Goal: Task Accomplishment & Management: Manage account settings

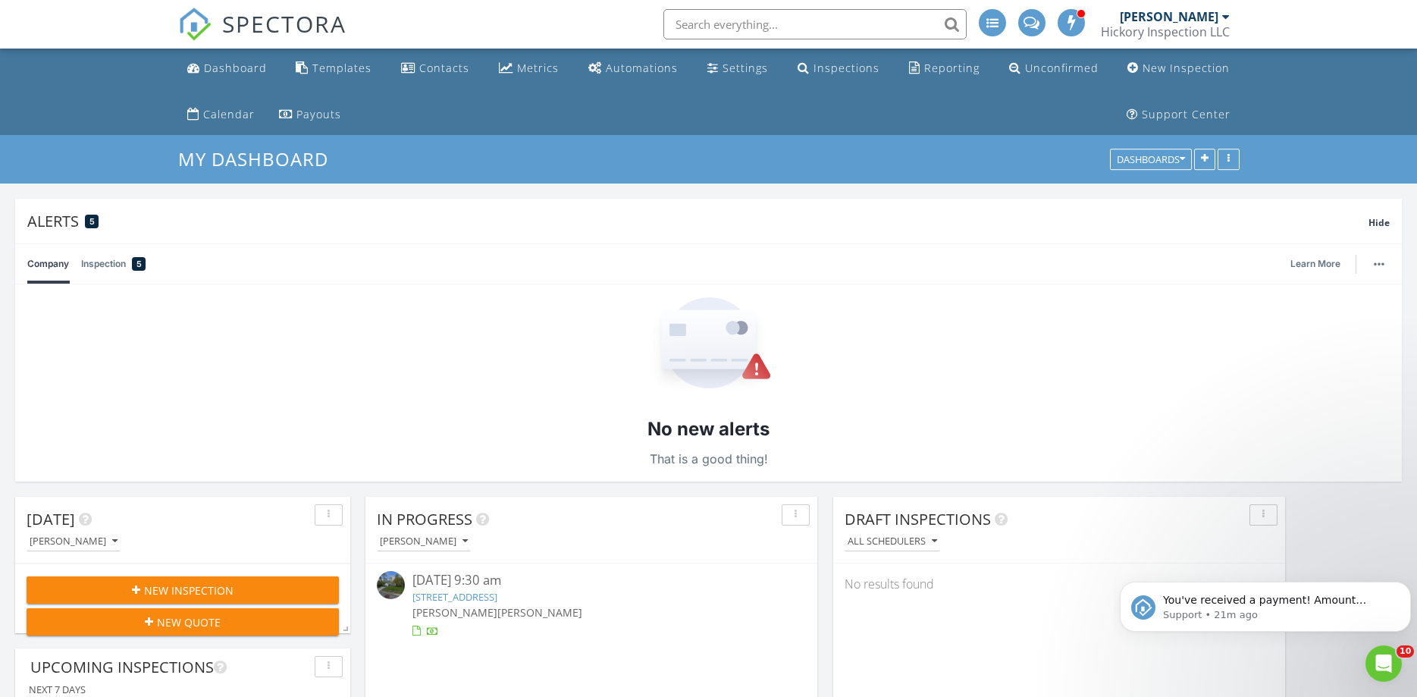
scroll to position [4981, 1417]
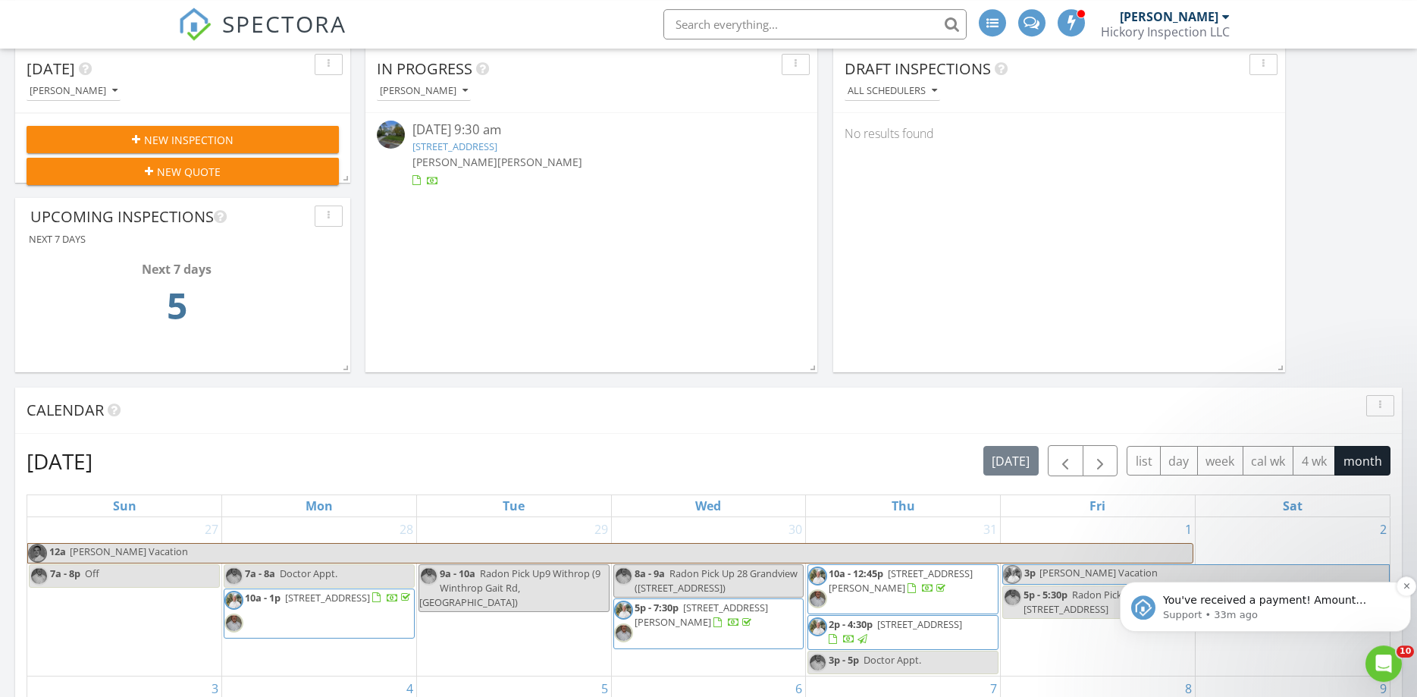
scroll to position [622, 0]
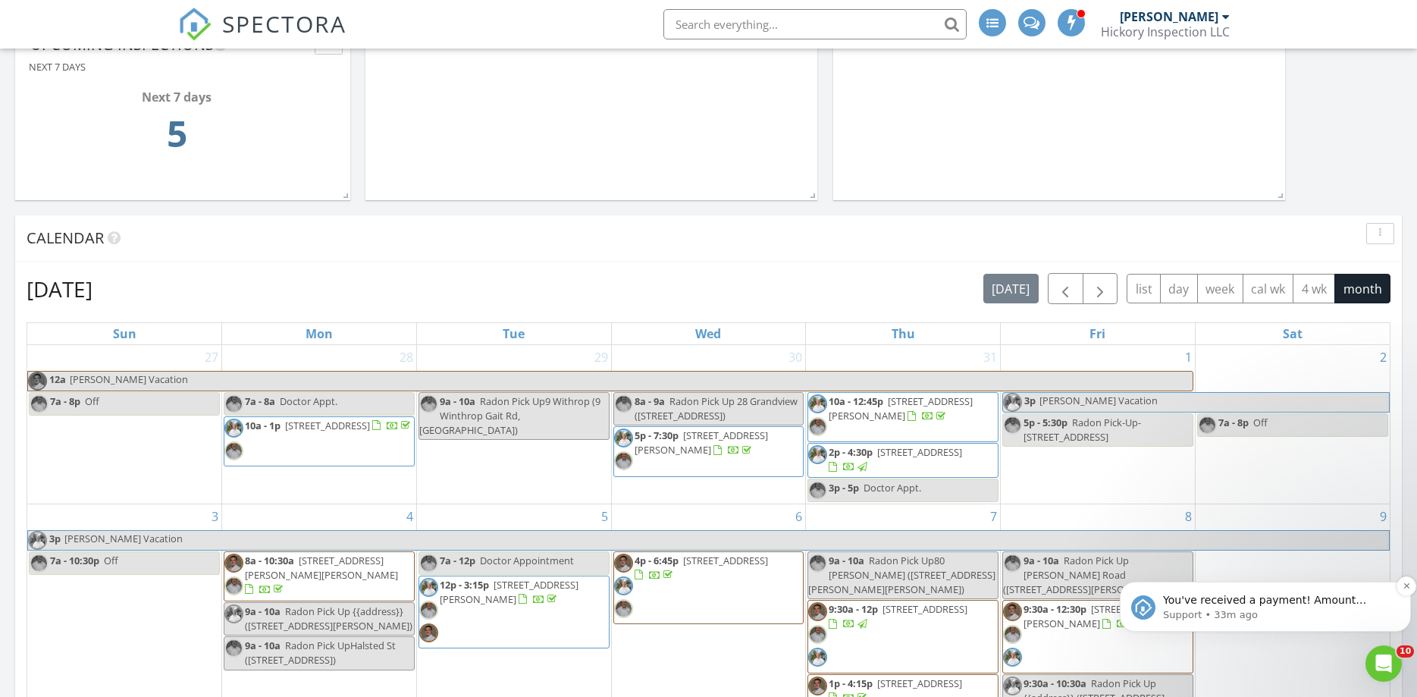
click at [1361, 594] on p "You've received a payment! Amount $349.00 Fee $0.00 Net $349.00 Transaction # p…" at bounding box center [1277, 600] width 229 height 15
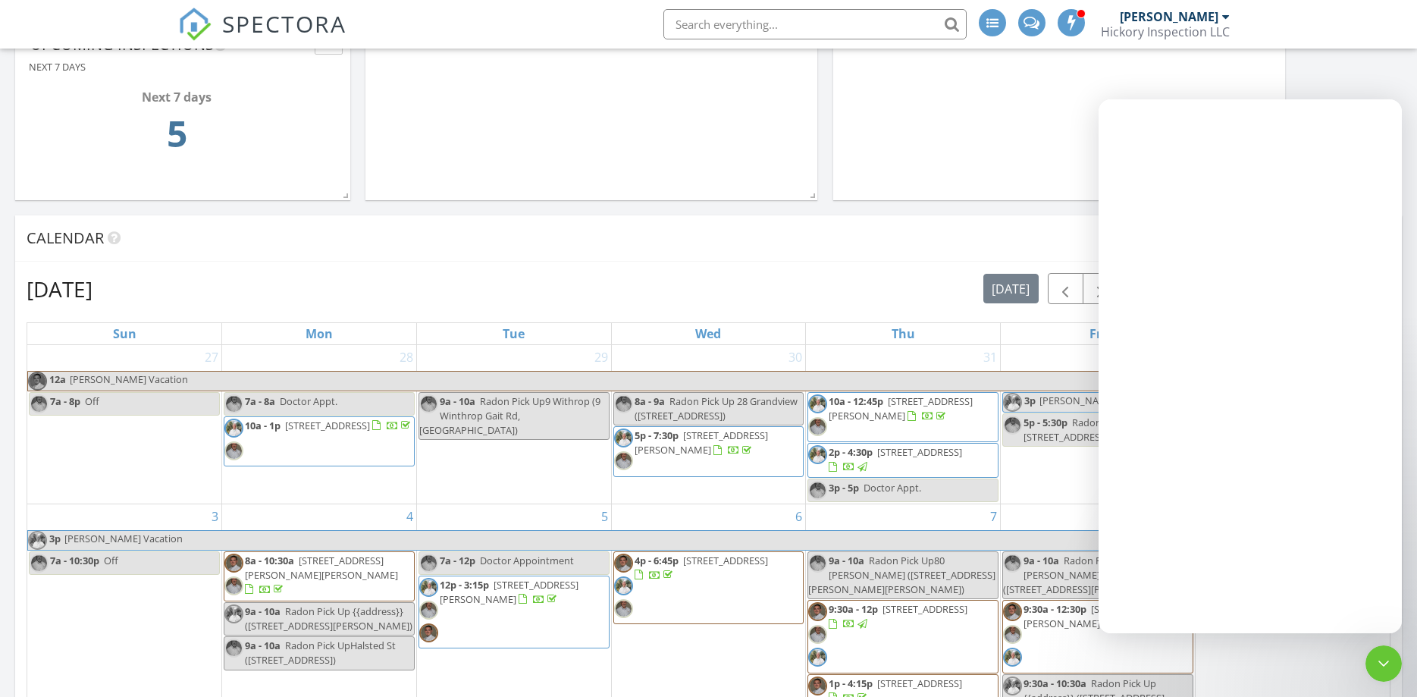
scroll to position [0, 0]
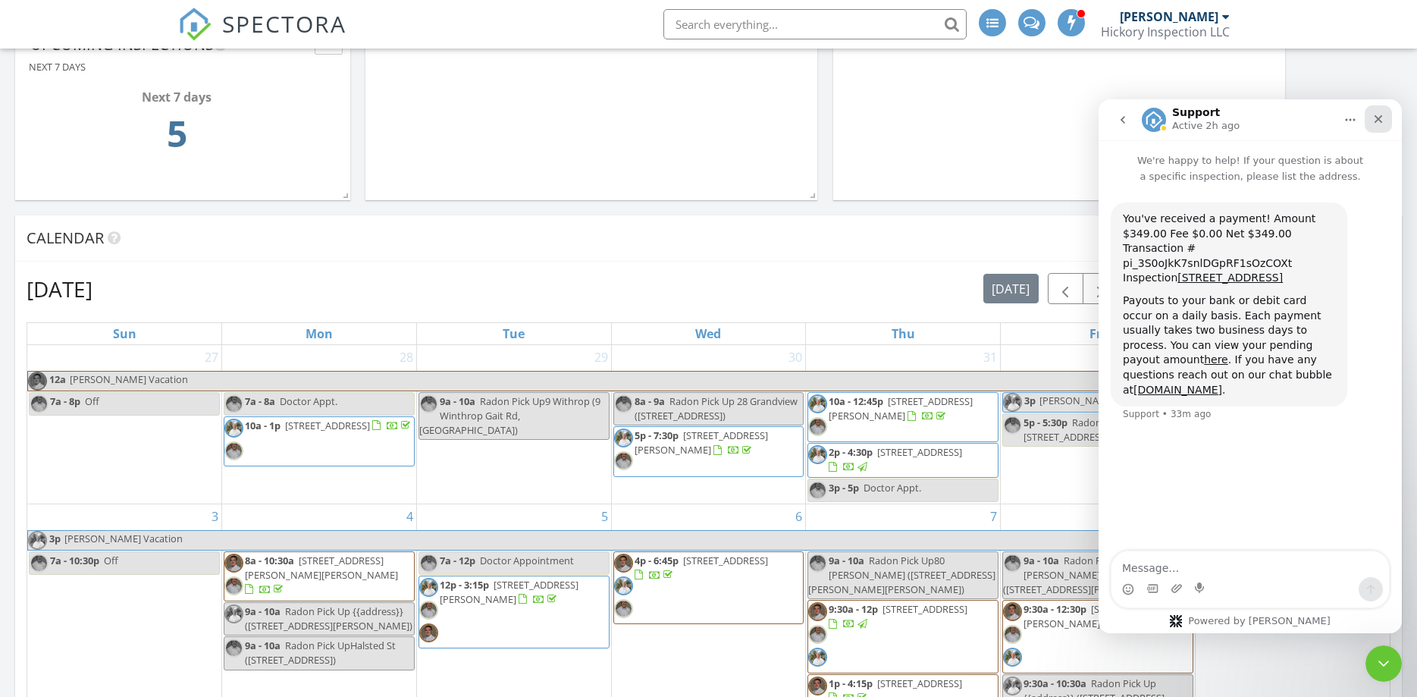
click at [1386, 117] on div "Close" at bounding box center [1377, 118] width 27 height 27
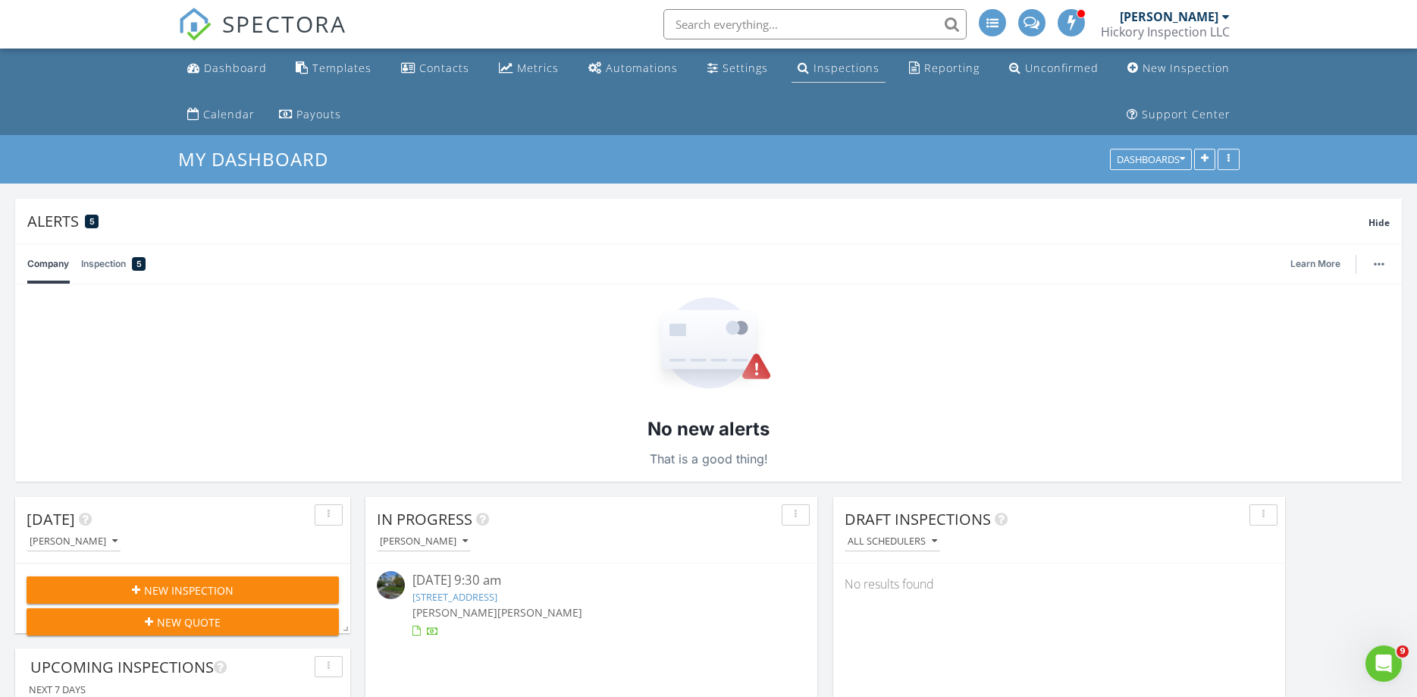
click at [831, 66] on div "Inspections" at bounding box center [846, 68] width 66 height 14
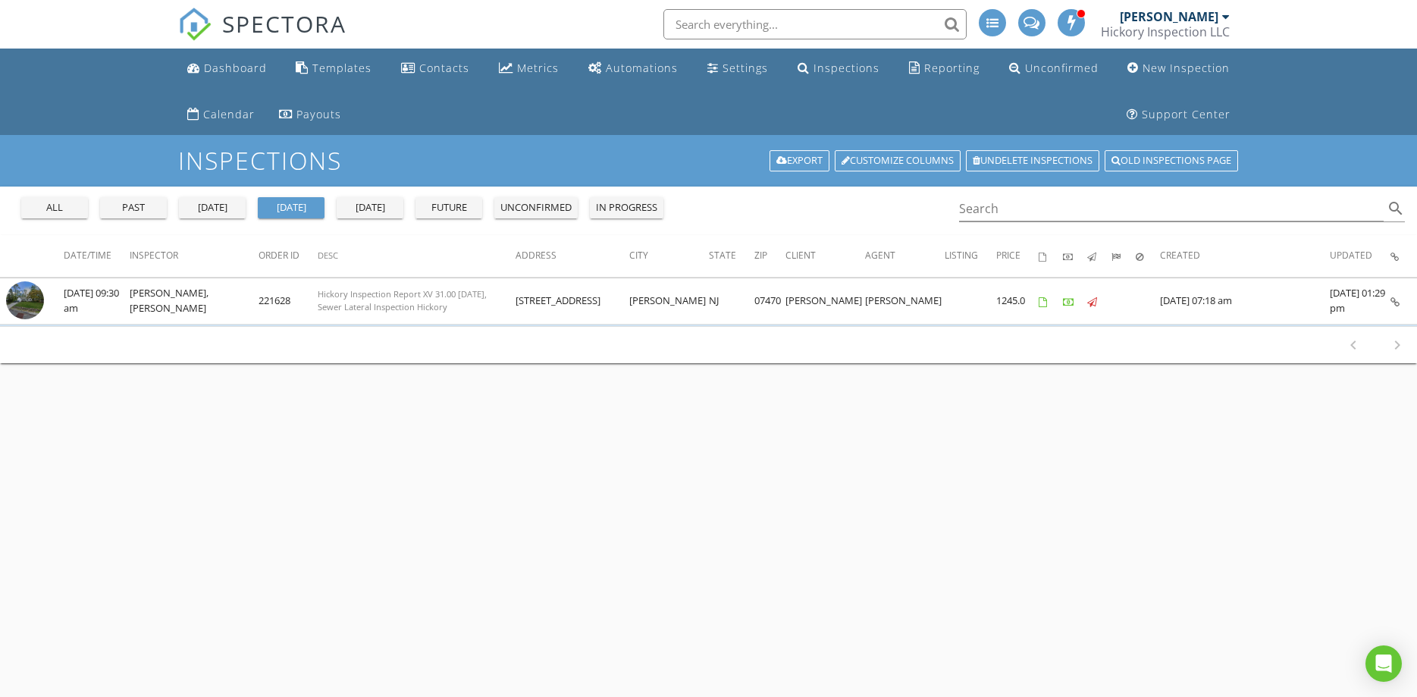
click at [44, 208] on div "all" at bounding box center [54, 207] width 55 height 15
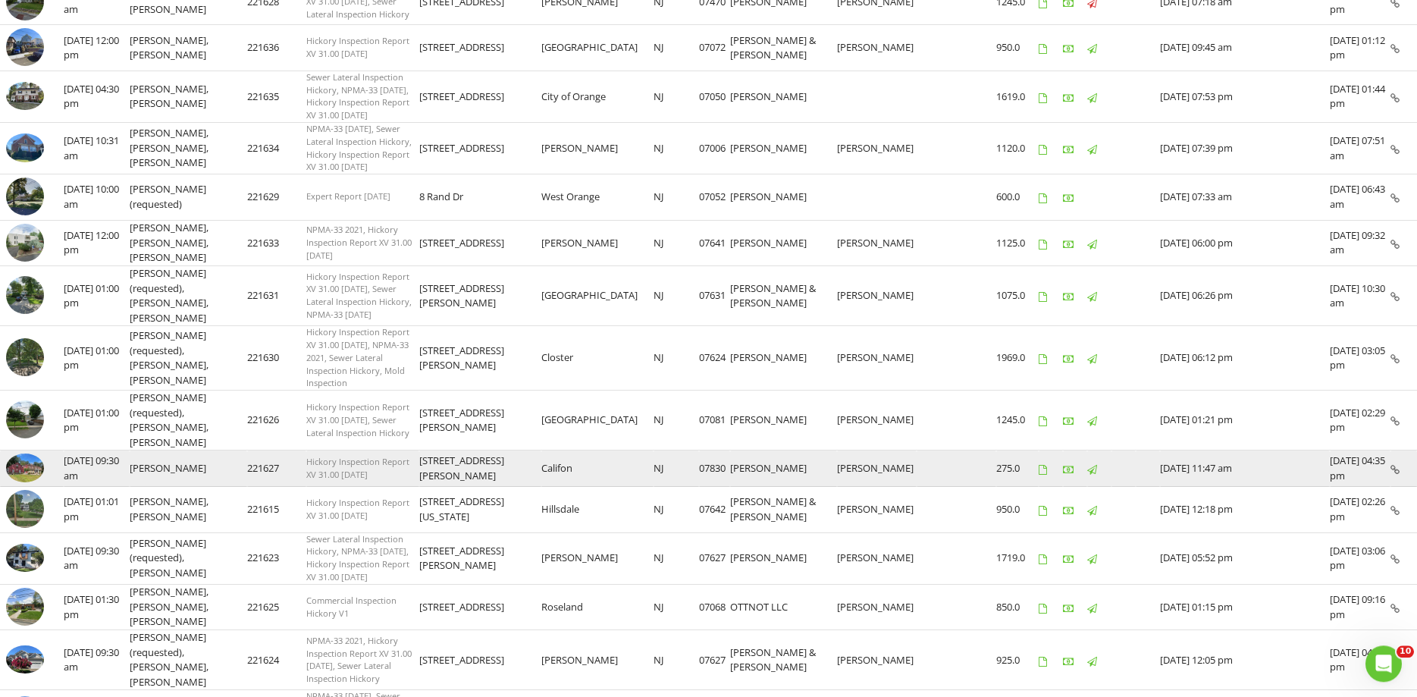
scroll to position [644, 0]
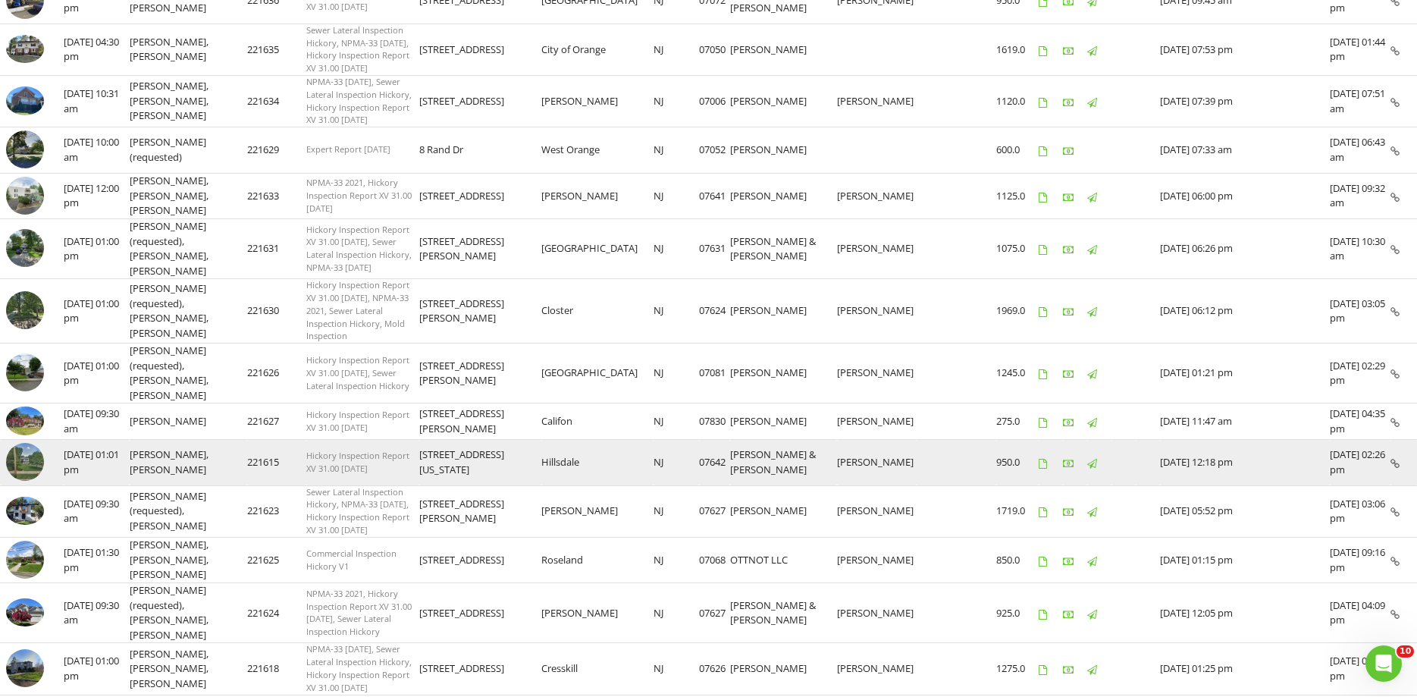
click at [19, 443] on img at bounding box center [25, 462] width 38 height 38
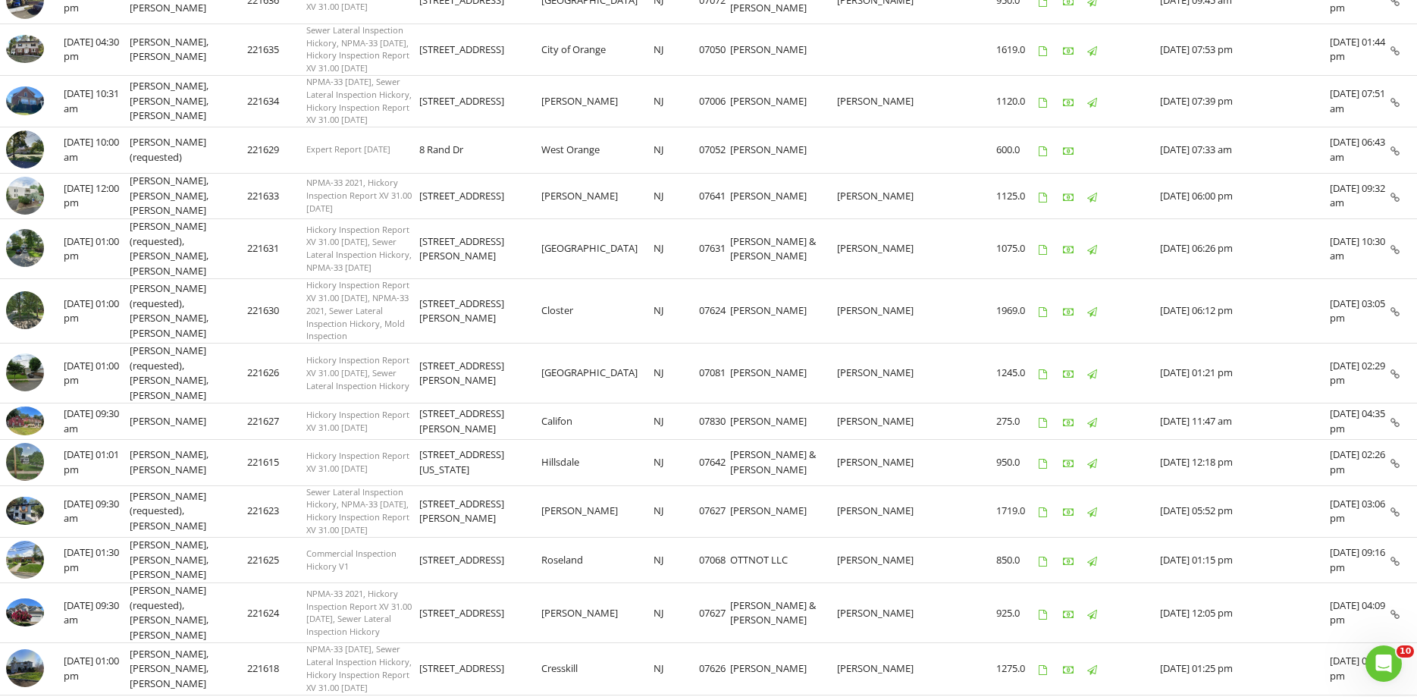
scroll to position [0, 0]
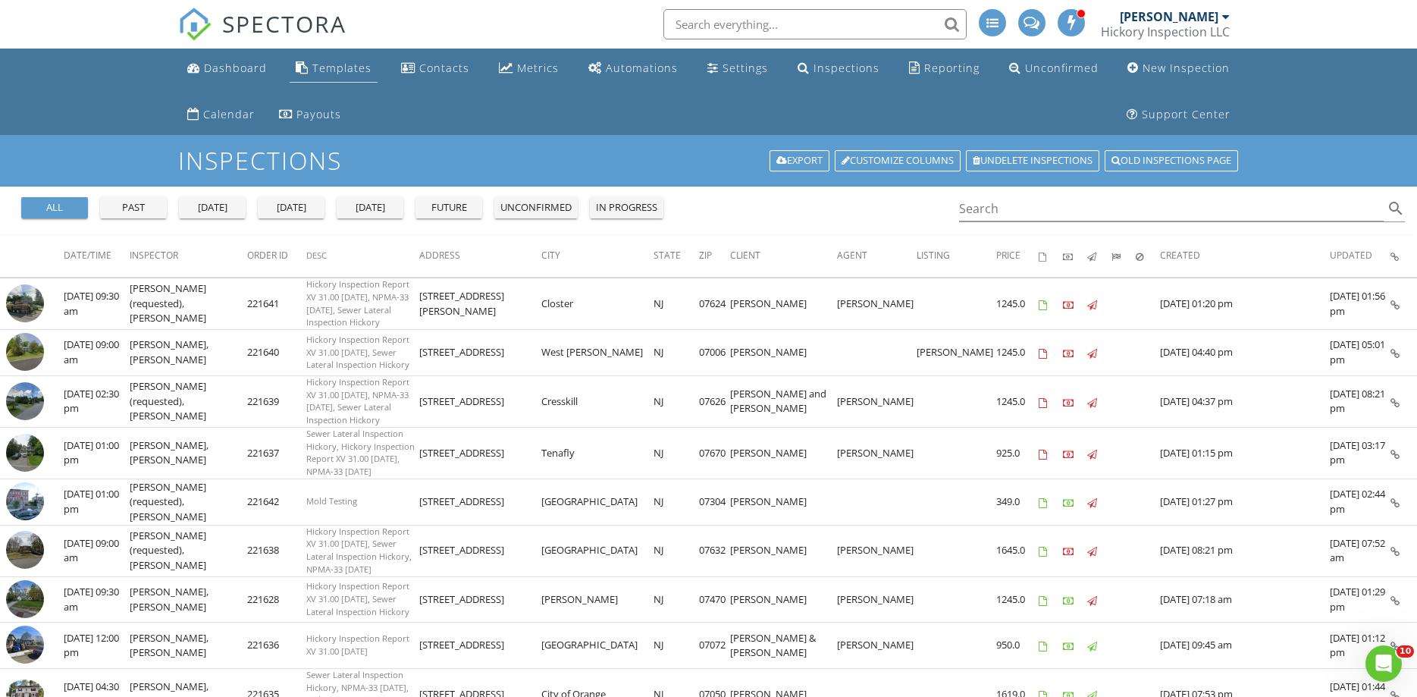
click at [337, 72] on div "Templates" at bounding box center [341, 68] width 59 height 14
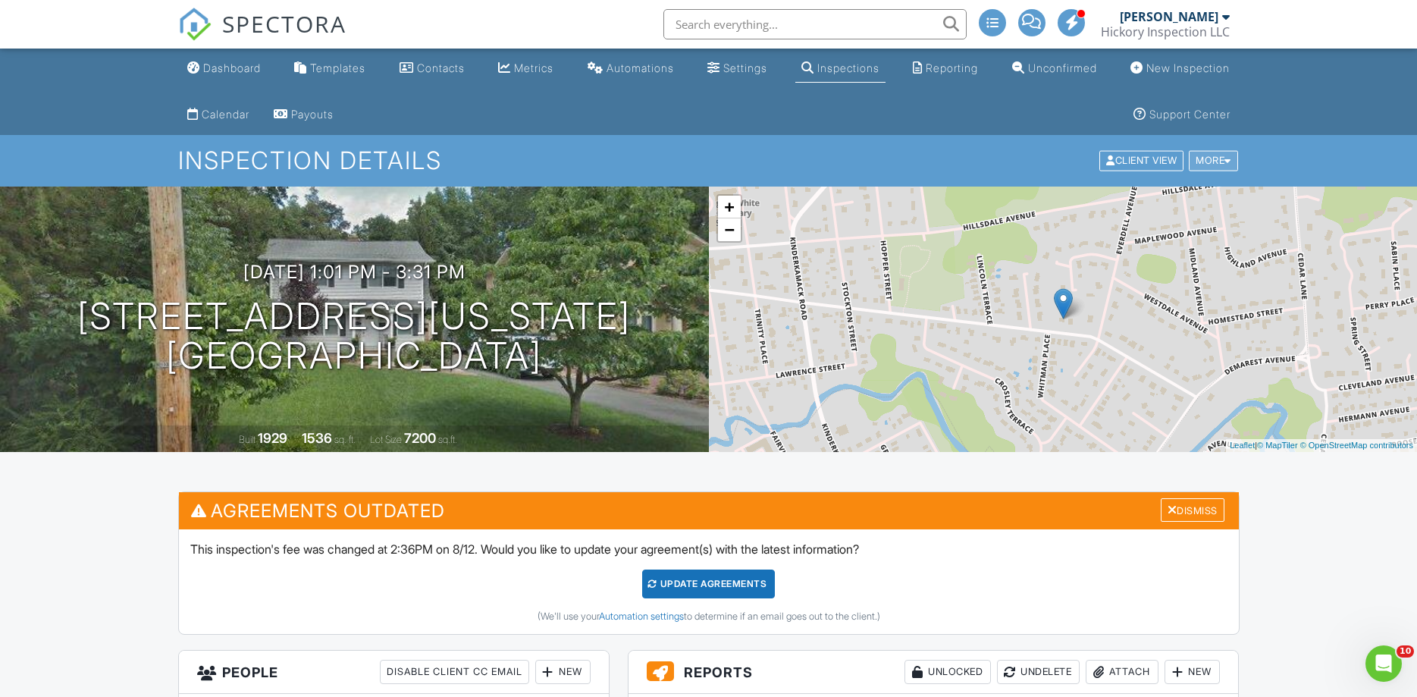
click at [1223, 168] on div "More" at bounding box center [1213, 161] width 49 height 20
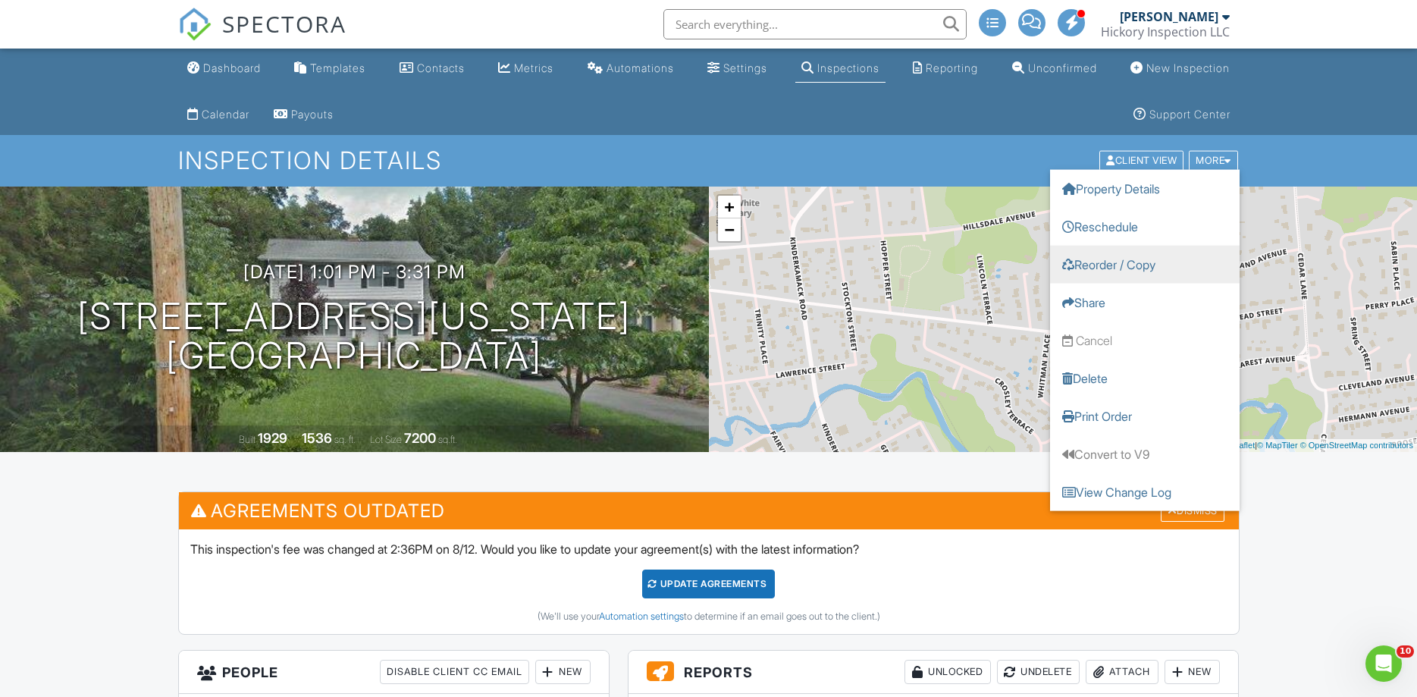
click at [1107, 268] on link "Reorder / Copy" at bounding box center [1144, 265] width 189 height 38
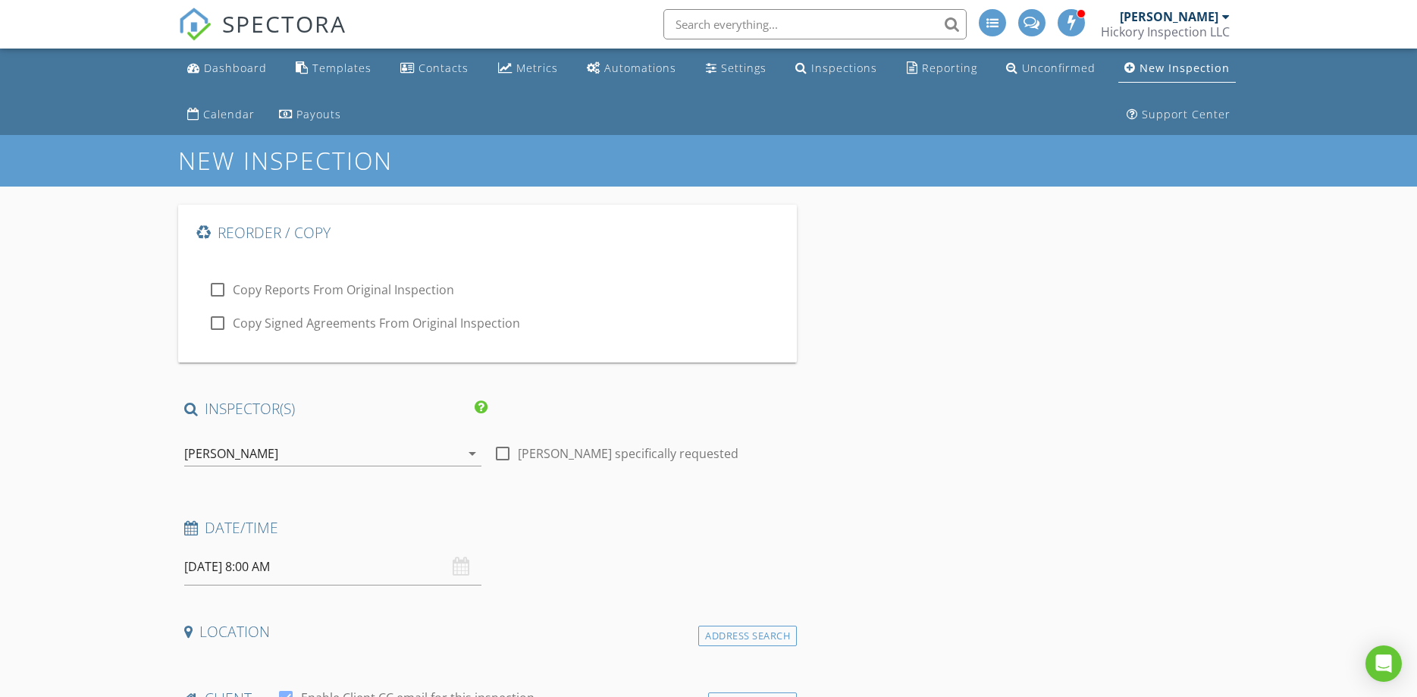
type input "[PERSON_NAME]"
type input "[EMAIL_ADDRESS][DOMAIN_NAME]"
type input "[PHONE_NUMBER]"
type input "[STREET_ADDRESS]"
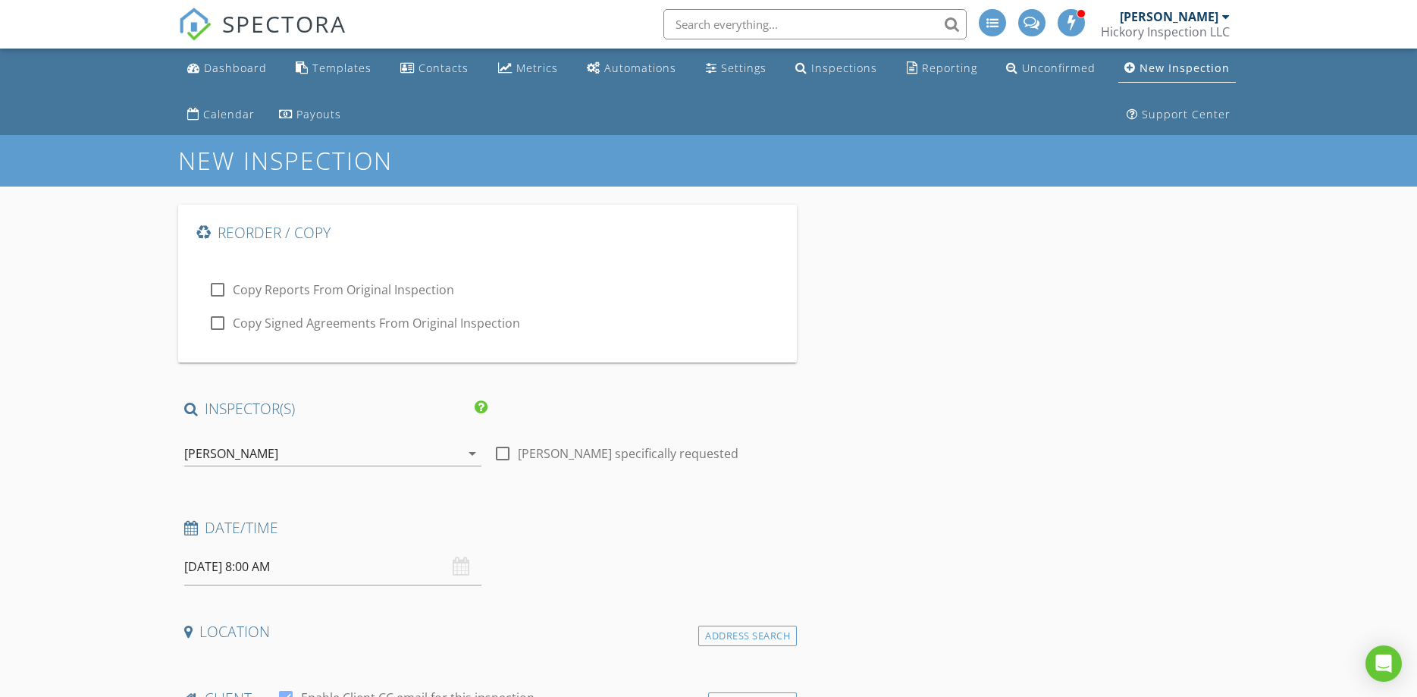
type input "[GEOGRAPHIC_DATA]"
type input "VT"
type input "05250"
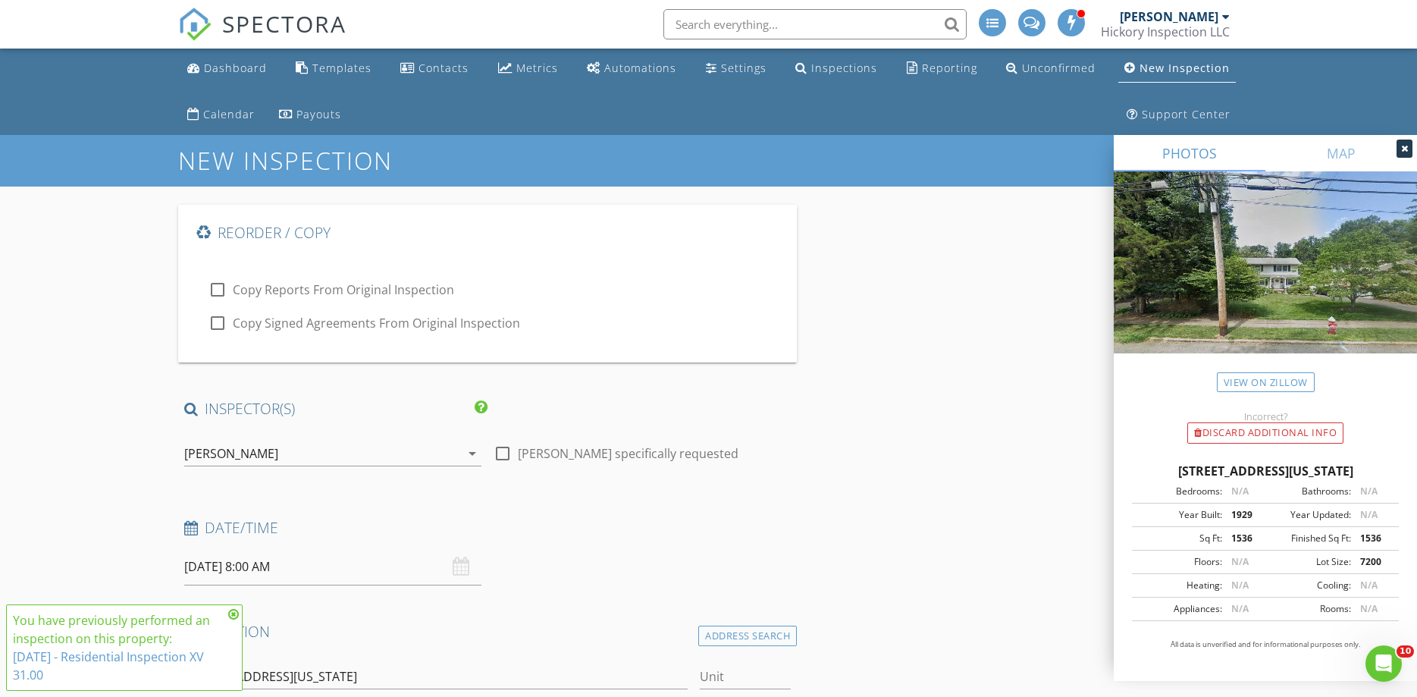
click at [217, 290] on div at bounding box center [218, 290] width 26 height 26
checkbox input "true"
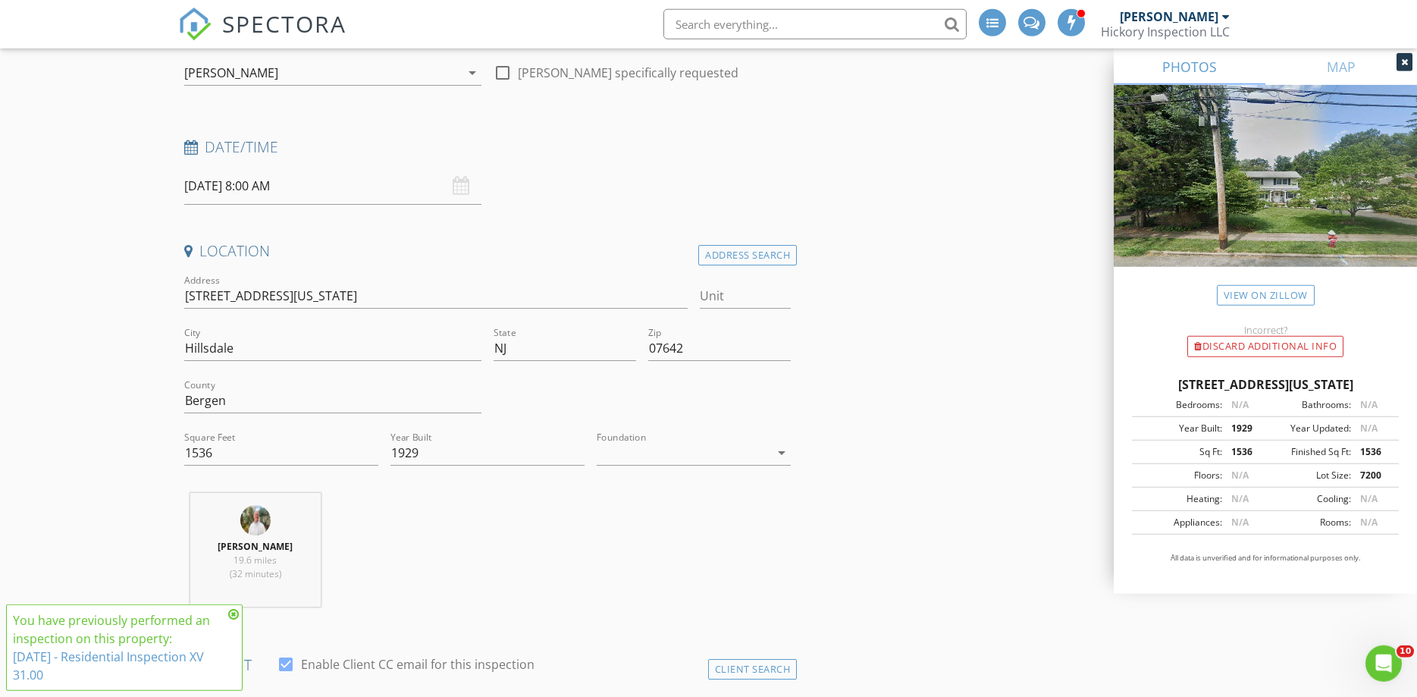
scroll to position [387, 0]
click at [233, 616] on icon at bounding box center [233, 614] width 11 height 12
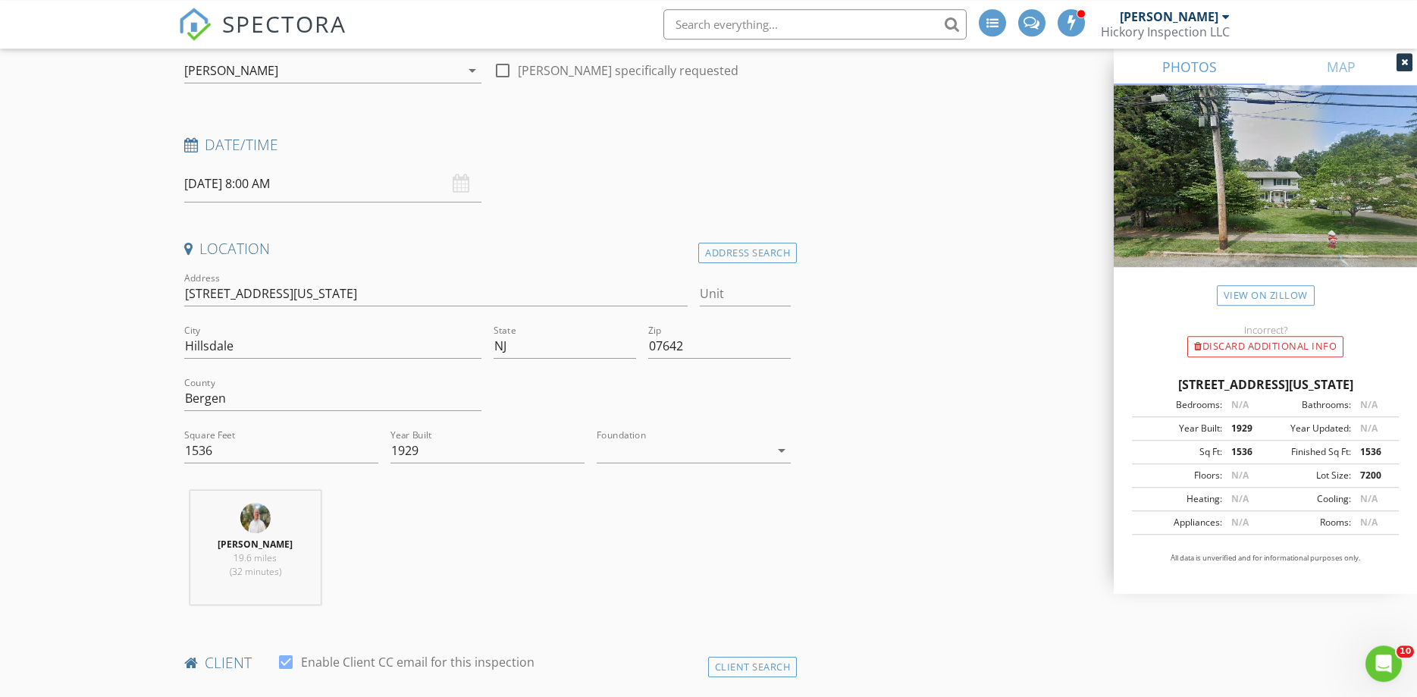
scroll to position [0, 0]
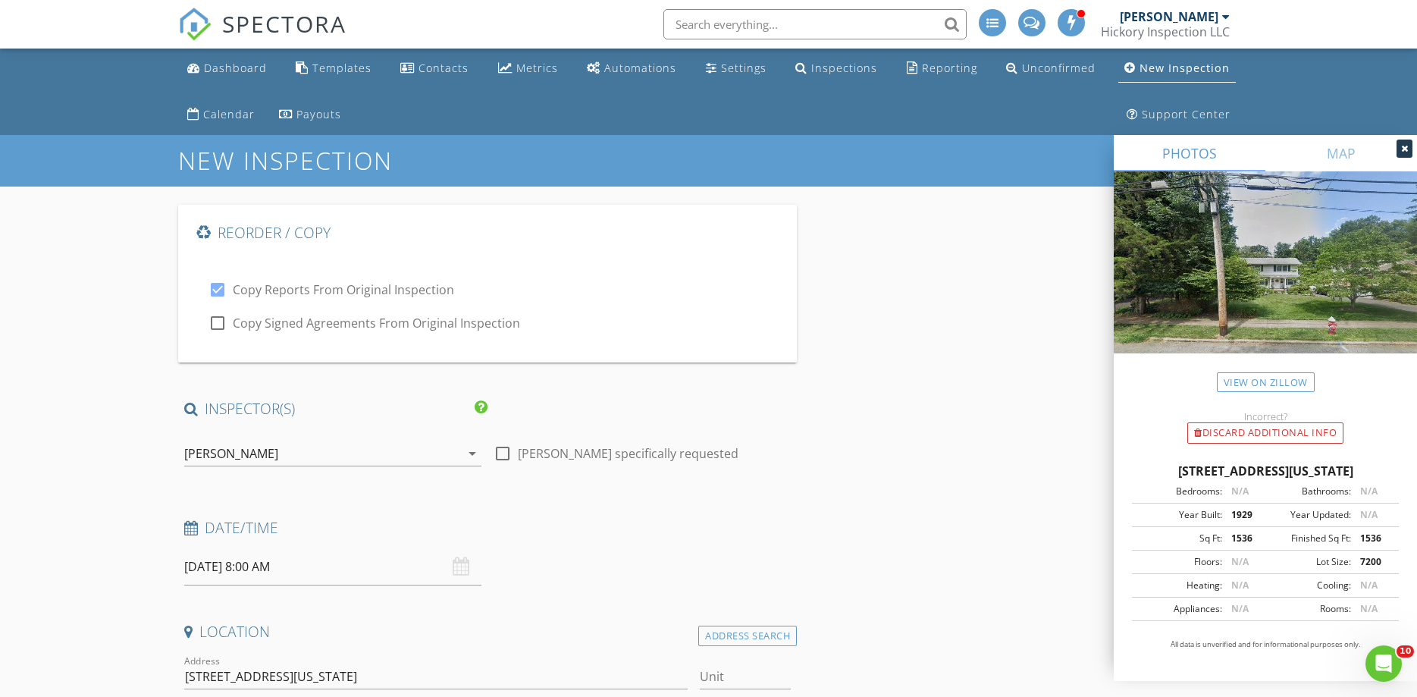
click at [254, 572] on input "[DATE] 8:00 AM" at bounding box center [332, 566] width 297 height 37
type input "[DATE] 8:00 AM"
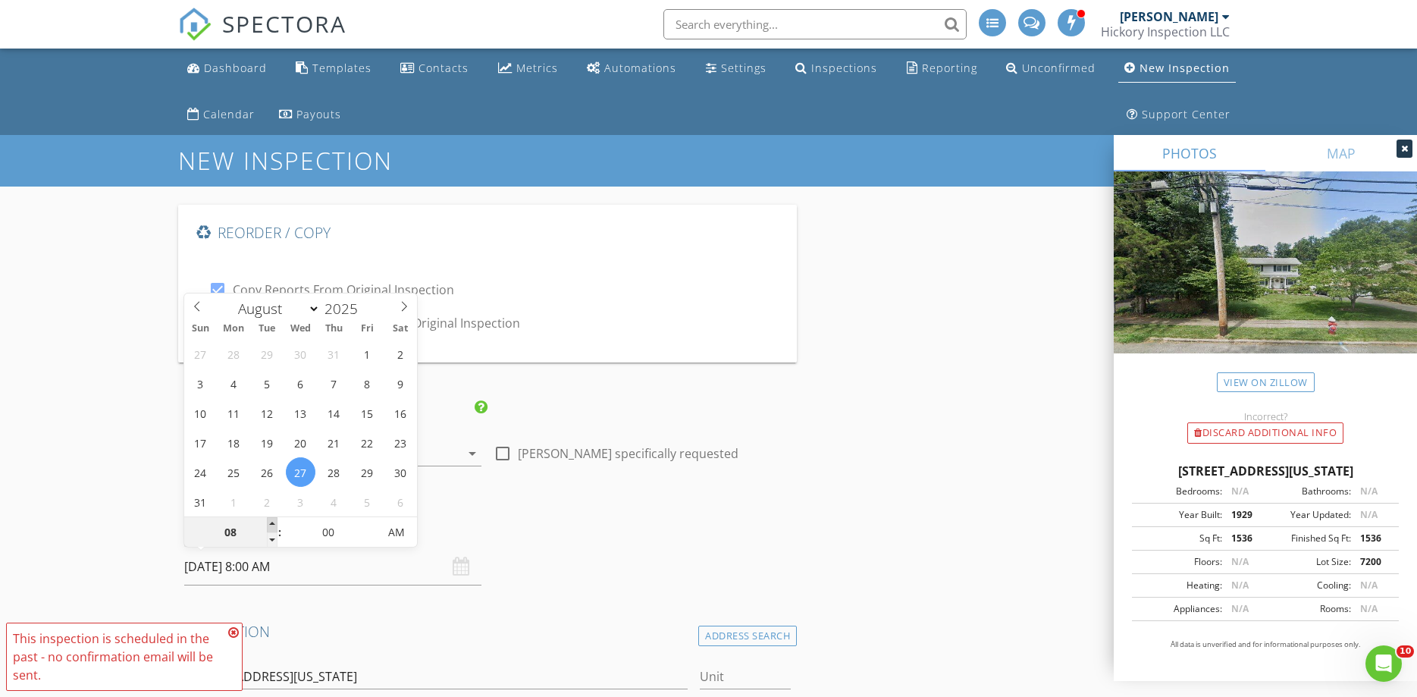
type input "09"
type input "[DATE] 9:00 AM"
click at [271, 521] on span at bounding box center [272, 524] width 11 height 15
type input "10"
type input "08/27/2025 10:00 AM"
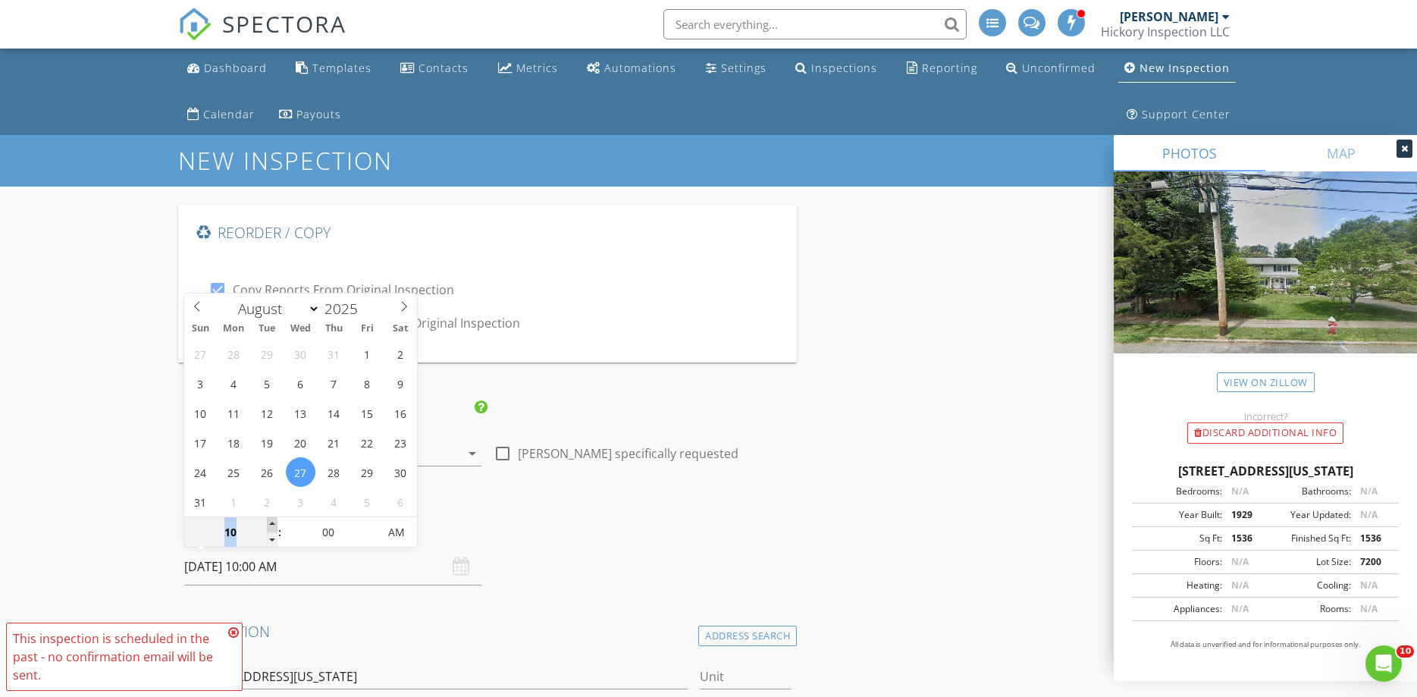
click at [271, 521] on span at bounding box center [272, 524] width 11 height 15
type input "11"
type input "08/27/2025 11:00 AM"
click at [271, 521] on span at bounding box center [272, 524] width 11 height 15
type input "12"
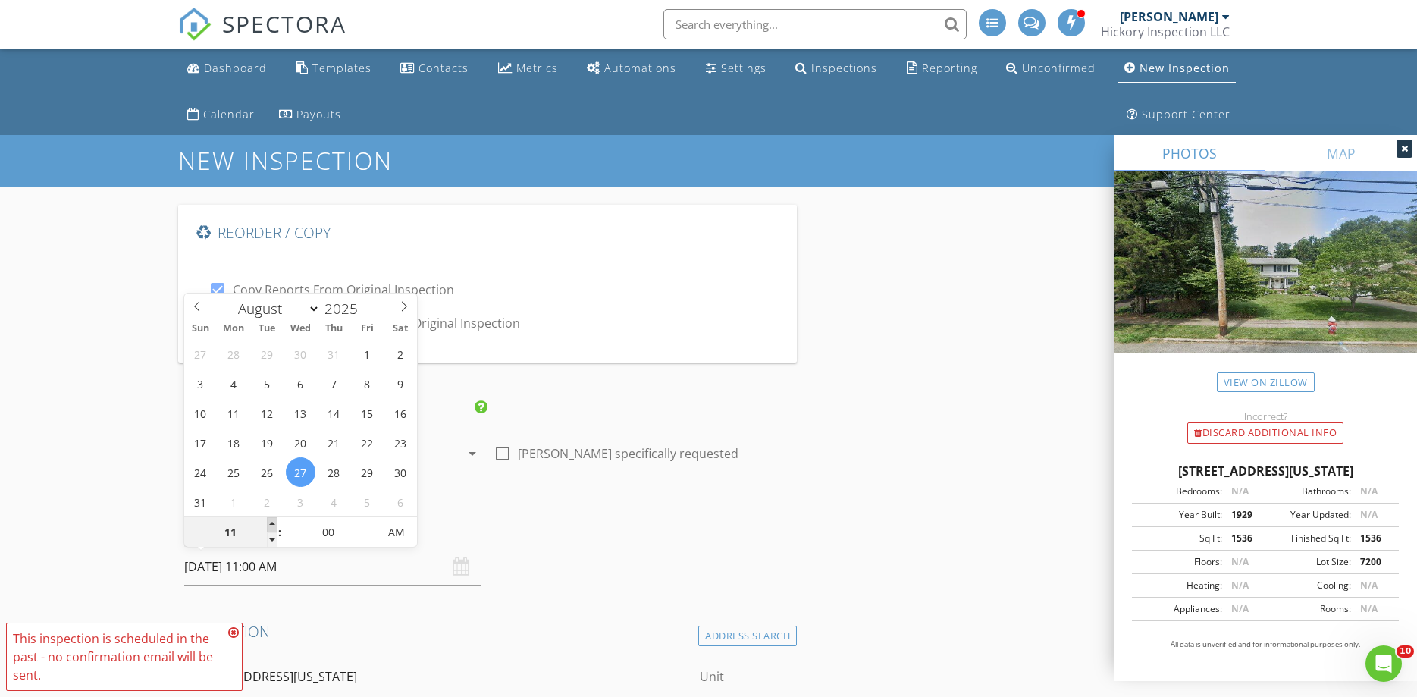
type input "08/27/2025 12:00 PM"
click at [271, 521] on span at bounding box center [272, 524] width 11 height 15
type input "01"
type input "08/27/2025 1:00 PM"
click at [271, 521] on span at bounding box center [272, 524] width 11 height 15
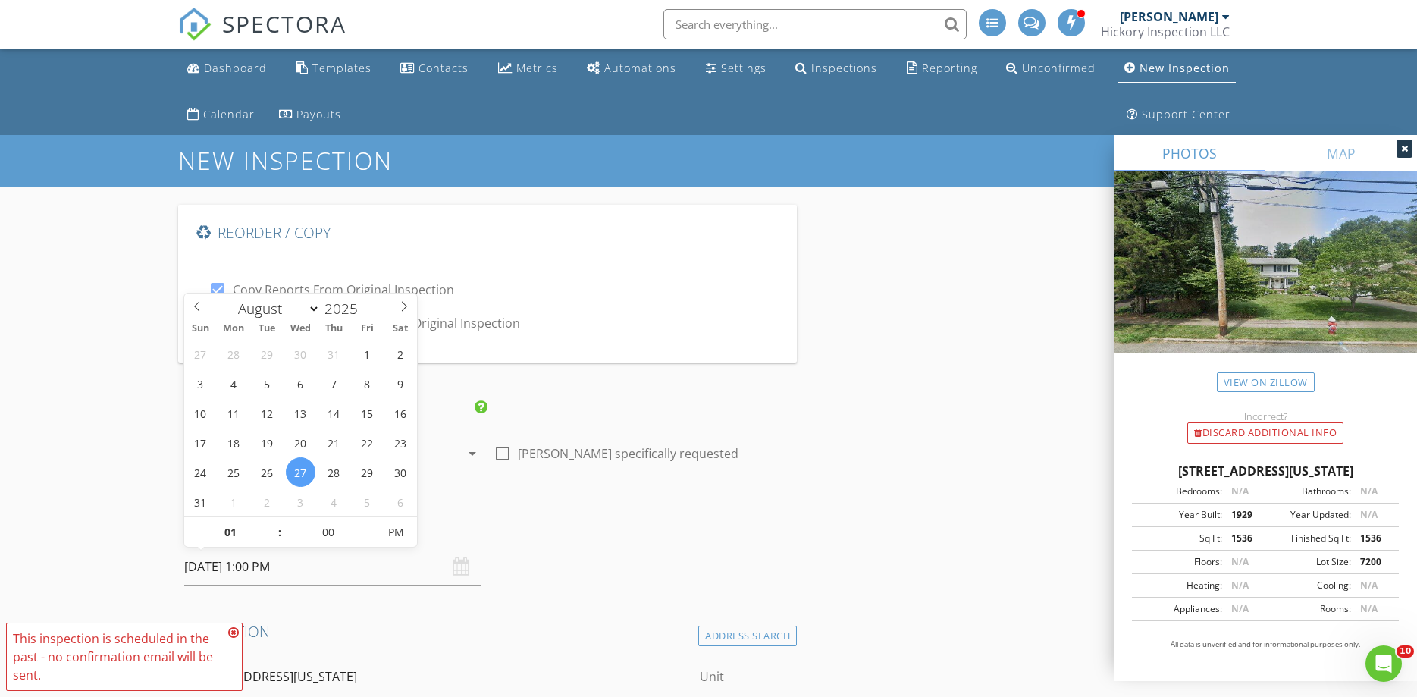
click at [624, 534] on h4 "Date/Time" at bounding box center [487, 528] width 607 height 20
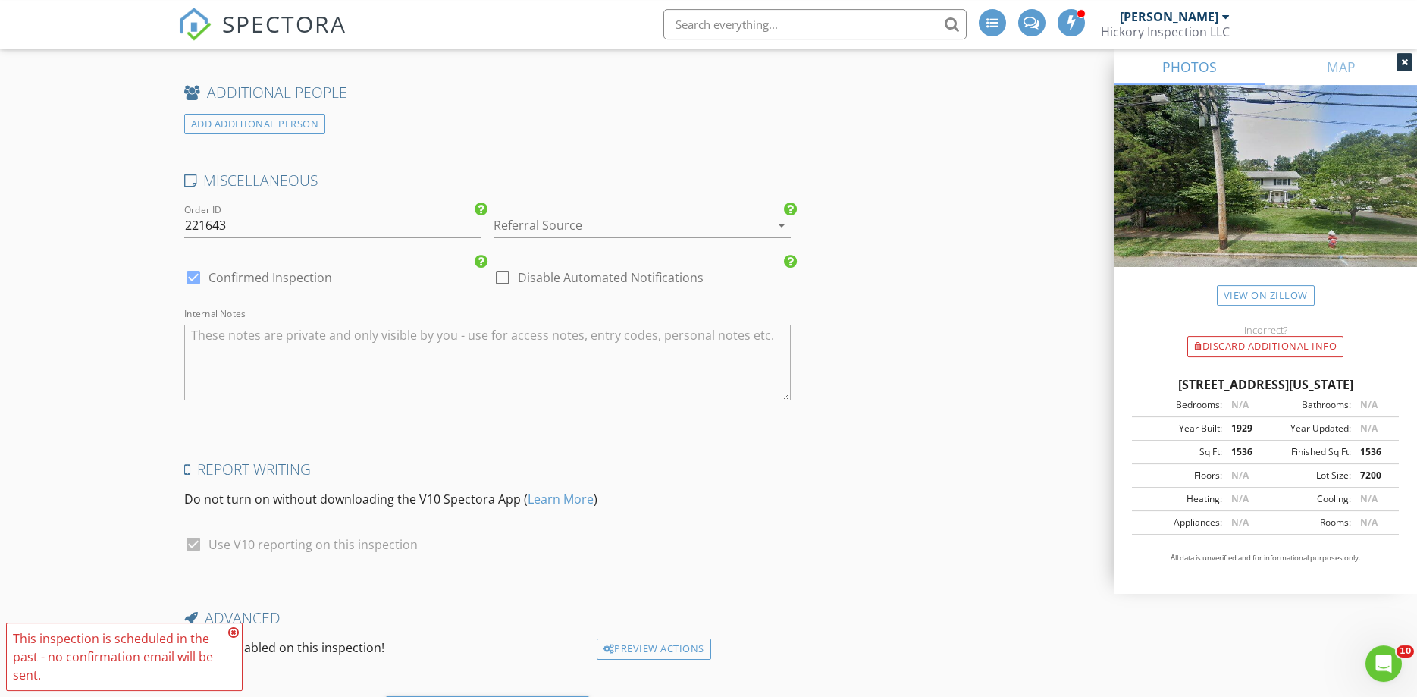
scroll to position [3611, 0]
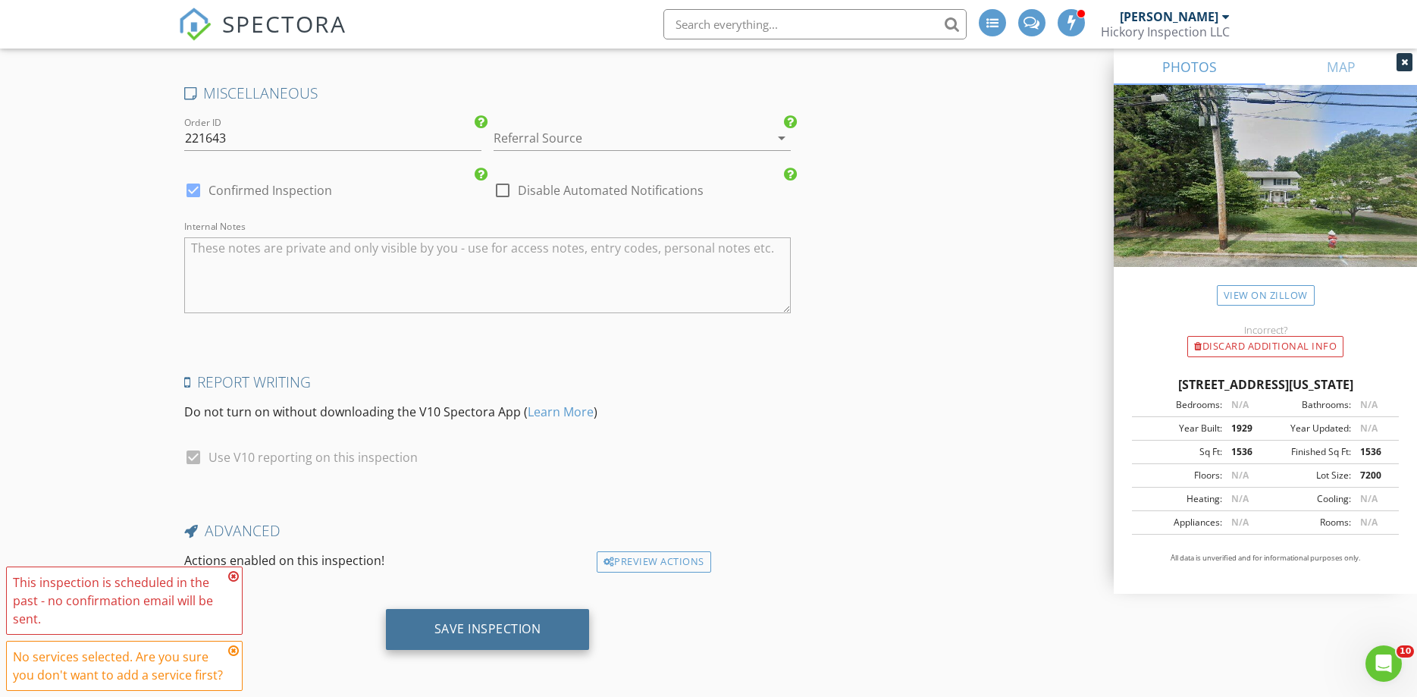
click at [515, 617] on div "Save Inspection" at bounding box center [488, 629] width 204 height 41
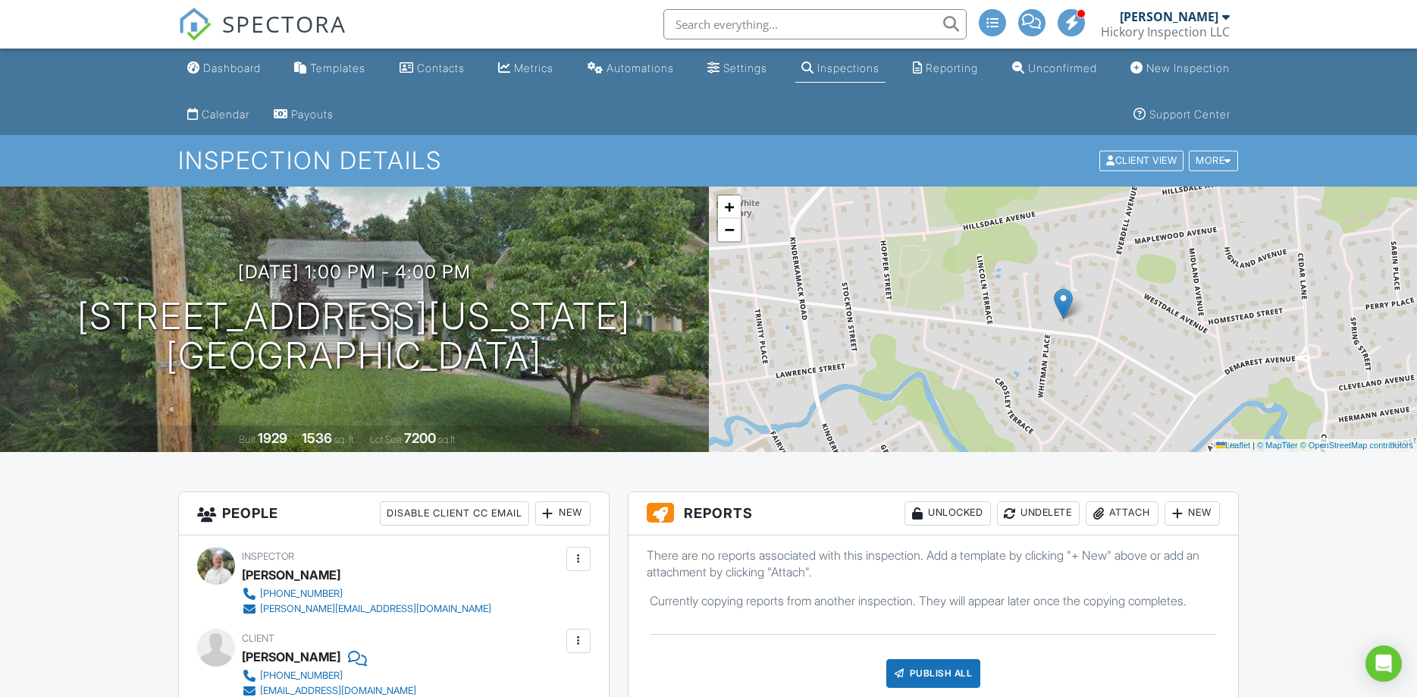
click at [877, 64] on link "Inspections" at bounding box center [840, 69] width 90 height 28
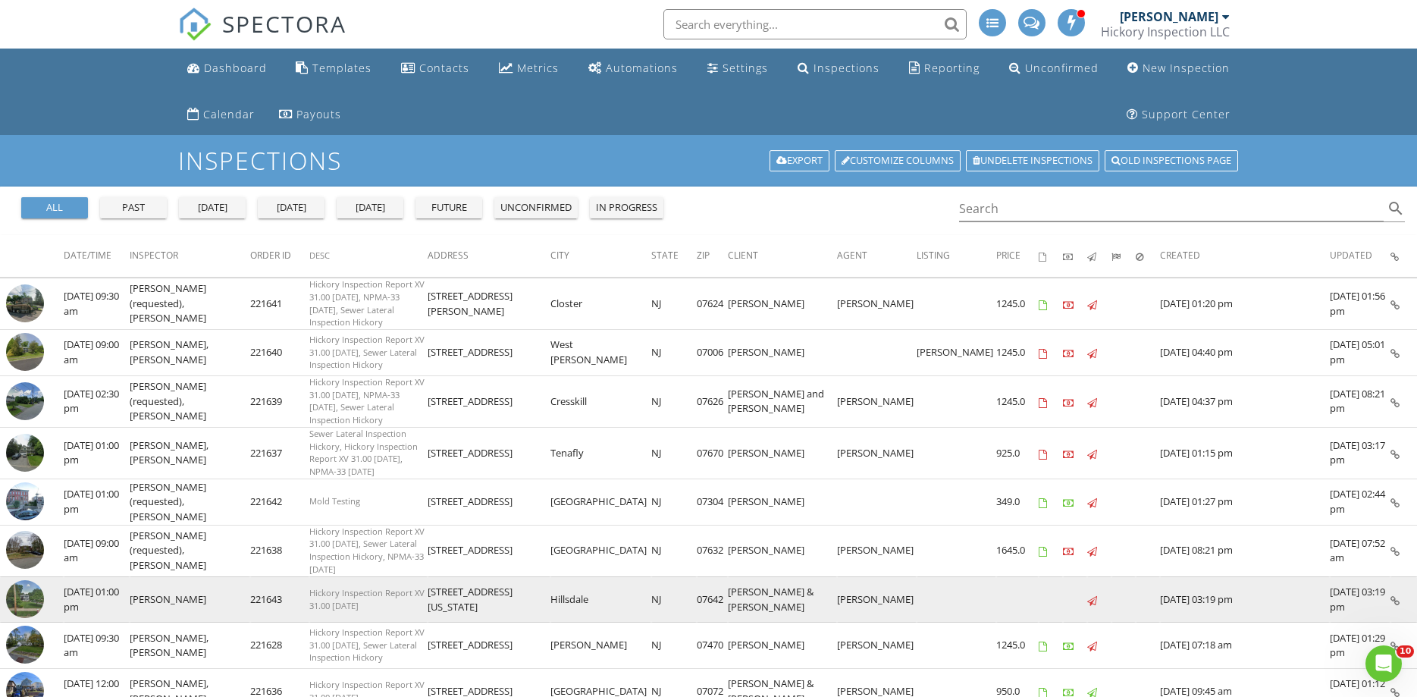
click at [24, 580] on img at bounding box center [25, 599] width 38 height 38
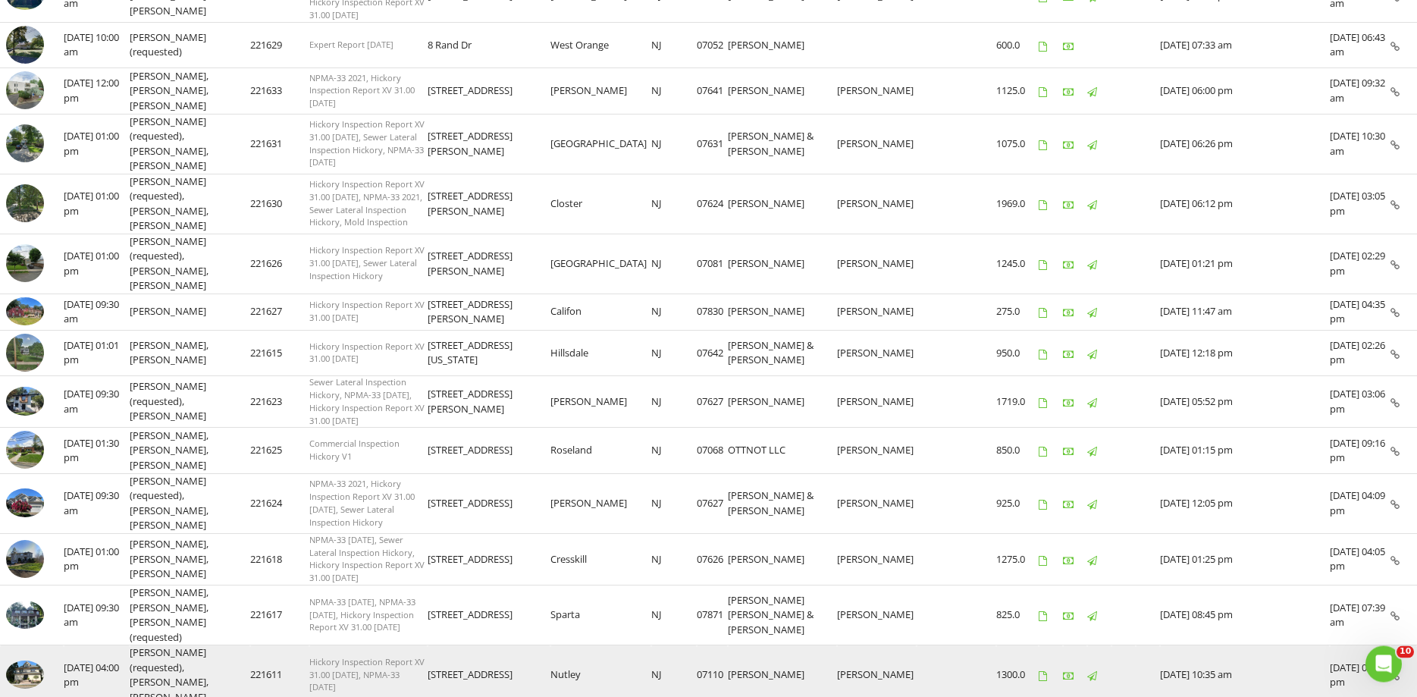
scroll to position [806, 0]
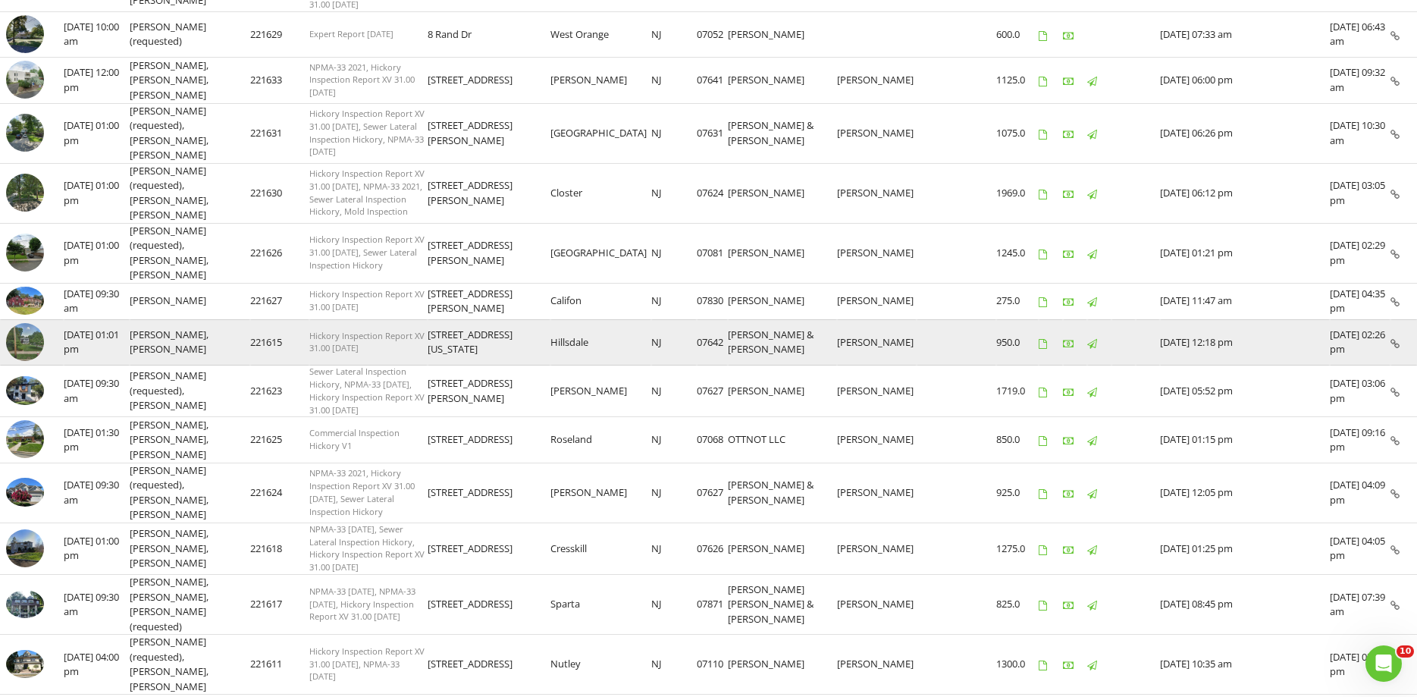
click at [22, 323] on img at bounding box center [25, 342] width 38 height 38
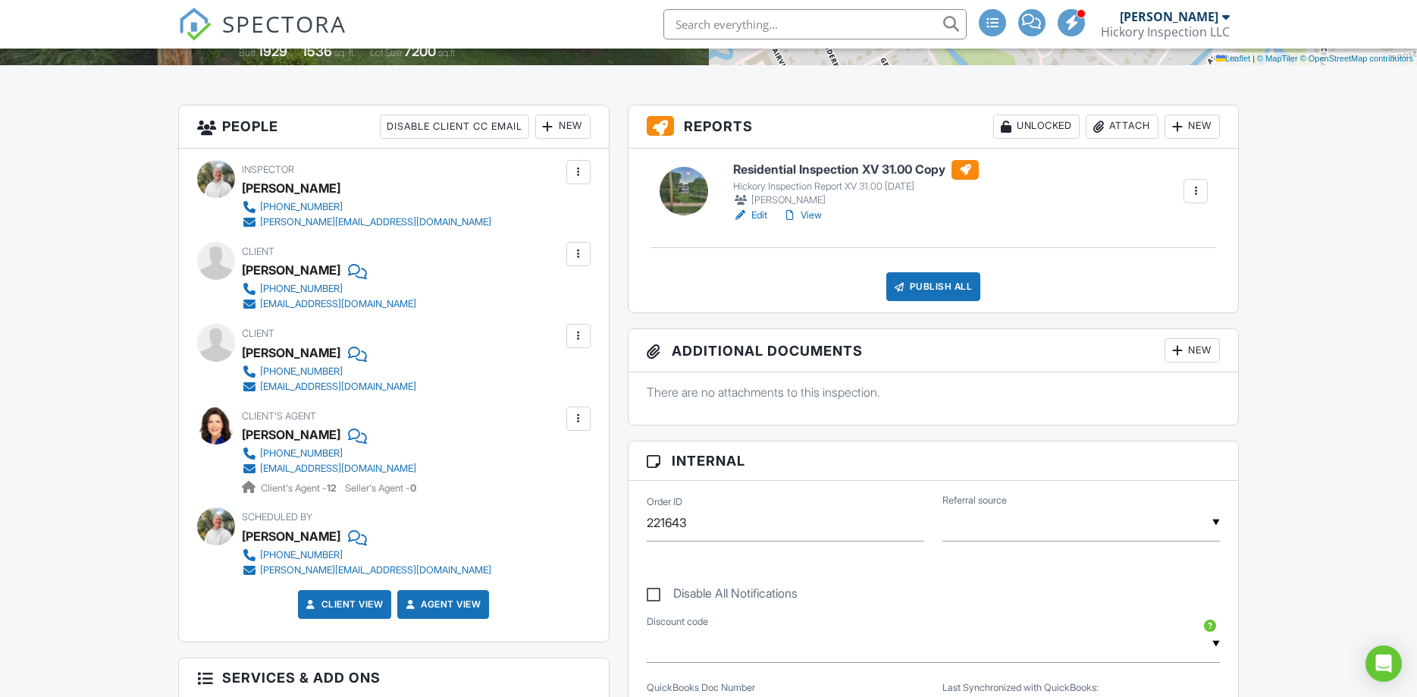
scroll to position [258, 0]
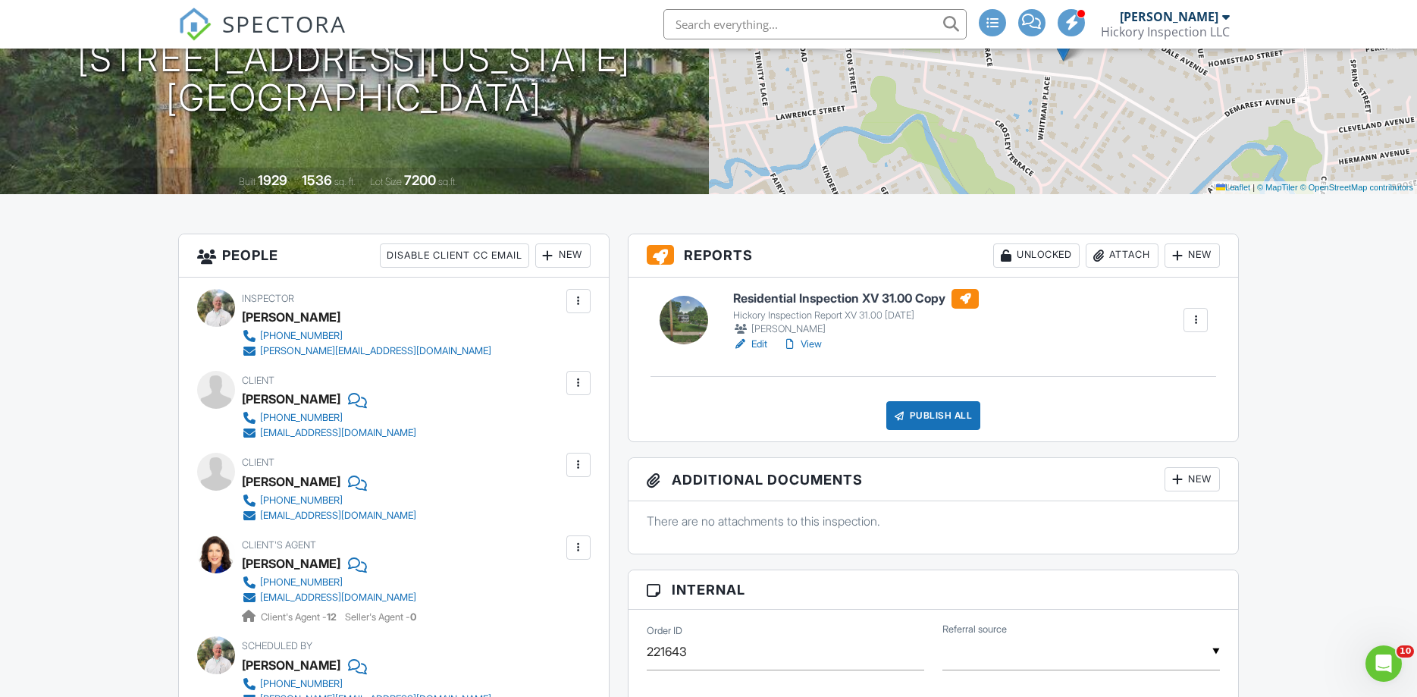
click at [1187, 252] on div "New" at bounding box center [1191, 255] width 55 height 24
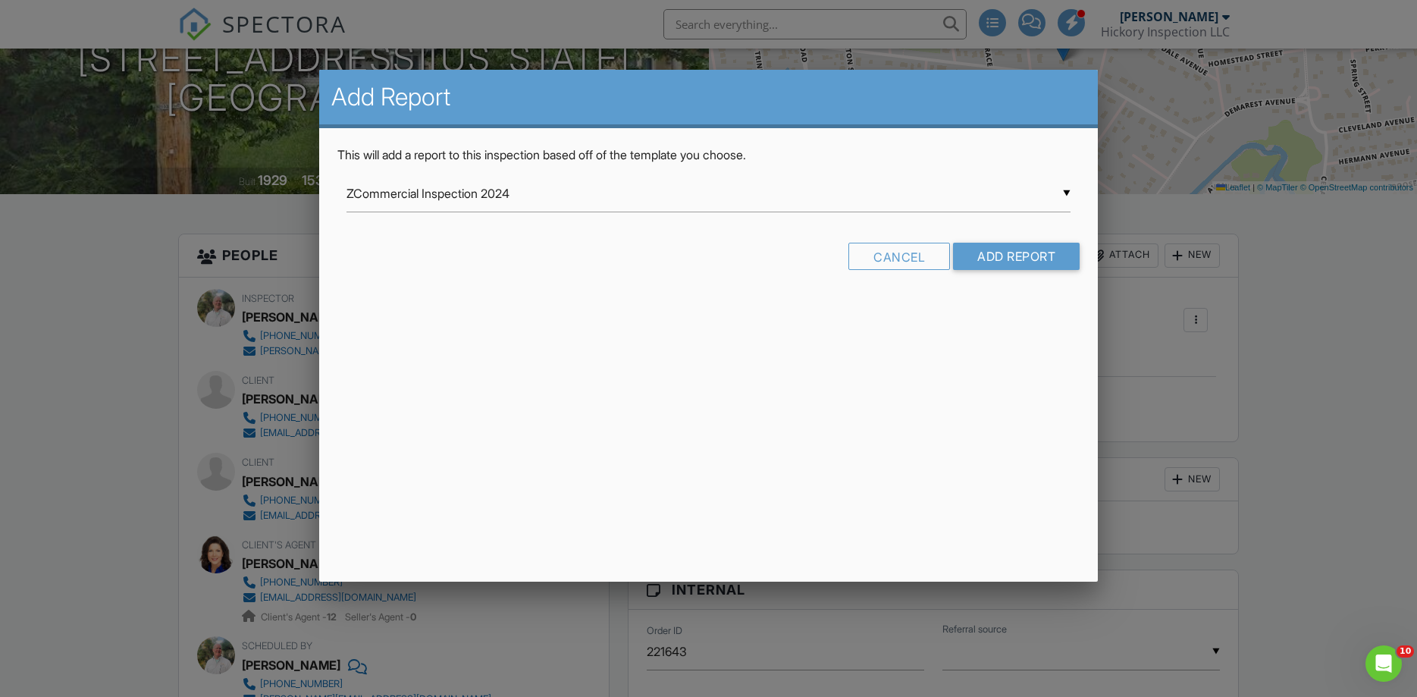
click at [515, 189] on input "ZCommercial Inspection 2024" at bounding box center [708, 193] width 725 height 37
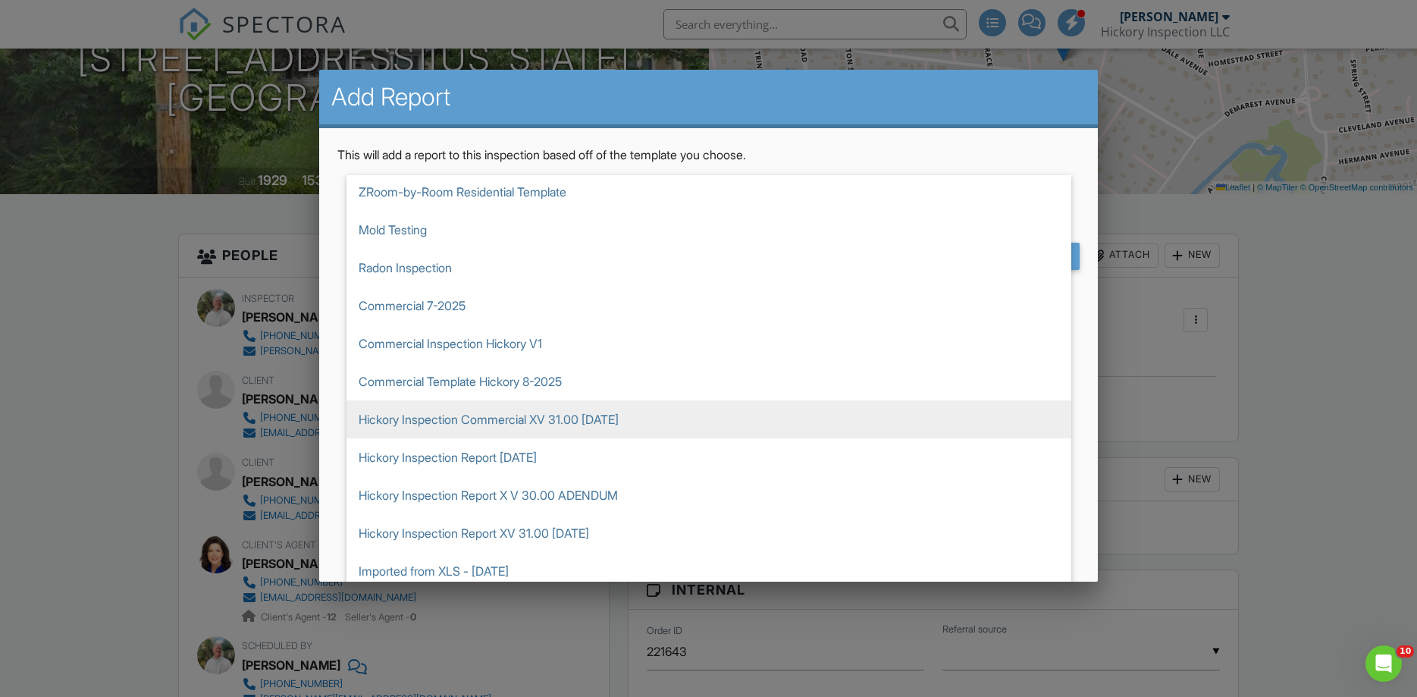
scroll to position [152, 0]
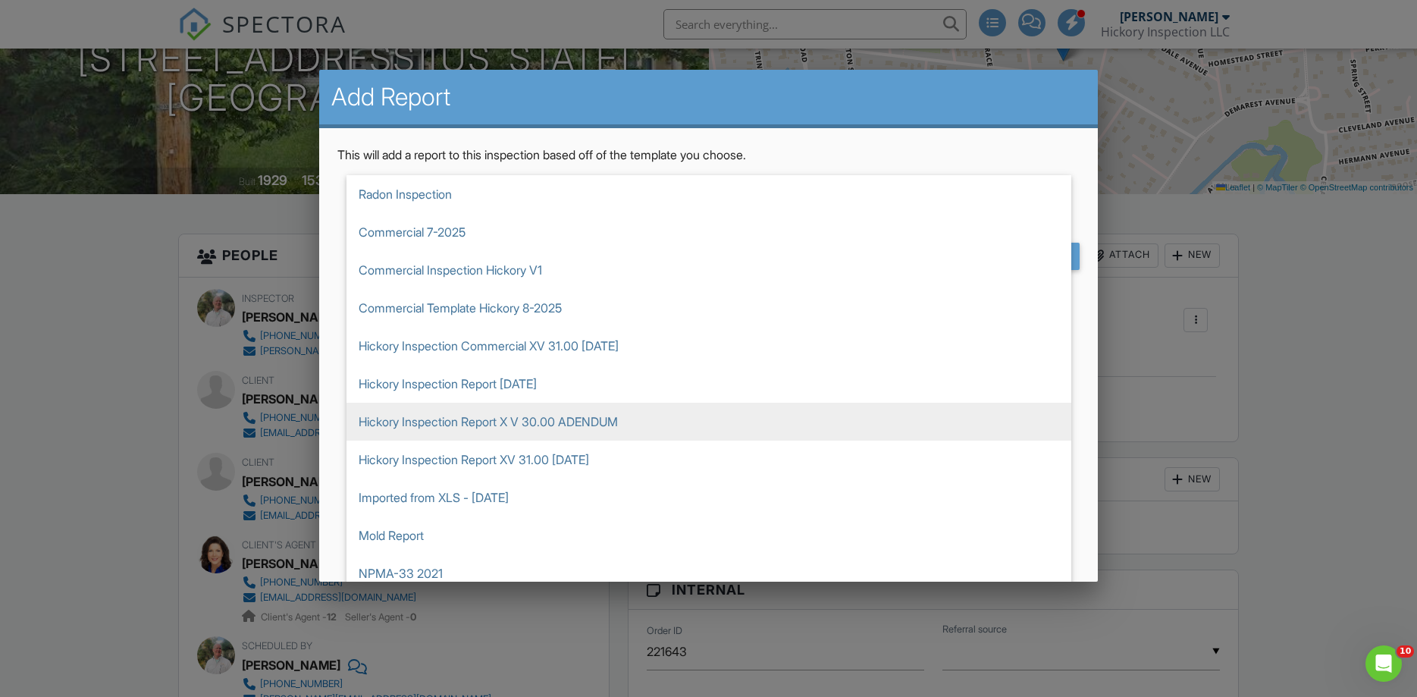
click at [594, 426] on span "Hickory Inspection Report X V 30.00 ADENDUM" at bounding box center [708, 421] width 725 height 38
type input "Hickory Inspection Report X V 30.00 ADENDUM"
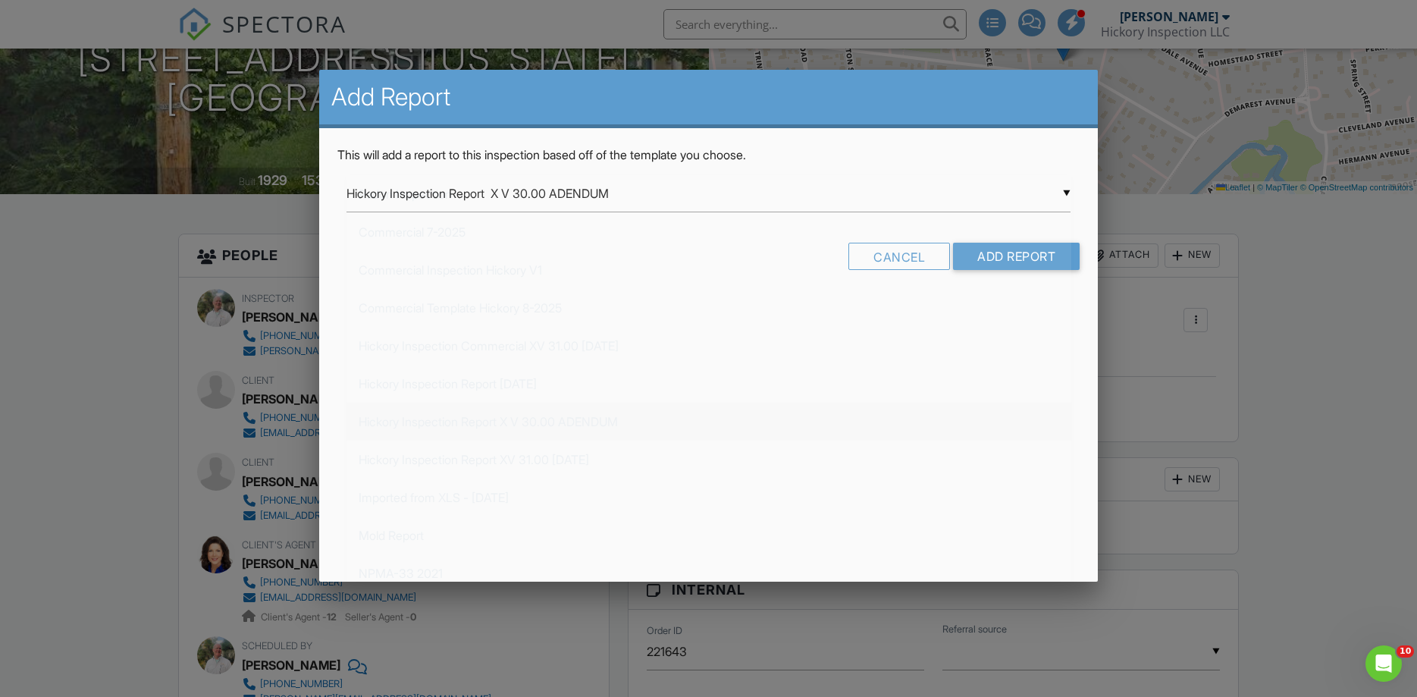
scroll to position [379, 0]
click at [996, 248] on input "Add Report" at bounding box center [1016, 256] width 127 height 27
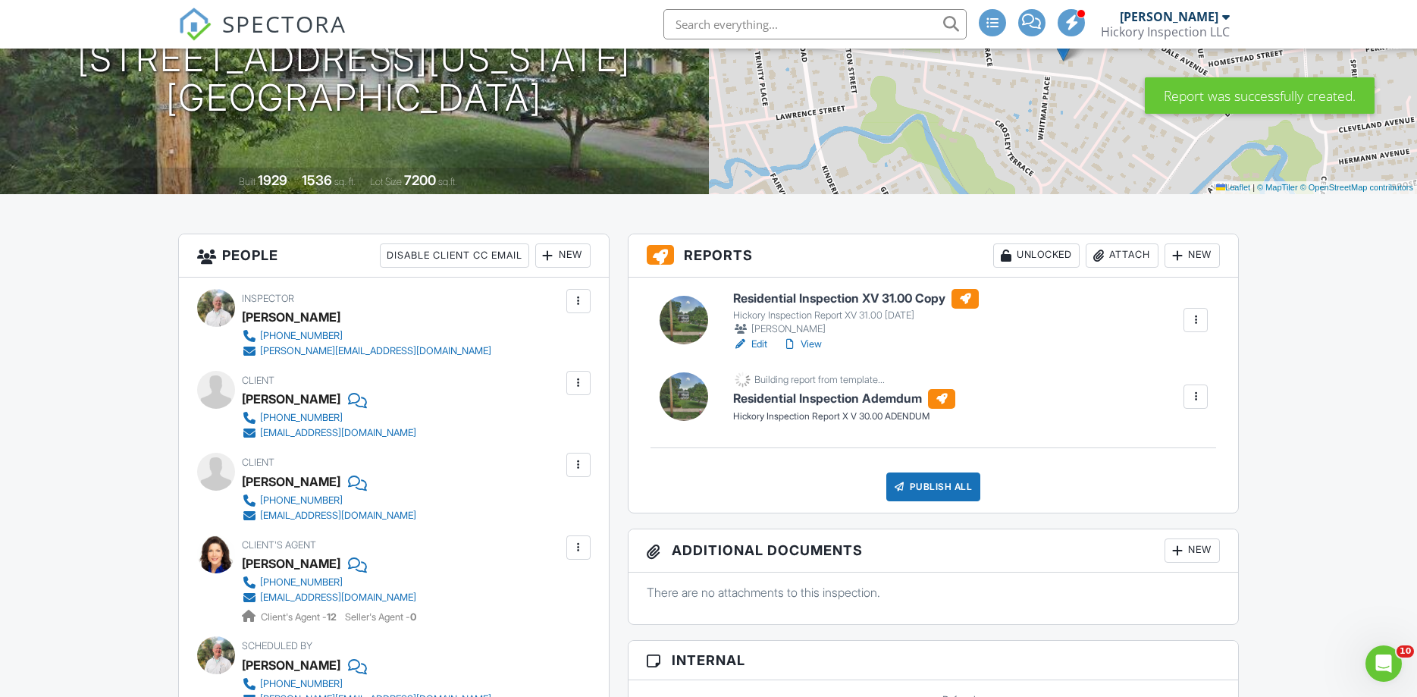
click at [1192, 320] on div at bounding box center [1195, 319] width 15 height 15
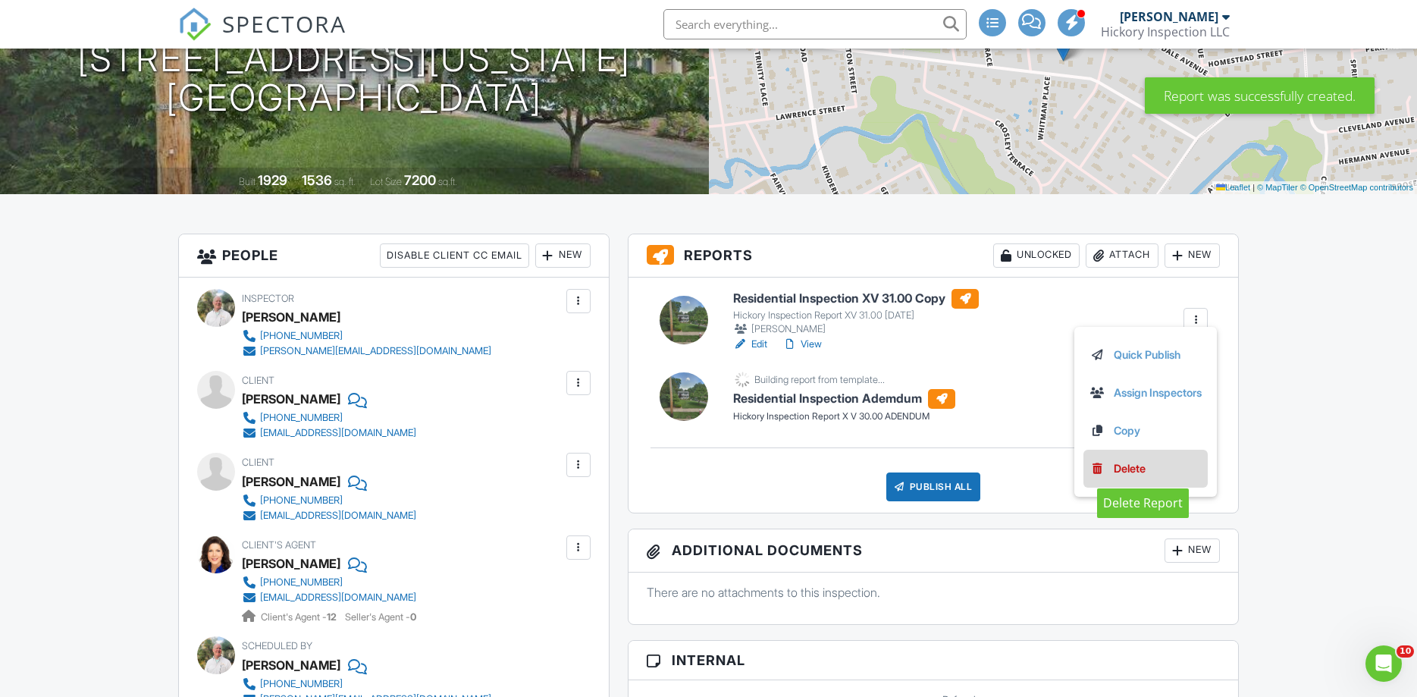
click at [1122, 465] on div "Delete" at bounding box center [1129, 468] width 32 height 17
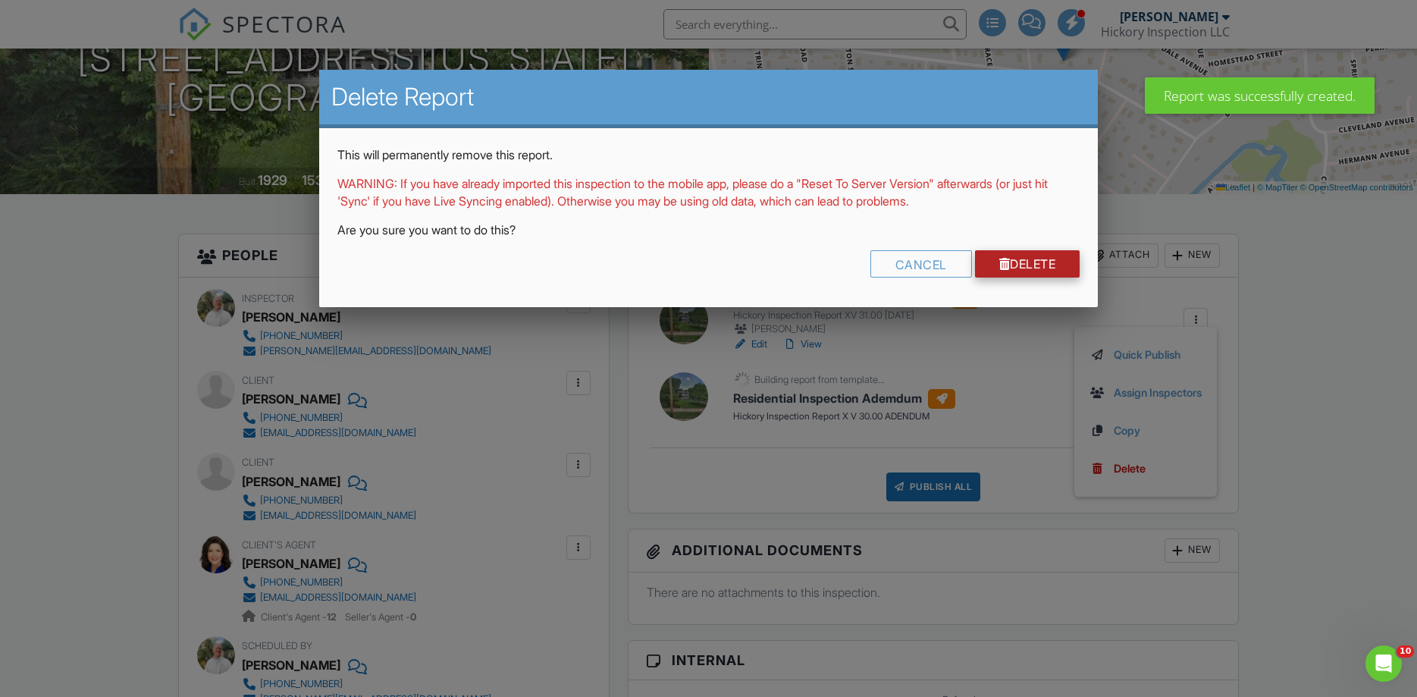
click at [1018, 263] on link "Delete" at bounding box center [1027, 263] width 105 height 27
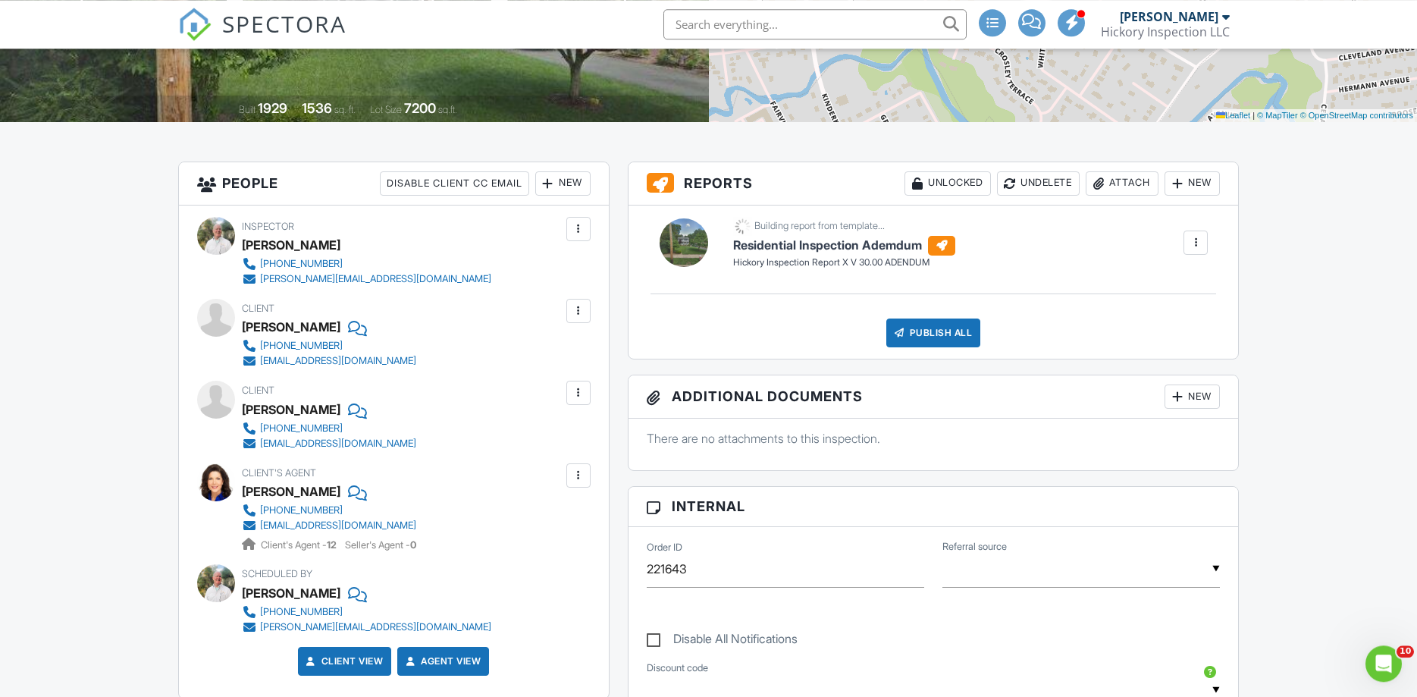
scroll to position [387, 0]
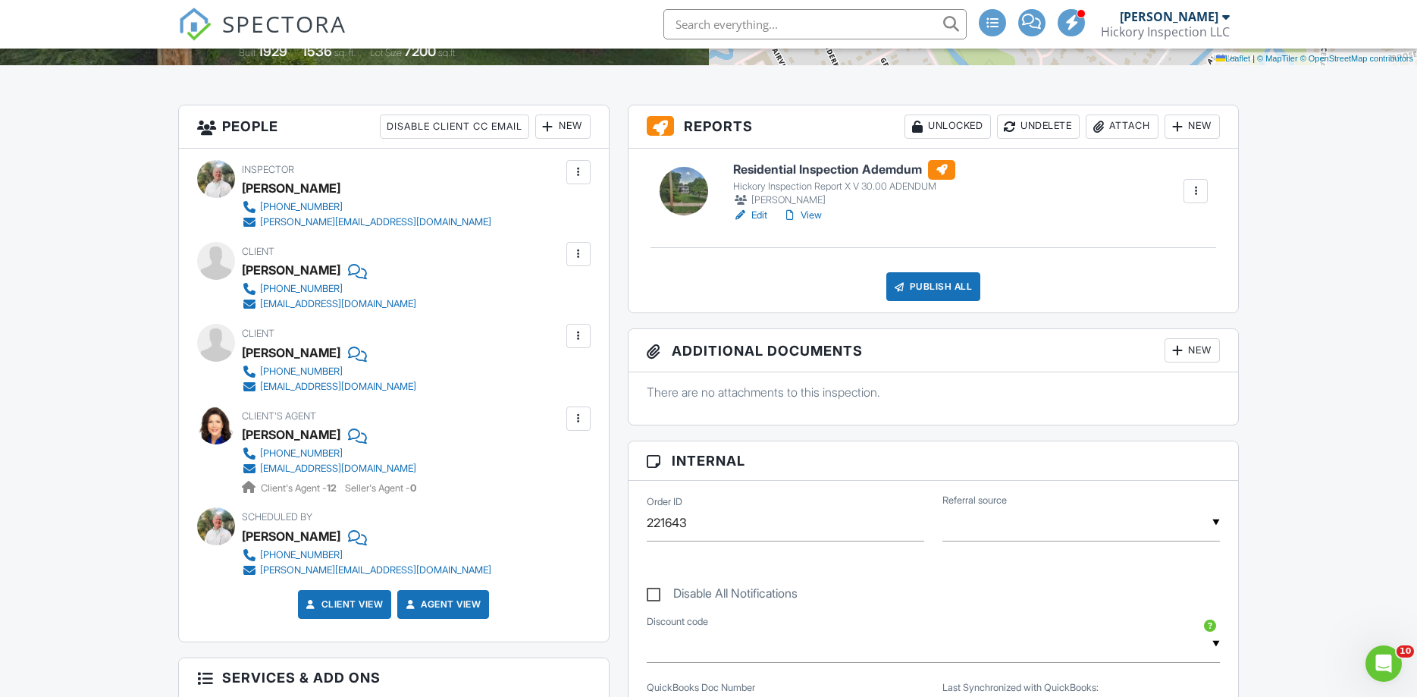
click at [760, 211] on link "Edit" at bounding box center [750, 215] width 34 height 15
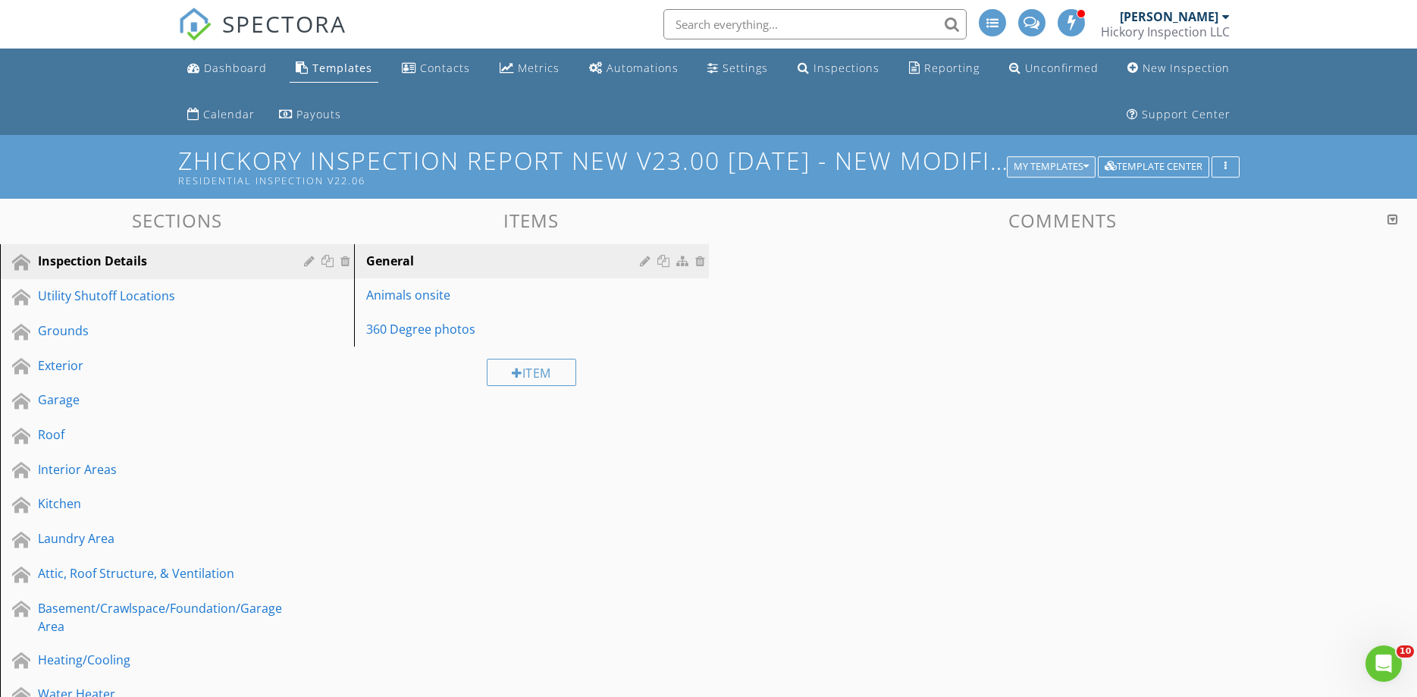
click at [1045, 168] on div "My Templates" at bounding box center [1050, 166] width 75 height 11
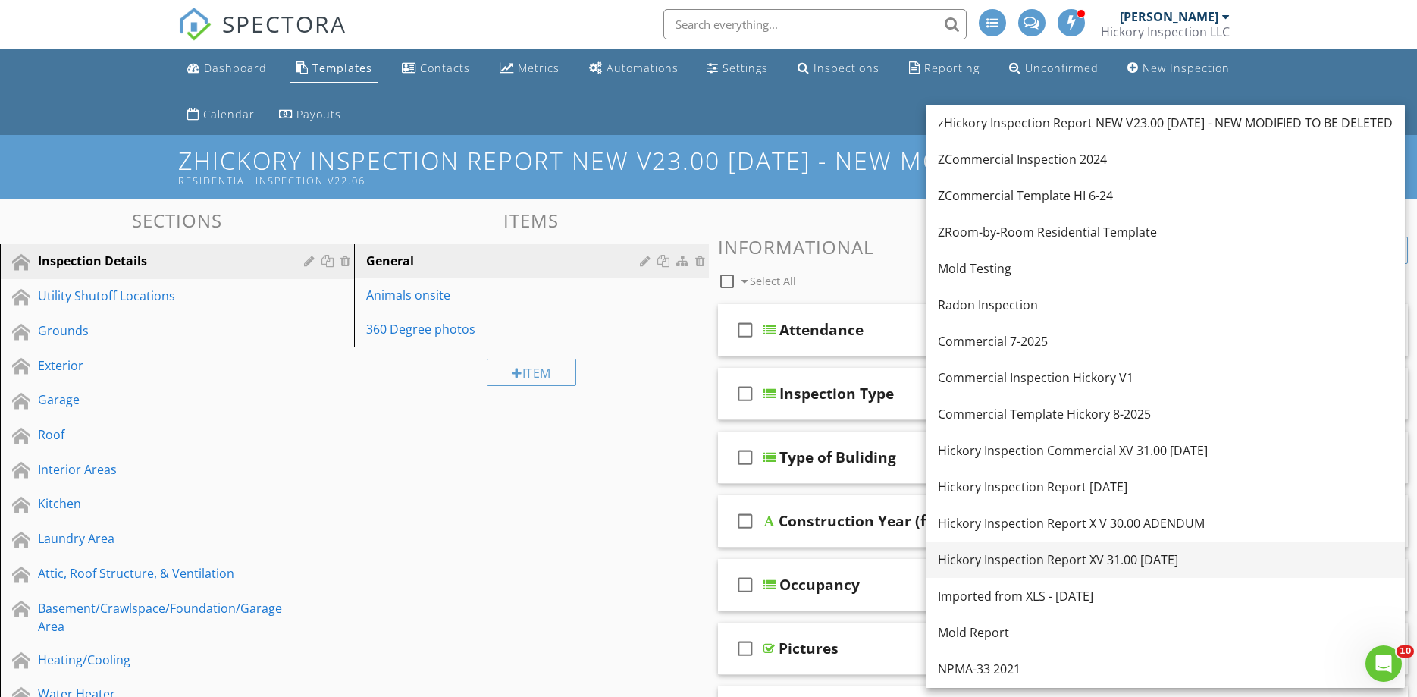
click at [1131, 562] on div "Hickory Inspection Report XV 31.00 [DATE]" at bounding box center [1165, 559] width 455 height 18
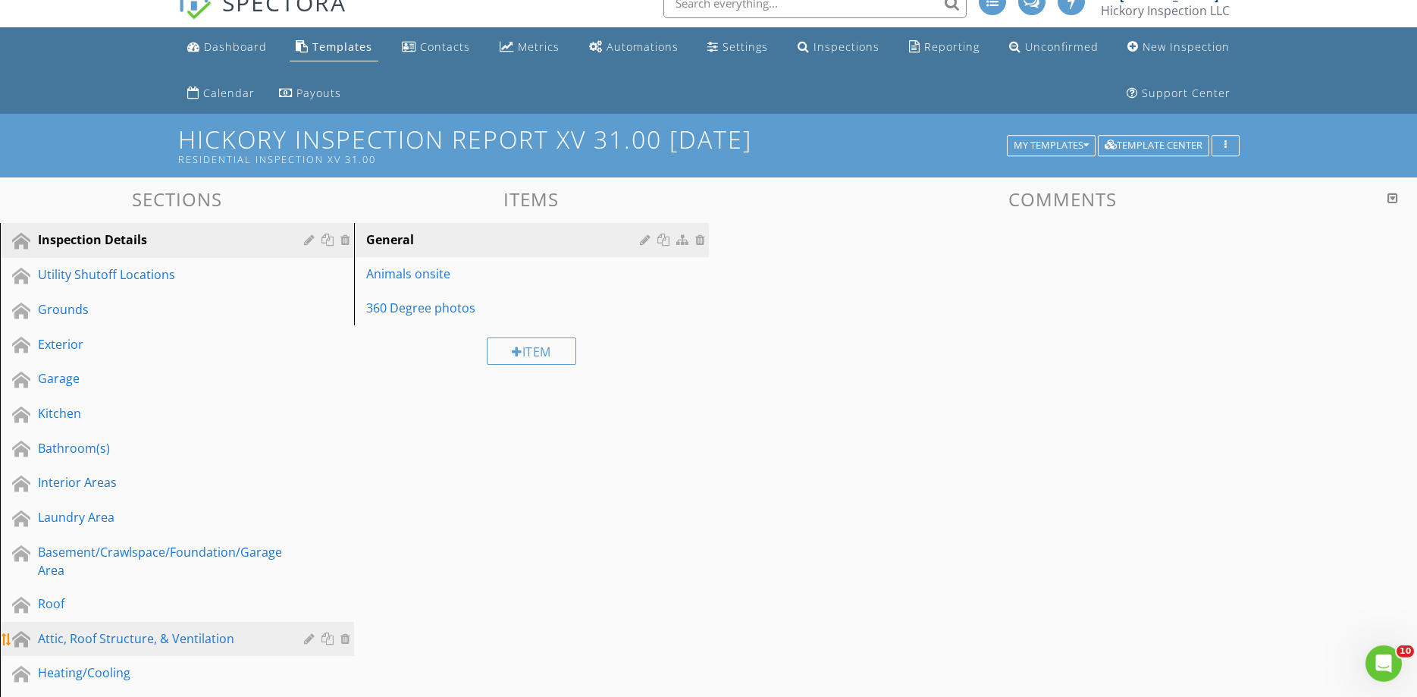
scroll to position [258, 0]
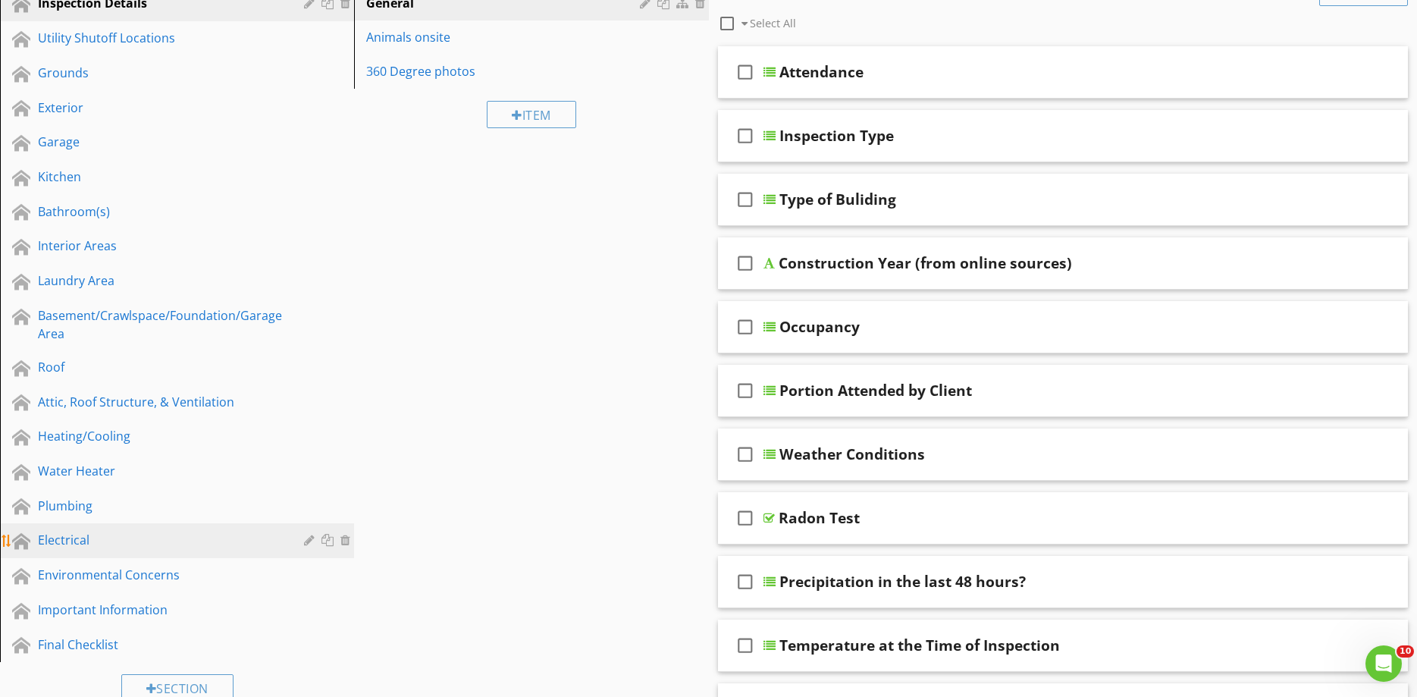
click at [59, 535] on div "Electrical" at bounding box center [160, 540] width 244 height 18
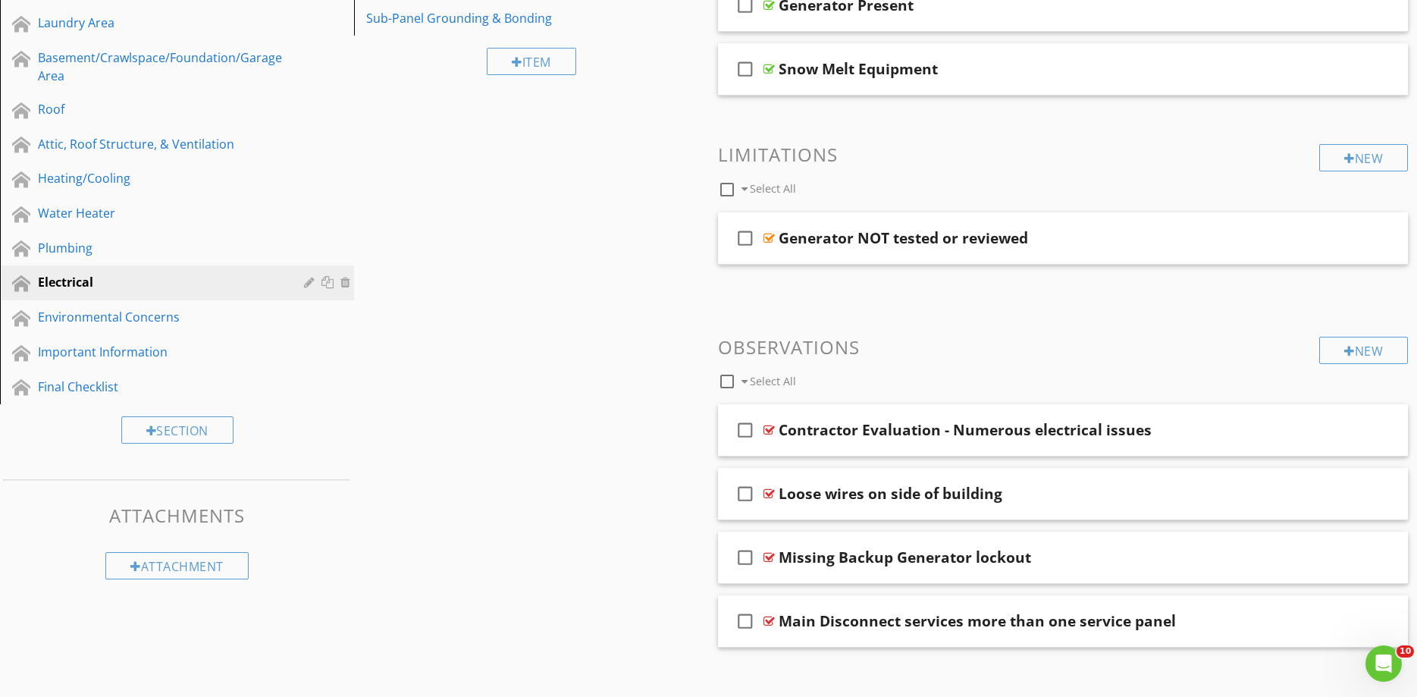
scroll to position [0, 0]
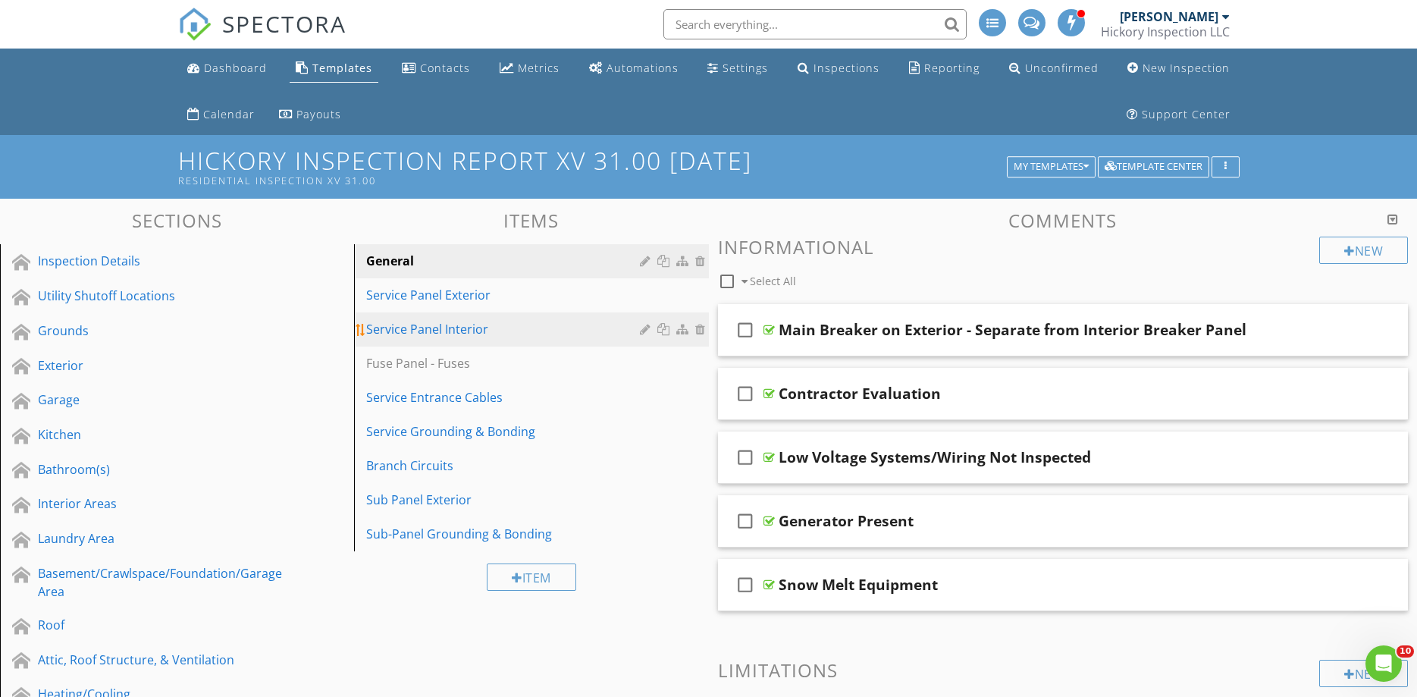
click at [457, 330] on div "Service Panel Interior" at bounding box center [504, 329] width 277 height 18
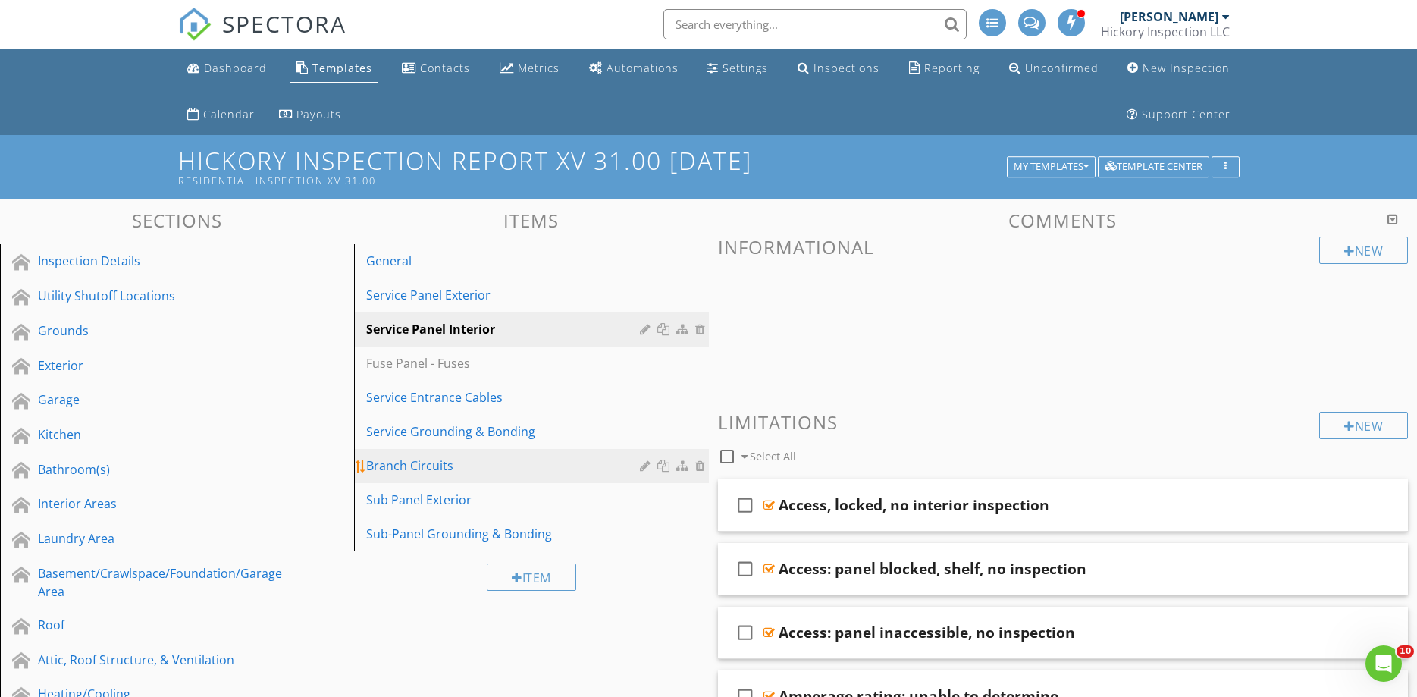
click at [434, 471] on div "Branch Circuits" at bounding box center [504, 465] width 277 height 18
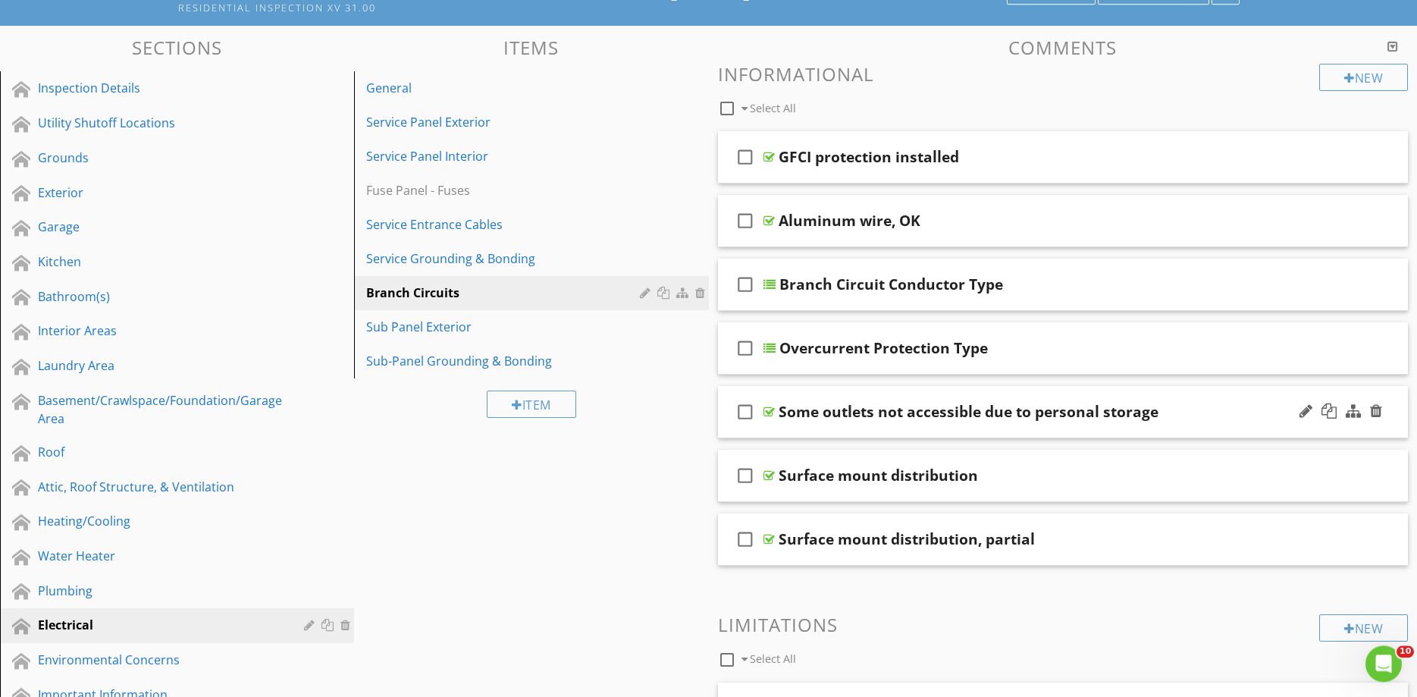
scroll to position [129, 0]
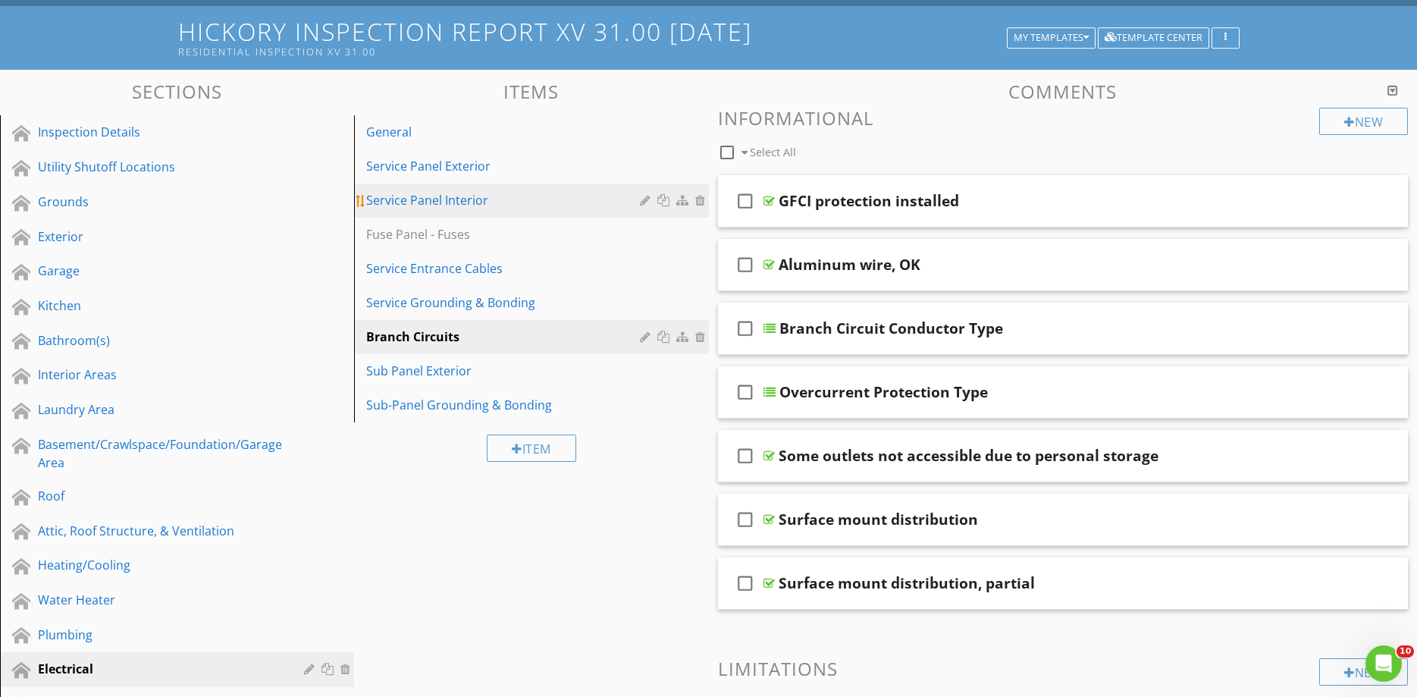
click at [484, 211] on link "Service Panel Interior" at bounding box center [533, 199] width 349 height 33
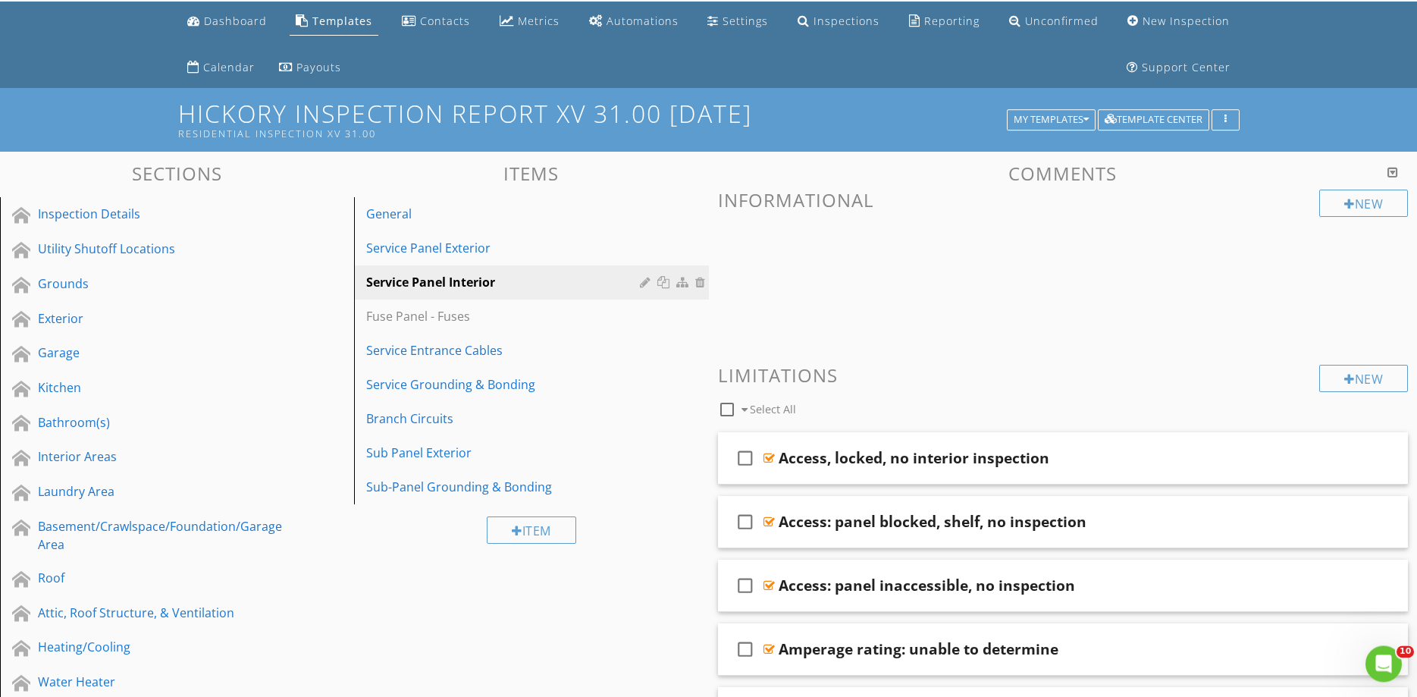
scroll to position [0, 0]
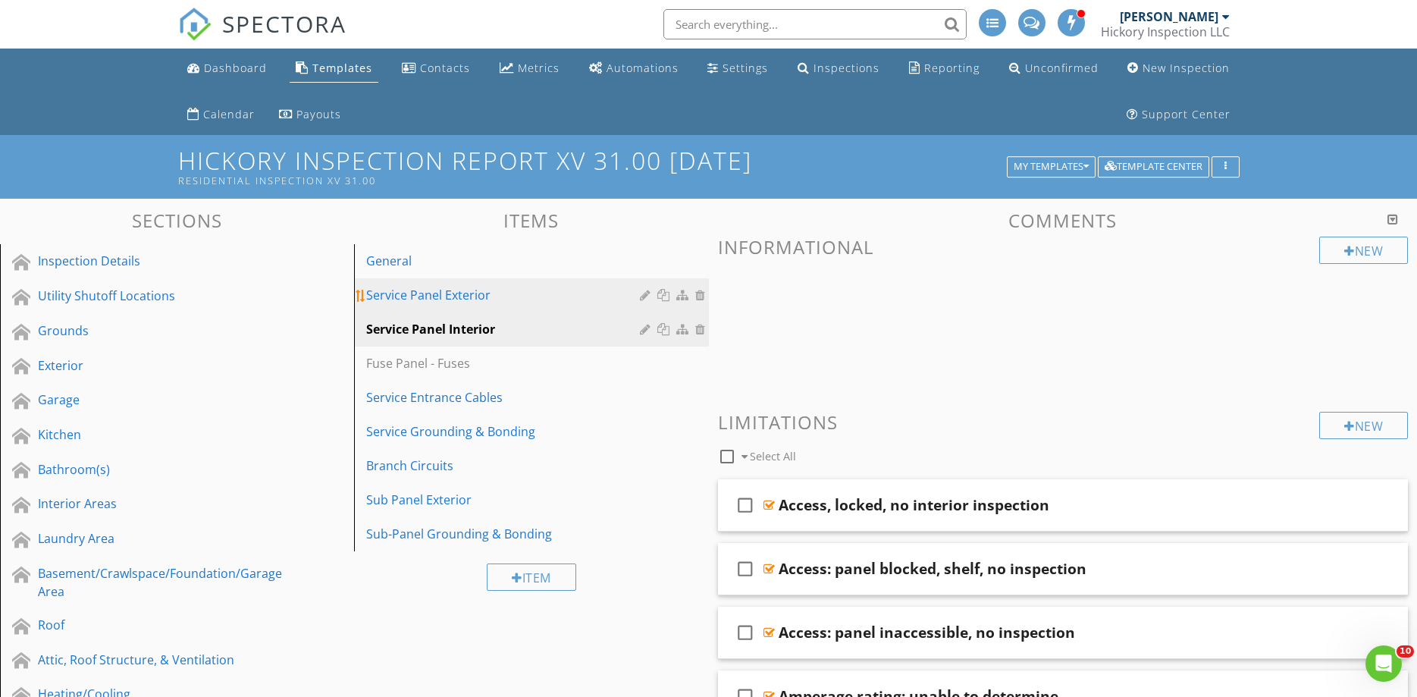
click at [474, 301] on div "Service Panel Exterior" at bounding box center [504, 295] width 277 height 18
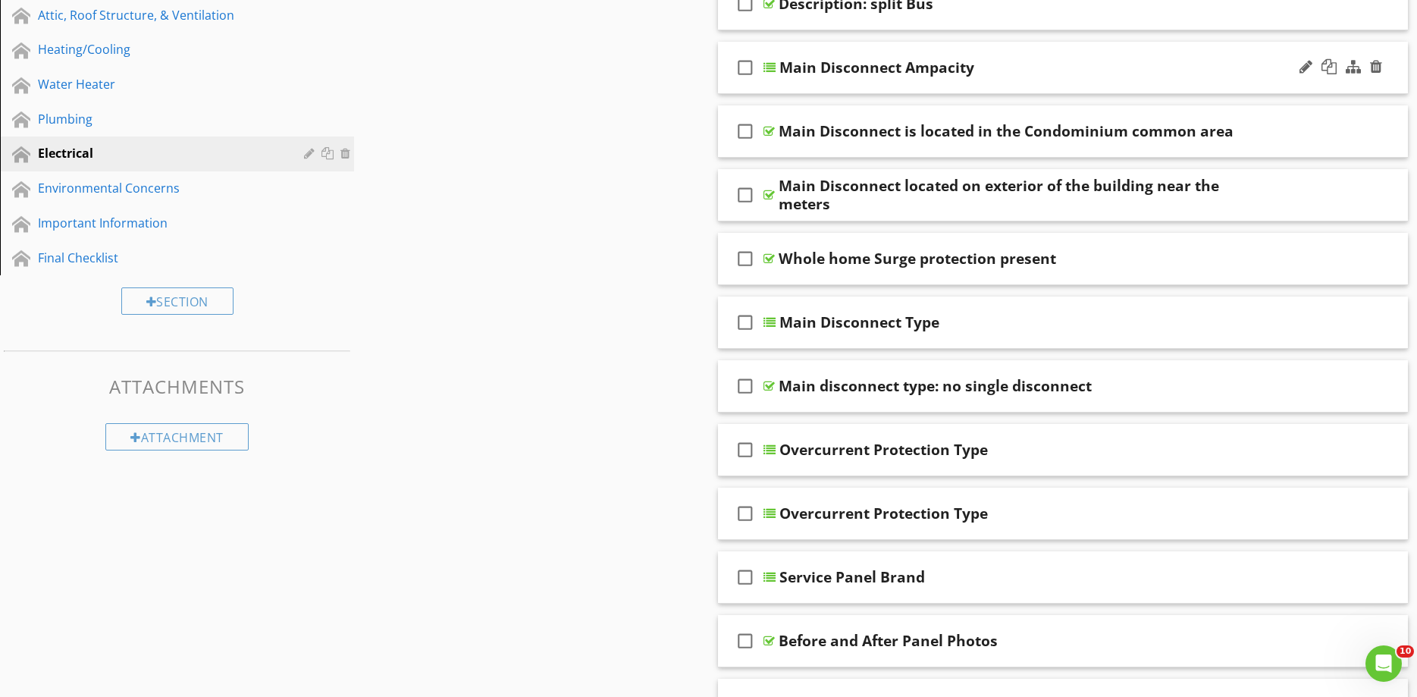
scroll to position [773, 0]
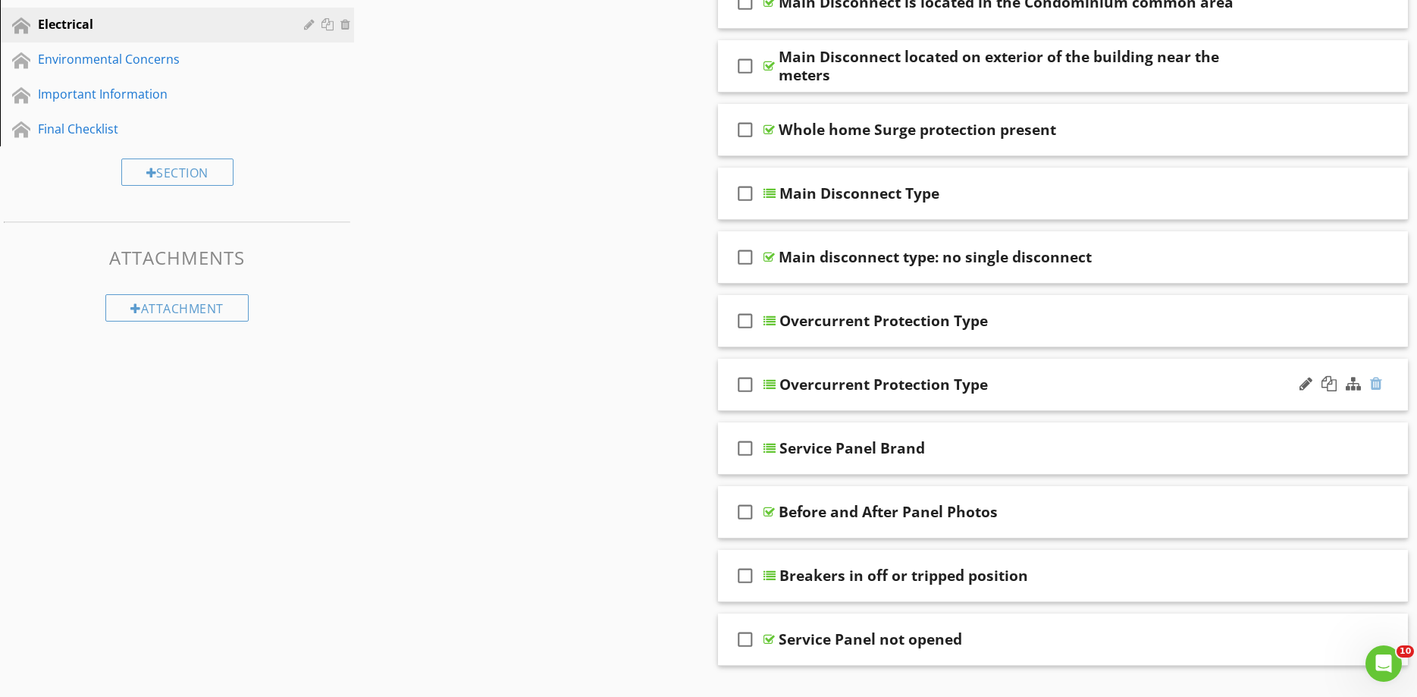
click at [1376, 385] on div at bounding box center [1376, 383] width 12 height 15
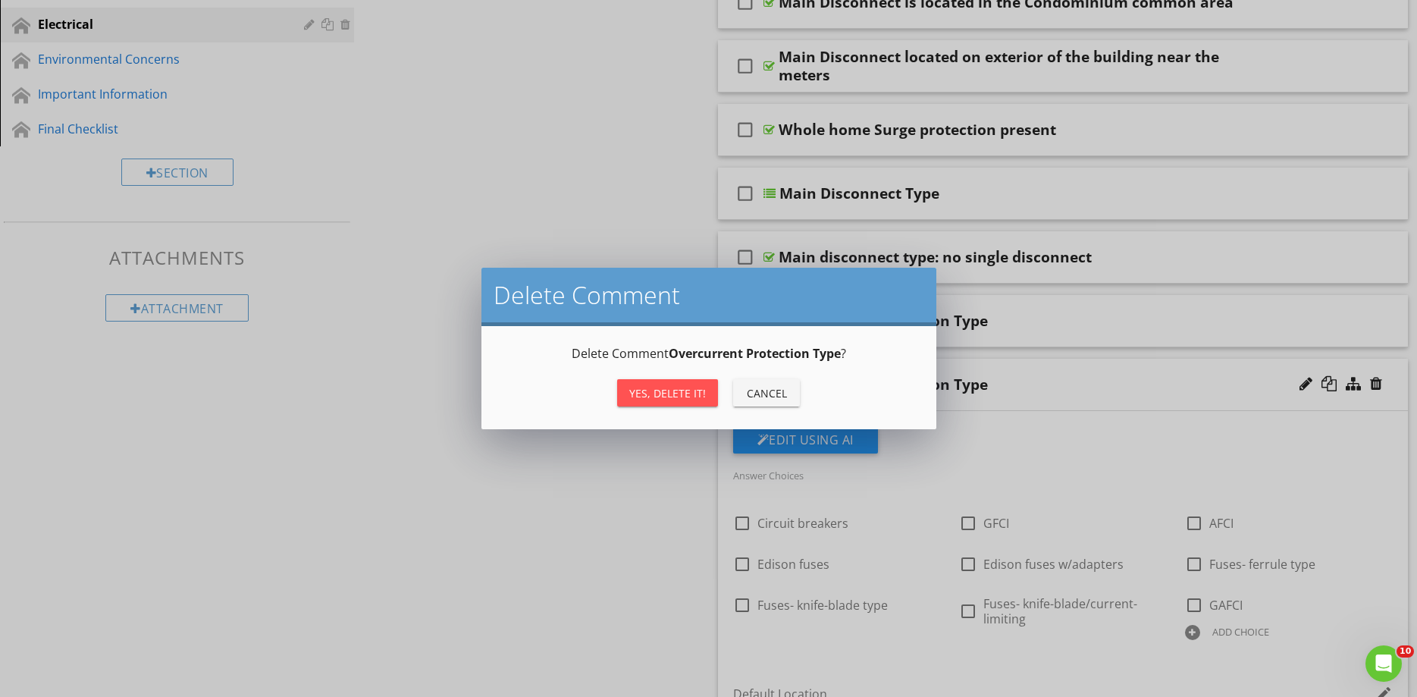
click at [690, 394] on div "Yes, Delete it!" at bounding box center [667, 393] width 77 height 16
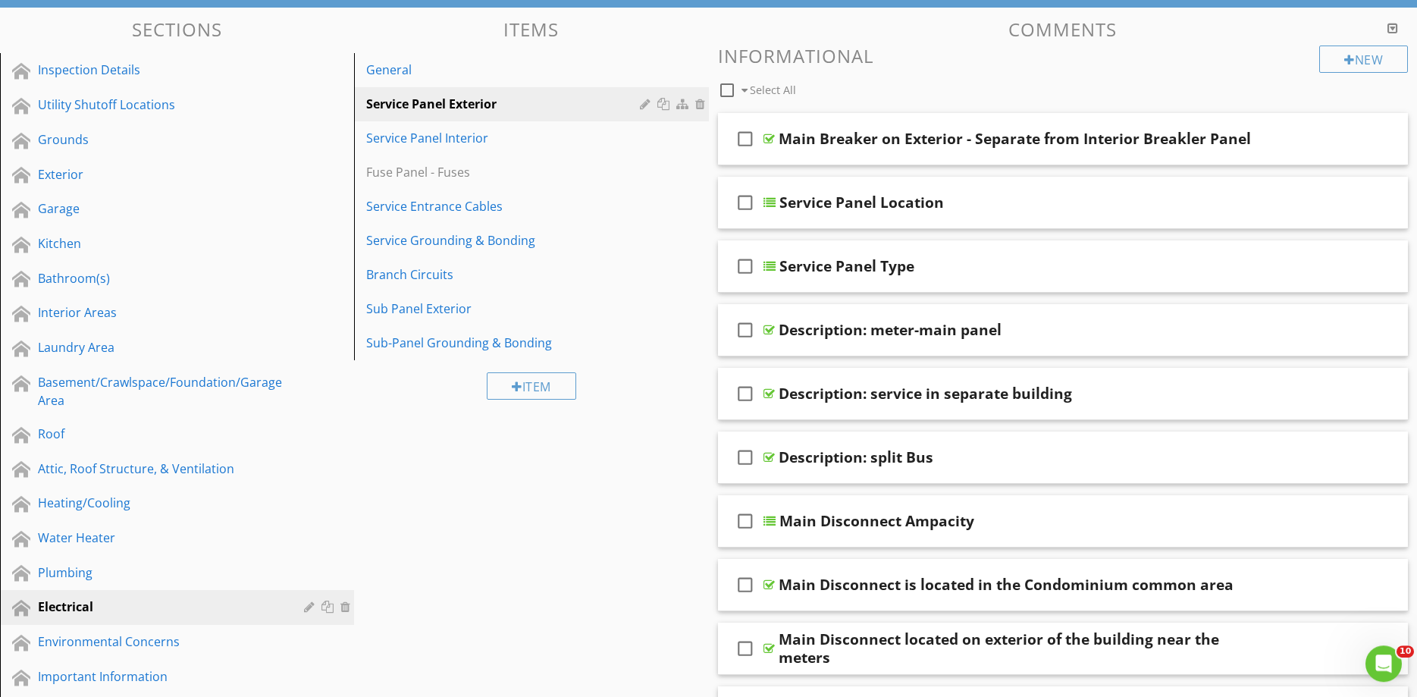
scroll to position [129, 0]
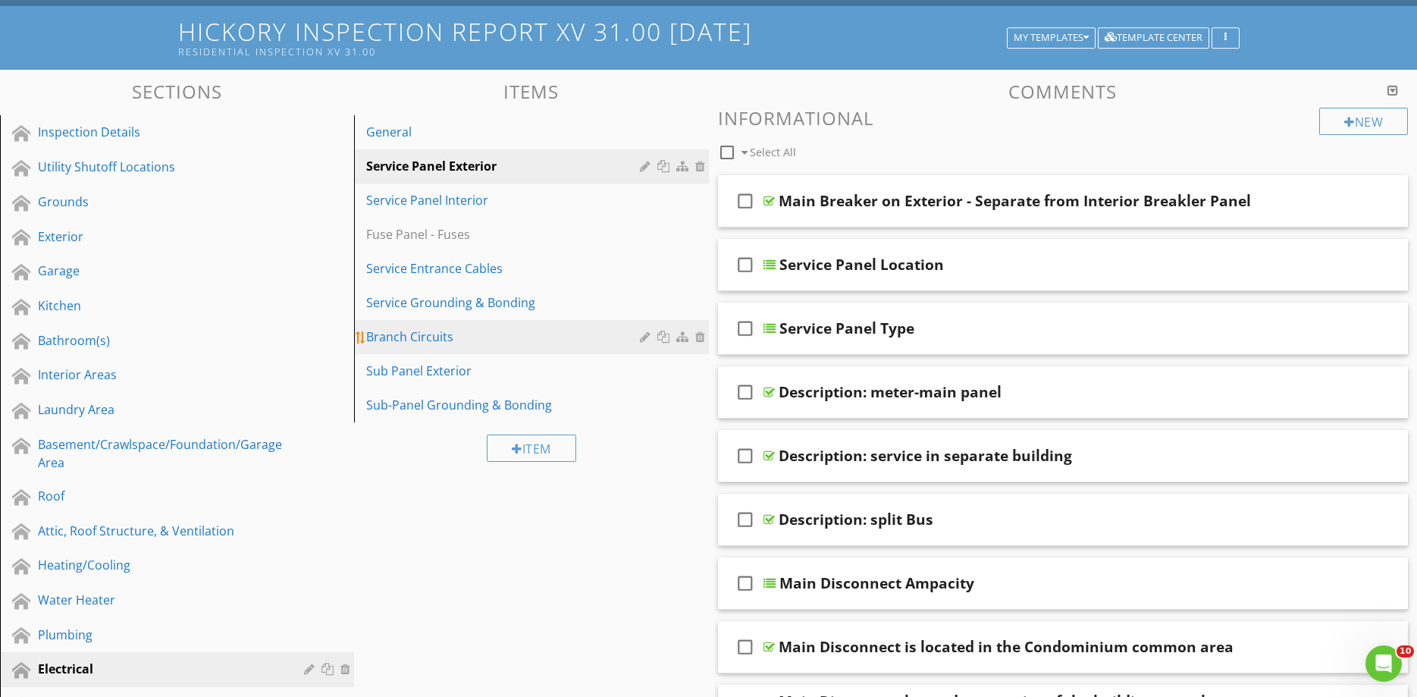
drag, startPoint x: 431, startPoint y: 340, endPoint x: 451, endPoint y: 338, distance: 19.8
click at [431, 340] on div "Branch Circuits" at bounding box center [504, 336] width 277 height 18
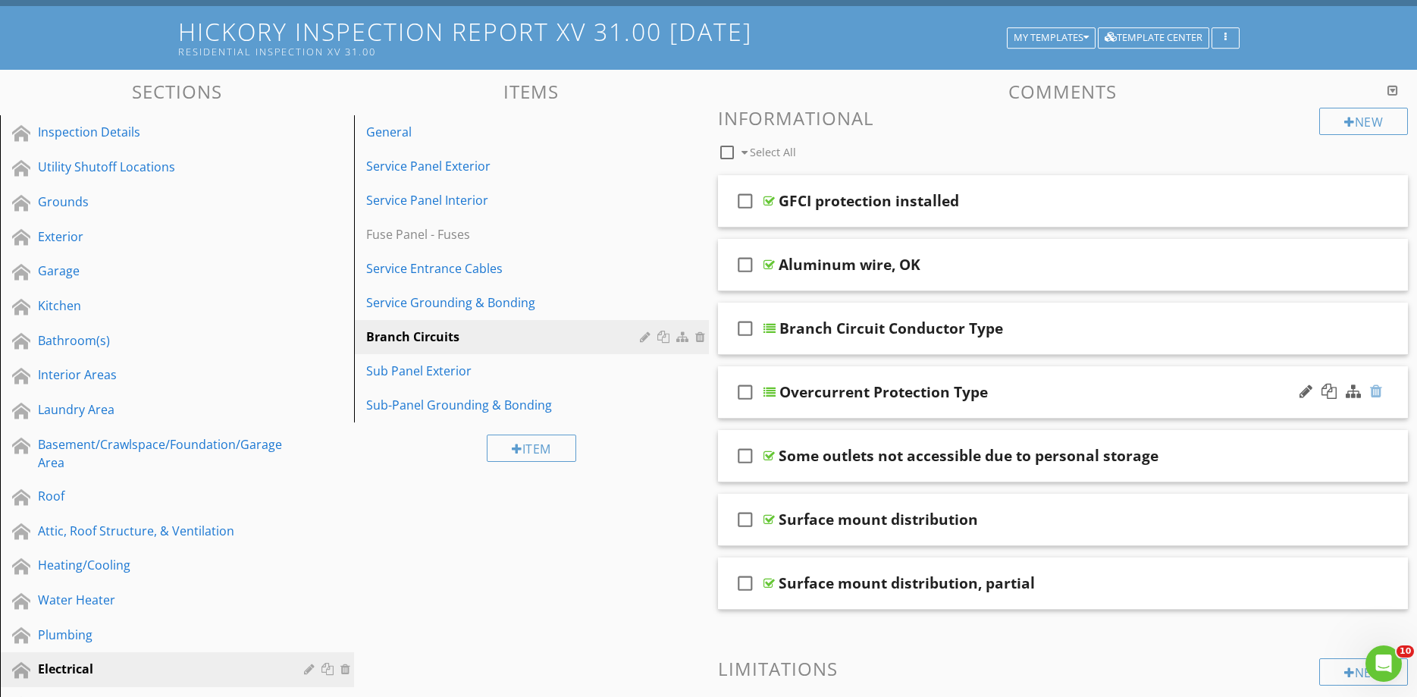
click at [1376, 390] on div at bounding box center [1376, 391] width 12 height 15
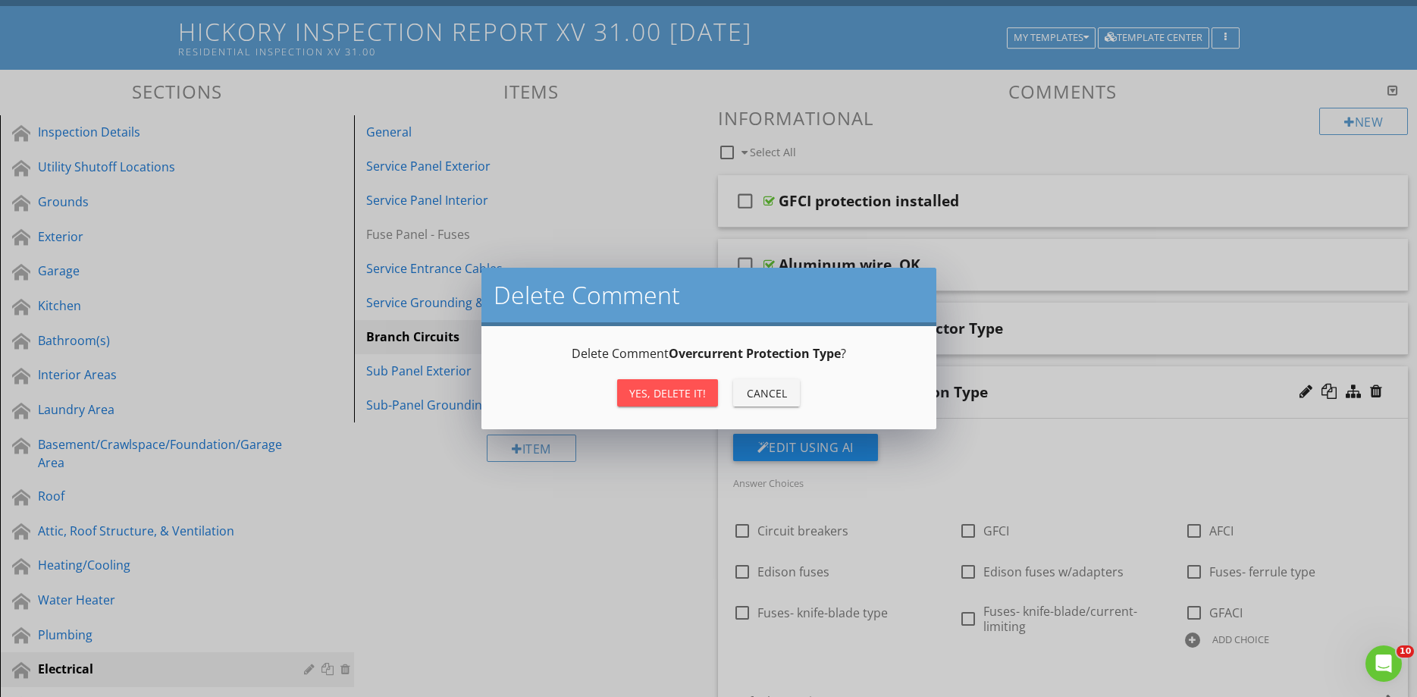
drag, startPoint x: 643, startPoint y: 384, endPoint x: 747, endPoint y: 384, distance: 104.6
click at [644, 384] on button "Yes, Delete it!" at bounding box center [667, 392] width 101 height 27
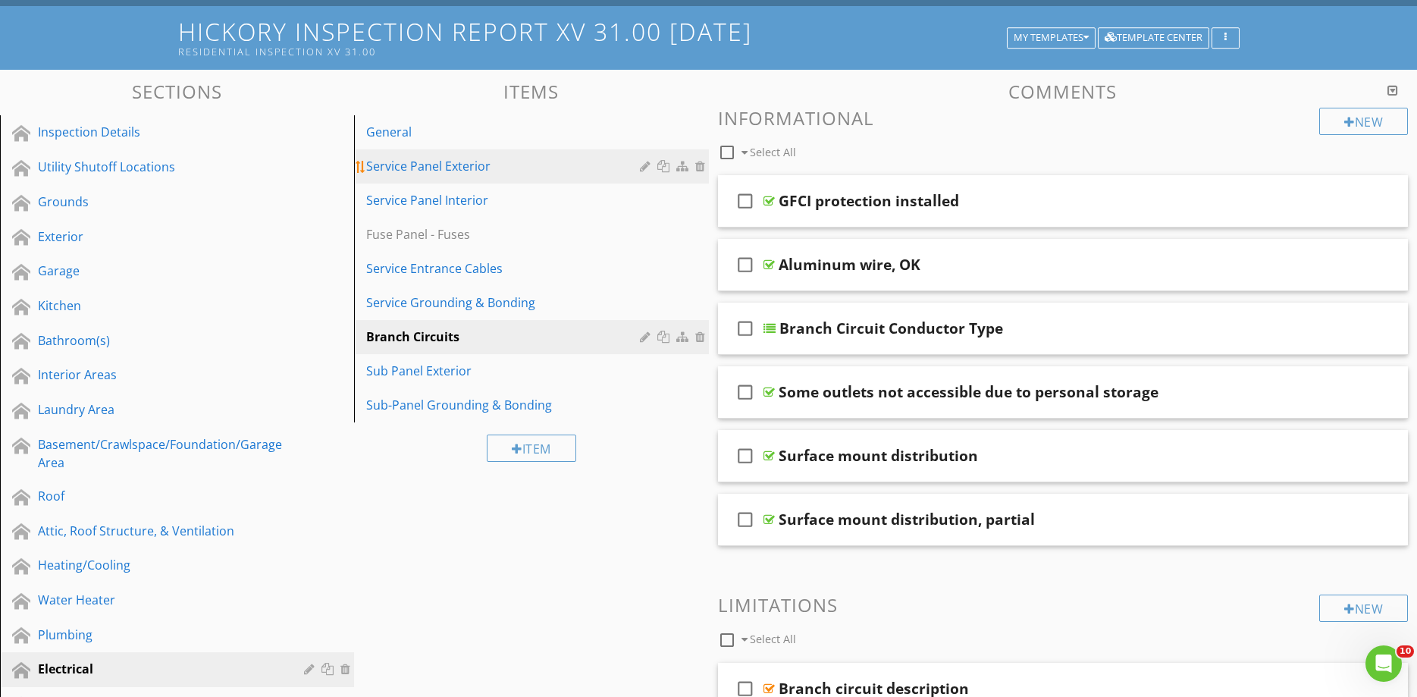
click at [416, 176] on link "Service Panel Exterior" at bounding box center [533, 165] width 349 height 33
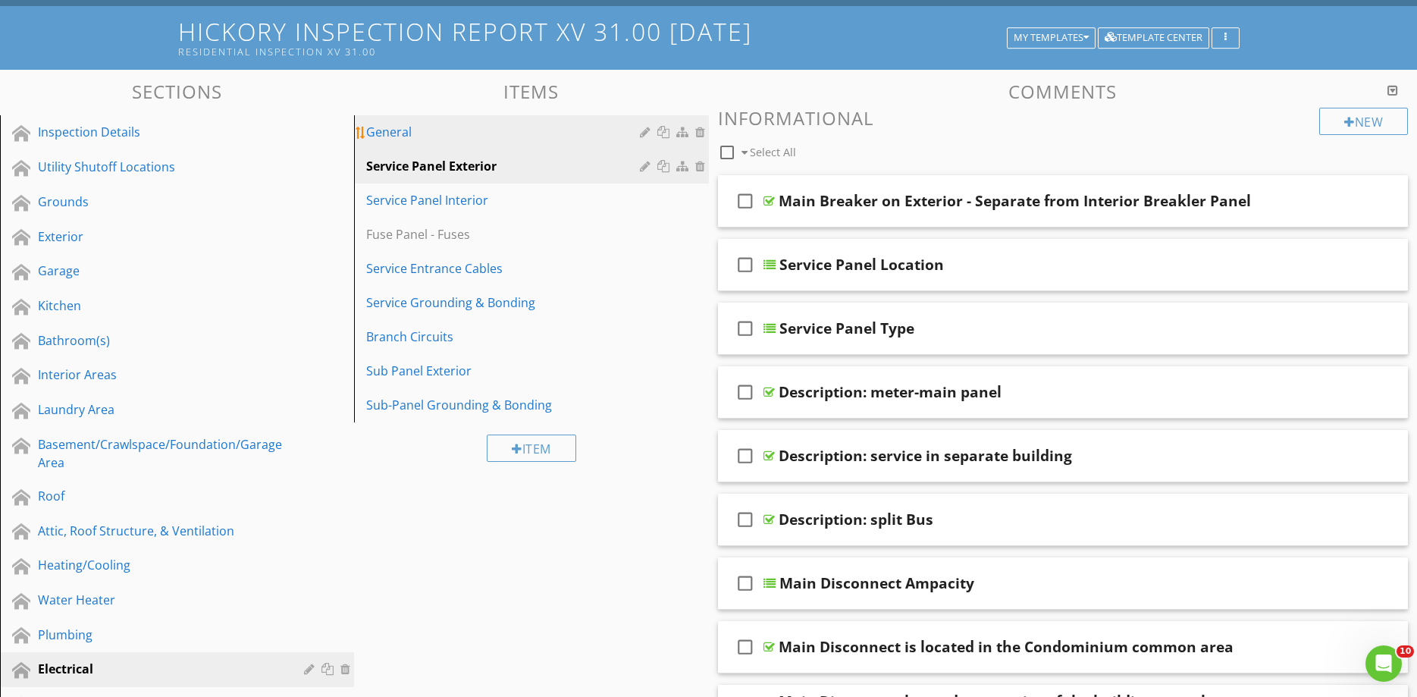
click at [396, 127] on div "General" at bounding box center [504, 132] width 277 height 18
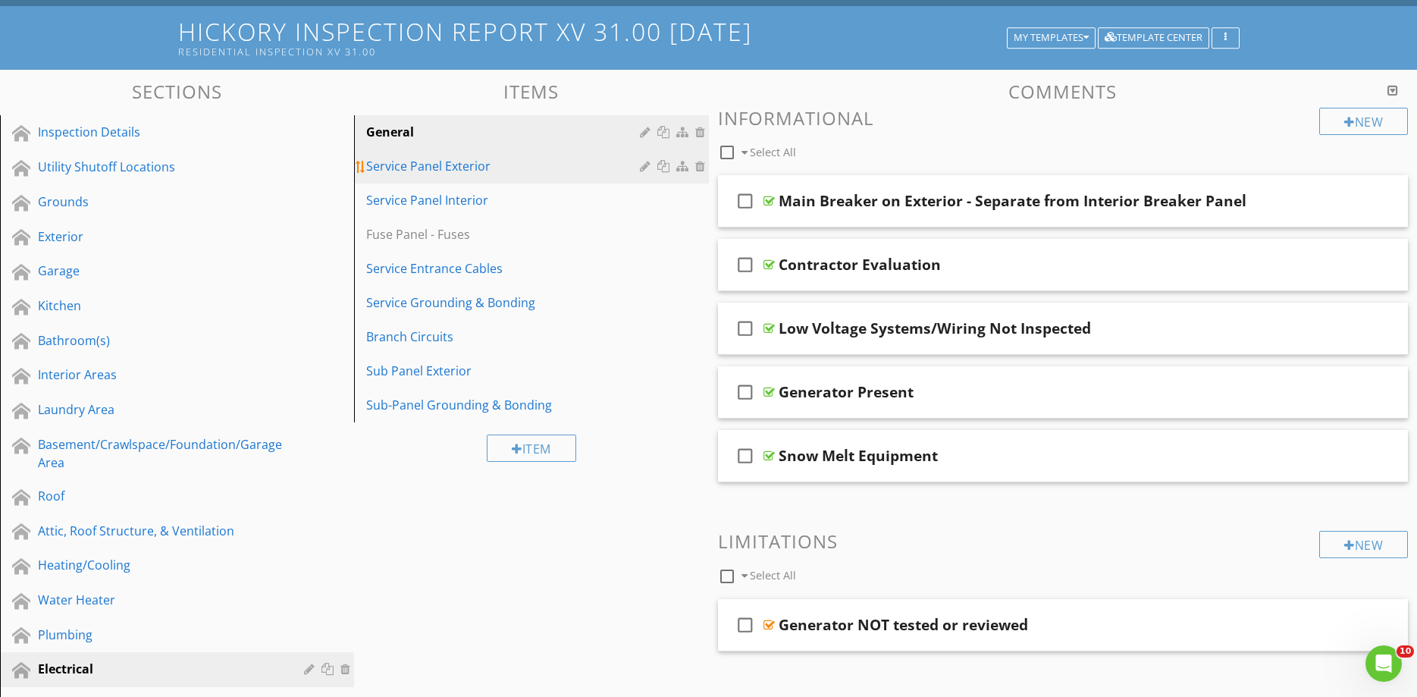
click at [443, 174] on div "Service Panel Exterior" at bounding box center [504, 166] width 277 height 18
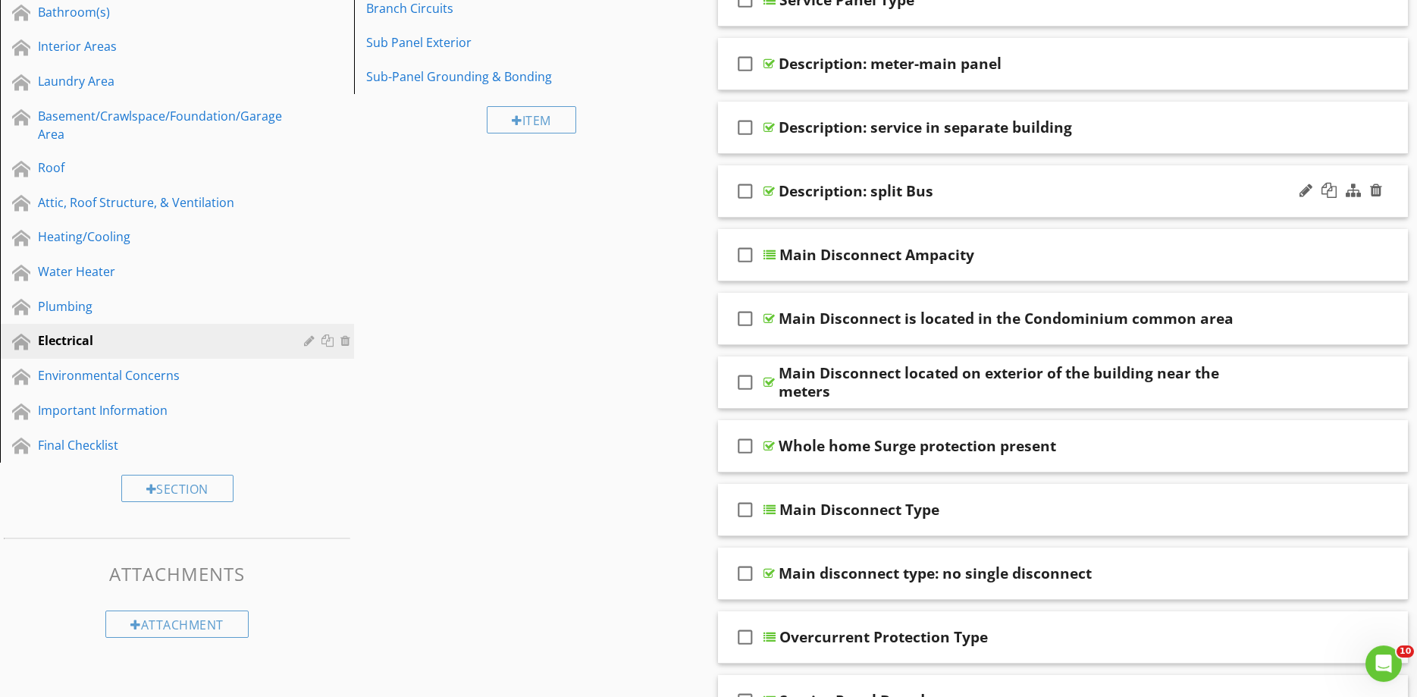
scroll to position [515, 0]
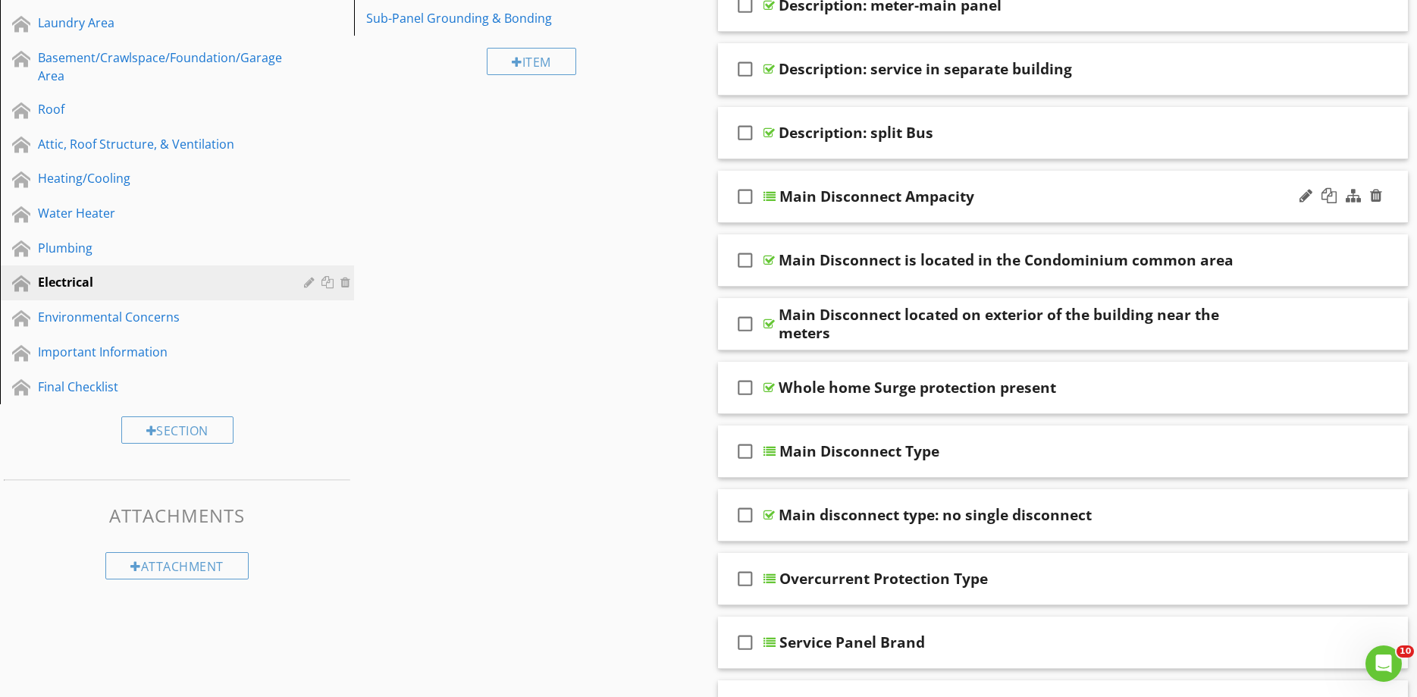
click at [1010, 202] on div "Main Disconnect Ampacity" at bounding box center [1026, 196] width 495 height 18
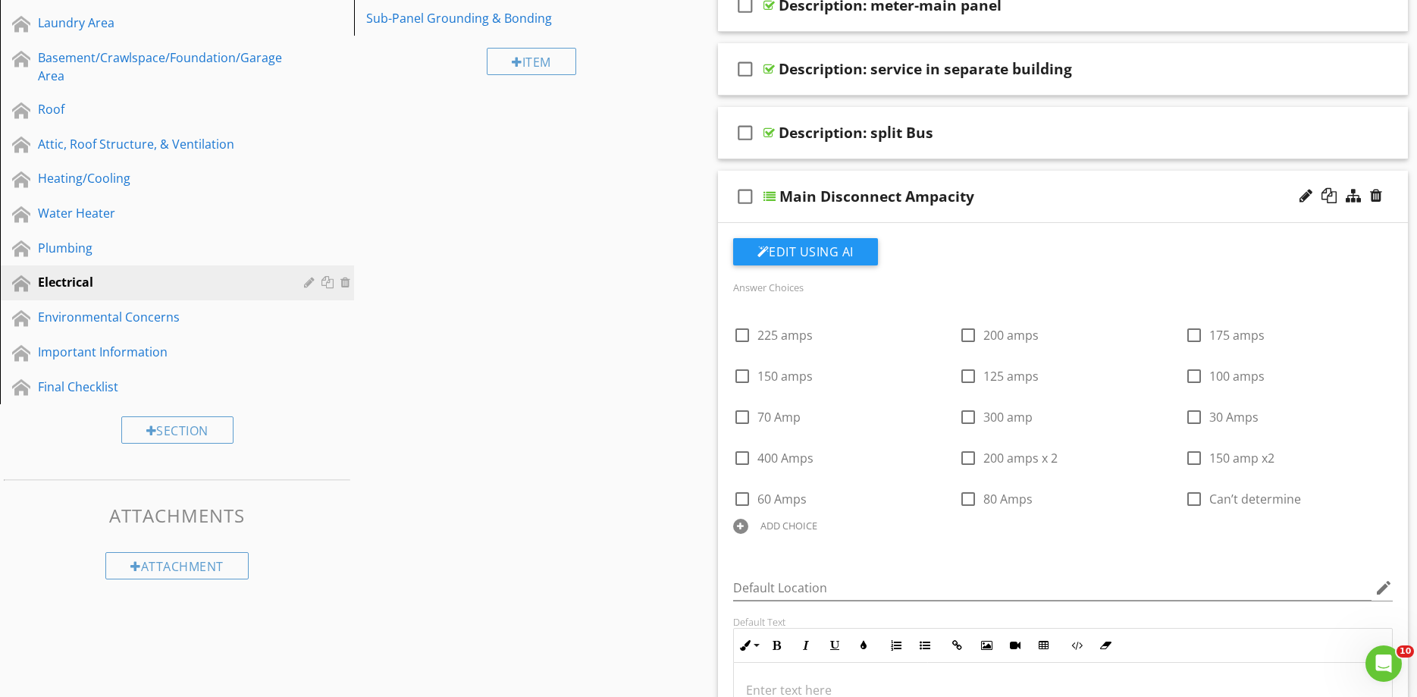
click at [1010, 202] on div "Main Disconnect Ampacity" at bounding box center [1026, 196] width 495 height 18
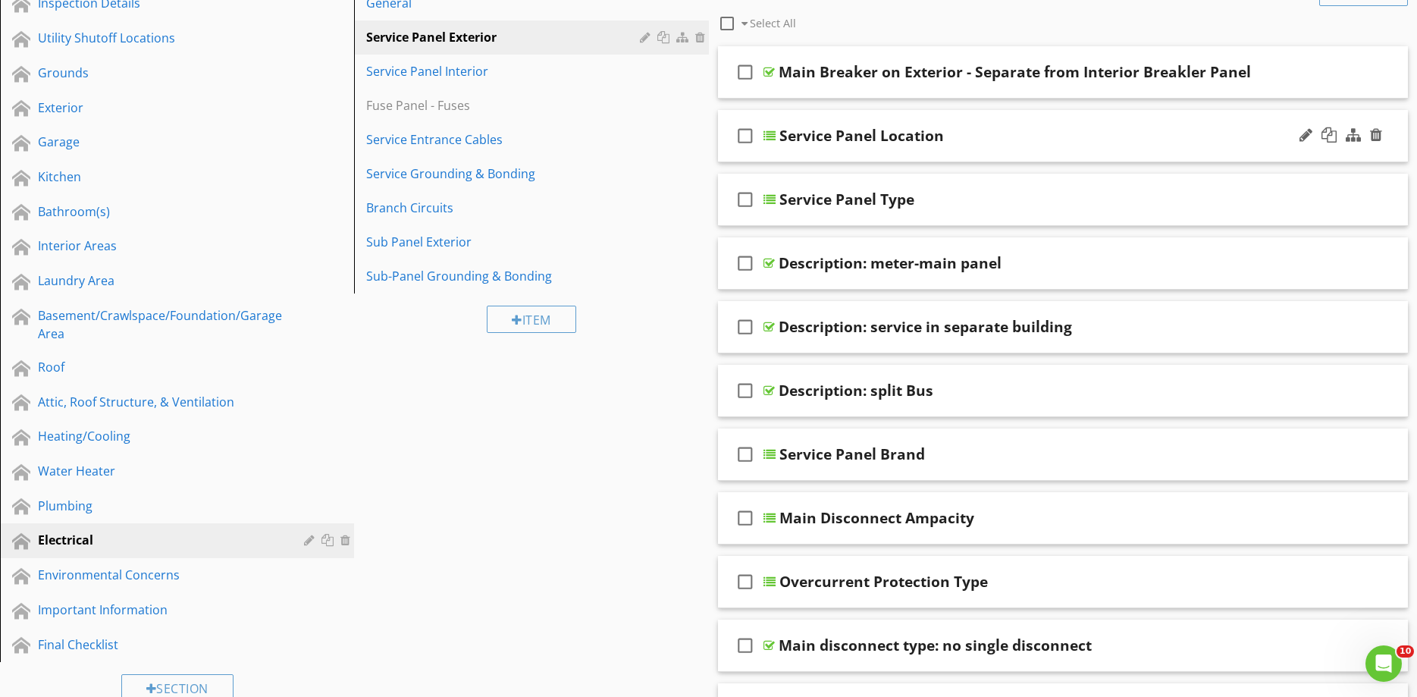
scroll to position [129, 0]
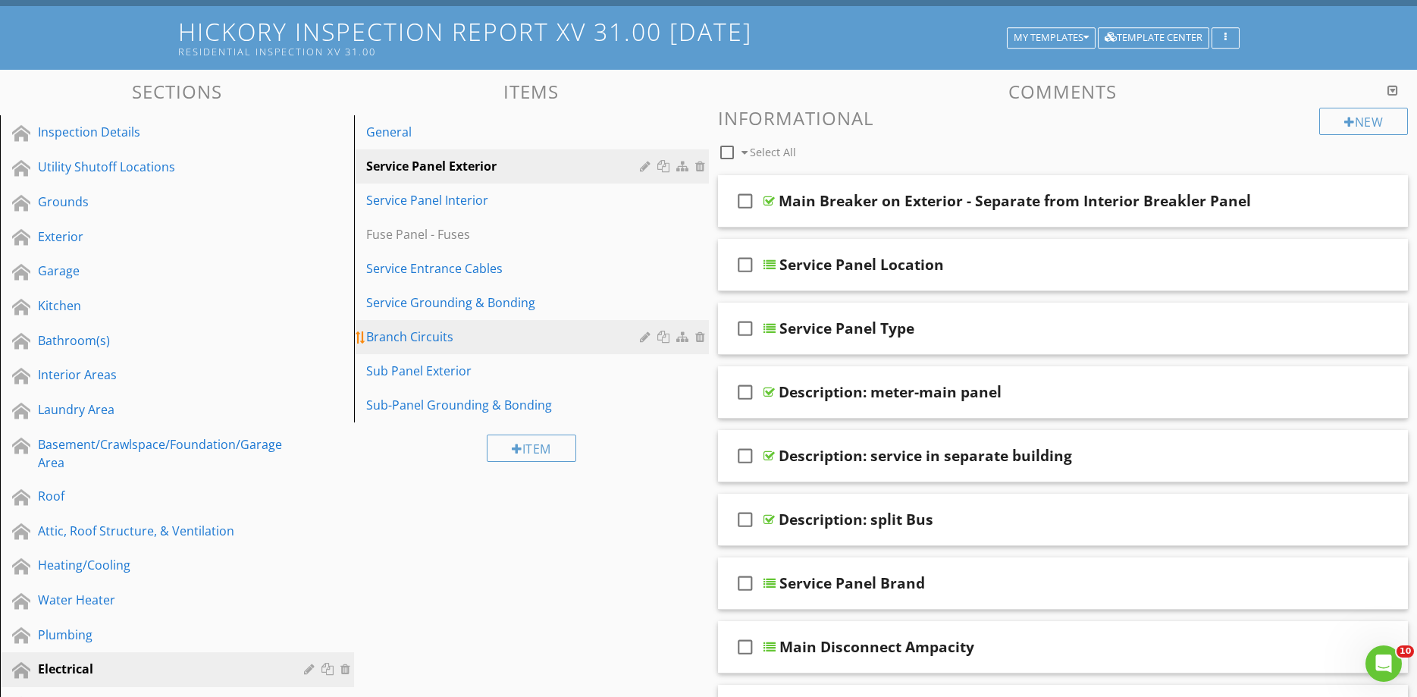
drag, startPoint x: 440, startPoint y: 330, endPoint x: 456, endPoint y: 330, distance: 16.7
click at [440, 330] on div "Branch Circuits" at bounding box center [504, 336] width 277 height 18
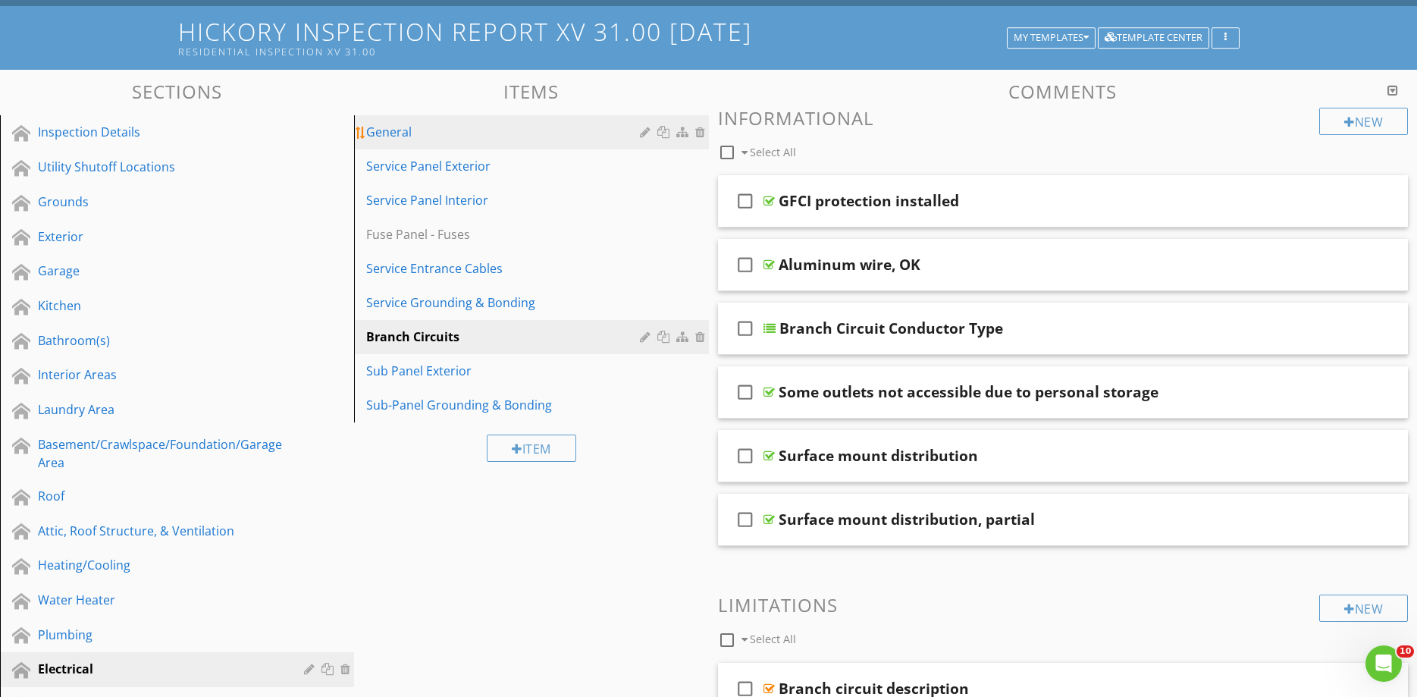
scroll to position [0, 0]
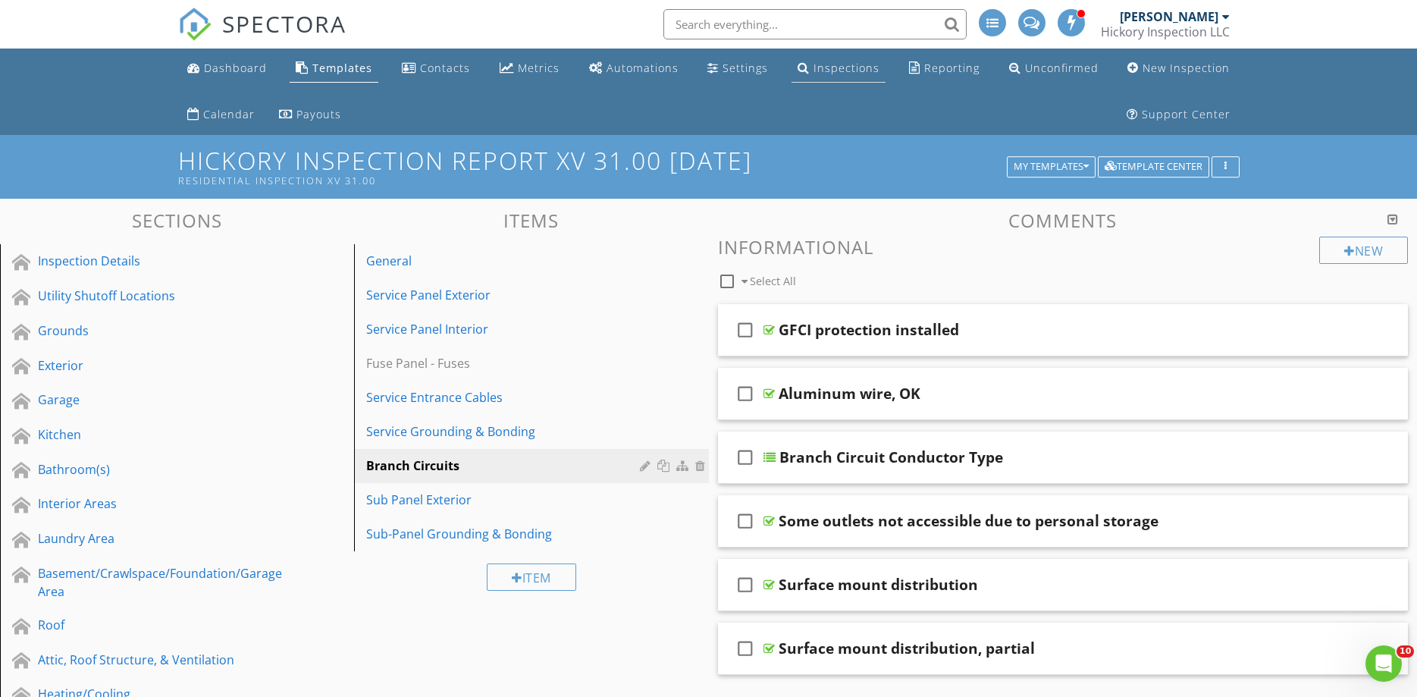
click at [851, 72] on div "Inspections" at bounding box center [846, 68] width 66 height 14
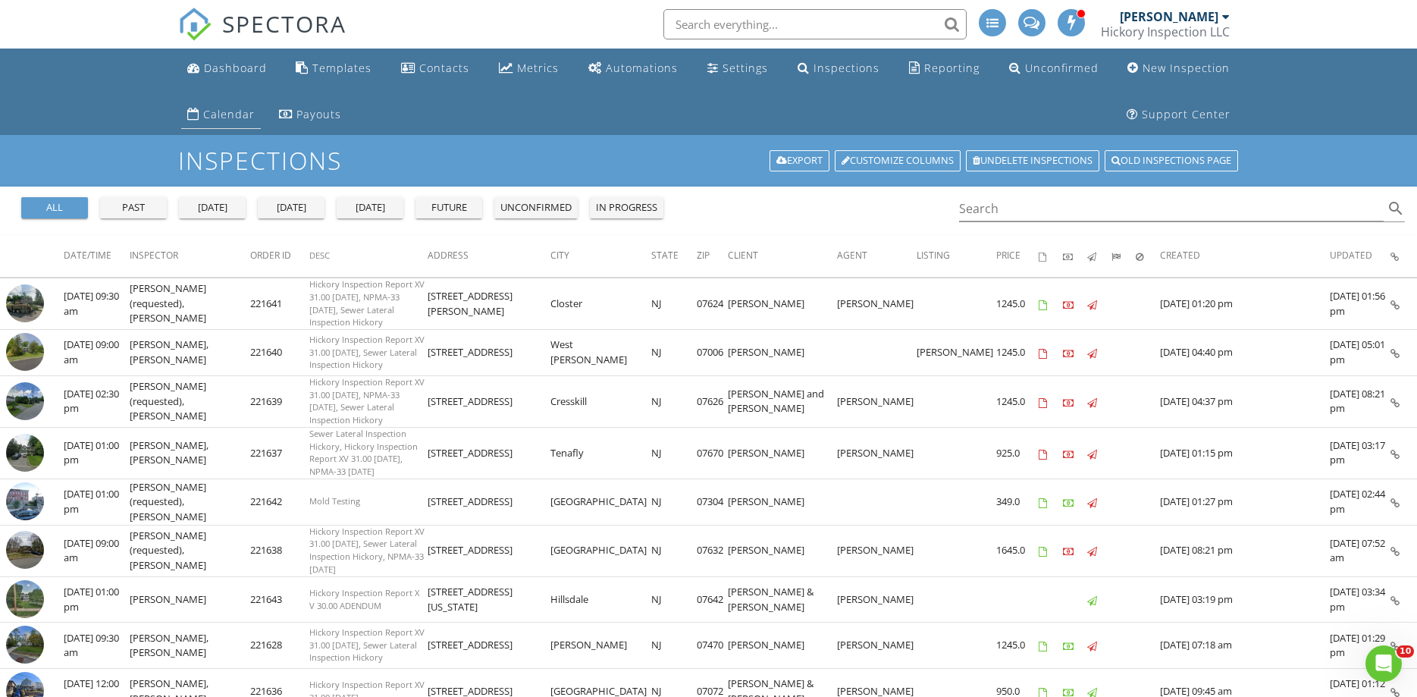
click at [208, 127] on link "Calendar" at bounding box center [221, 115] width 80 height 28
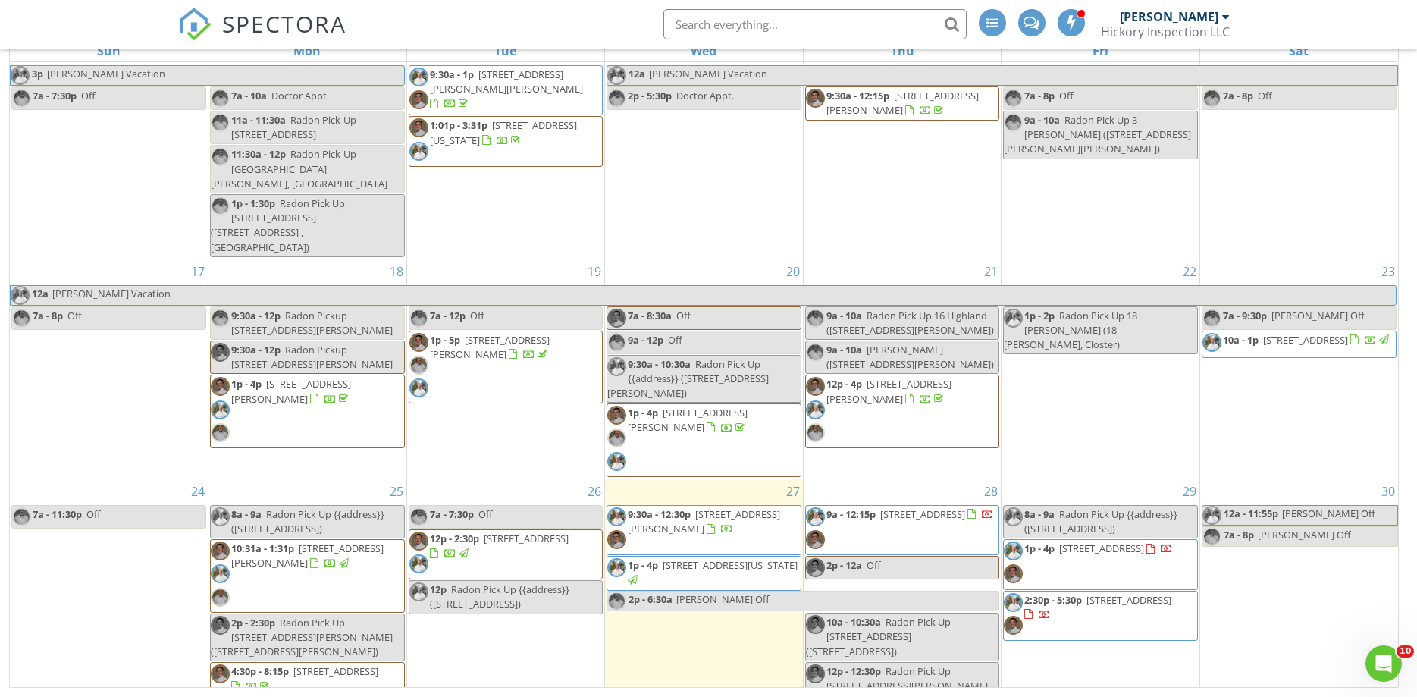
scroll to position [644, 0]
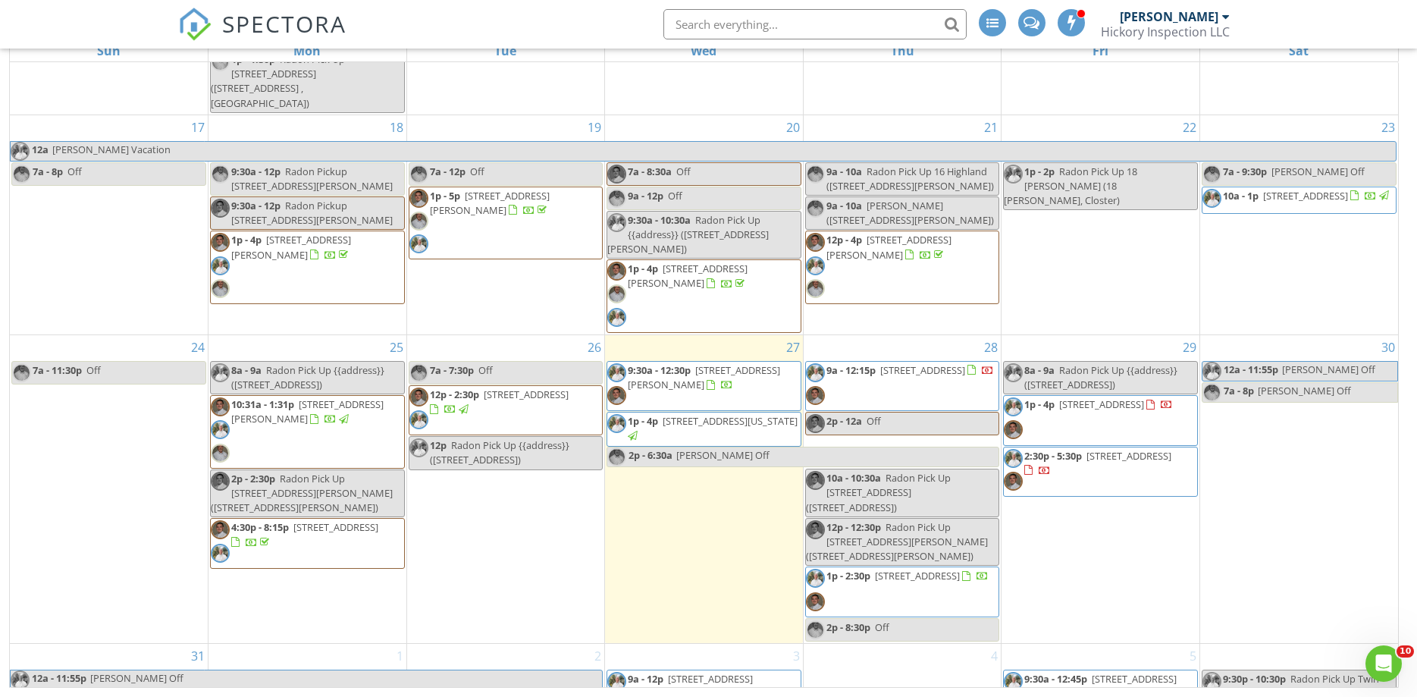
click at [509, 385] on link "12p - 2:30p [STREET_ADDRESS]" at bounding box center [506, 410] width 195 height 50
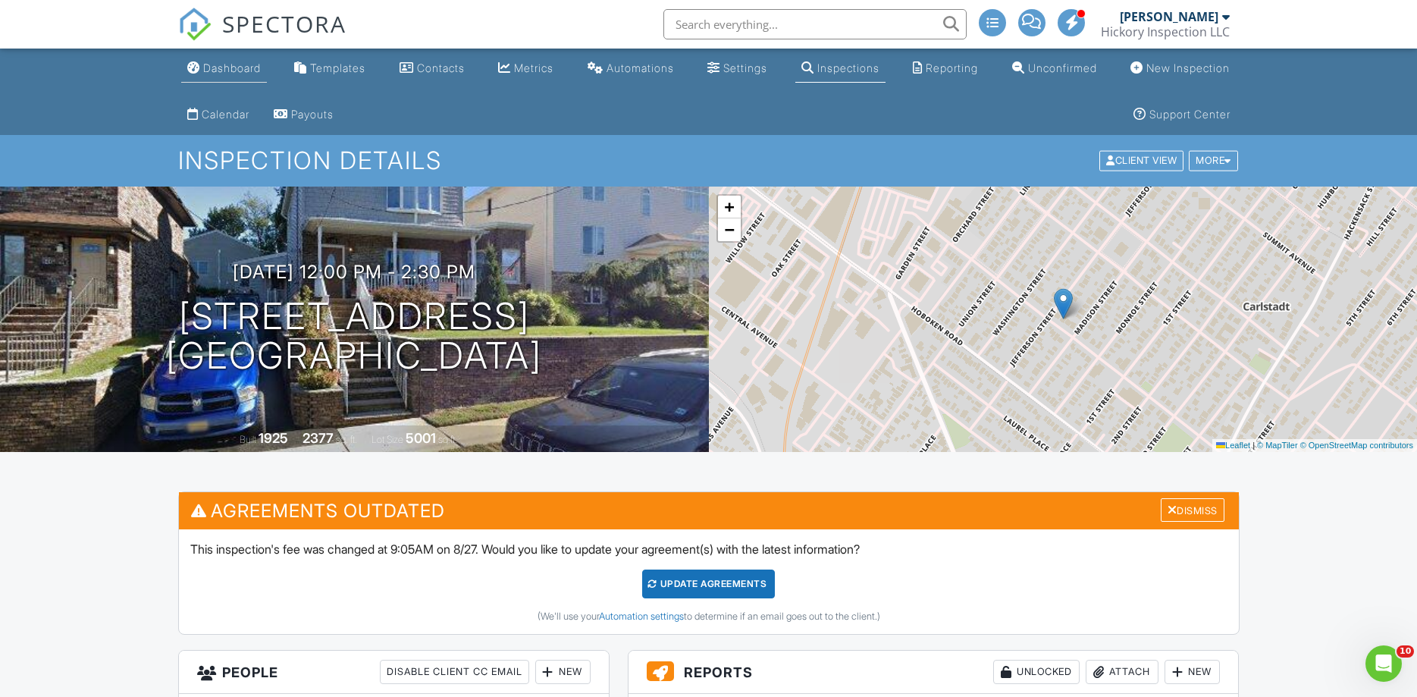
click at [221, 66] on div "Dashboard" at bounding box center [232, 67] width 58 height 13
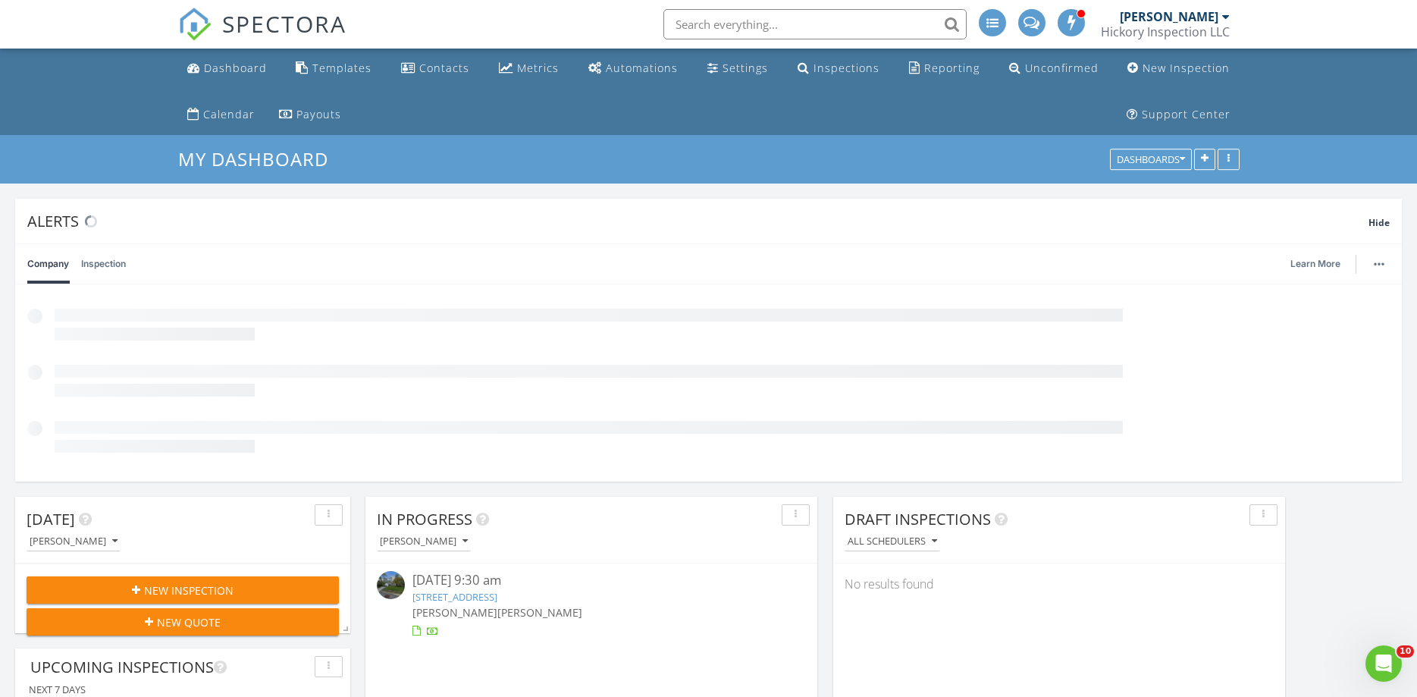
click at [471, 597] on link "16 Highland Terrace, Wayne, NJ 07470" at bounding box center [454, 597] width 85 height 14
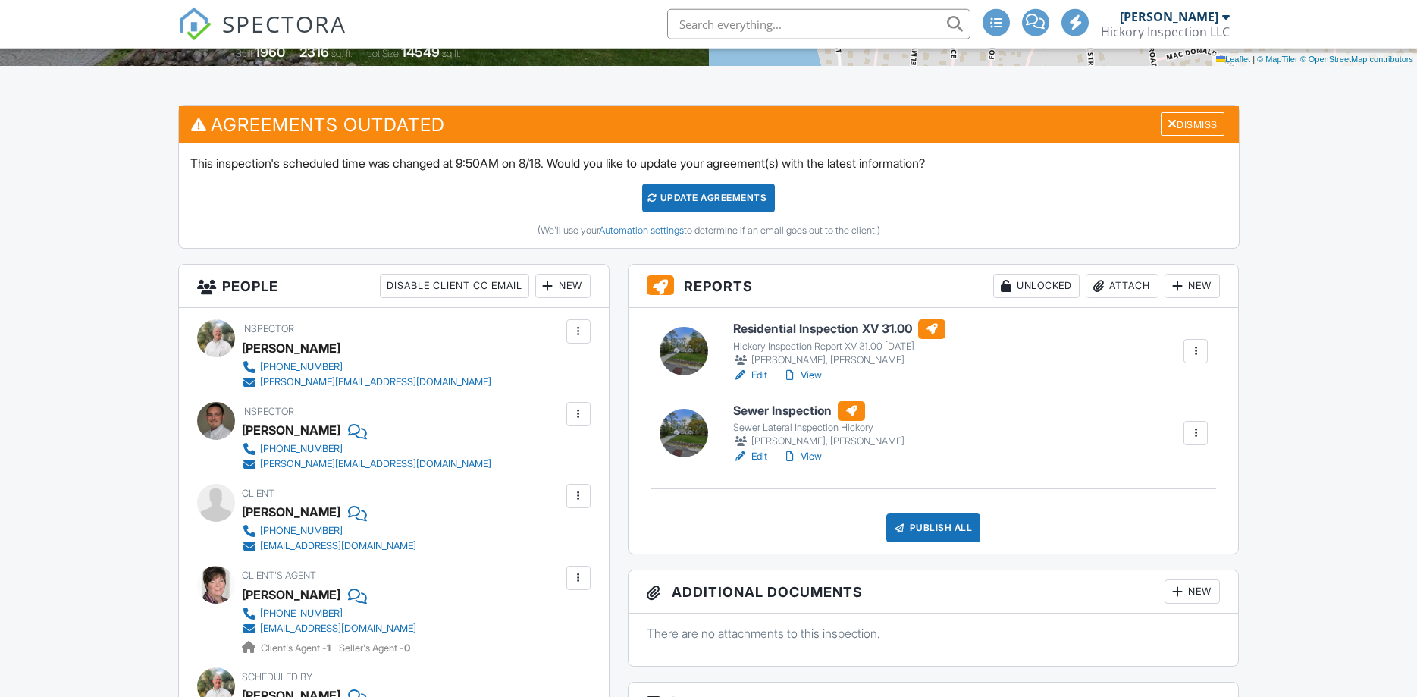
scroll to position [515, 0]
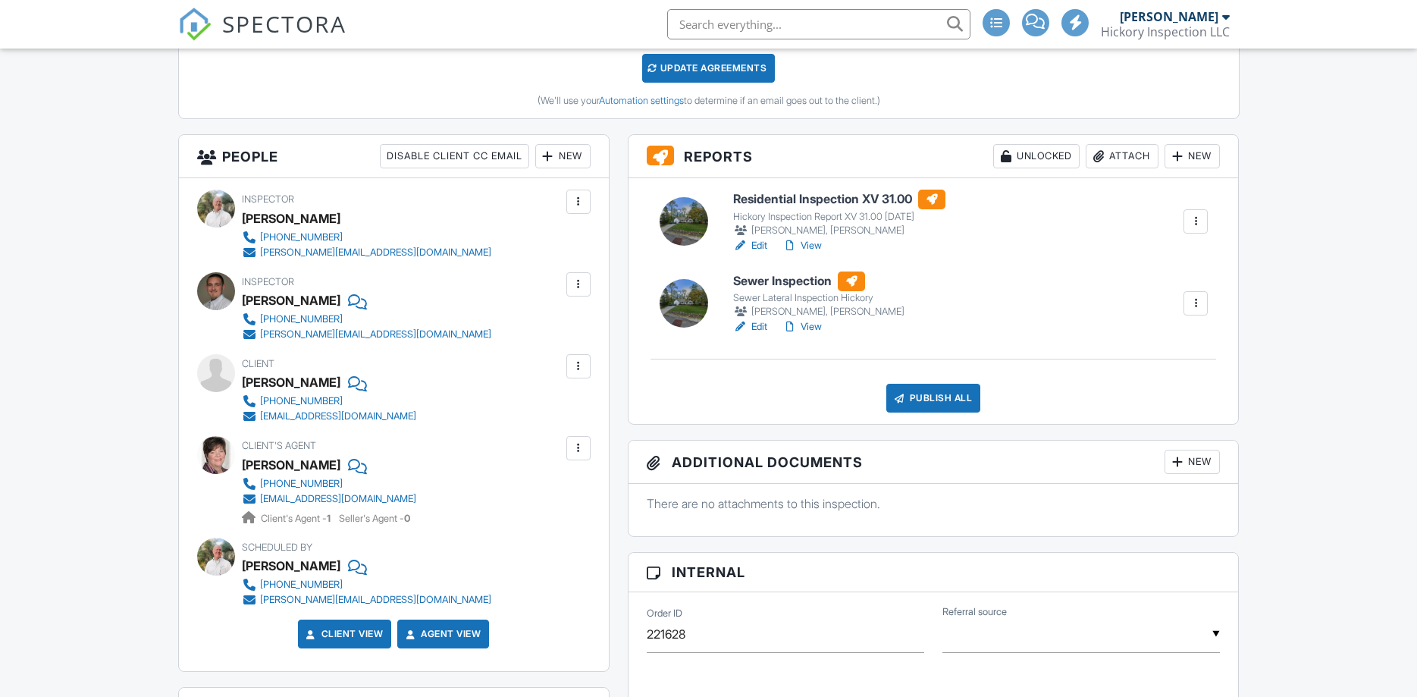
click at [764, 248] on link "Edit" at bounding box center [750, 245] width 34 height 15
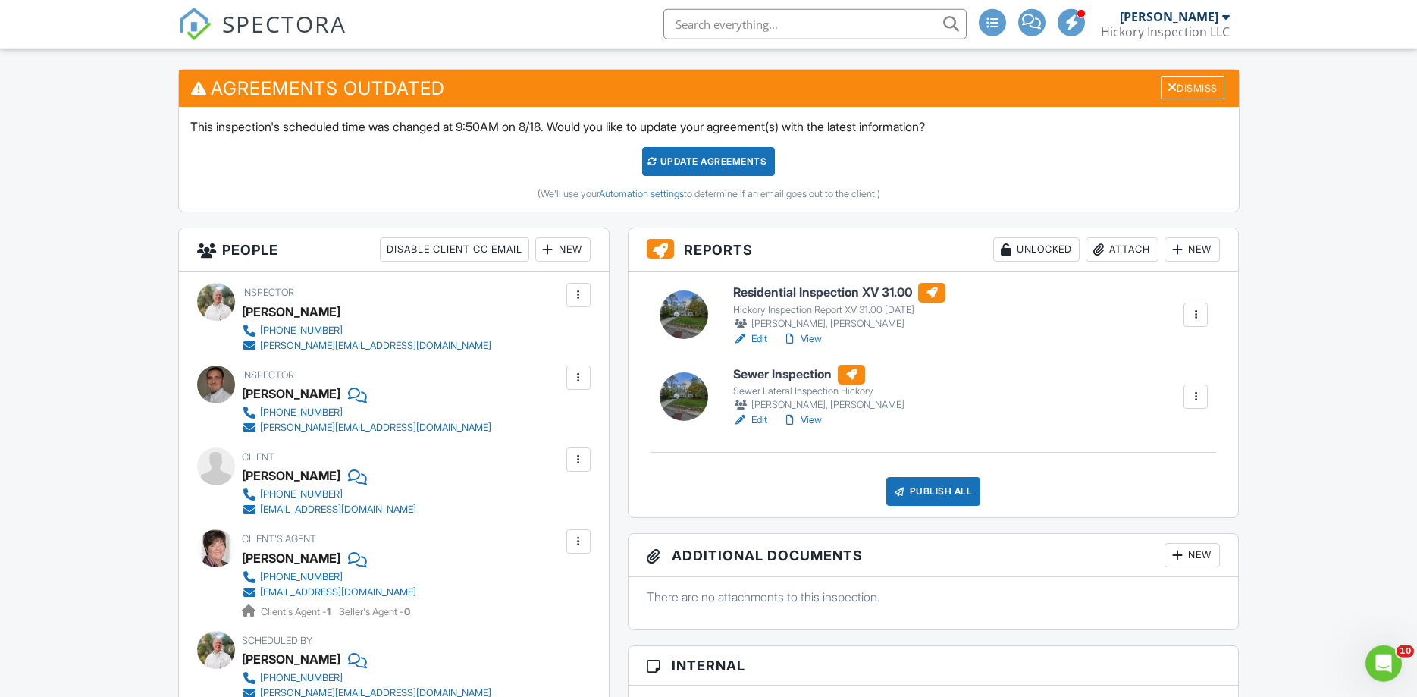
scroll to position [515, 0]
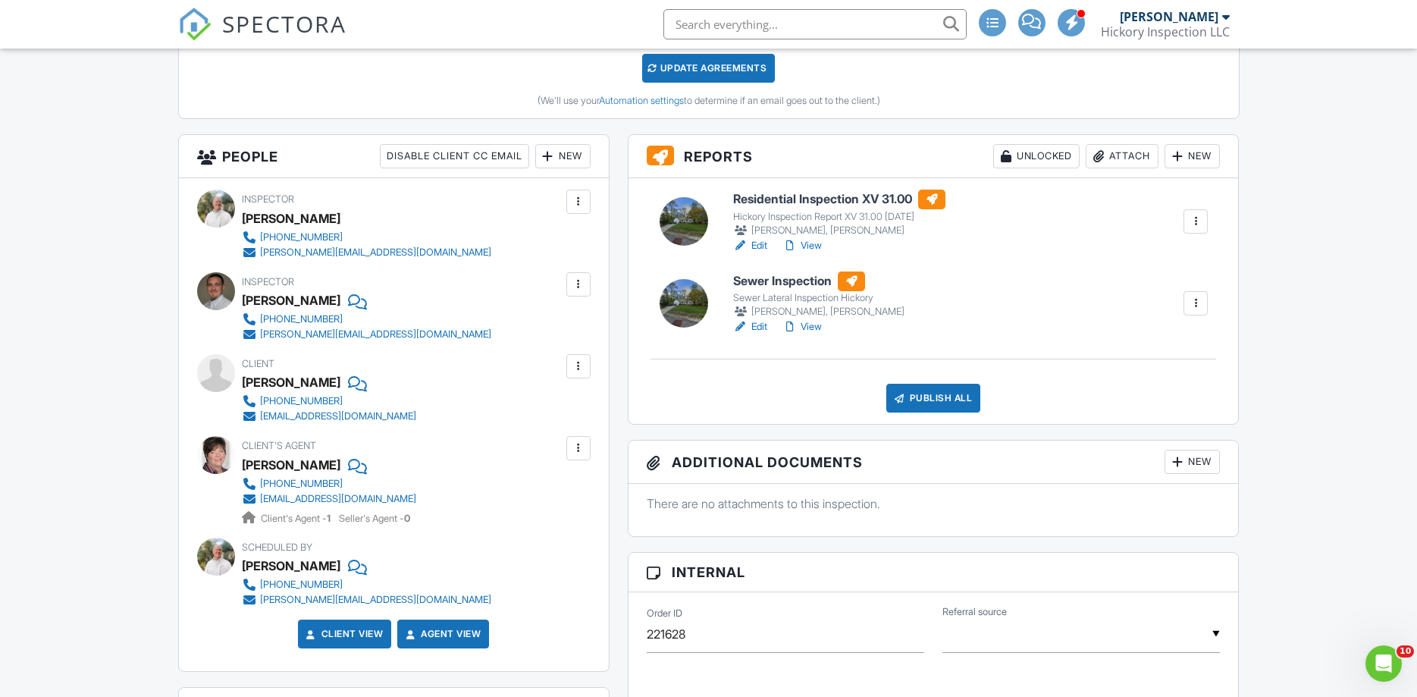
click at [757, 327] on link "Edit" at bounding box center [750, 326] width 34 height 15
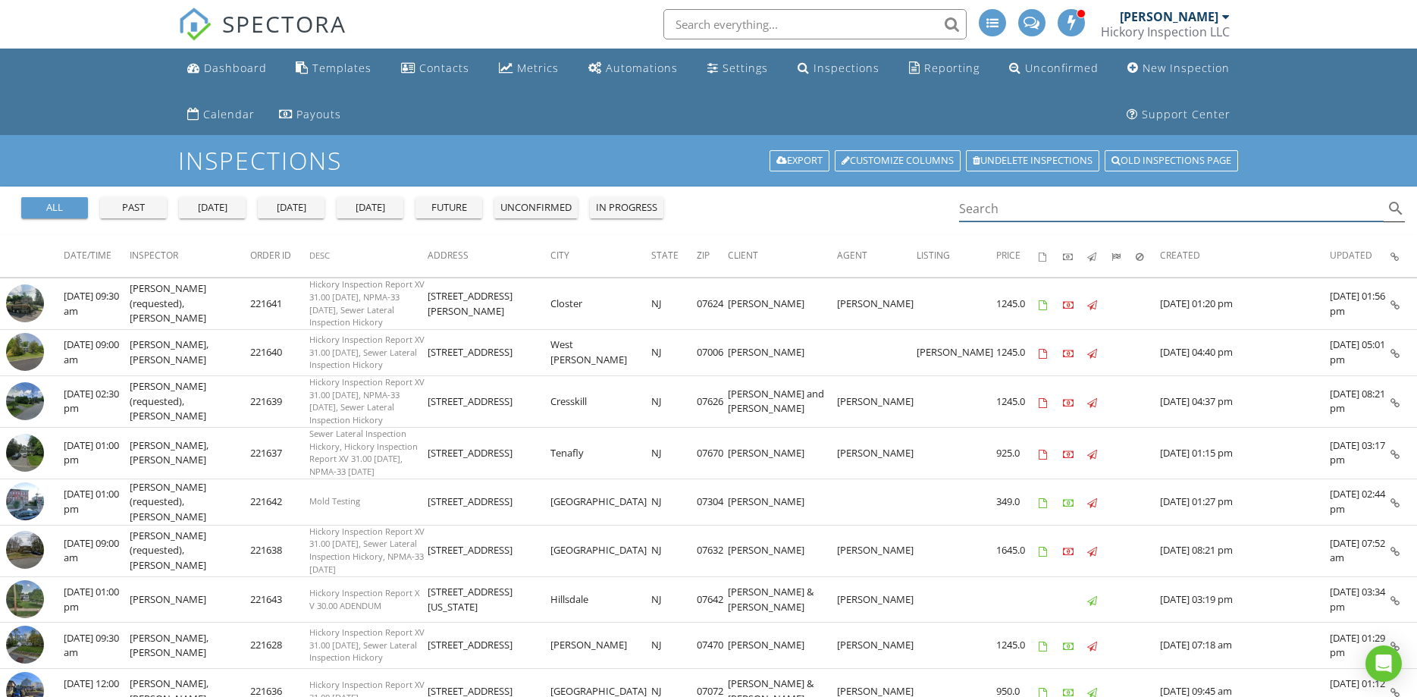
click at [996, 207] on input "Search" at bounding box center [1171, 208] width 425 height 25
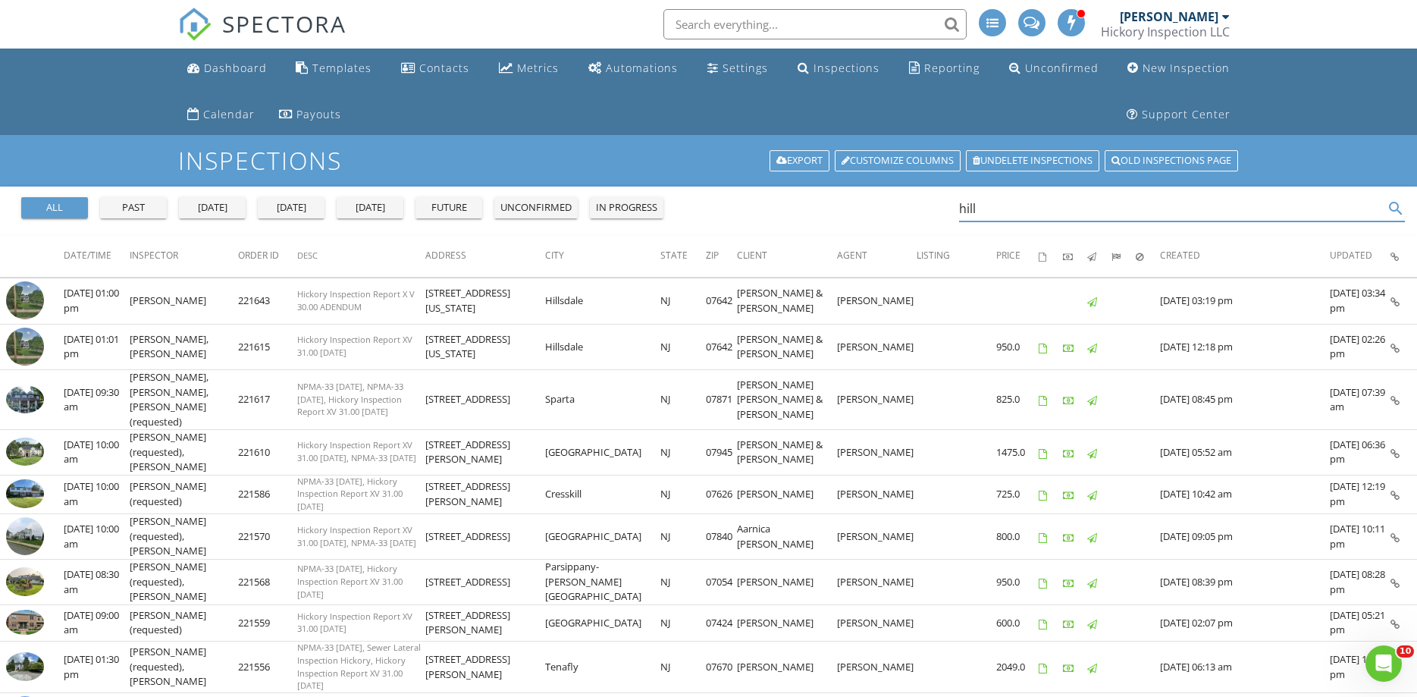
drag, startPoint x: 992, startPoint y: 209, endPoint x: 904, endPoint y: 215, distance: 88.8
click at [959, 212] on input "hill" at bounding box center [1171, 208] width 425 height 25
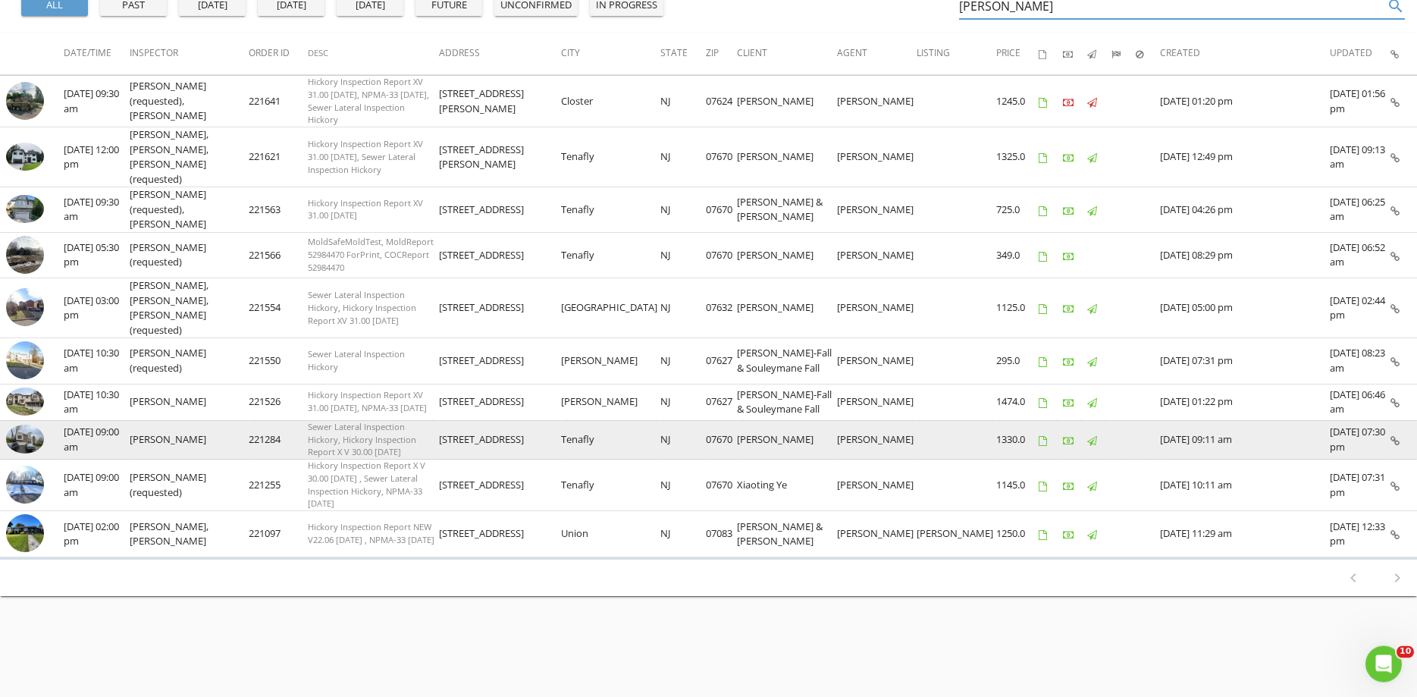
scroll to position [211, 0]
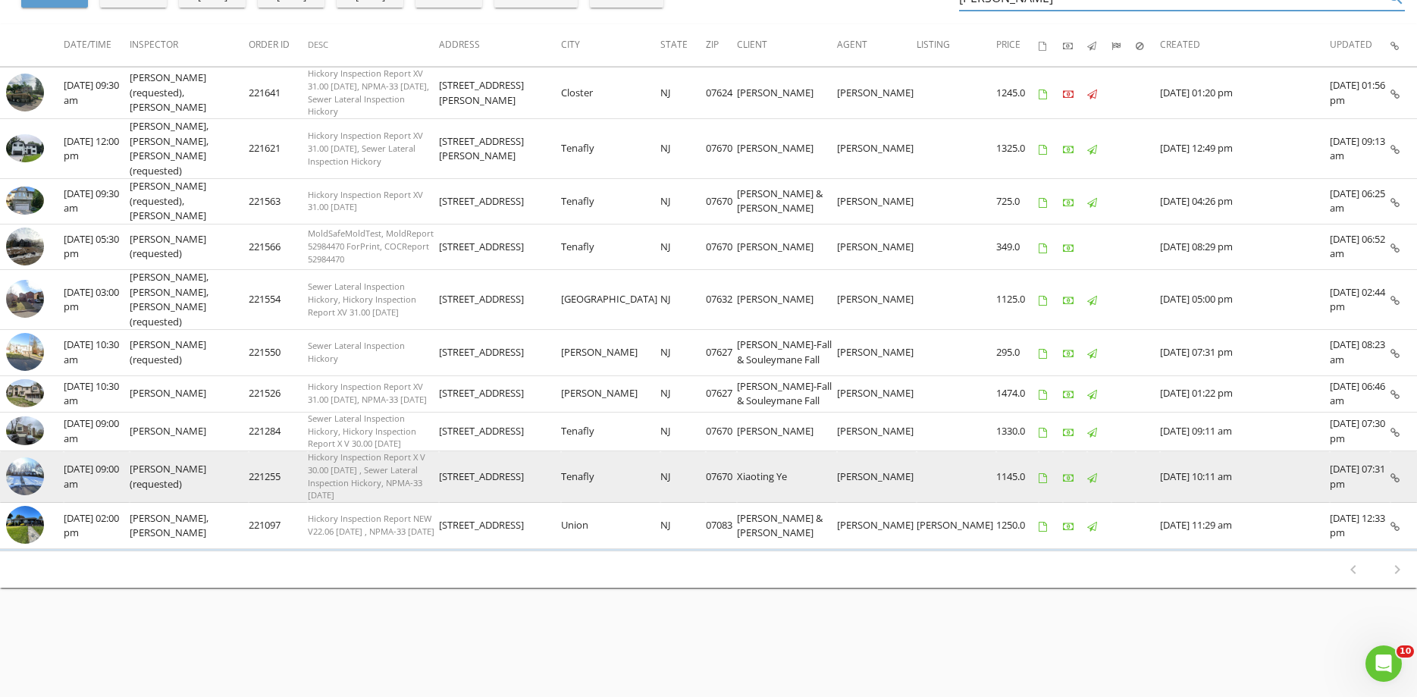
click at [20, 457] on img at bounding box center [25, 476] width 38 height 38
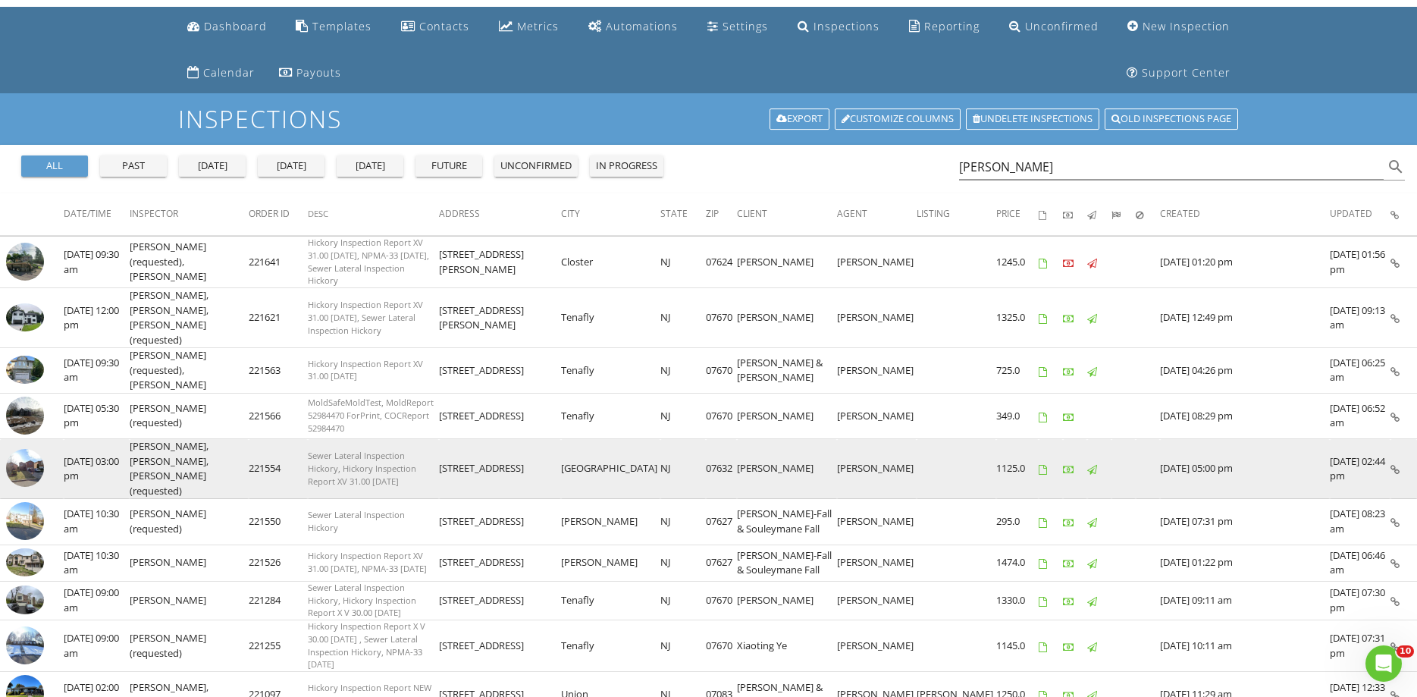
scroll to position [0, 0]
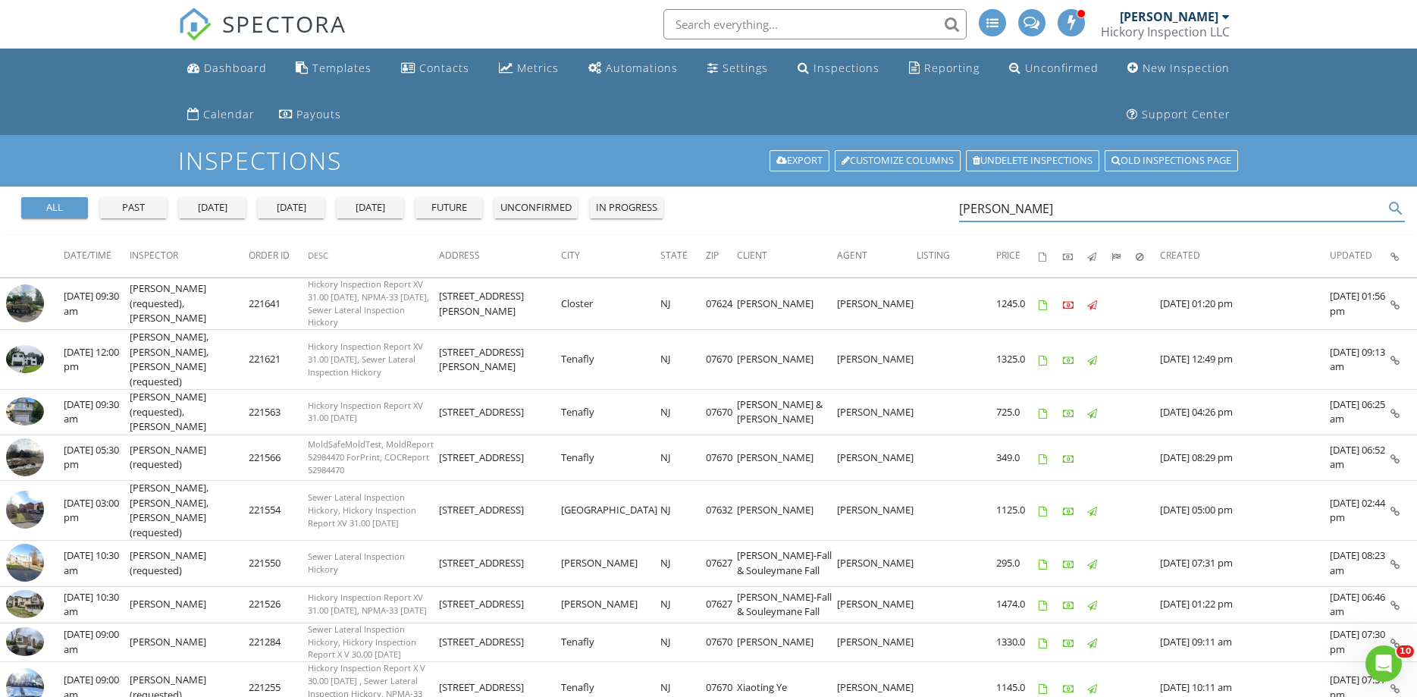
drag, startPoint x: 1019, startPoint y: 209, endPoint x: 885, endPoint y: 206, distance: 134.2
click at [959, 206] on input "jamie" at bounding box center [1171, 208] width 425 height 25
type input "2"
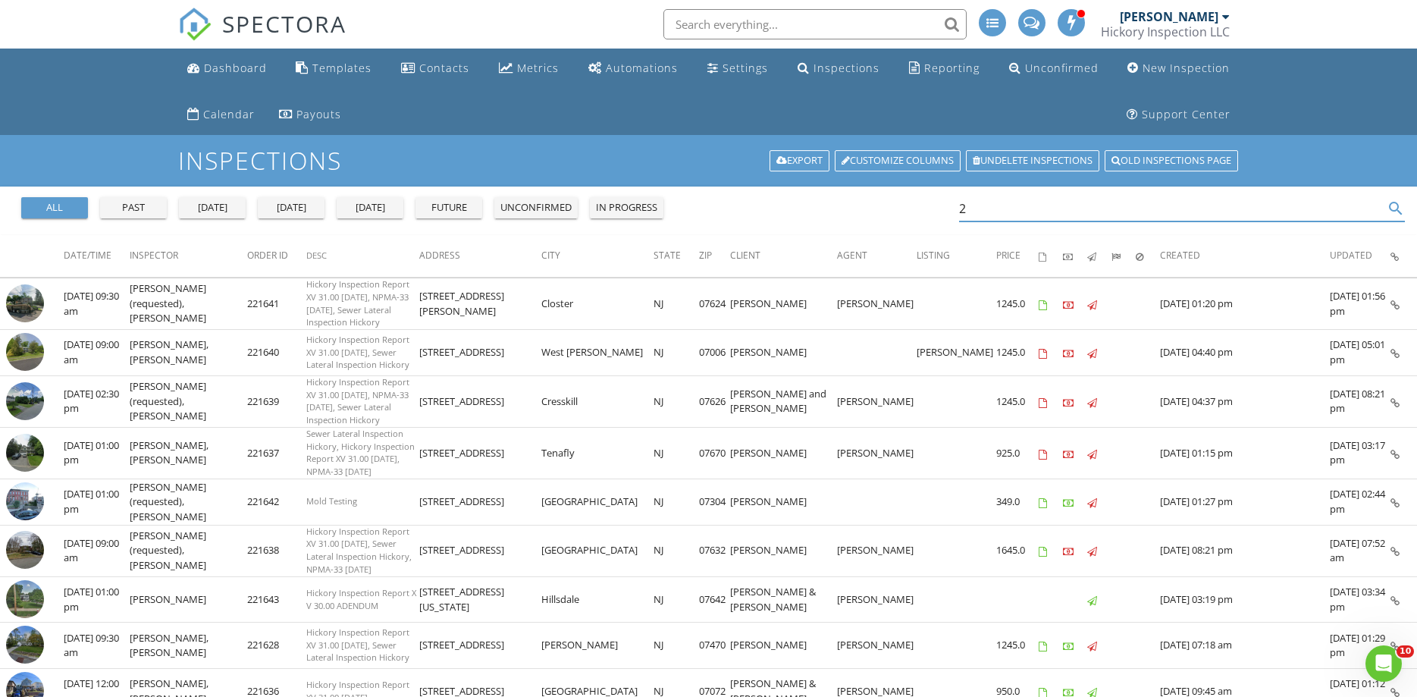
drag, startPoint x: 965, startPoint y: 204, endPoint x: 857, endPoint y: 203, distance: 108.4
click at [959, 203] on input "2" at bounding box center [1171, 208] width 425 height 25
type input "orly"
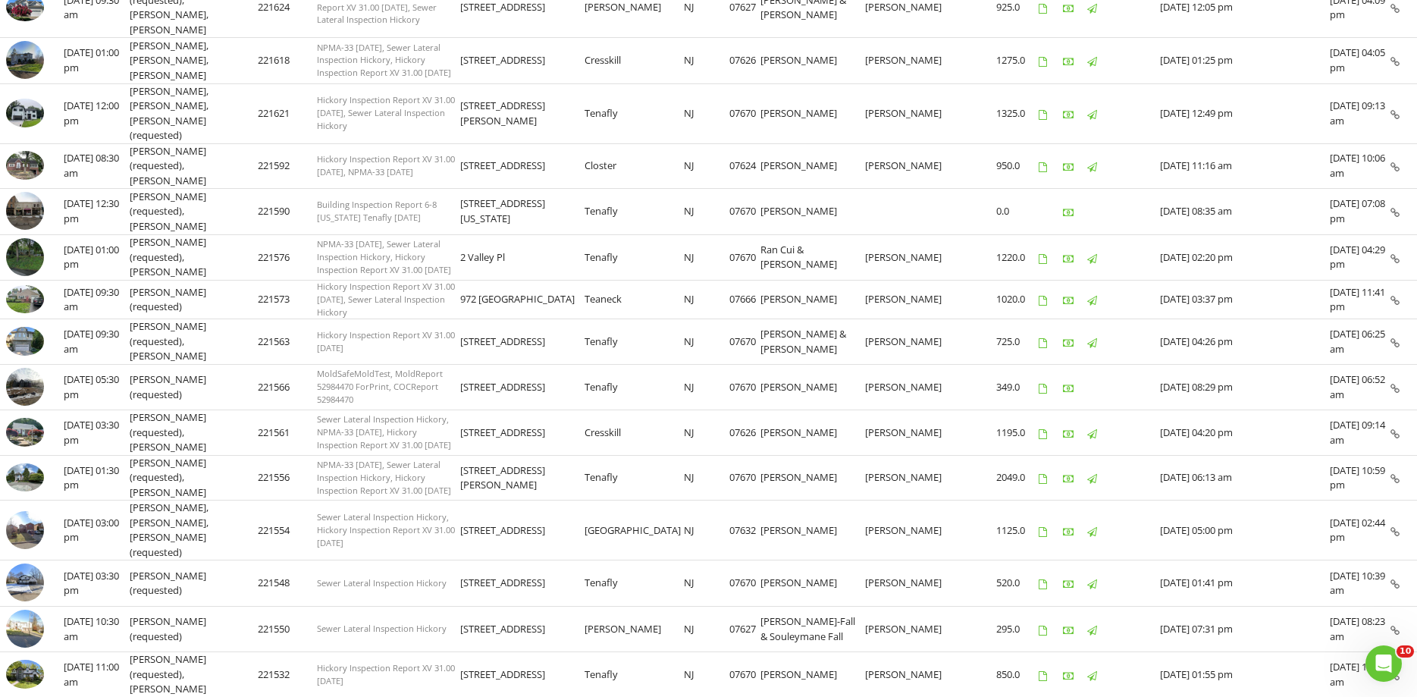
scroll to position [354, 0]
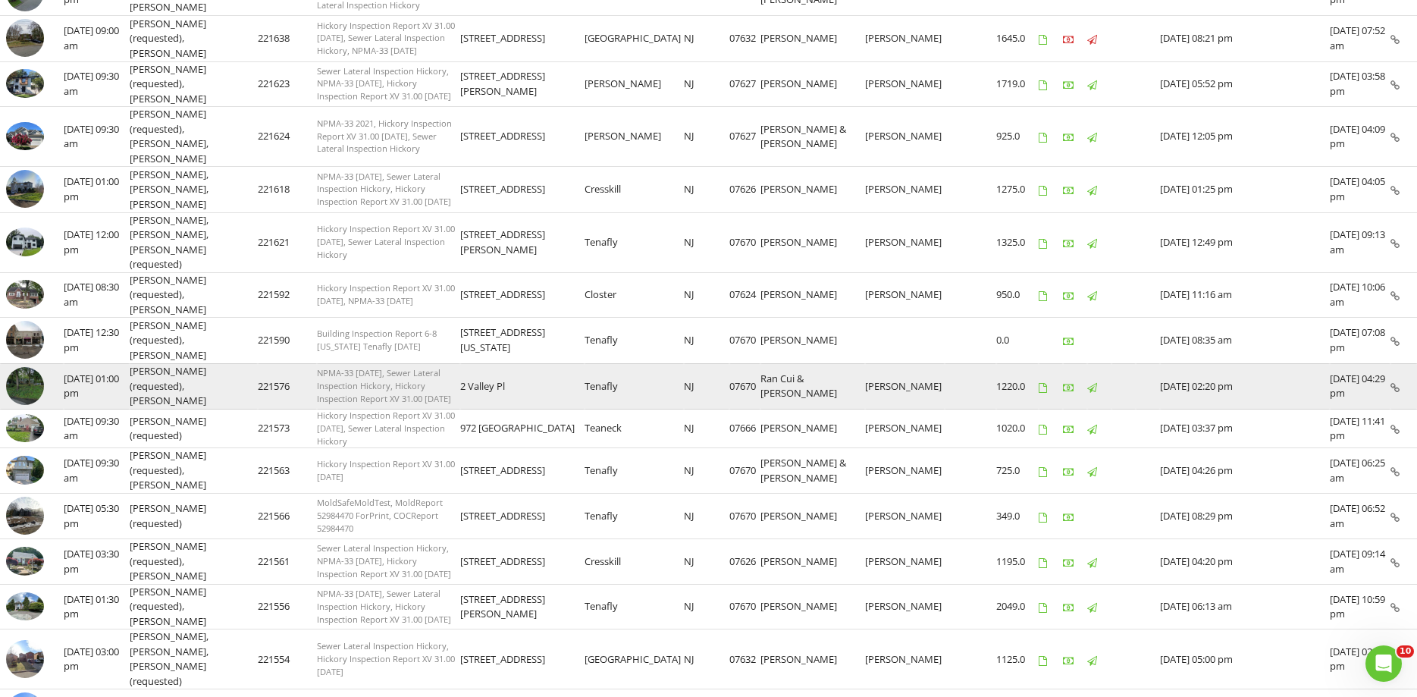
click at [34, 367] on img at bounding box center [25, 386] width 38 height 38
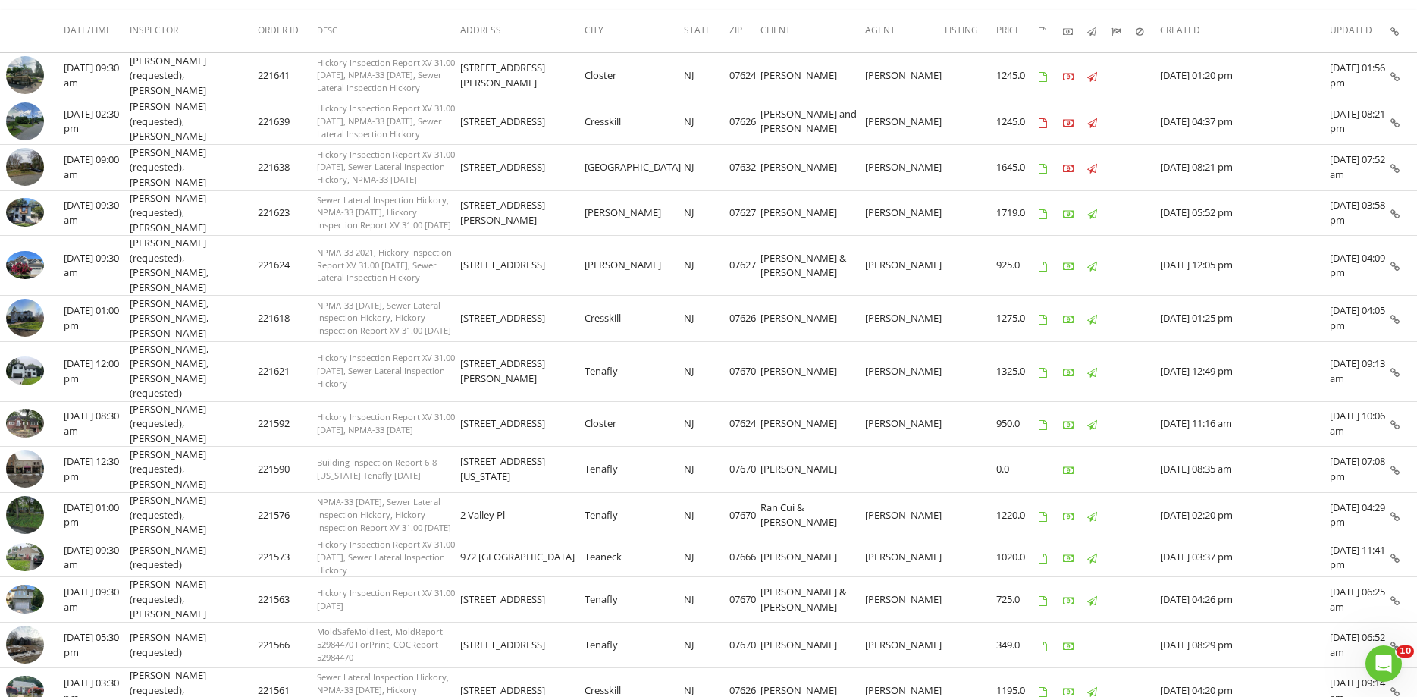
scroll to position [741, 0]
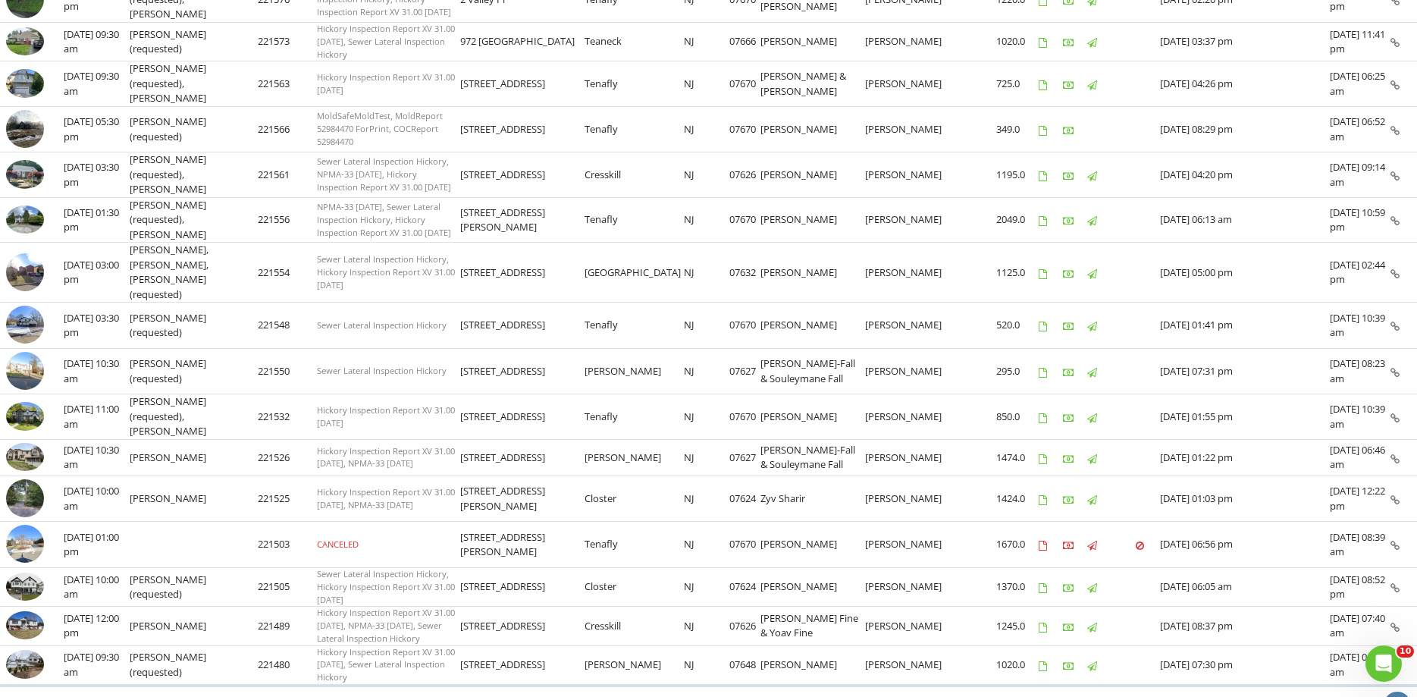
click at [1395, 696] on icon "chevron_right" at bounding box center [1397, 705] width 18 height 18
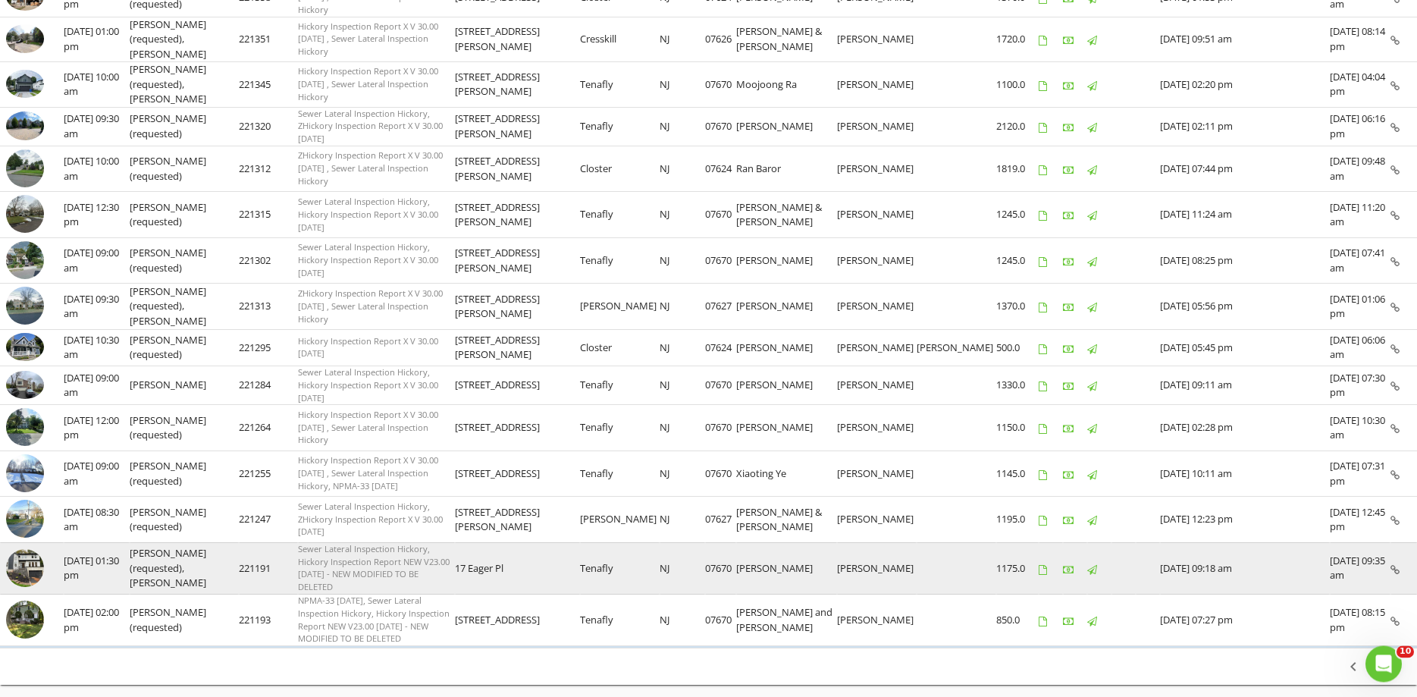
scroll to position [724, 0]
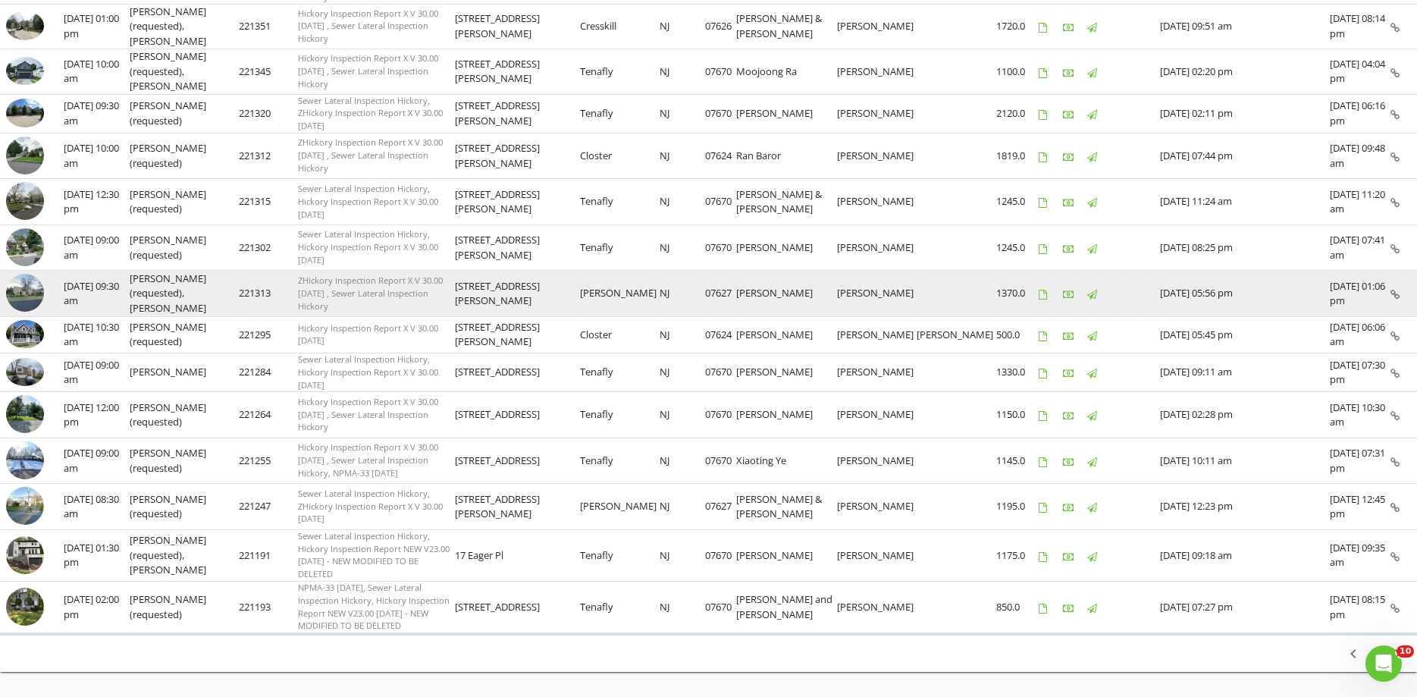
click at [35, 274] on img at bounding box center [25, 293] width 38 height 38
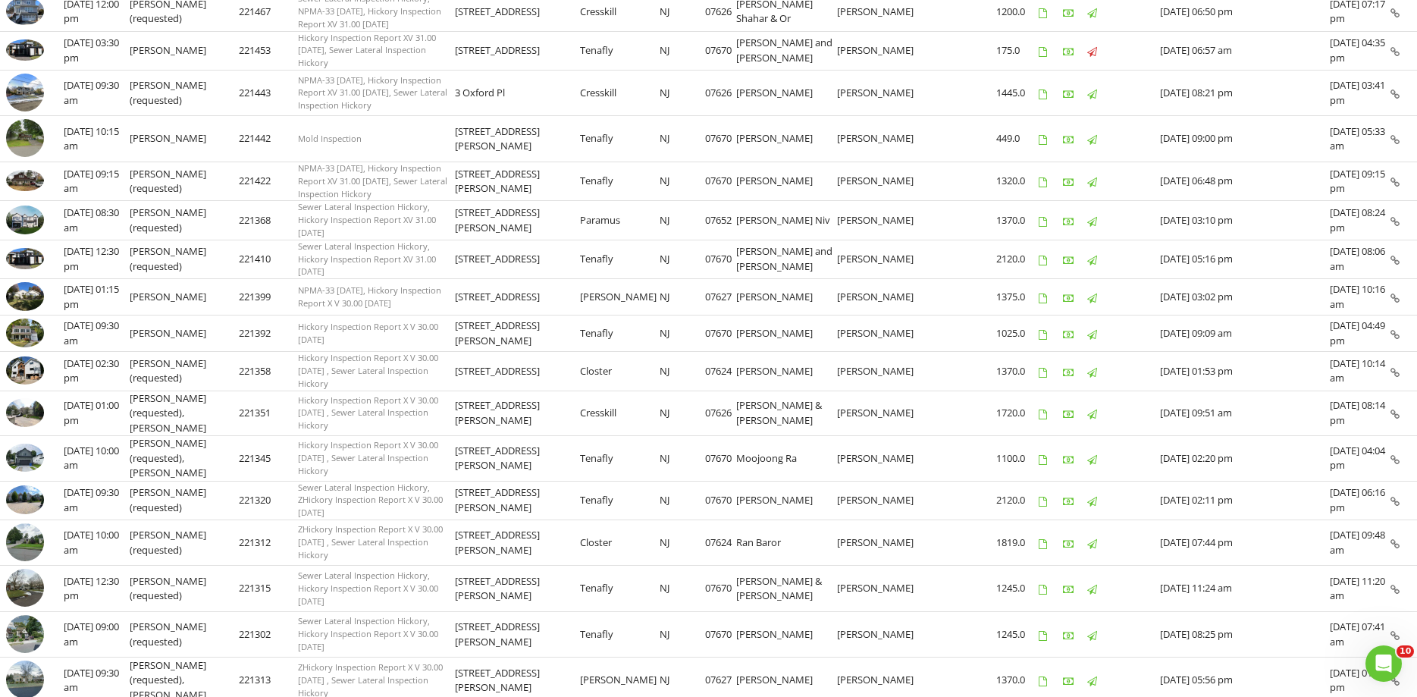
scroll to position [208, 0]
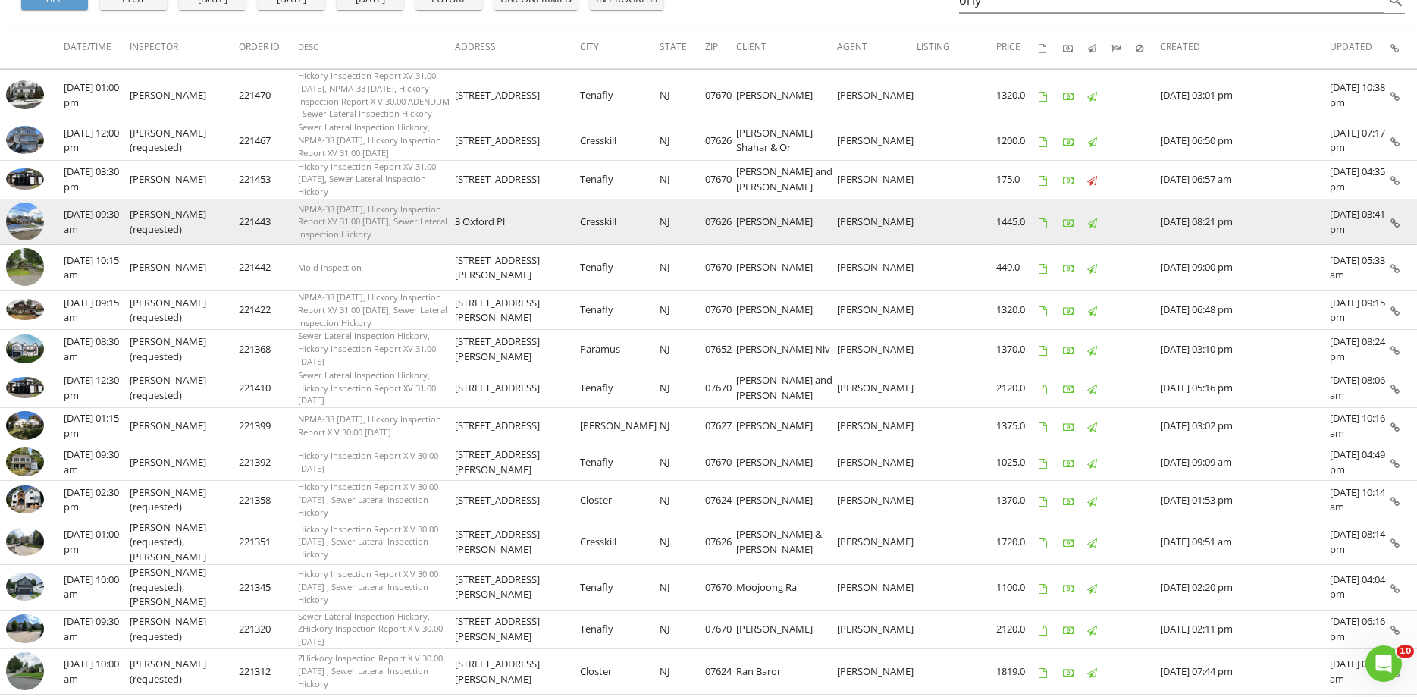
click at [21, 202] on img at bounding box center [25, 221] width 38 height 38
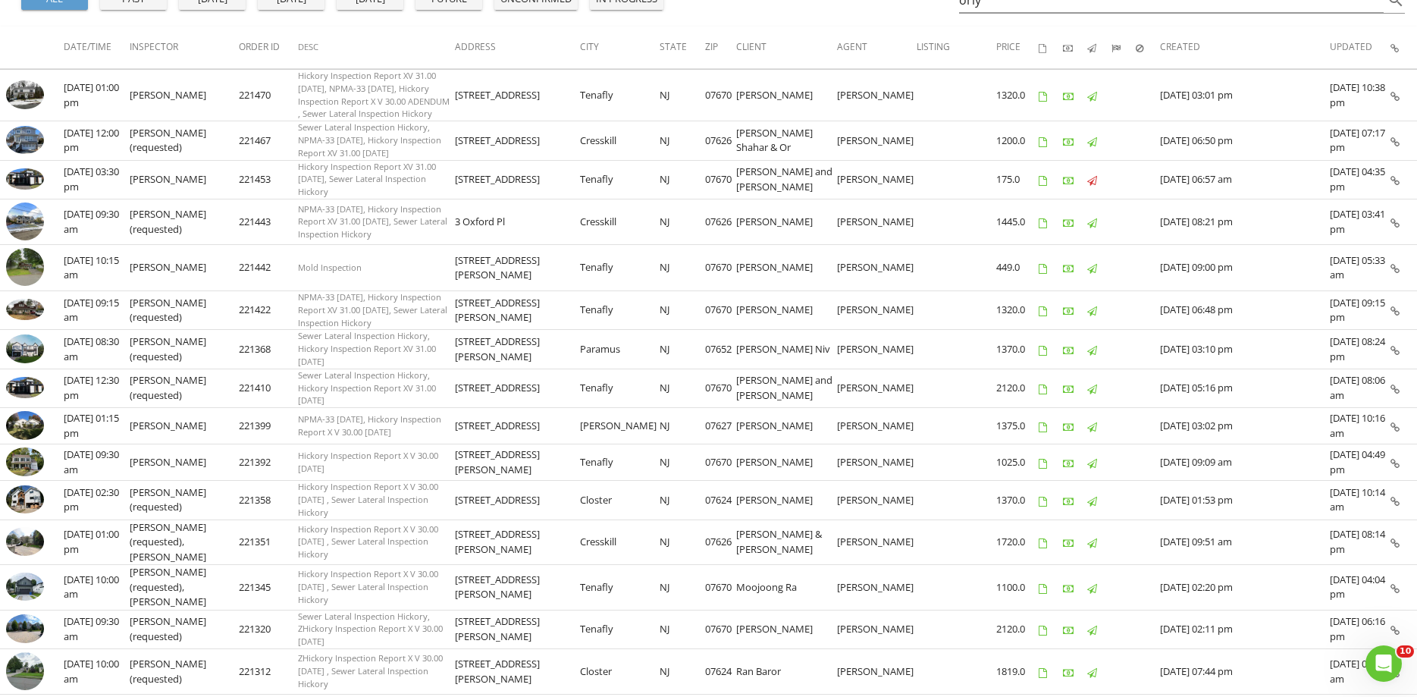
scroll to position [80, 0]
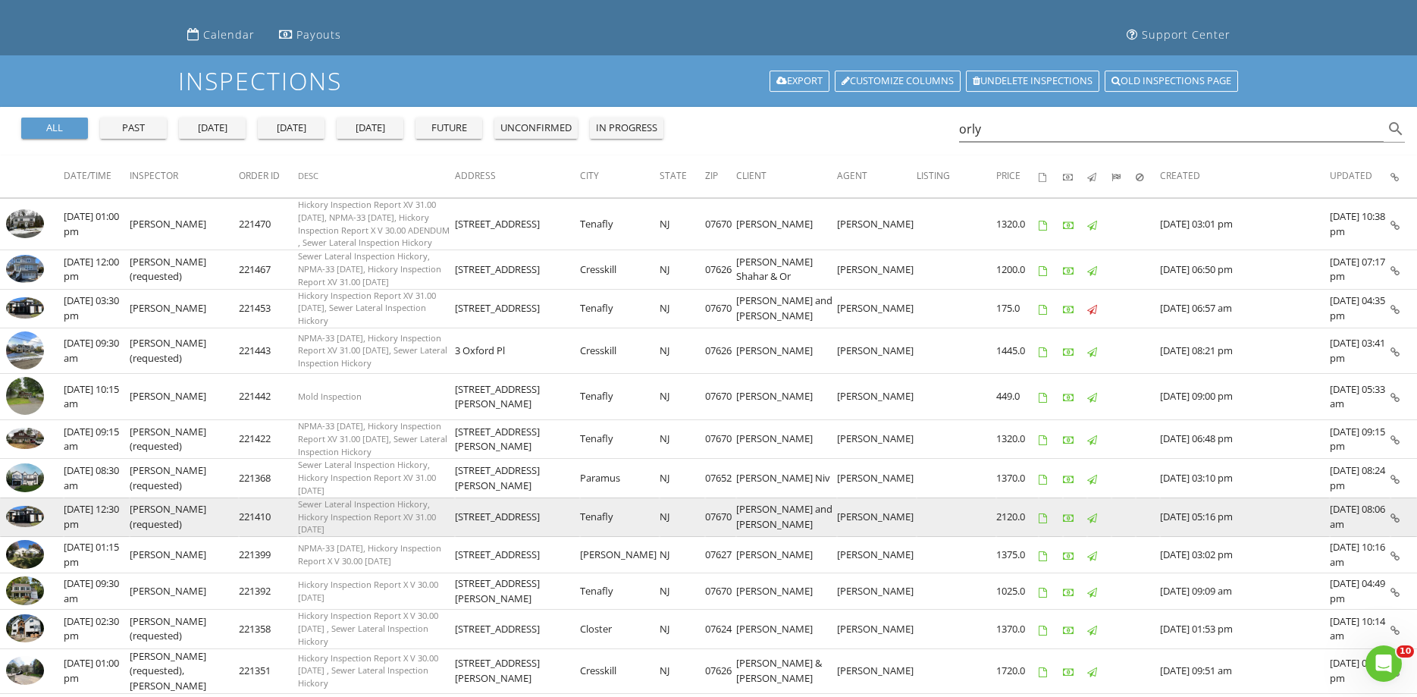
click at [23, 506] on img at bounding box center [25, 516] width 38 height 21
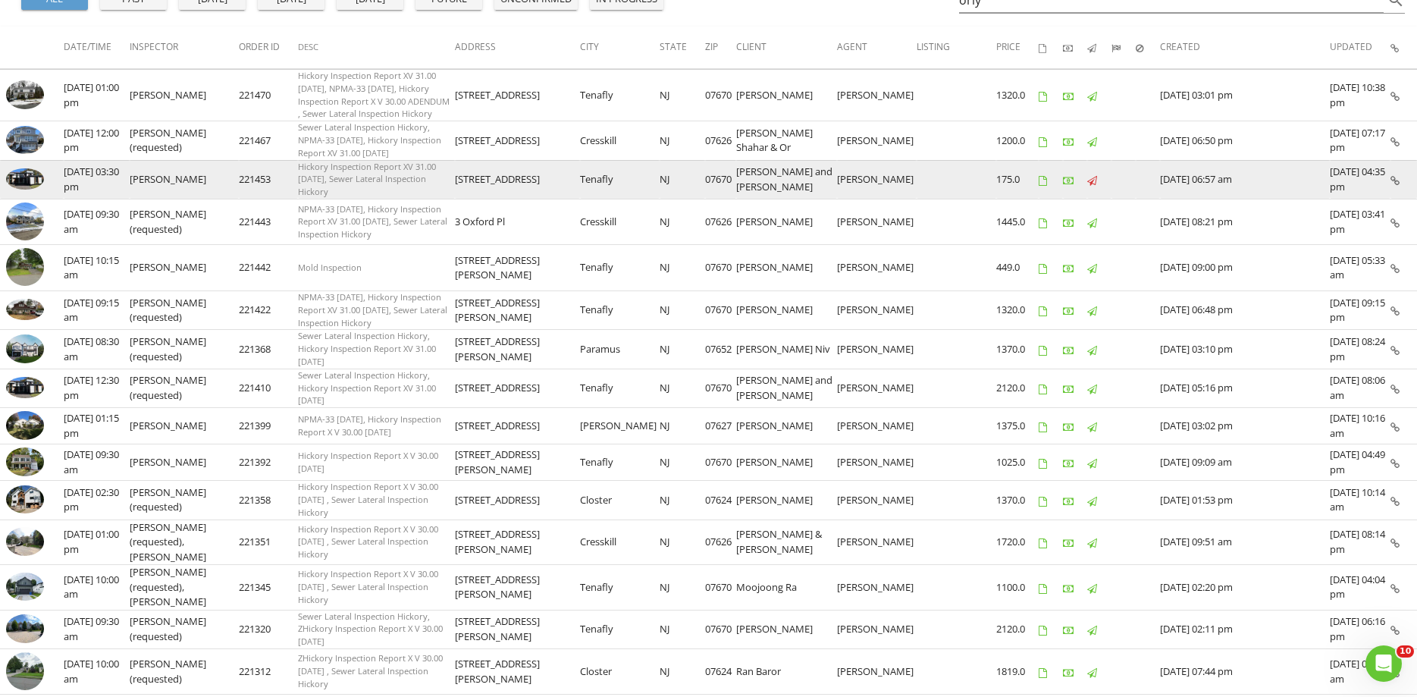
scroll to position [0, 0]
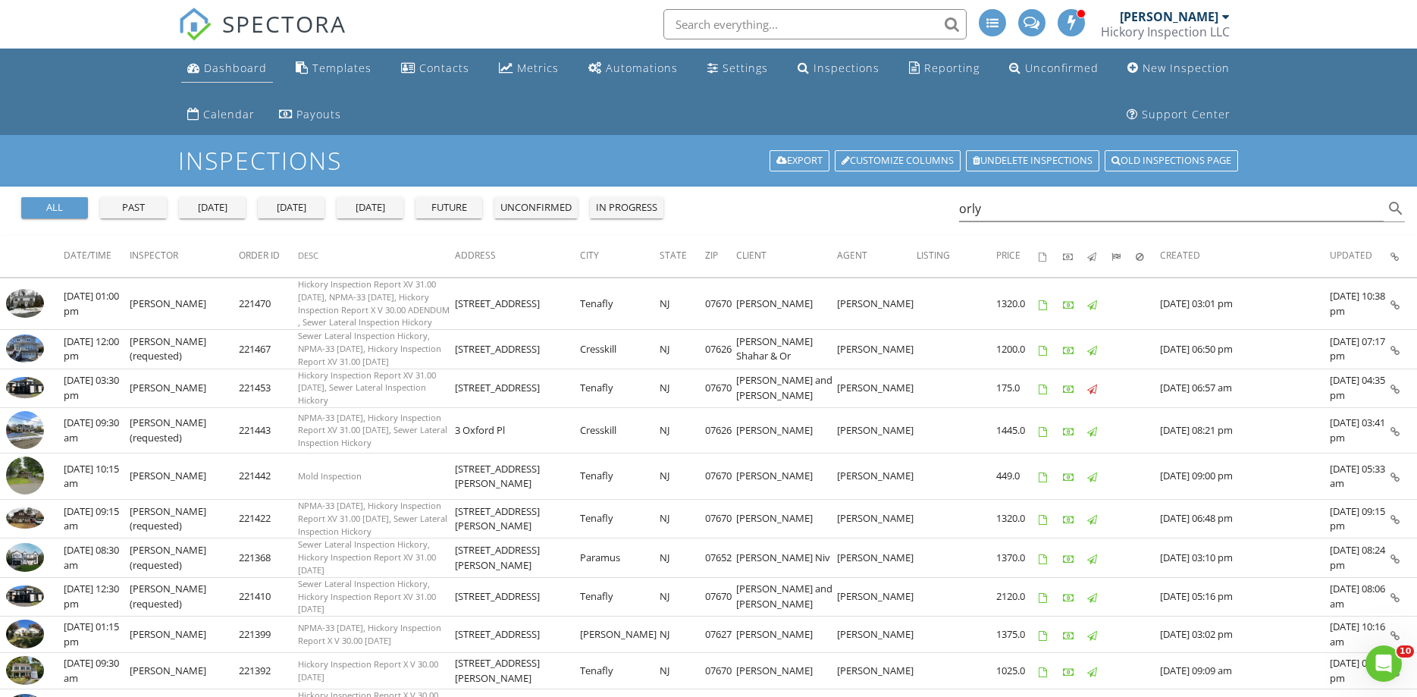
click at [202, 63] on link "Dashboard" at bounding box center [227, 69] width 92 height 28
click at [239, 69] on div "Dashboard" at bounding box center [235, 68] width 63 height 14
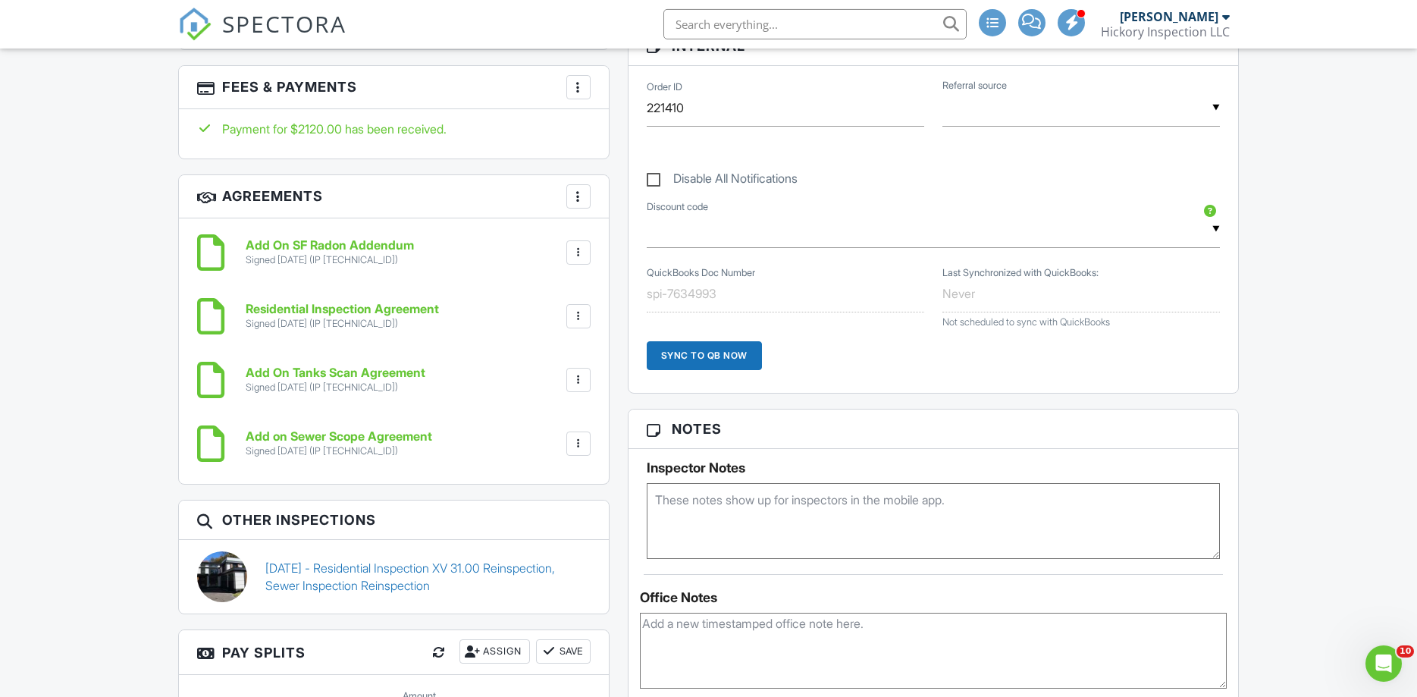
scroll to position [515, 0]
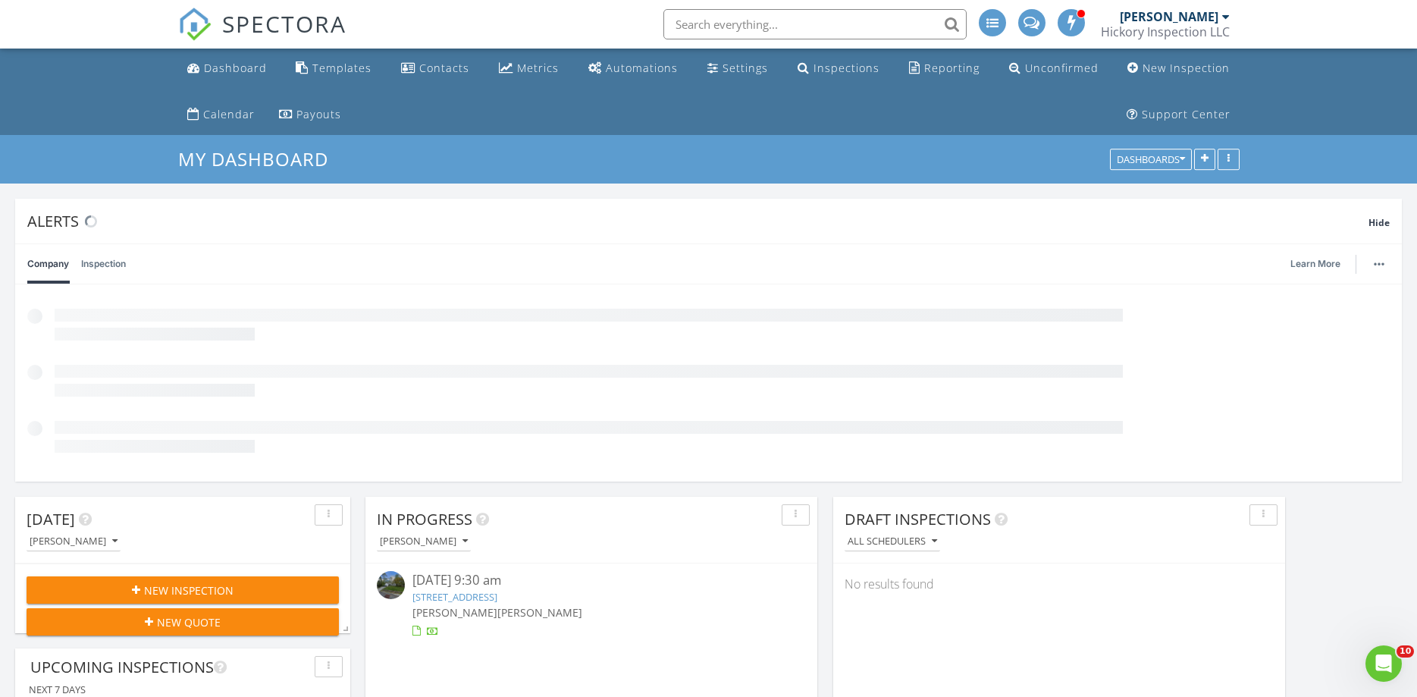
click at [468, 593] on link "[STREET_ADDRESS]" at bounding box center [454, 597] width 85 height 14
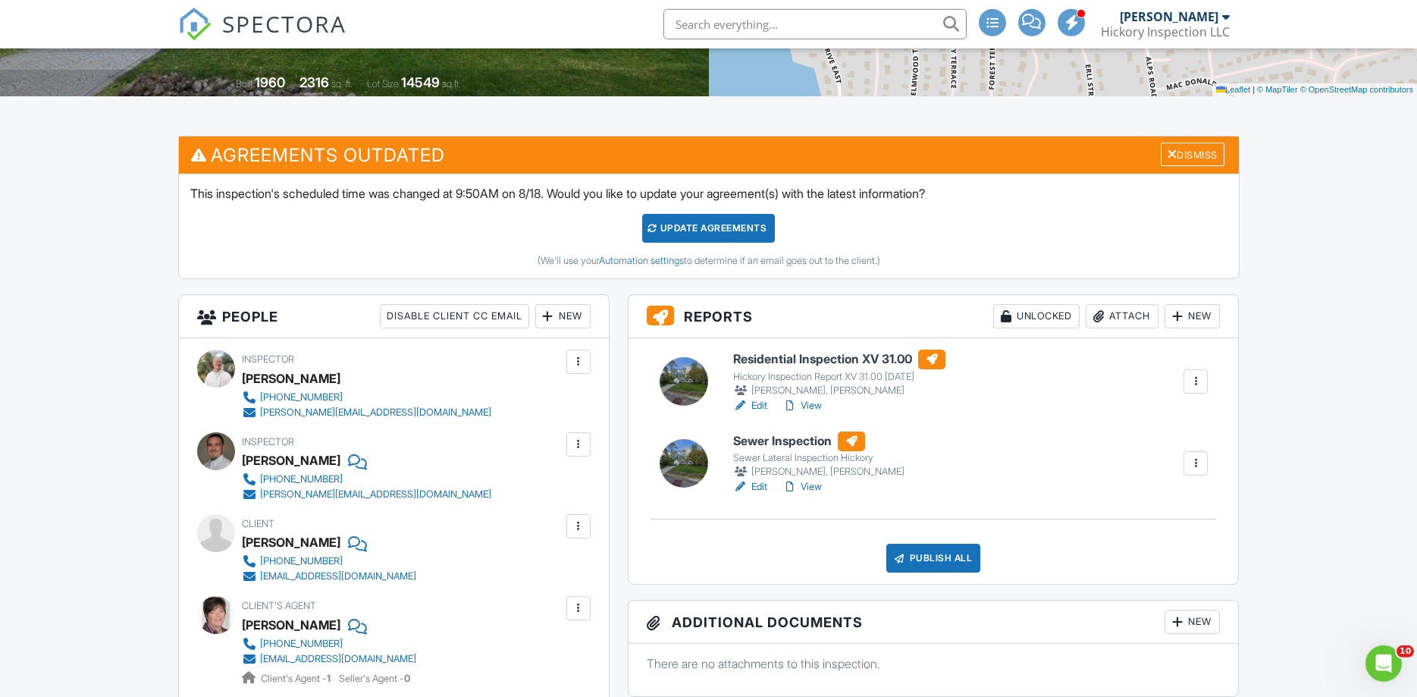
scroll to position [387, 0]
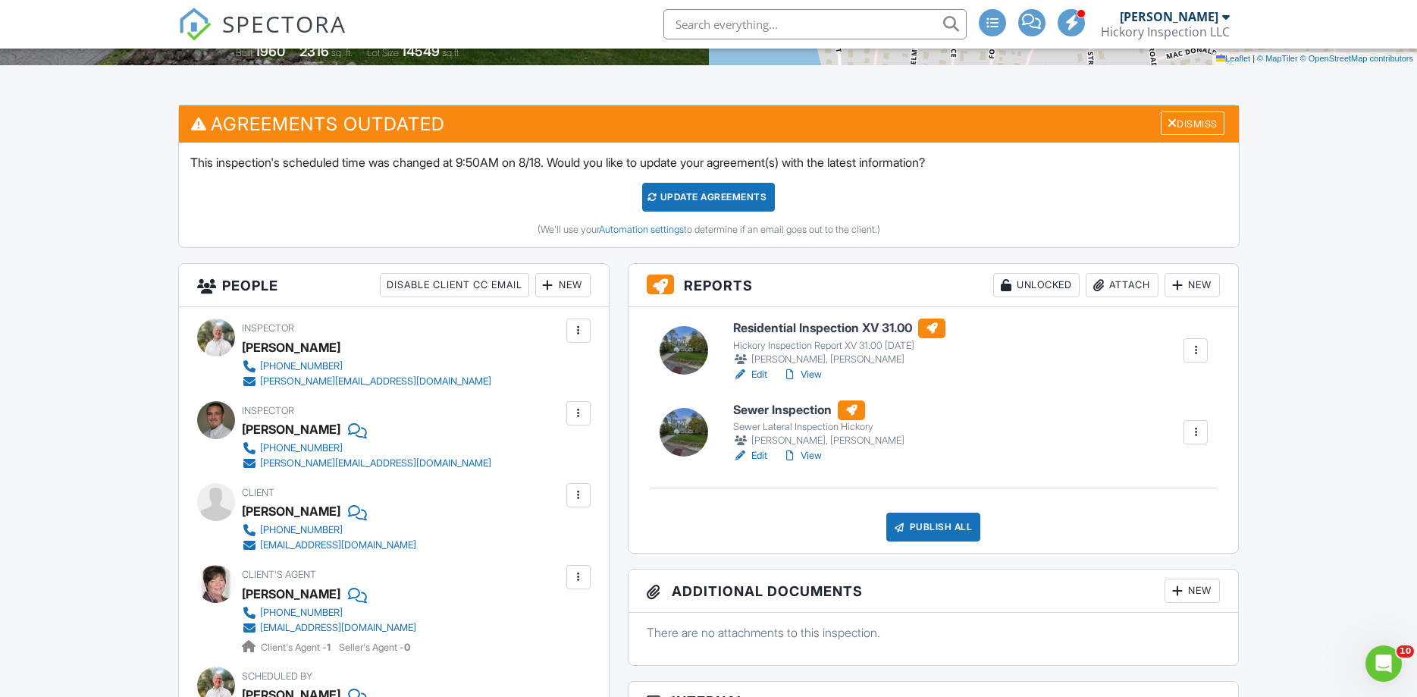
click at [764, 456] on link "Edit" at bounding box center [750, 455] width 34 height 15
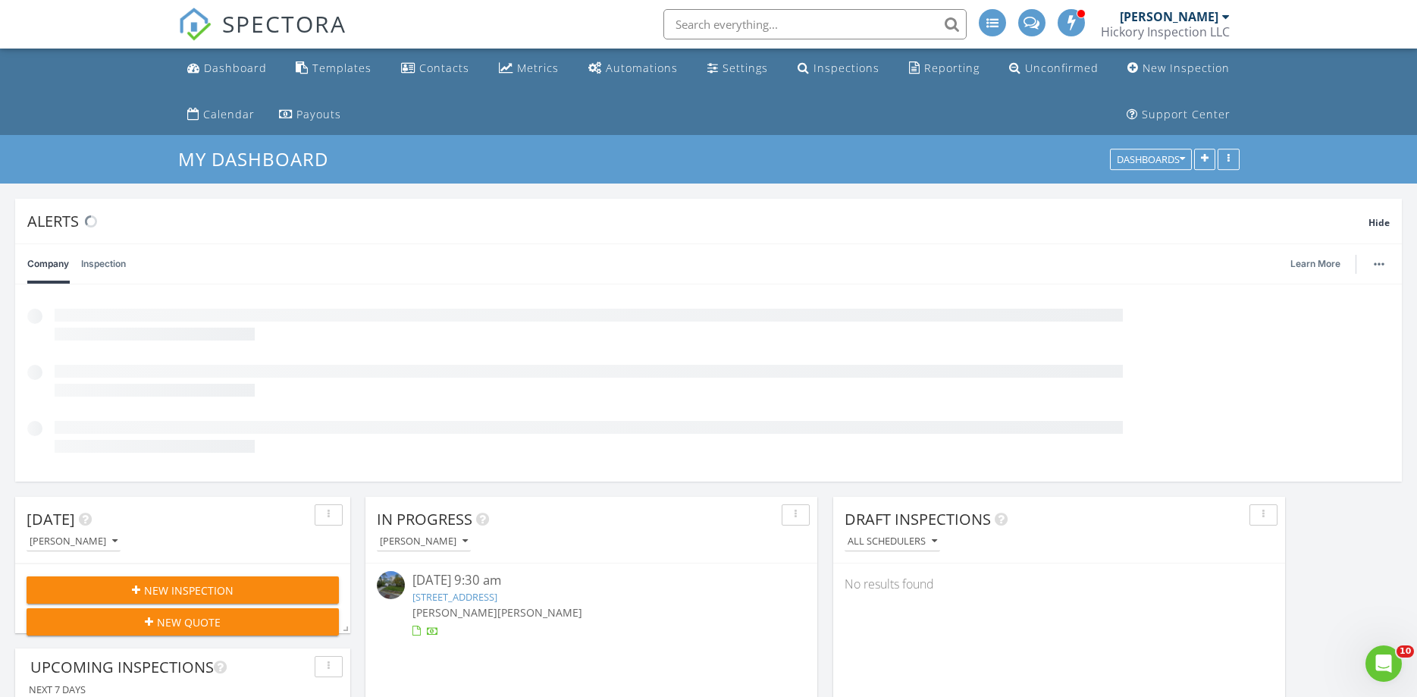
click at [481, 597] on link "[STREET_ADDRESS]" at bounding box center [454, 597] width 85 height 14
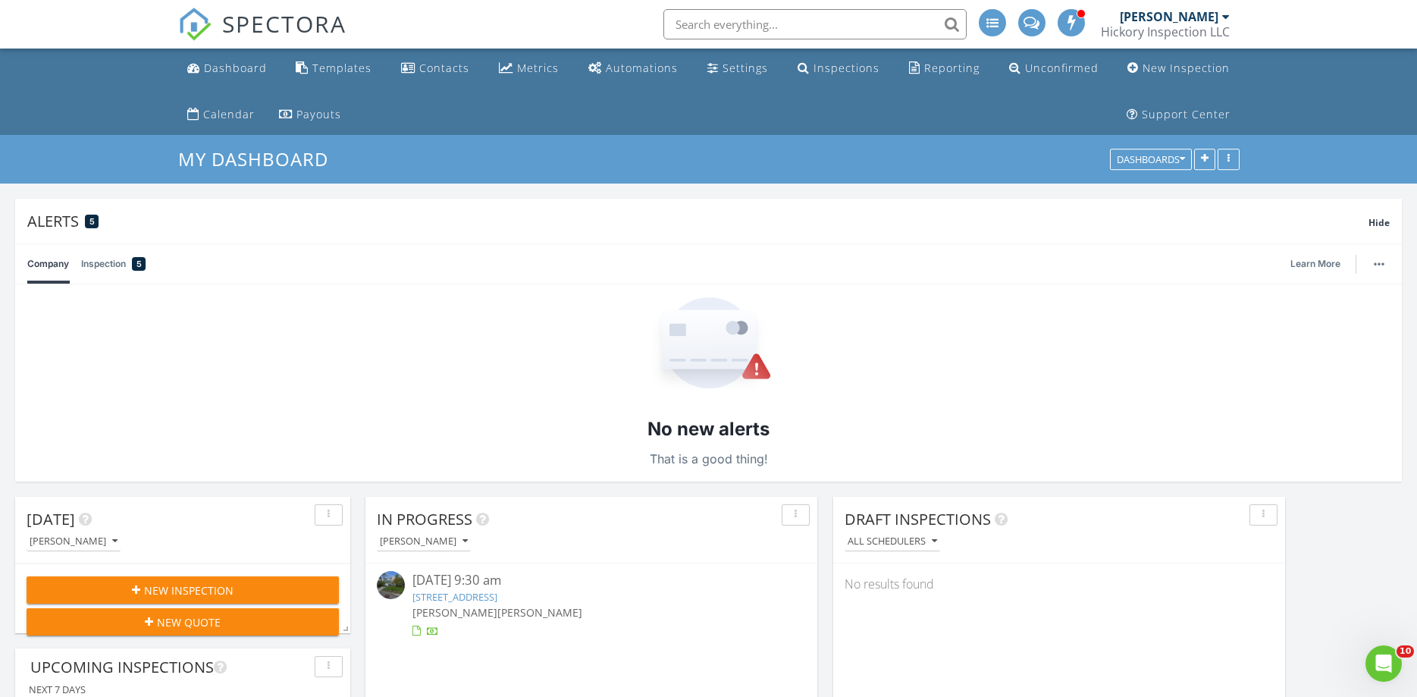
click at [481, 597] on link "[STREET_ADDRESS]" at bounding box center [454, 597] width 85 height 14
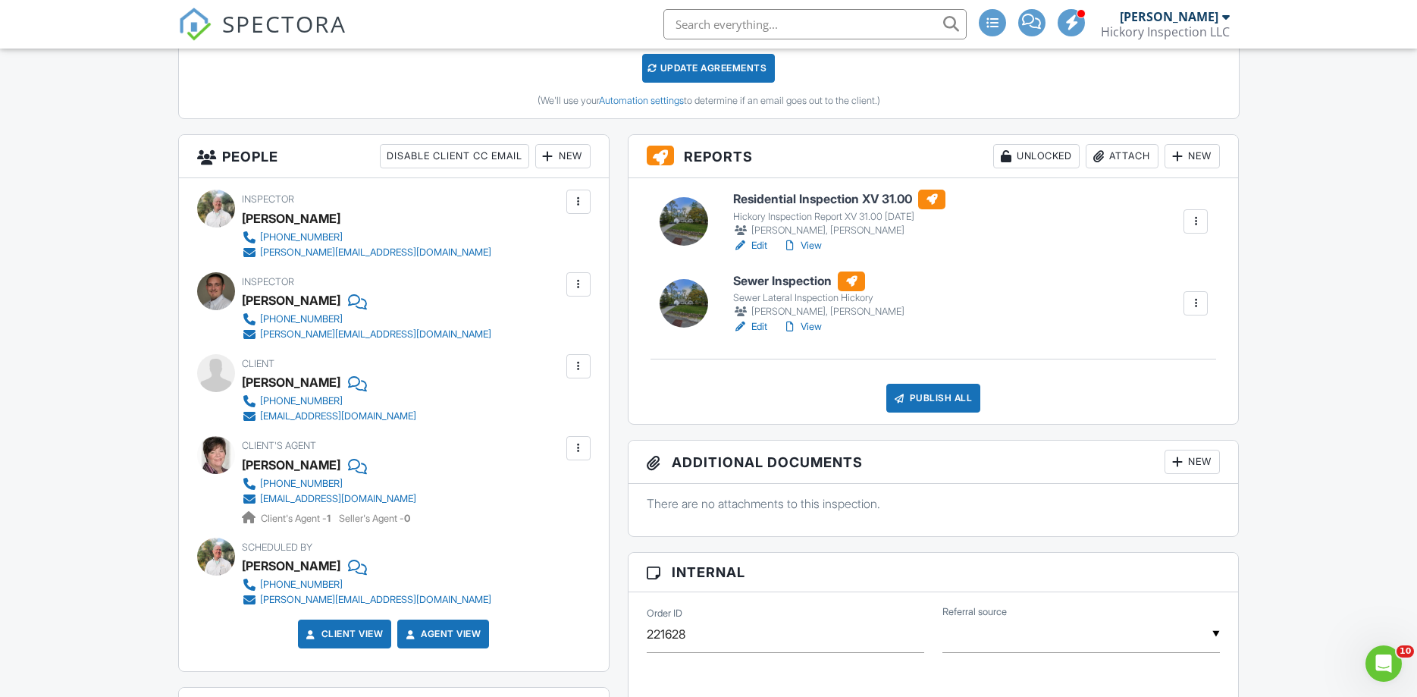
click at [762, 246] on link "Edit" at bounding box center [750, 245] width 34 height 15
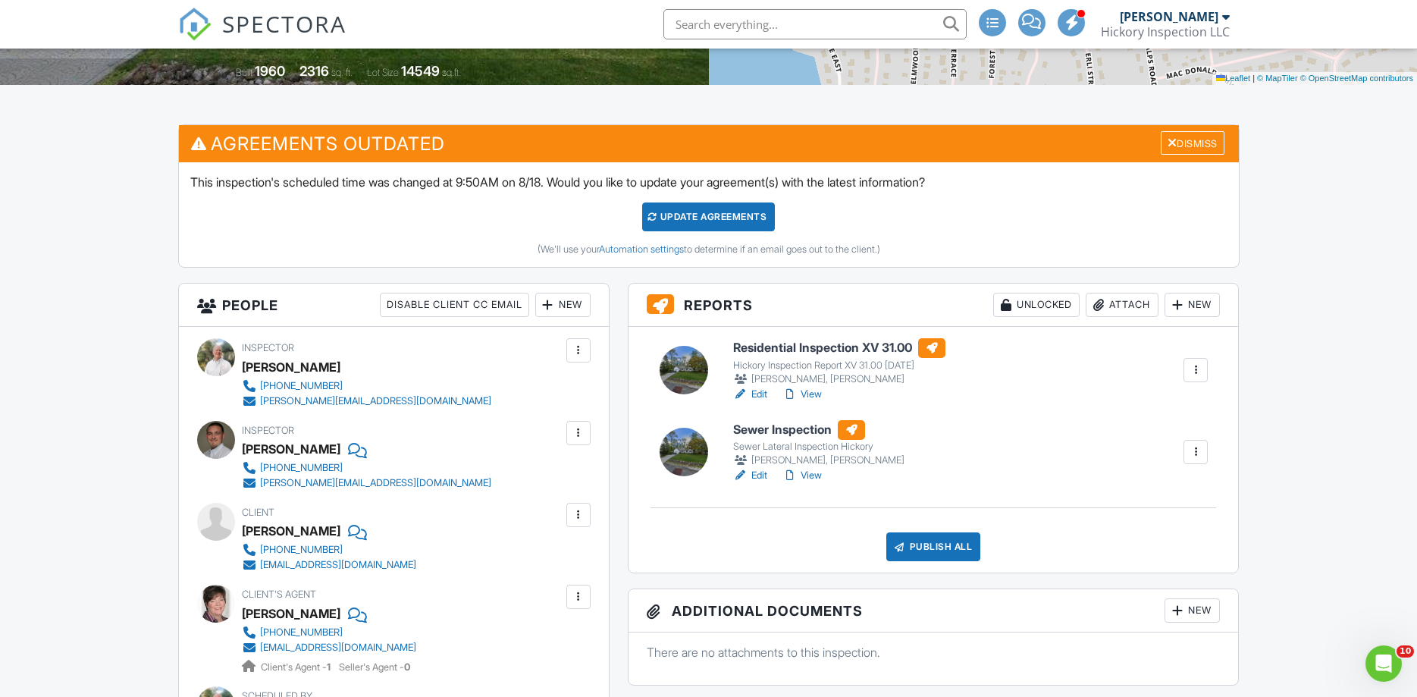
scroll to position [515, 0]
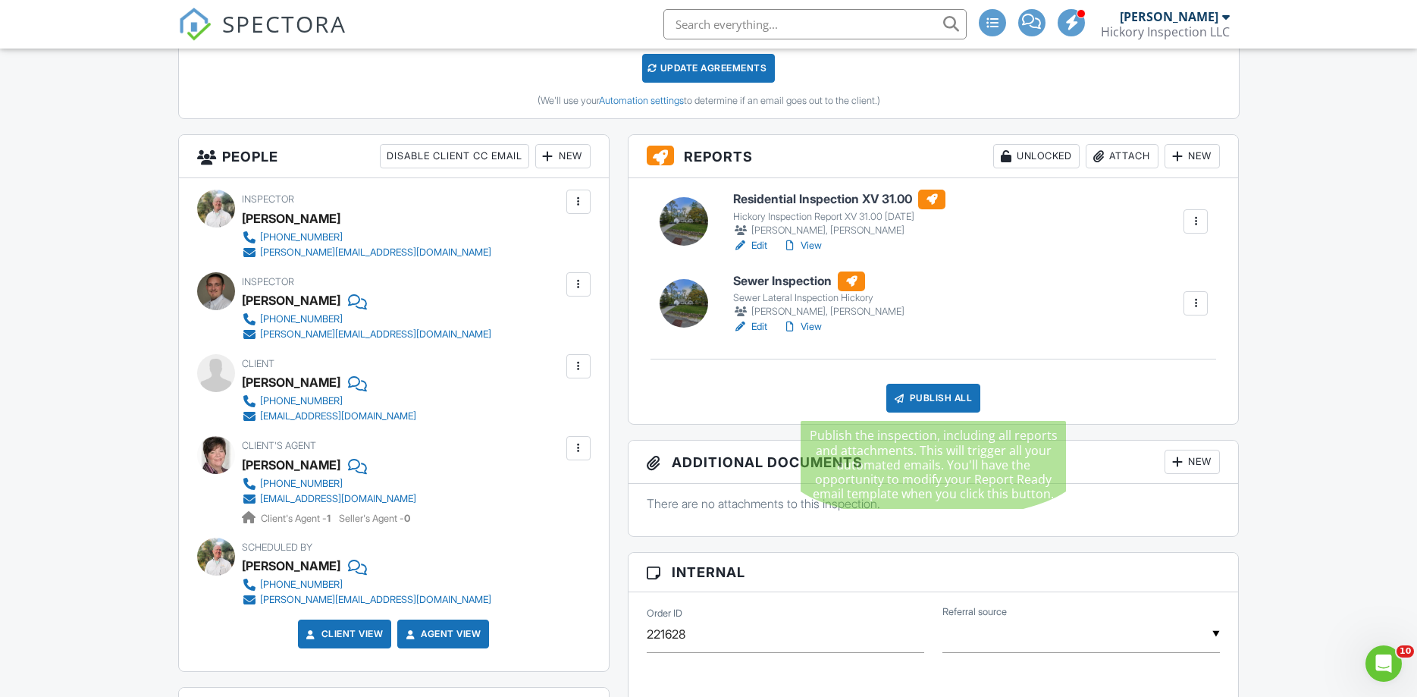
click at [930, 397] on div "Publish All" at bounding box center [933, 398] width 95 height 29
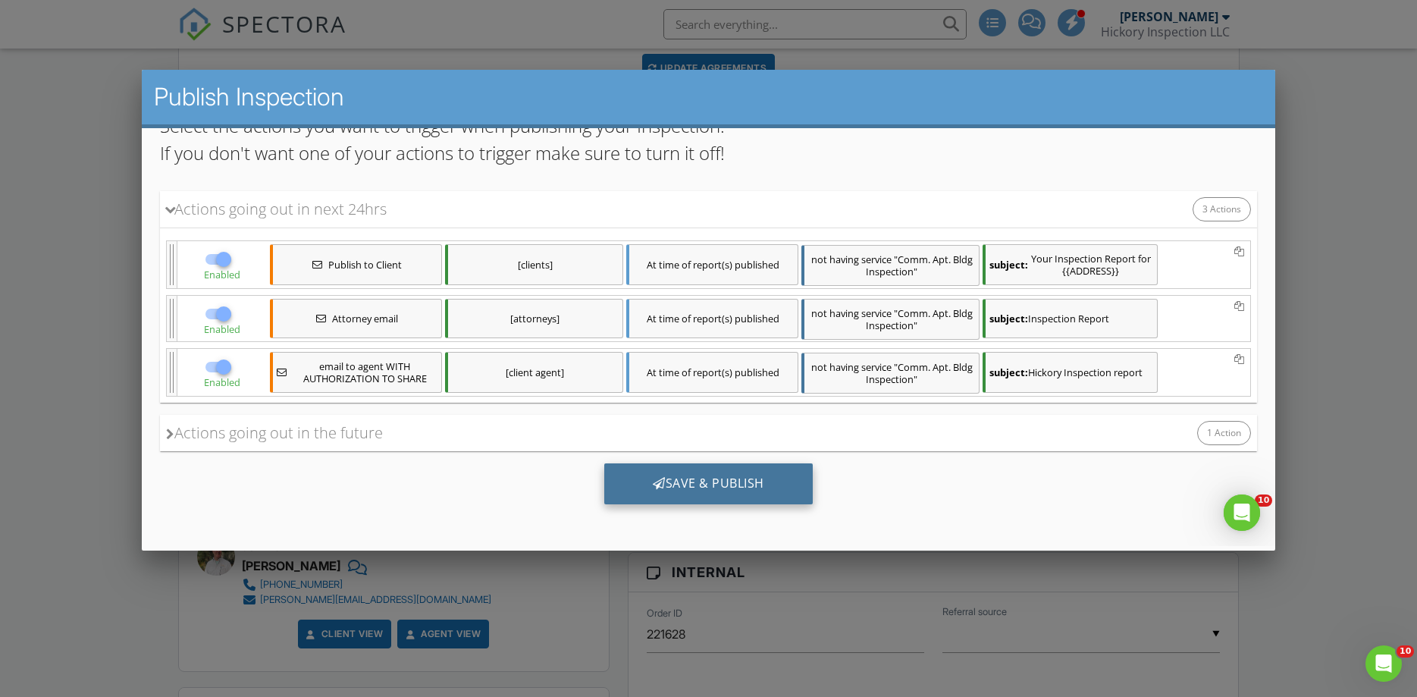
scroll to position [0, 0]
click at [696, 484] on div "Save & Publish" at bounding box center [707, 482] width 208 height 41
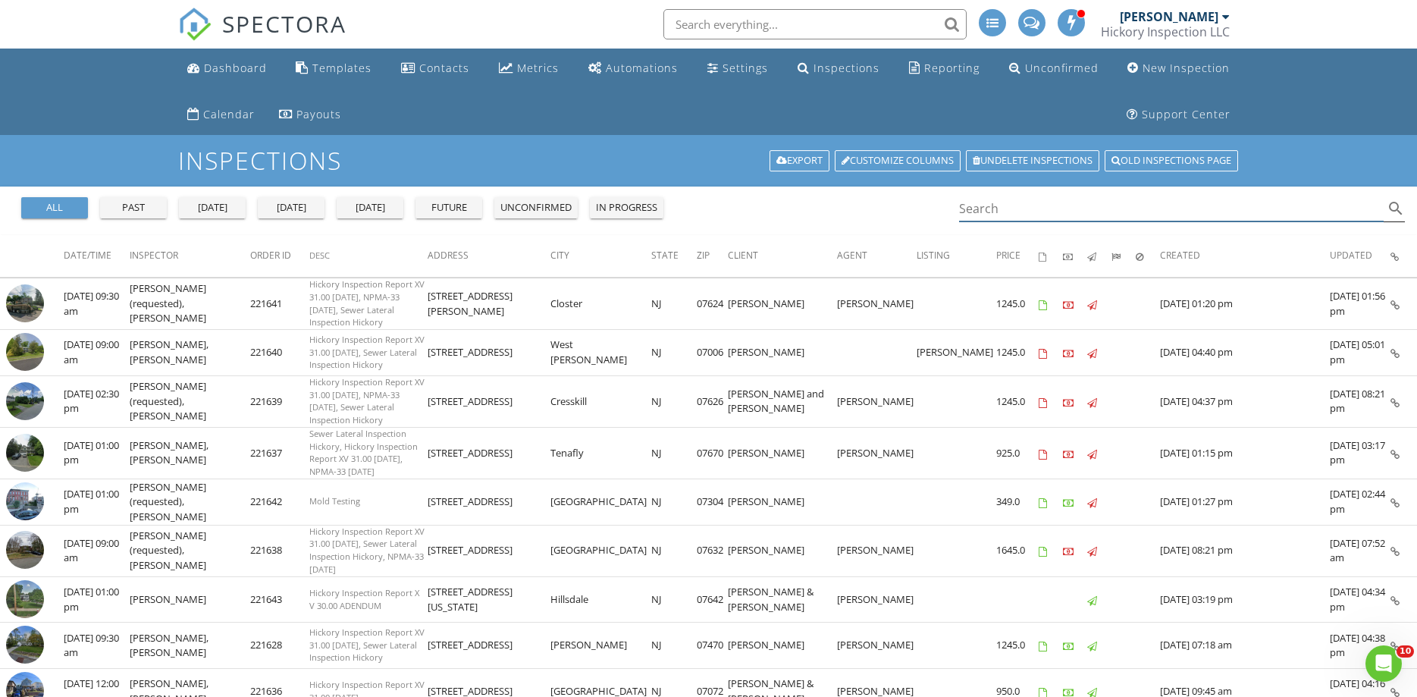
click at [1002, 208] on input "Search" at bounding box center [1171, 208] width 425 height 25
type input "tenafly"
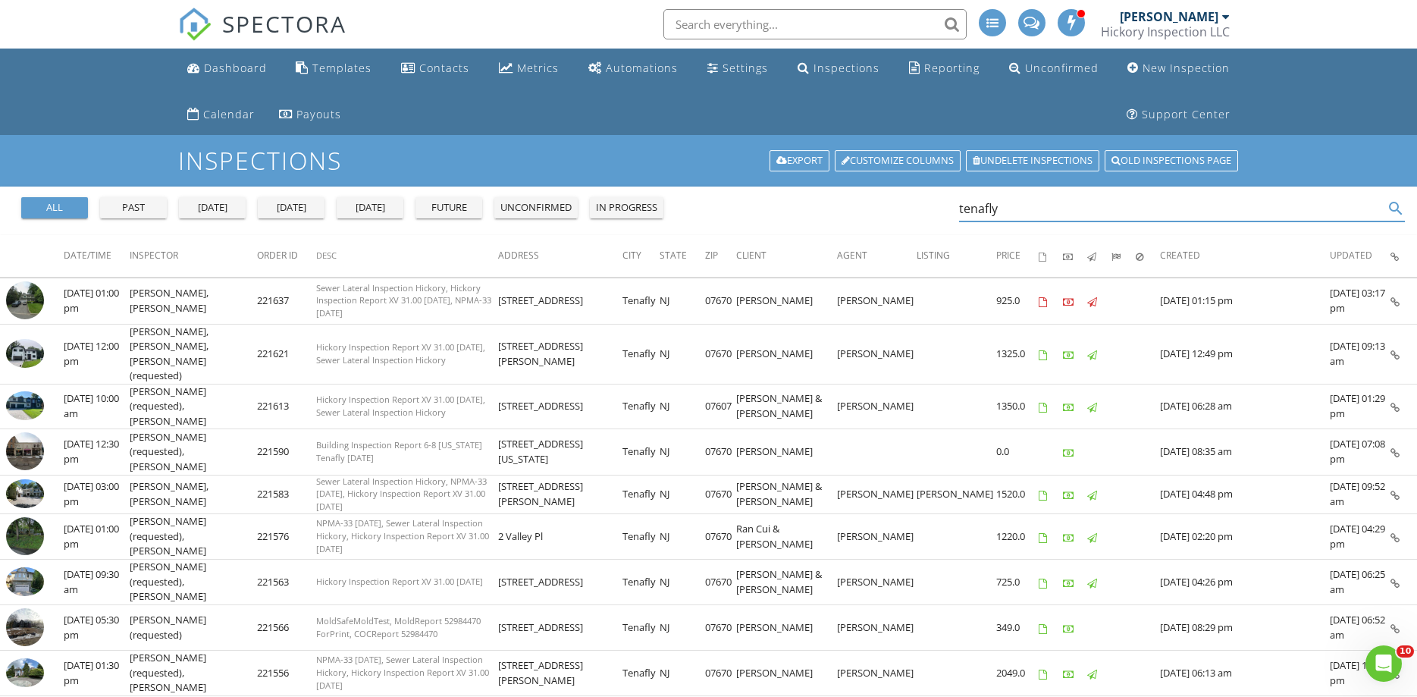
scroll to position [715, 0]
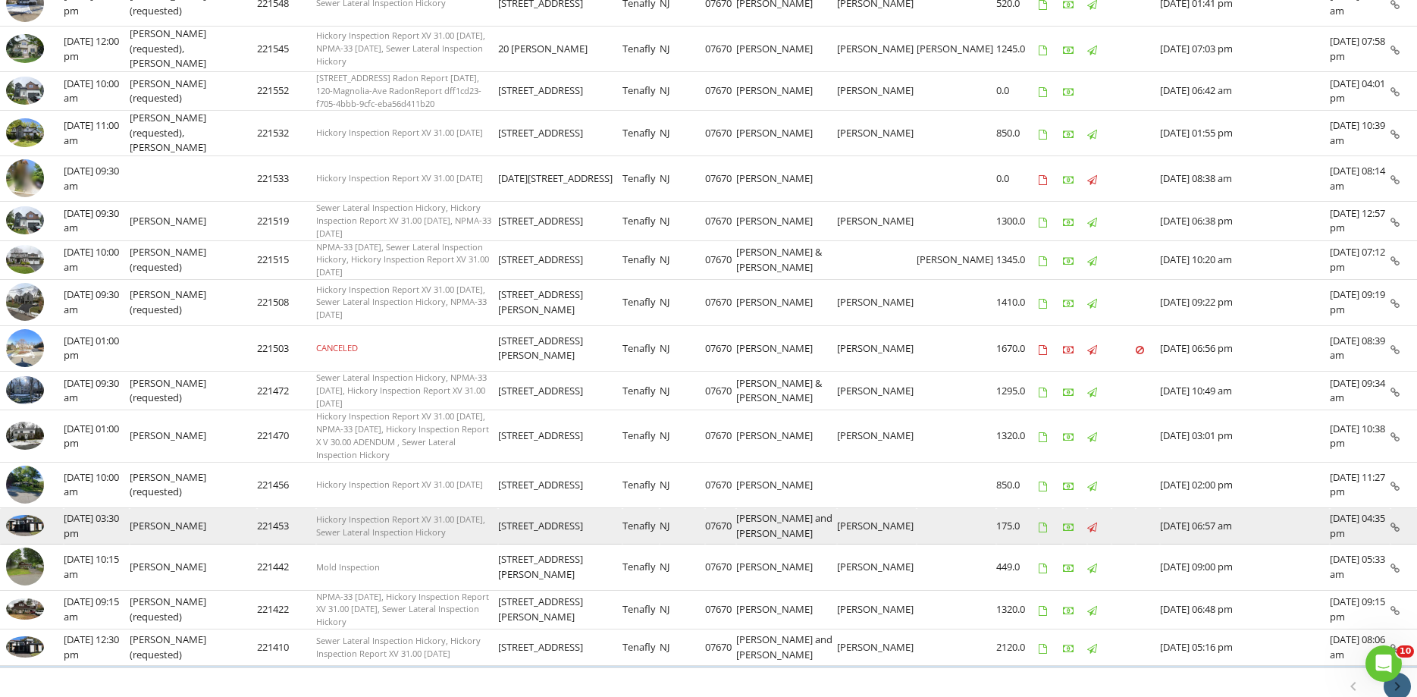
drag, startPoint x: 1395, startPoint y: 601, endPoint x: 1276, endPoint y: 578, distance: 121.9
click at [1395, 677] on icon "chevron_right" at bounding box center [1397, 686] width 18 height 18
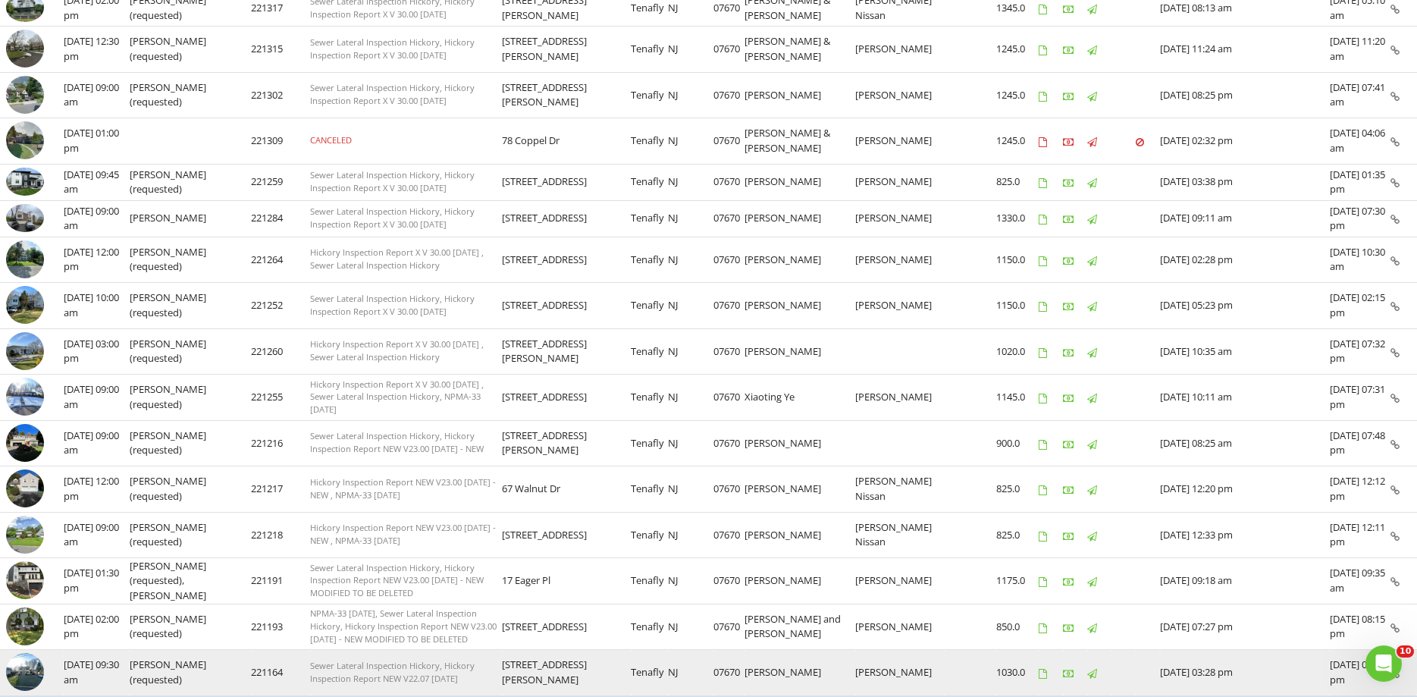
scroll to position [756, 0]
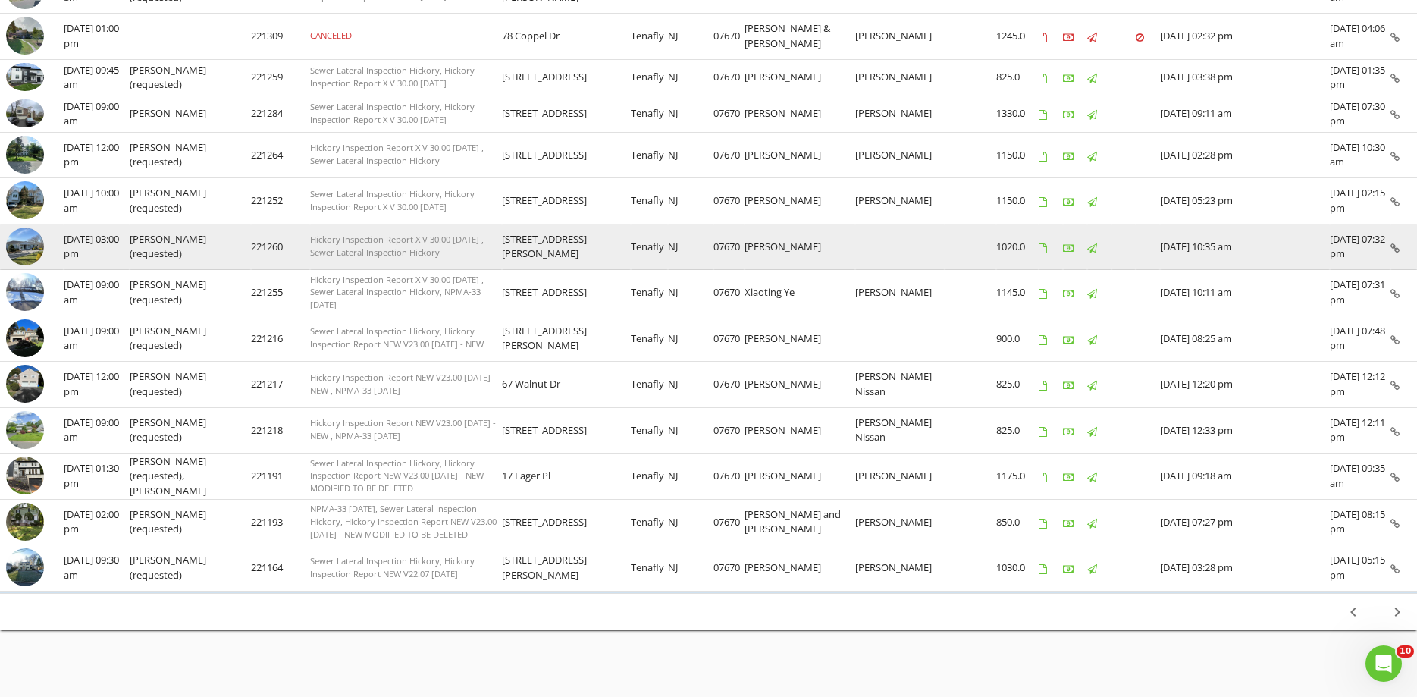
click at [21, 240] on img at bounding box center [25, 246] width 38 height 38
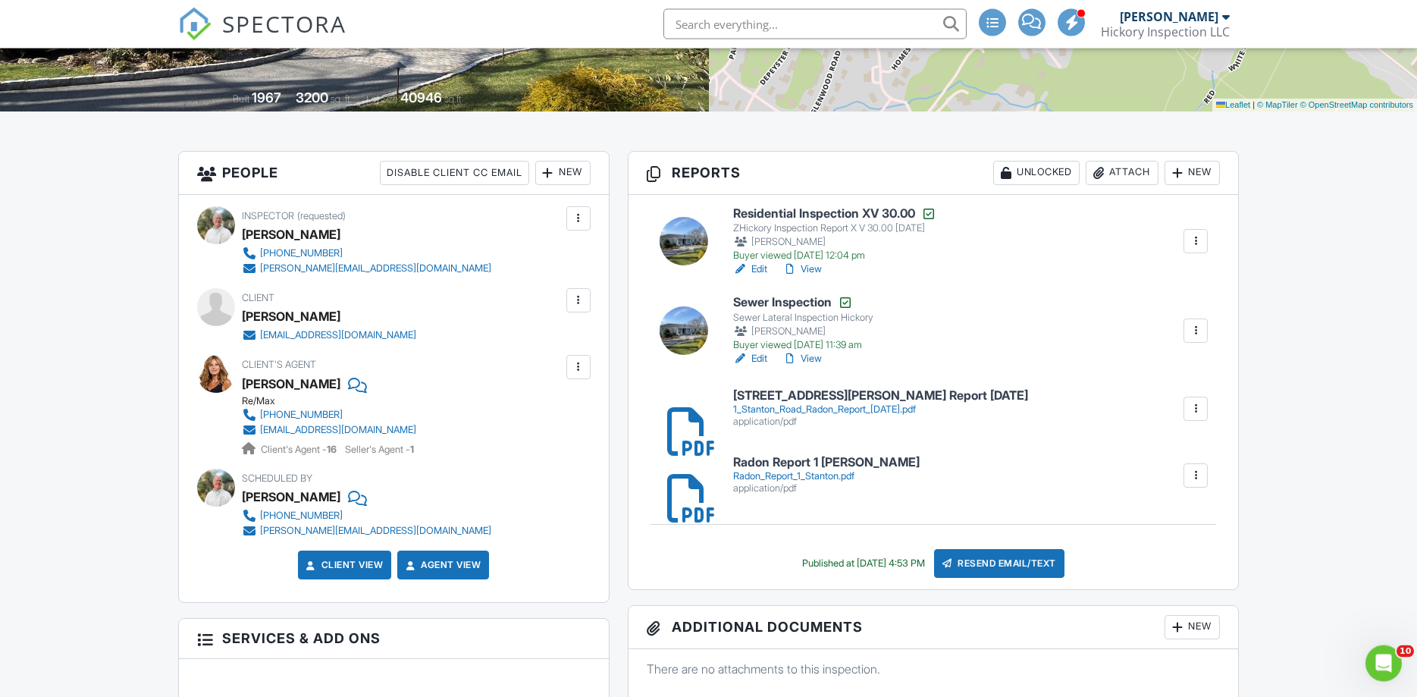
scroll to position [387, 0]
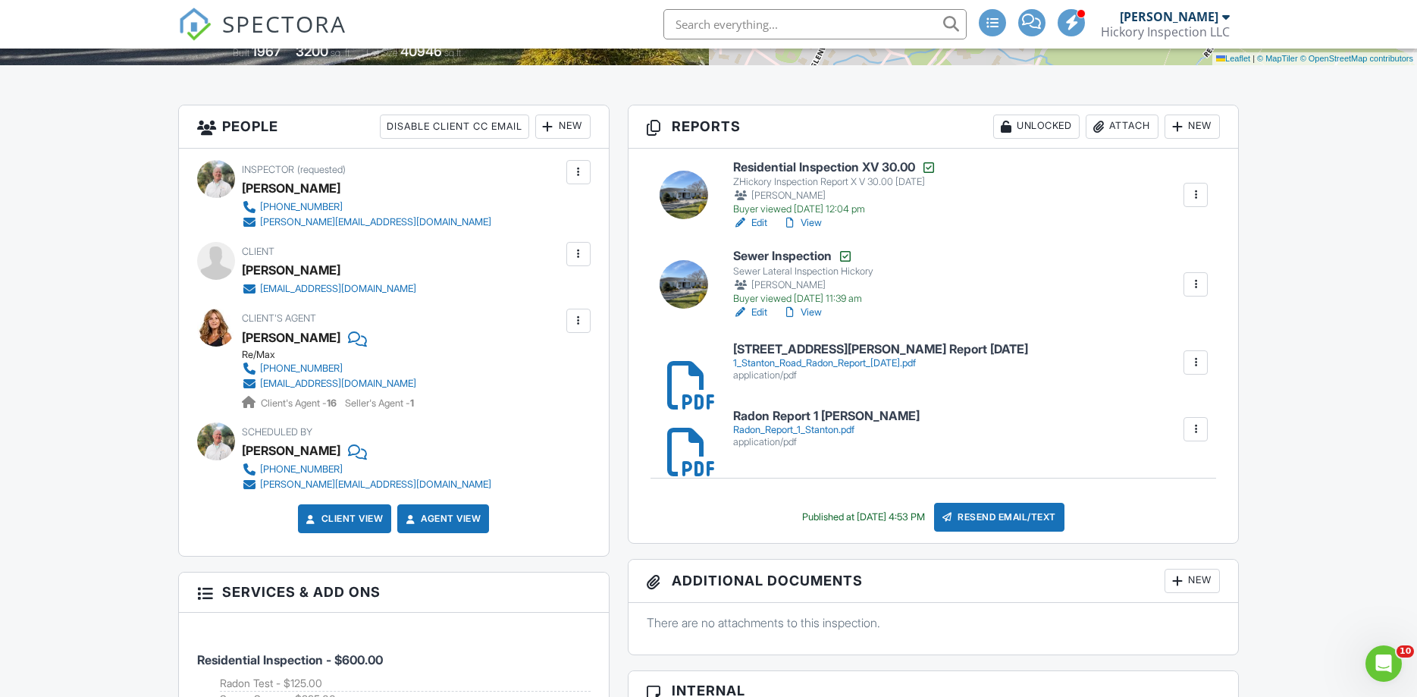
click at [803, 312] on link "View" at bounding box center [801, 312] width 39 height 15
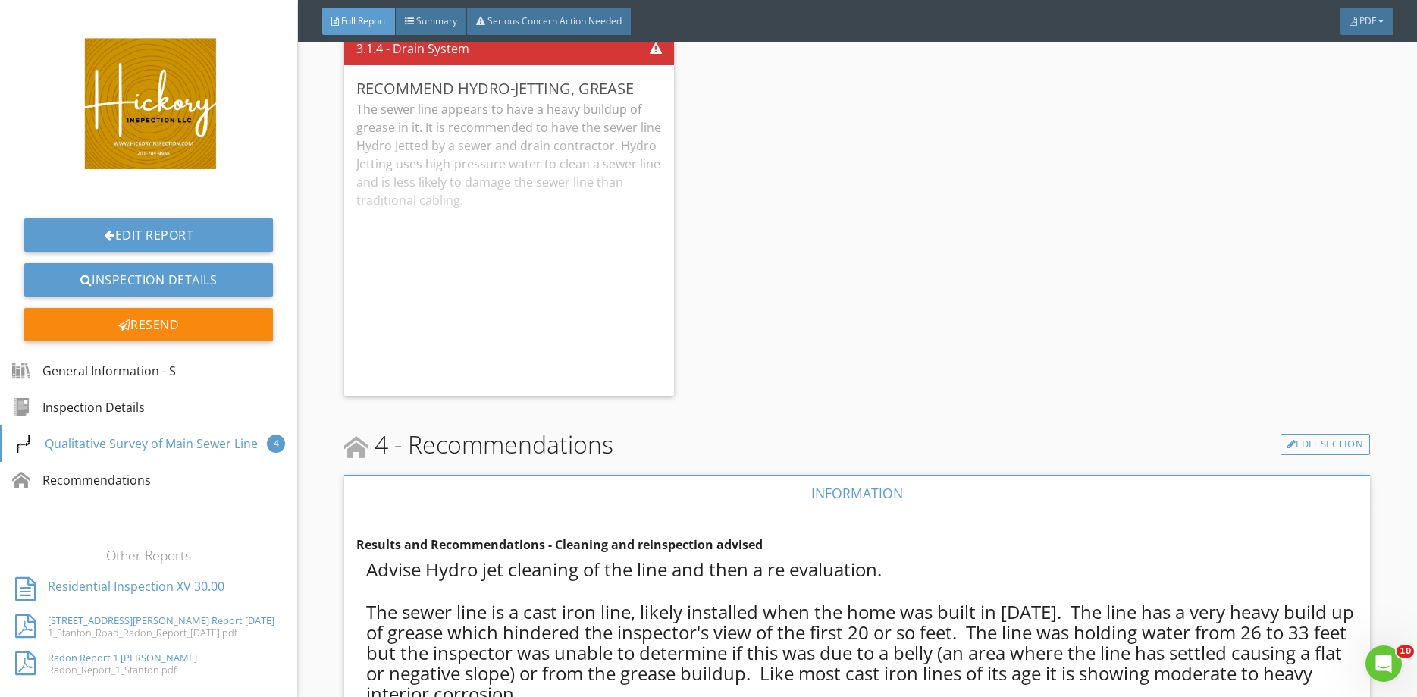
scroll to position [2347, 0]
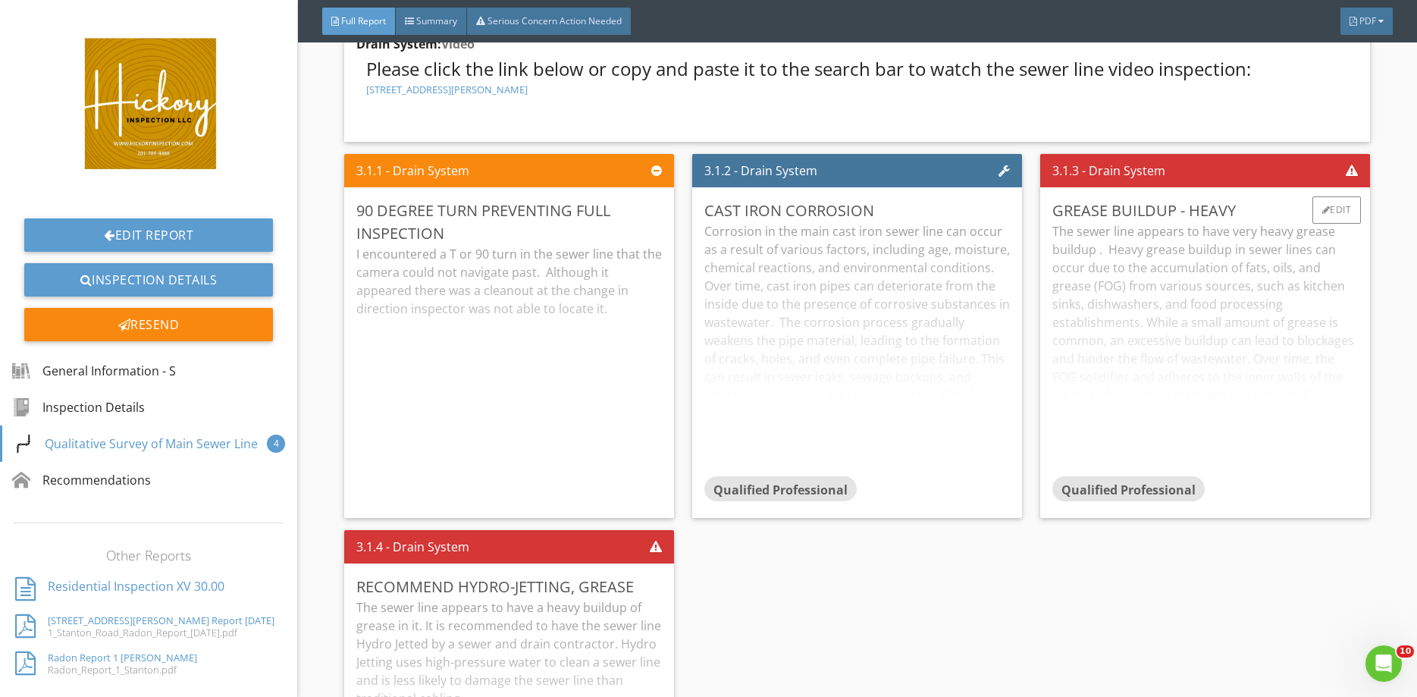
click at [1224, 279] on div "The sewer line appears to have very heavy grease buildup . Heavy grease buildup…" at bounding box center [1204, 348] width 305 height 253
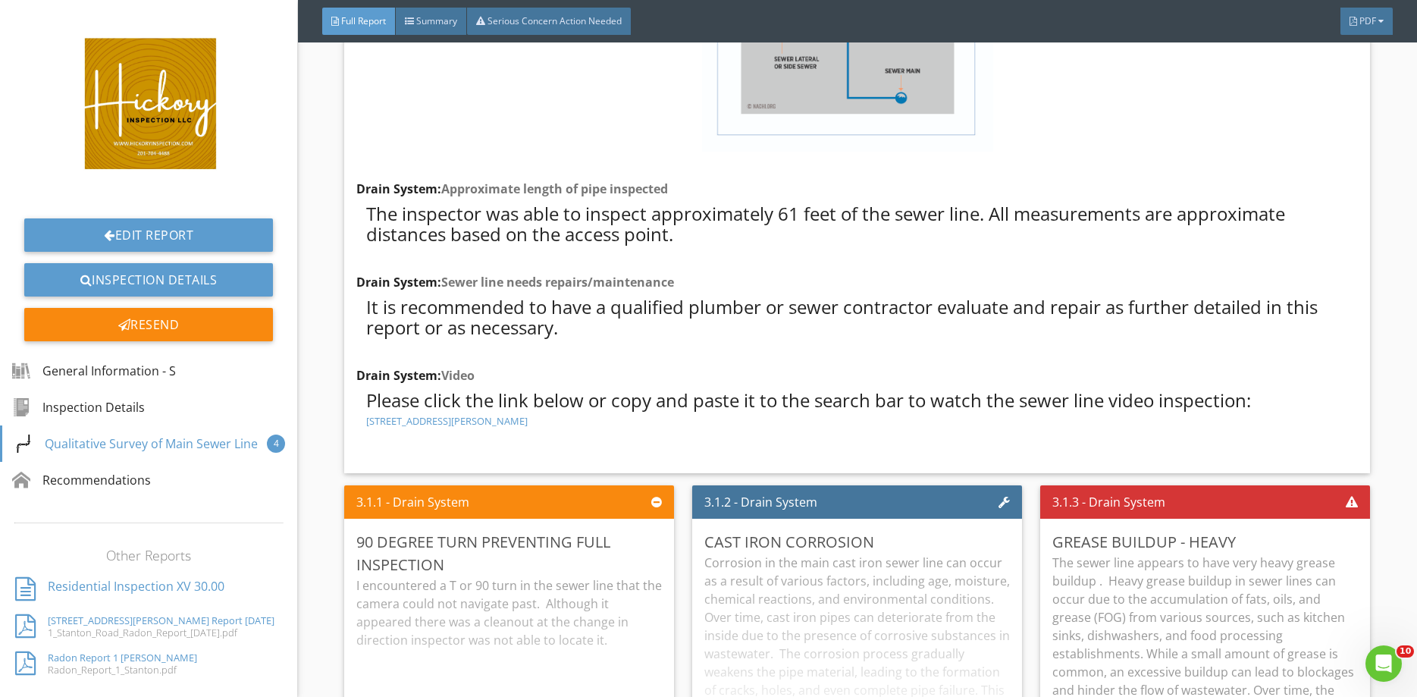
scroll to position [2014, 0]
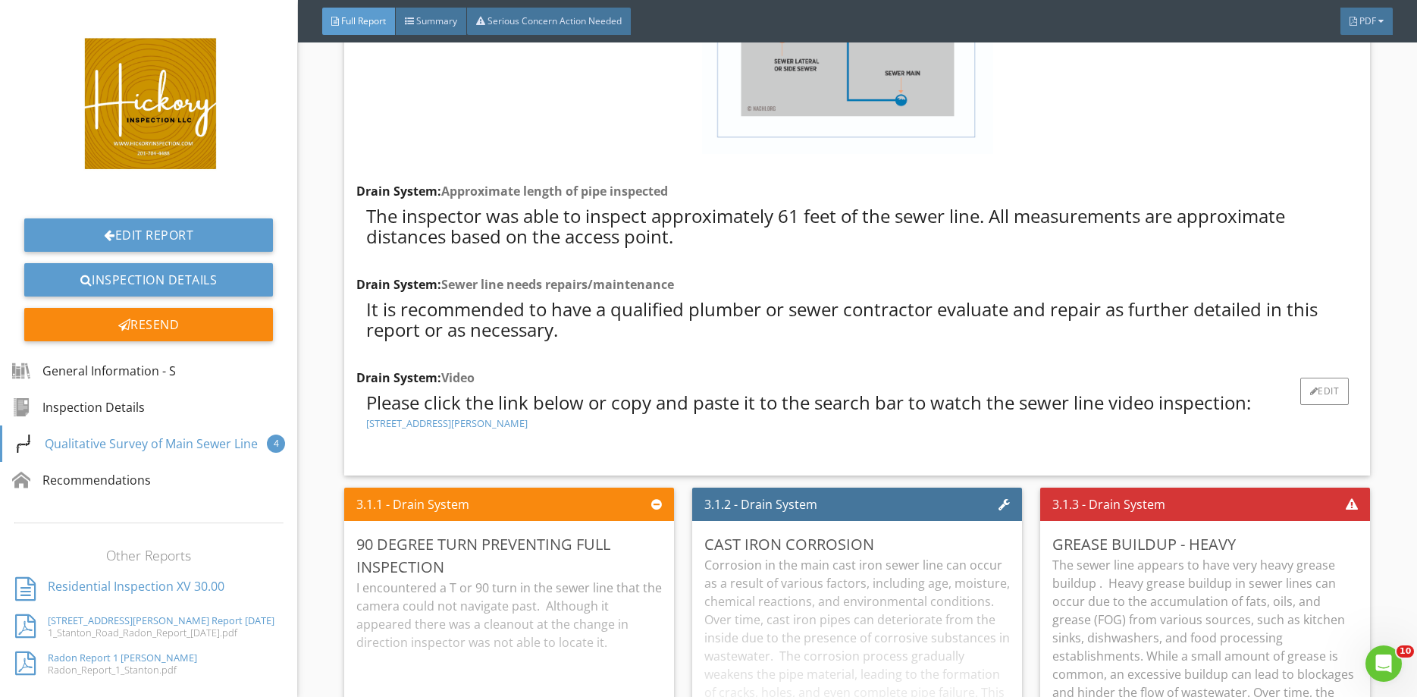
click at [435, 421] on link "1 Stanton Road Tenafly" at bounding box center [446, 423] width 161 height 14
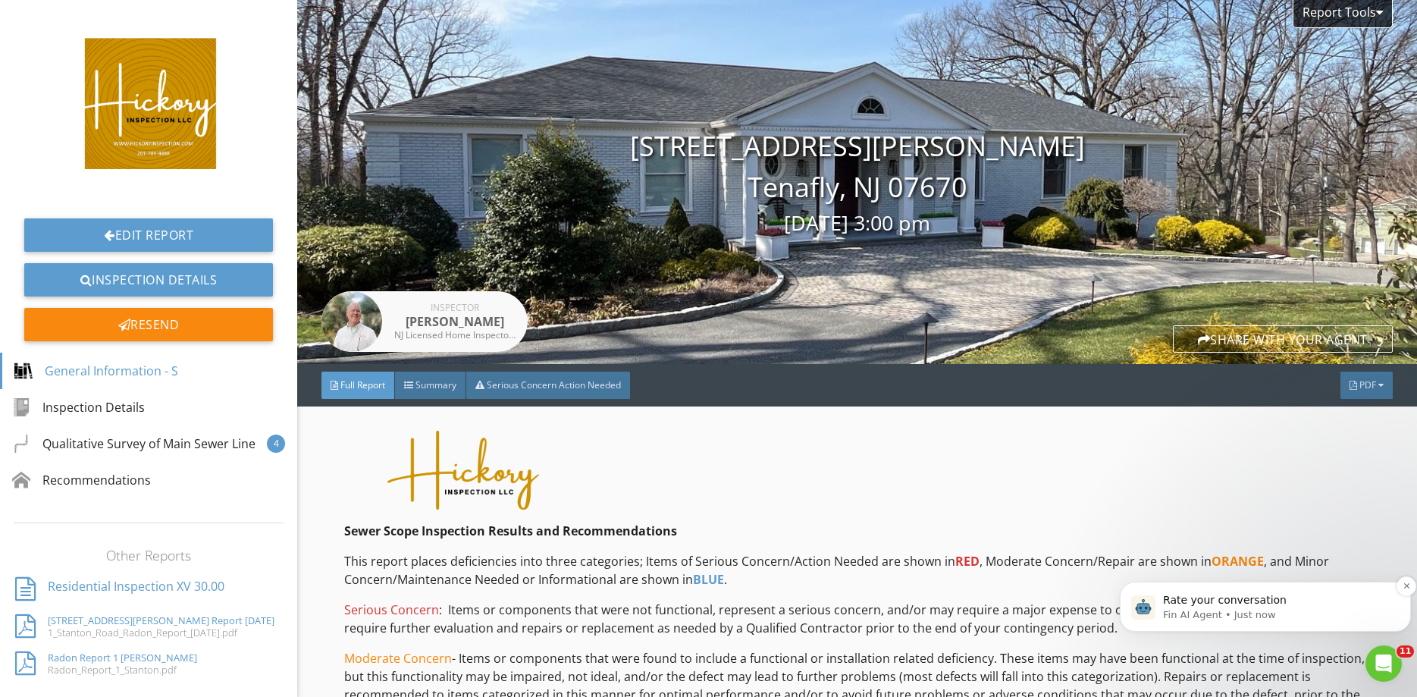
click at [1270, 613] on p "Fin AI Agent • Just now" at bounding box center [1277, 615] width 229 height 14
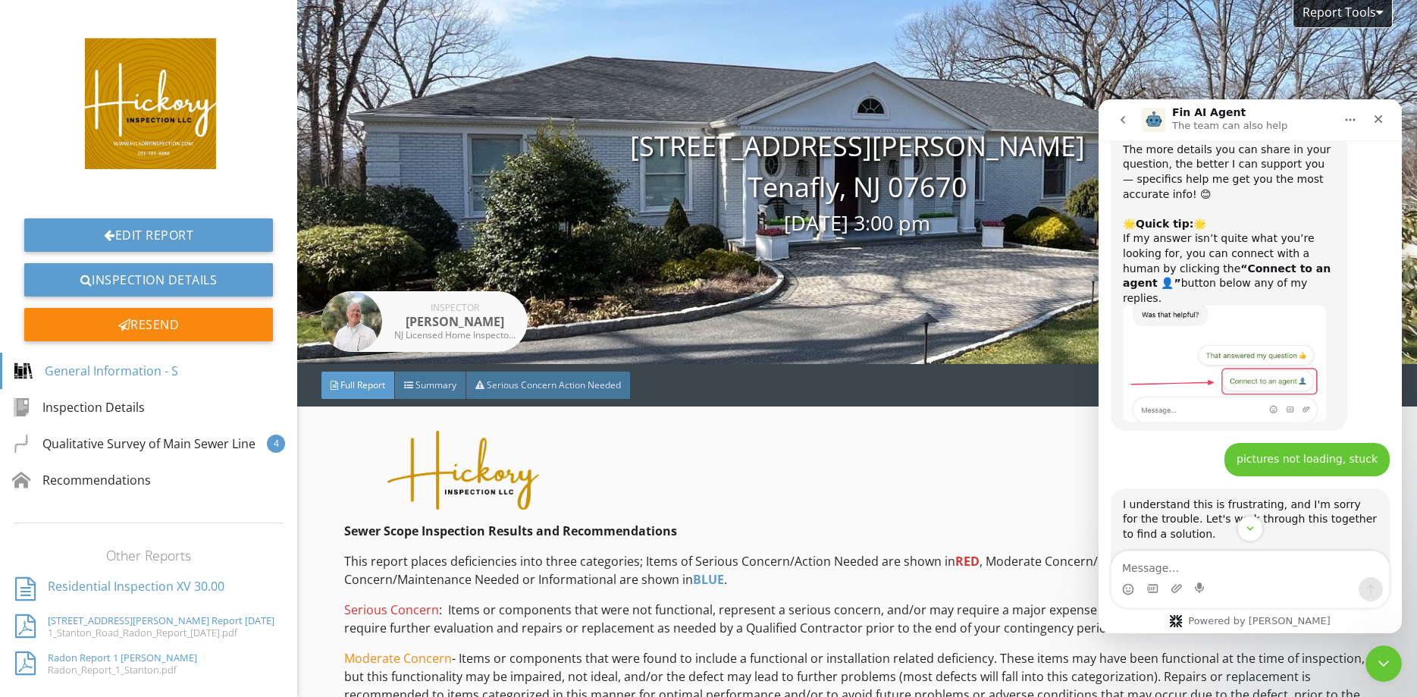
scroll to position [2, 0]
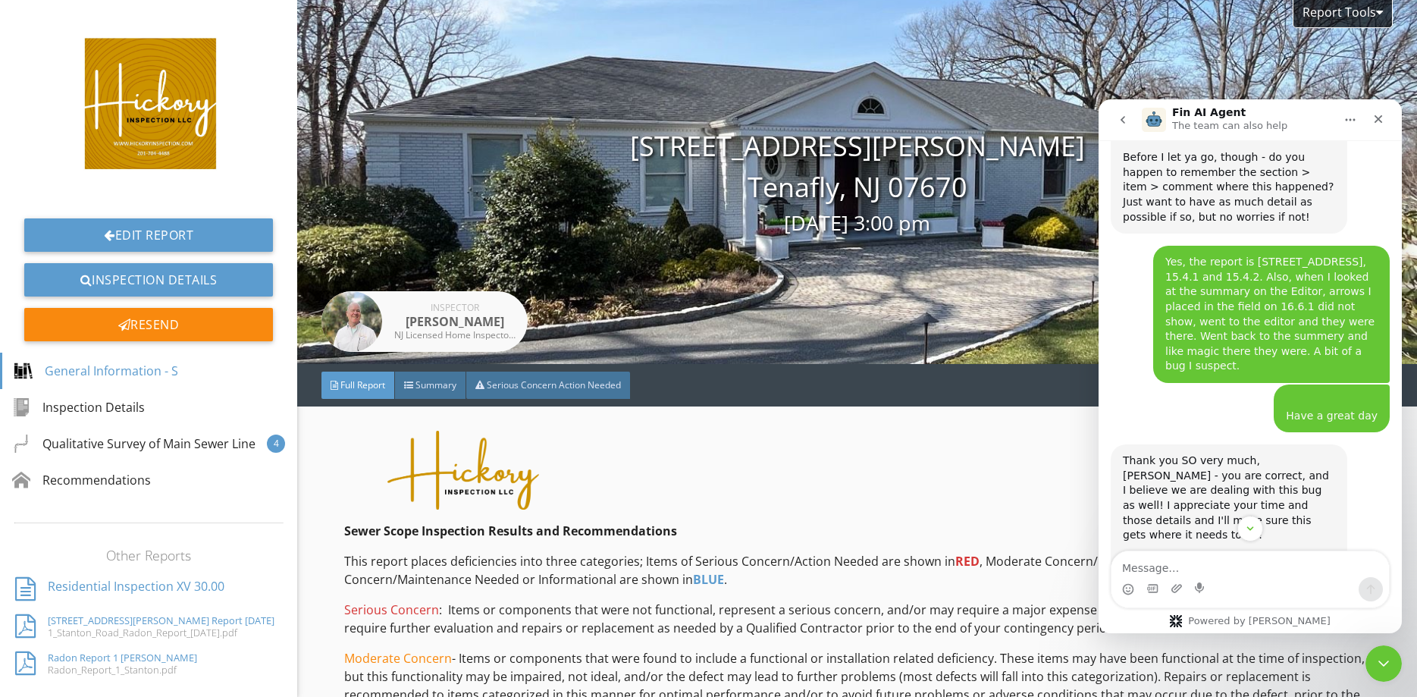
click at [1194, 562] on textarea "Message…" at bounding box center [1249, 564] width 277 height 26
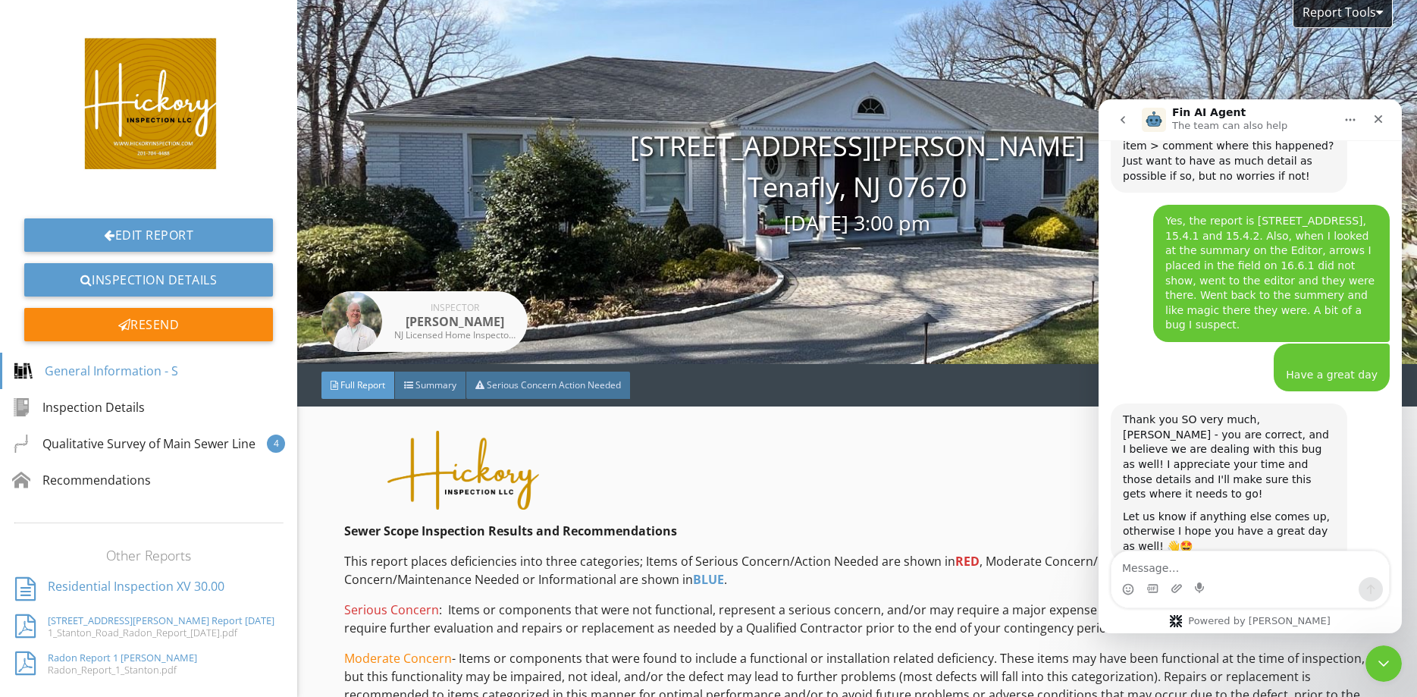
scroll to position [2110, 0]
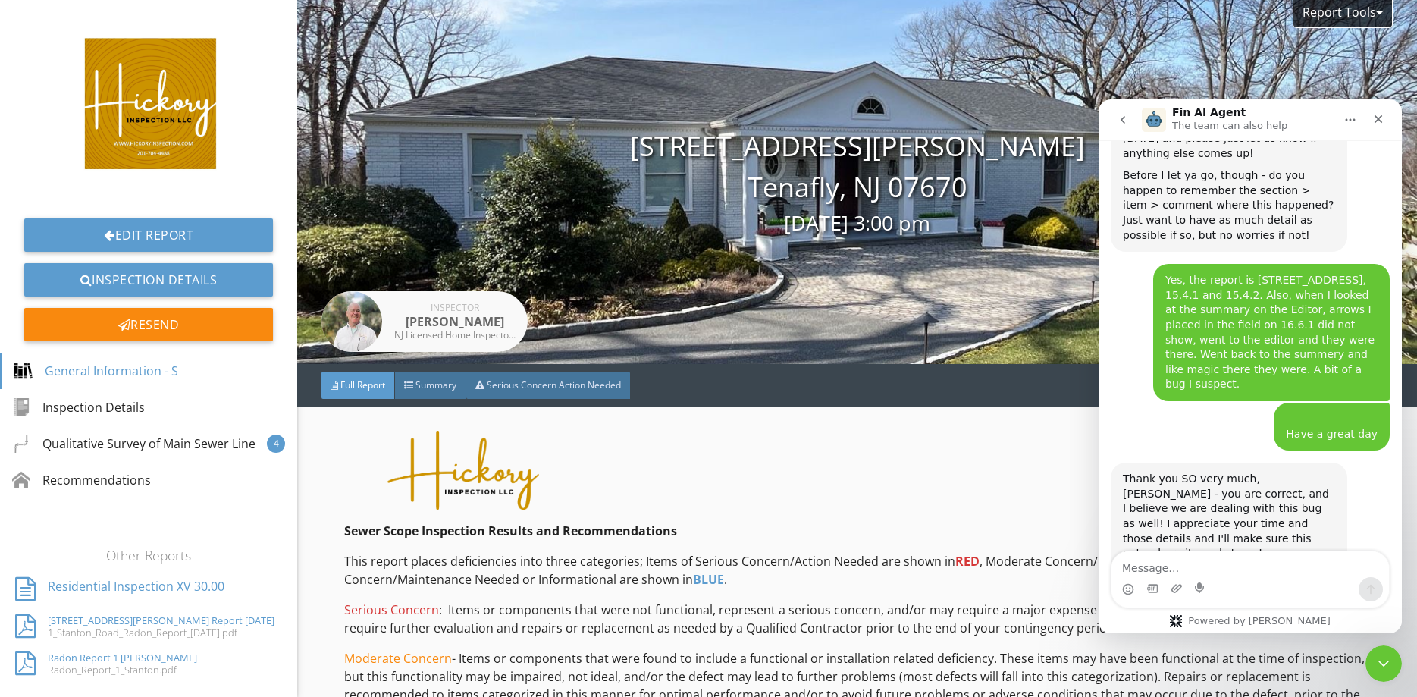
scroll to position [2, 0]
click at [1377, 117] on icon "Close" at bounding box center [1378, 119] width 8 height 8
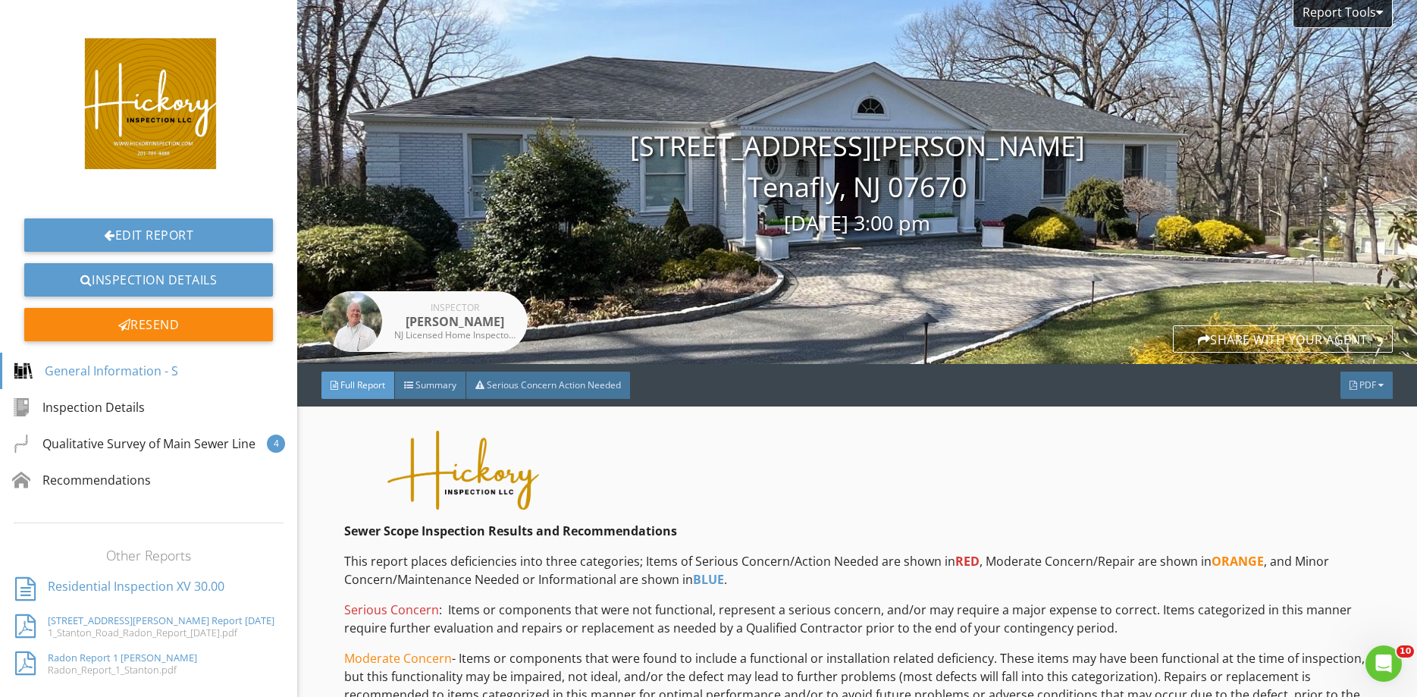
scroll to position [2025, 0]
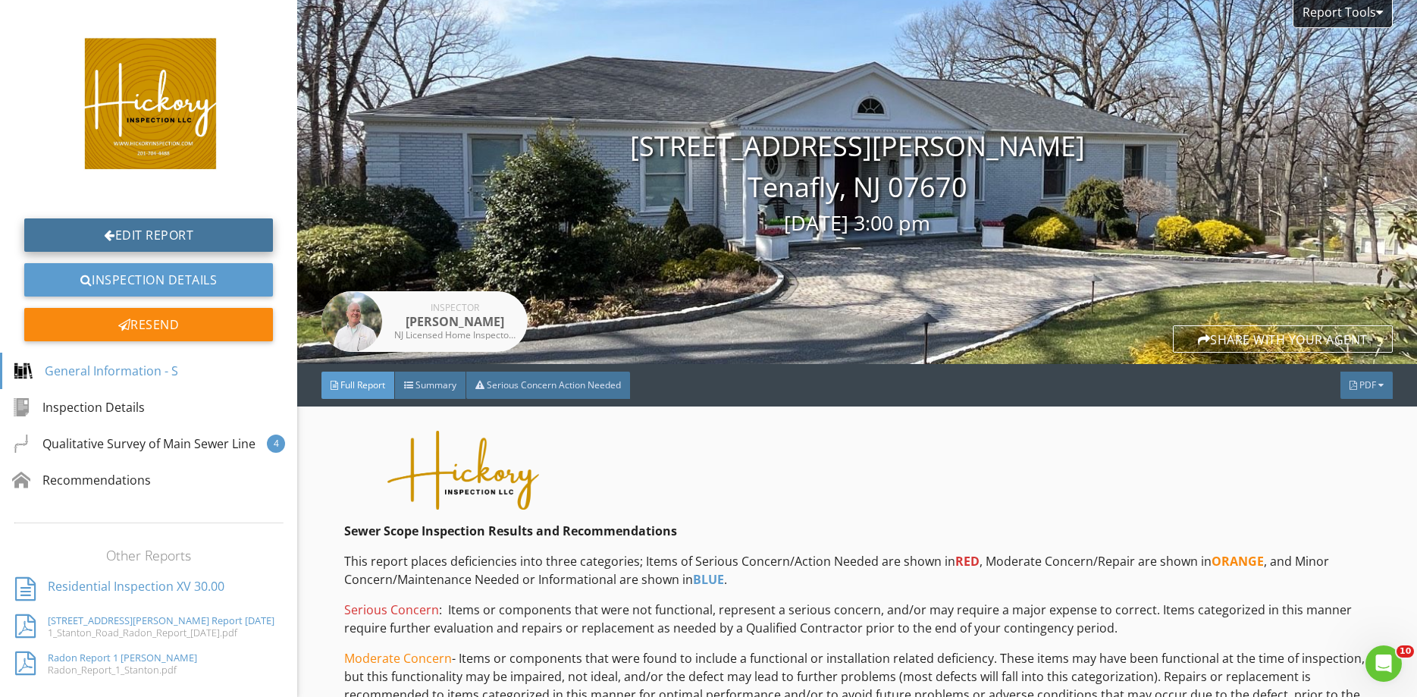
click at [173, 234] on link "Edit Report" at bounding box center [148, 234] width 249 height 33
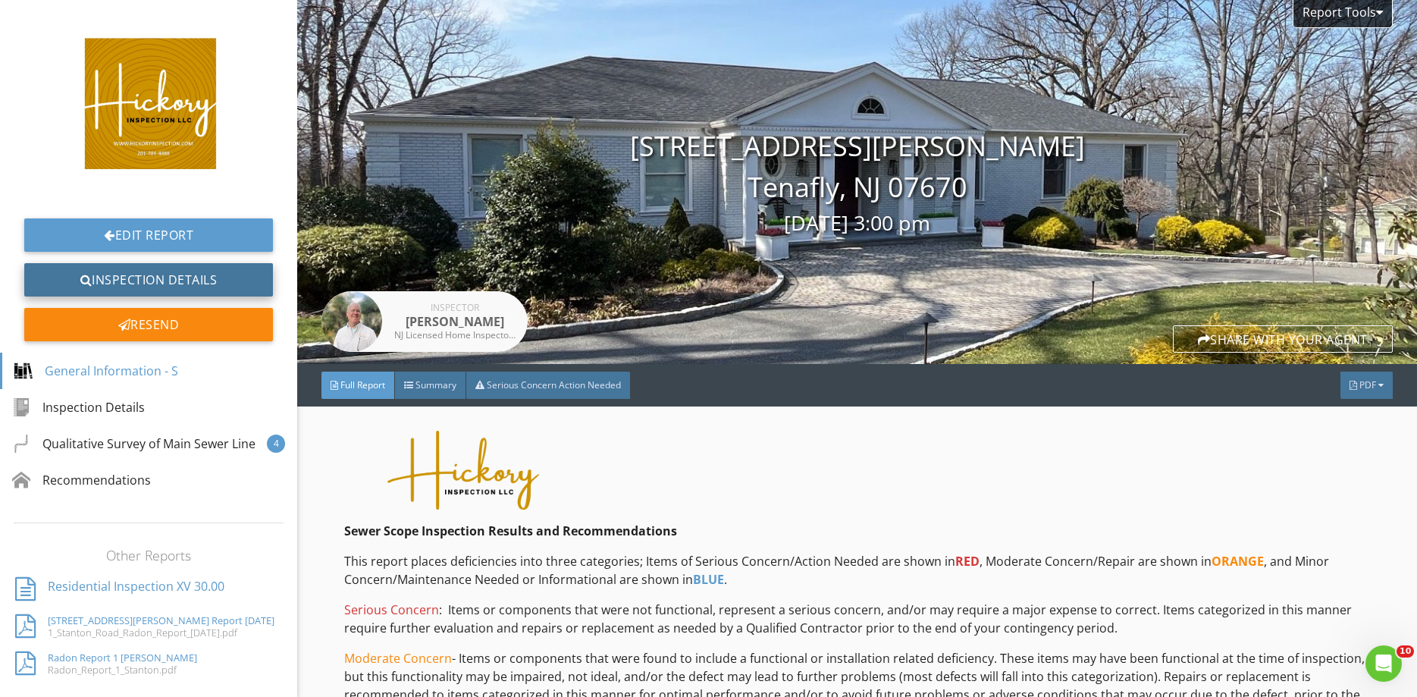
click at [128, 280] on link "Inspection Details" at bounding box center [148, 279] width 249 height 33
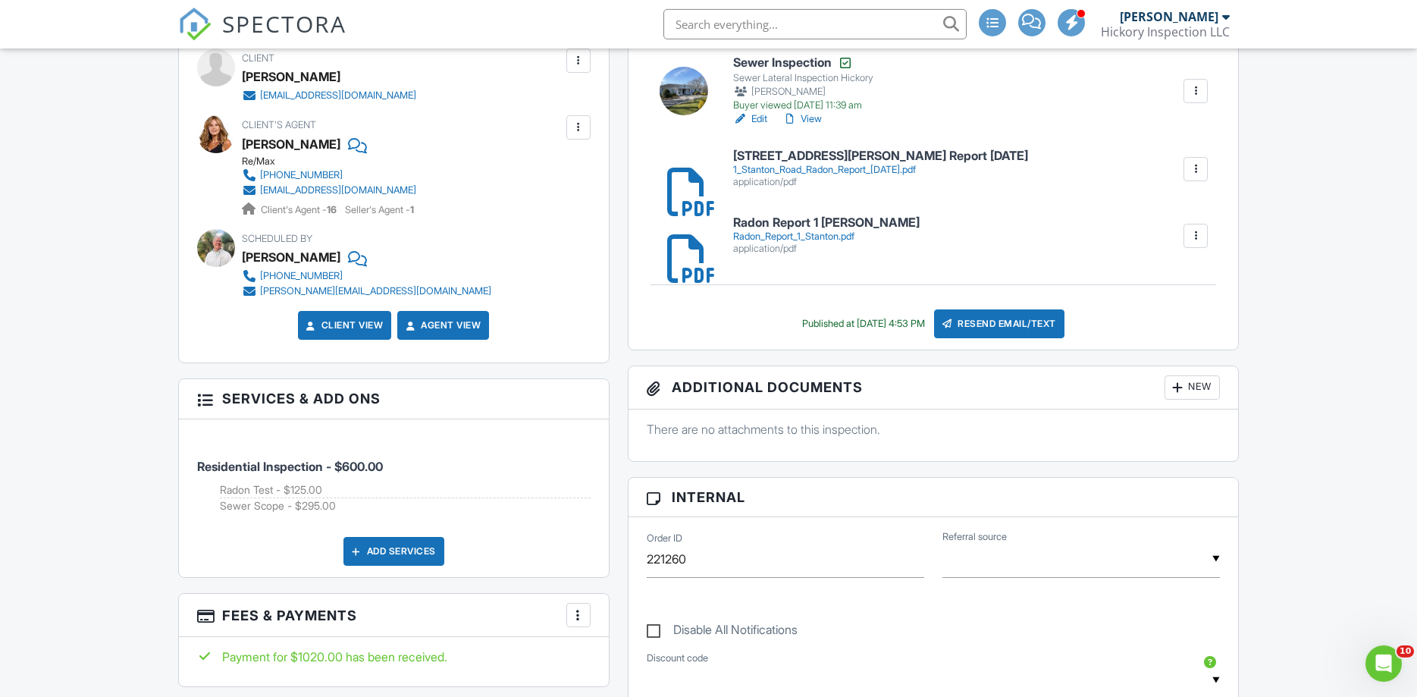
scroll to position [387, 0]
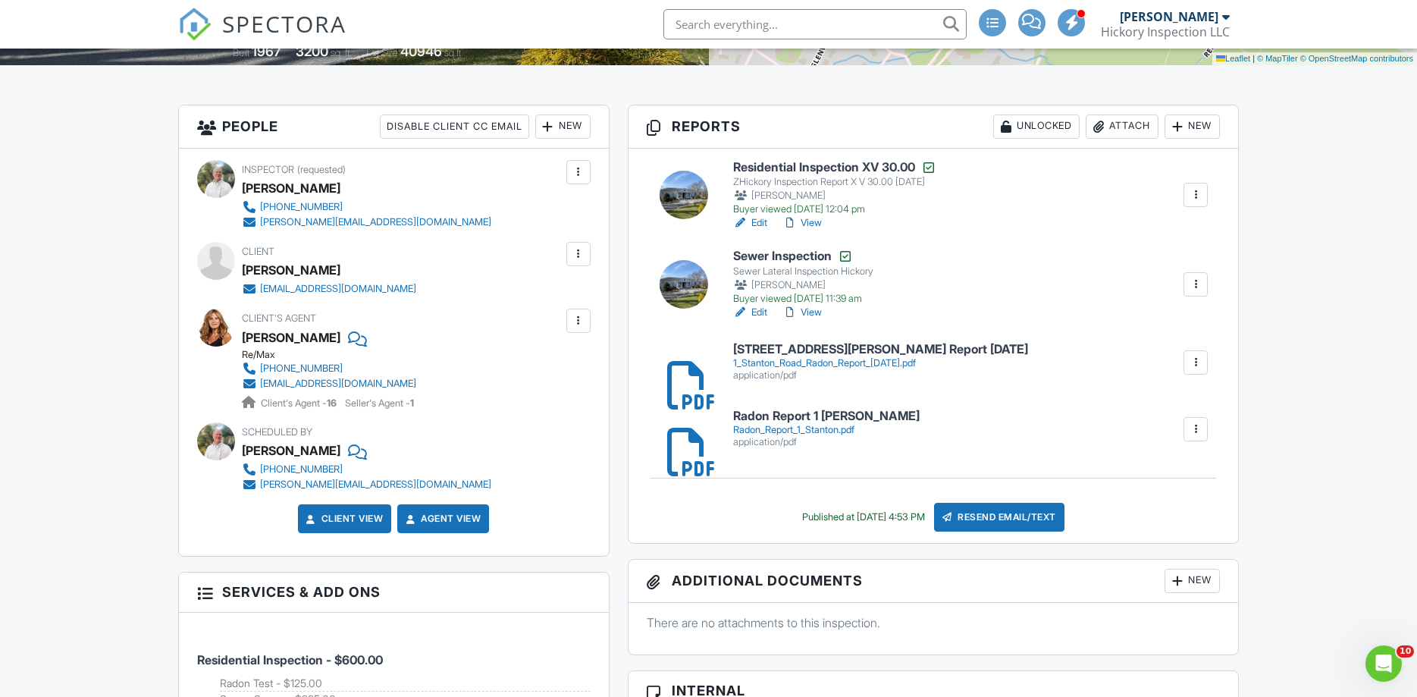
click at [806, 222] on link "View" at bounding box center [801, 222] width 39 height 15
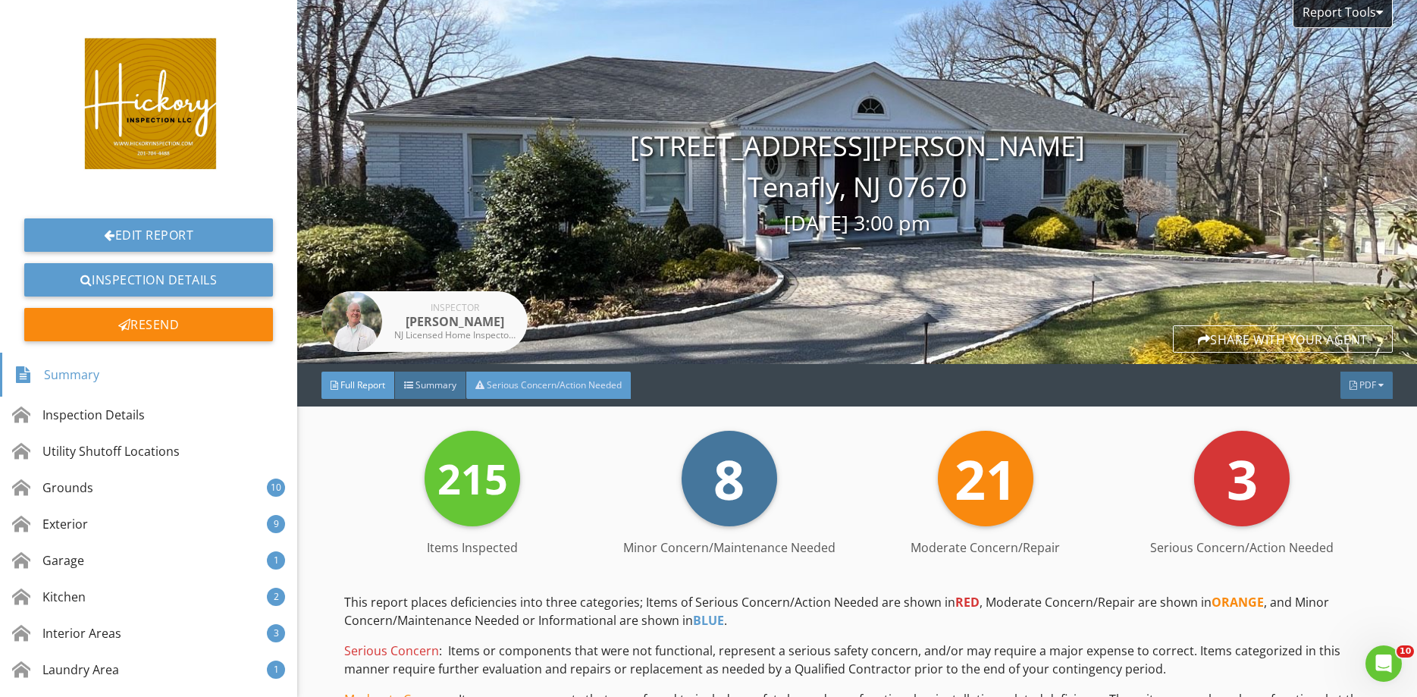
click at [513, 381] on span "Serious Concern/Action Needed" at bounding box center [554, 384] width 135 height 13
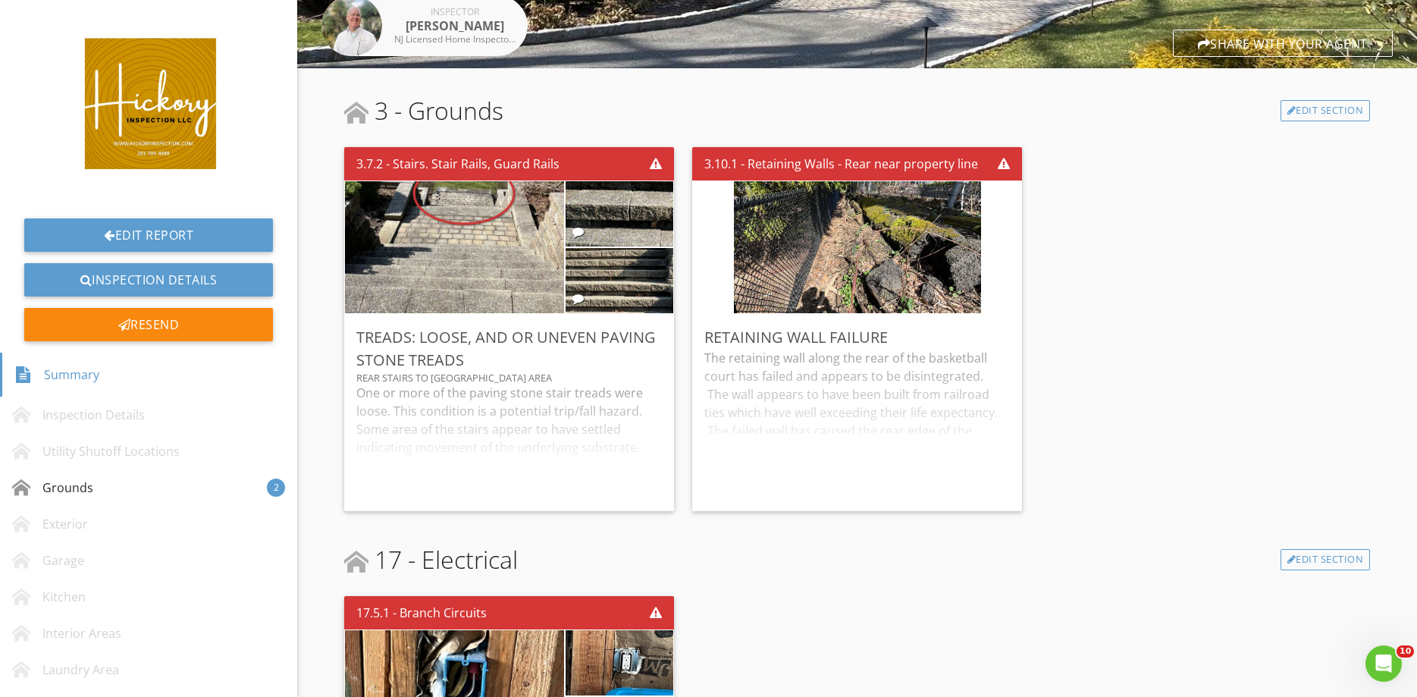
scroll to position [231, 0]
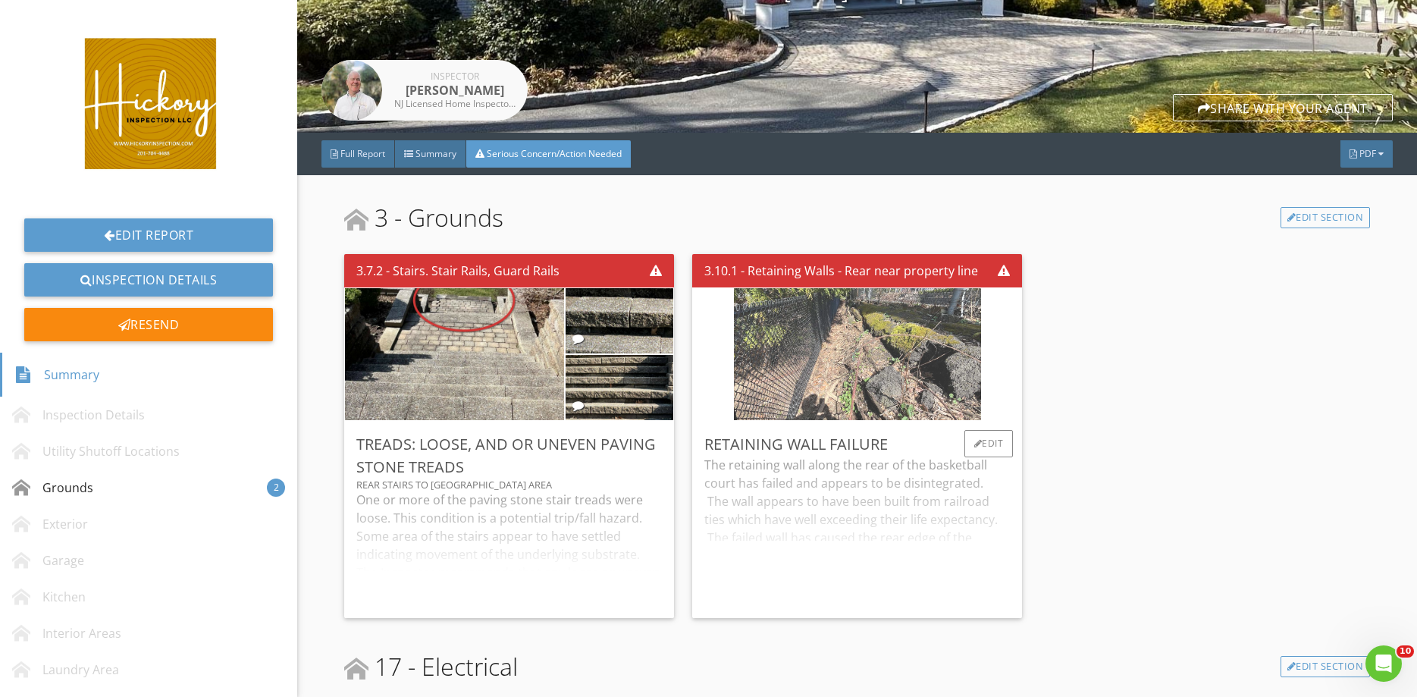
click at [860, 363] on img at bounding box center [857, 354] width 247 height 330
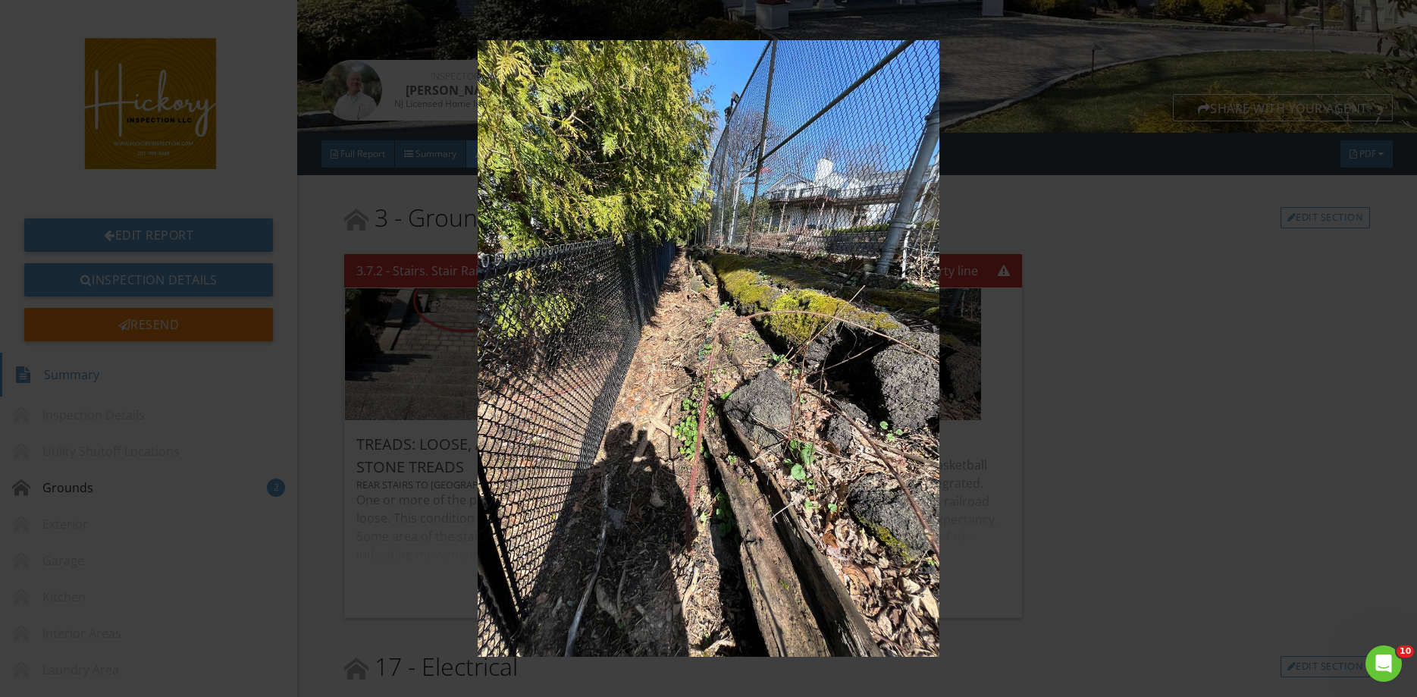
click at [1104, 401] on img at bounding box center [708, 347] width 1300 height 615
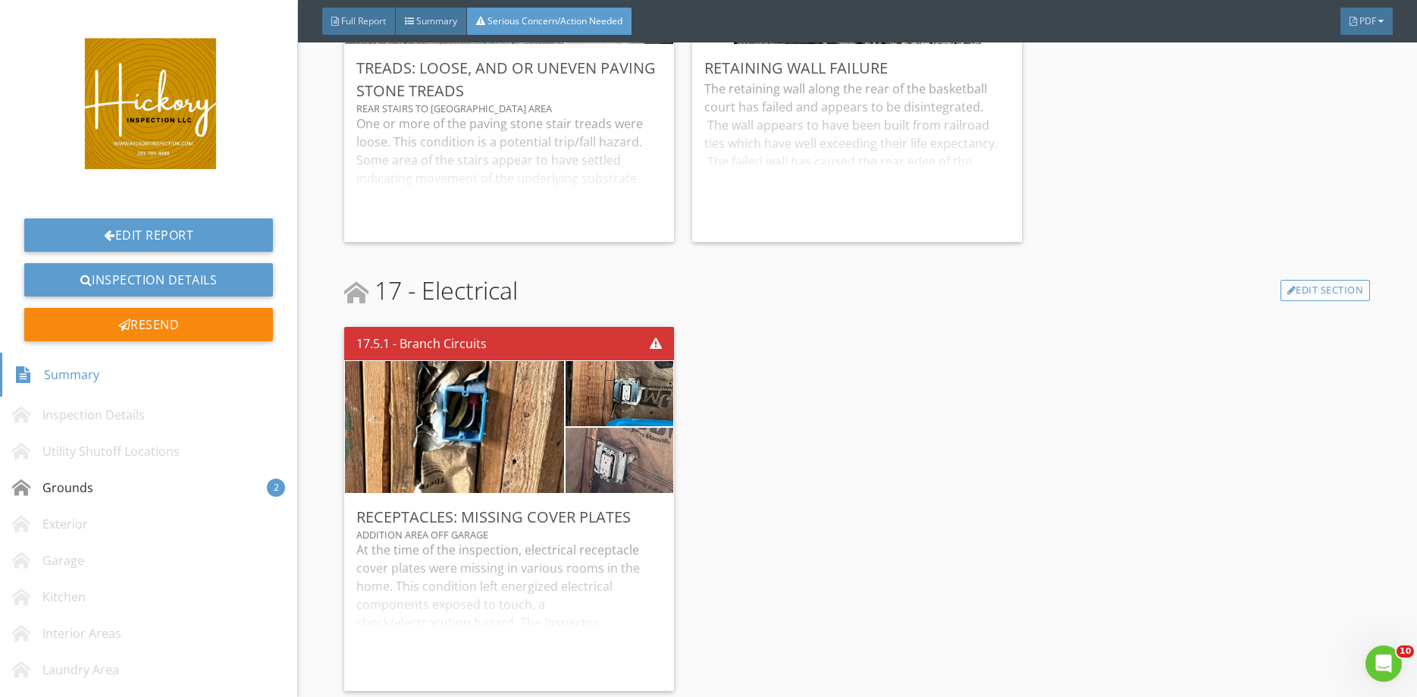
scroll to position [0, 0]
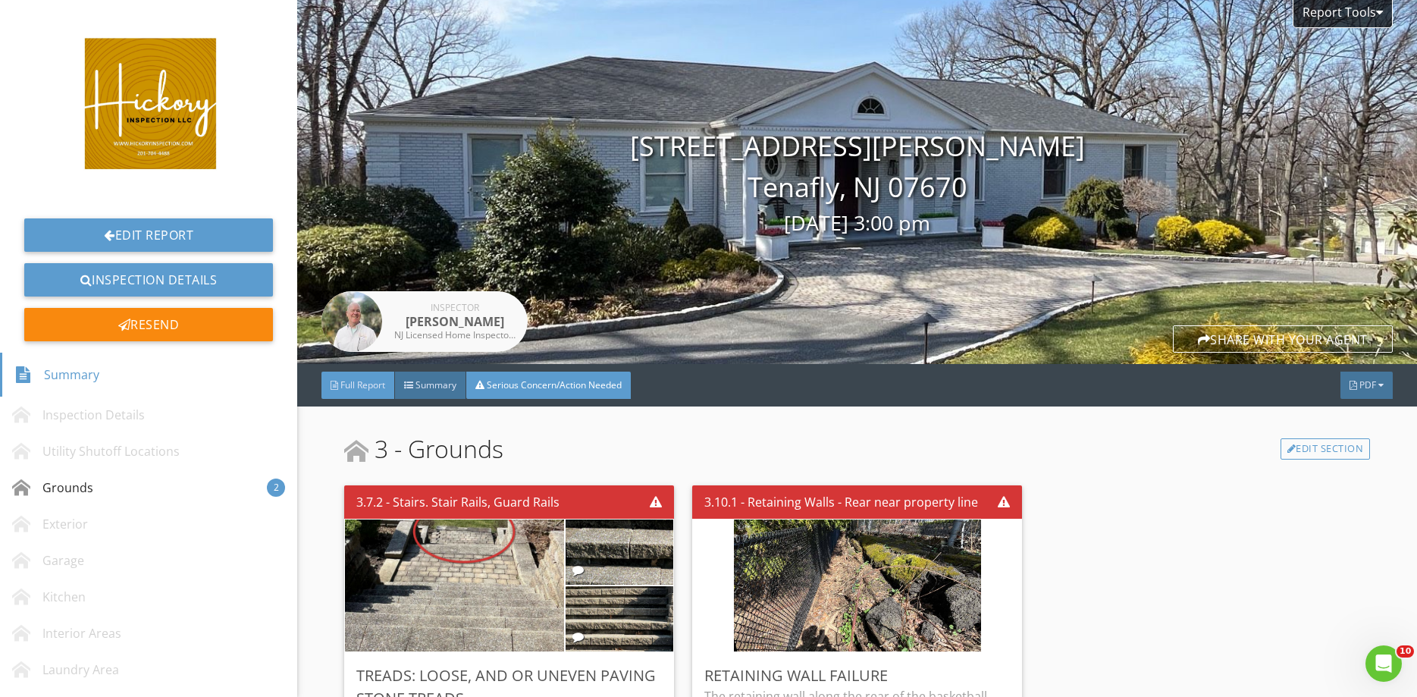
click at [377, 388] on span "Full Report" at bounding box center [362, 384] width 45 height 13
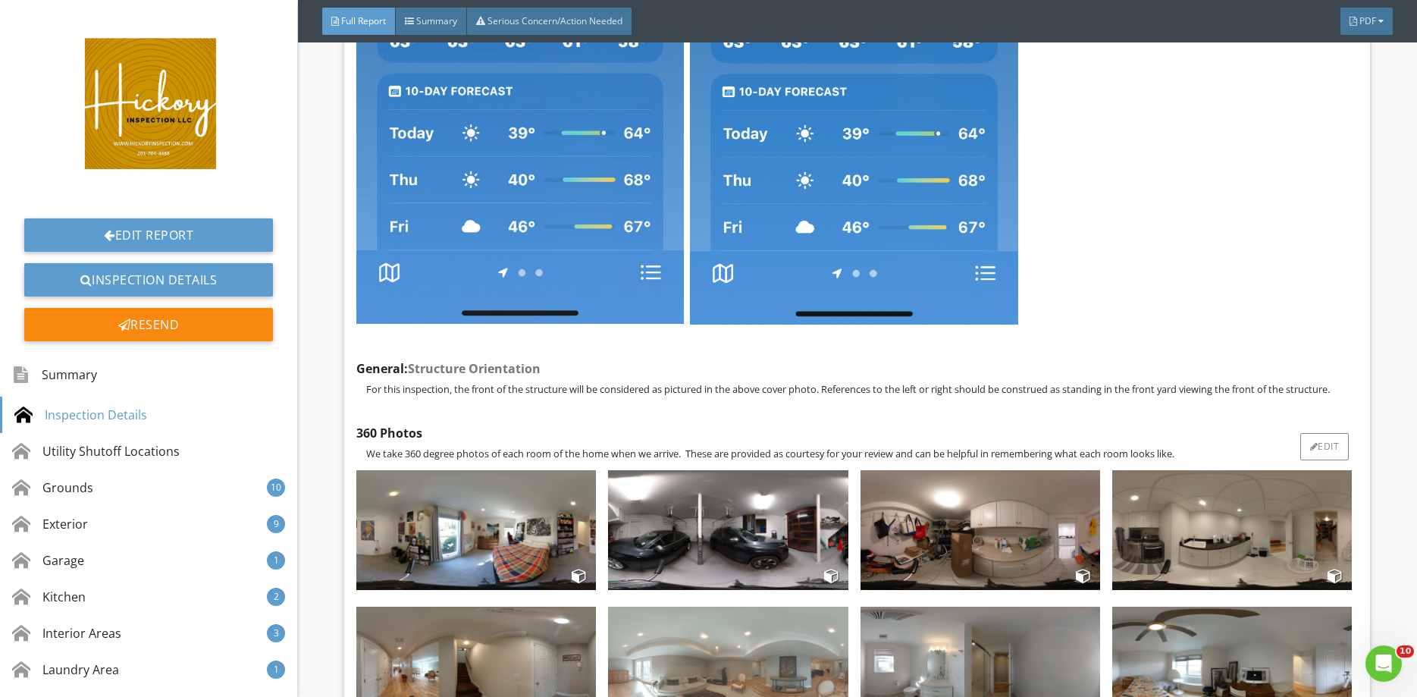
scroll to position [2168, 0]
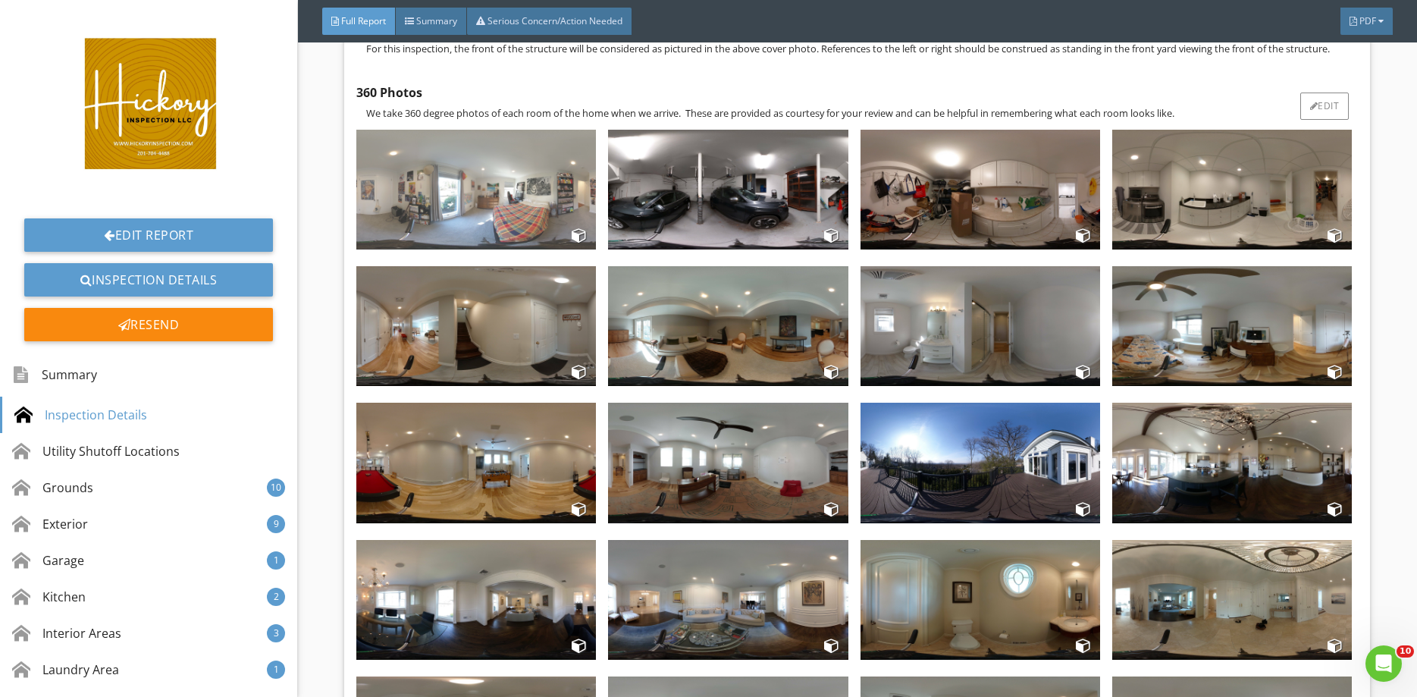
click at [453, 186] on img at bounding box center [476, 190] width 240 height 120
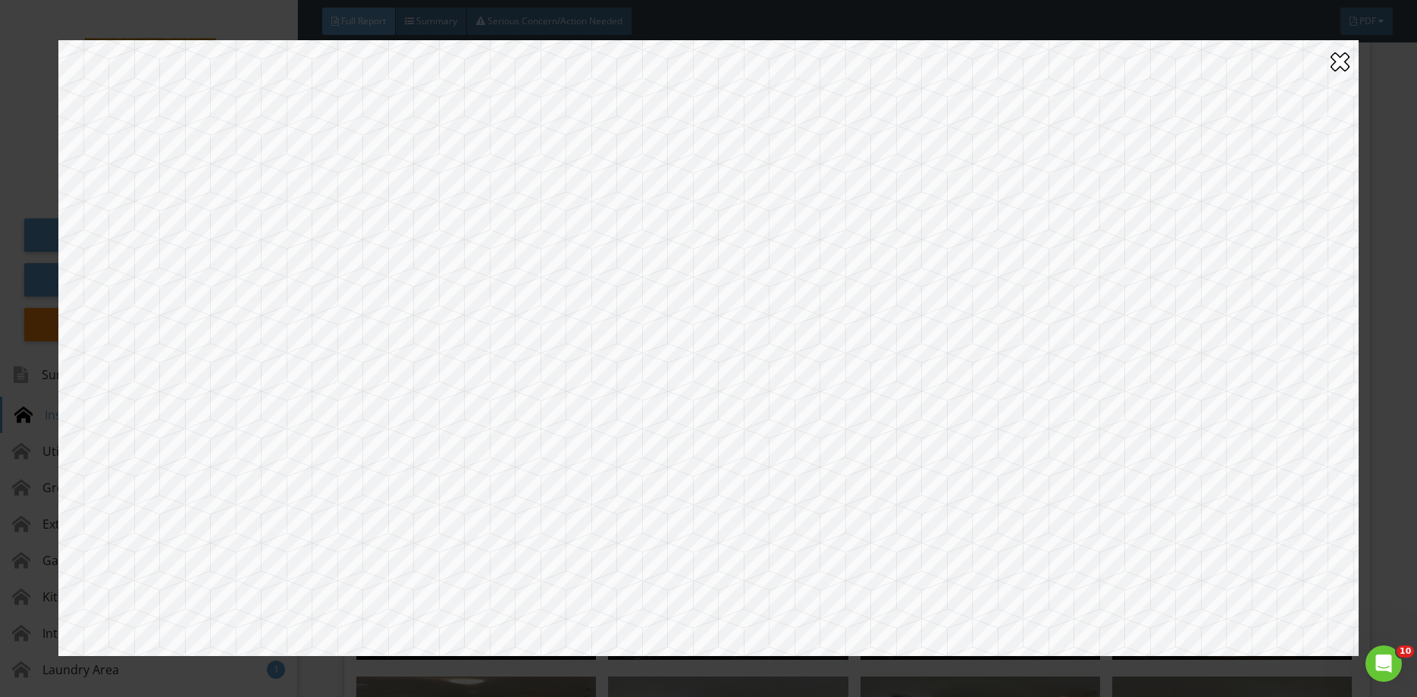
click at [519, 275] on div at bounding box center [708, 347] width 1300 height 615
drag, startPoint x: 572, startPoint y: 392, endPoint x: 1188, endPoint y: 493, distance: 624.6
click at [1203, 497] on div at bounding box center [708, 347] width 1300 height 615
drag, startPoint x: 338, startPoint y: 383, endPoint x: 1351, endPoint y: 70, distance: 1060.7
click at [1013, 410] on div at bounding box center [708, 347] width 1300 height 615
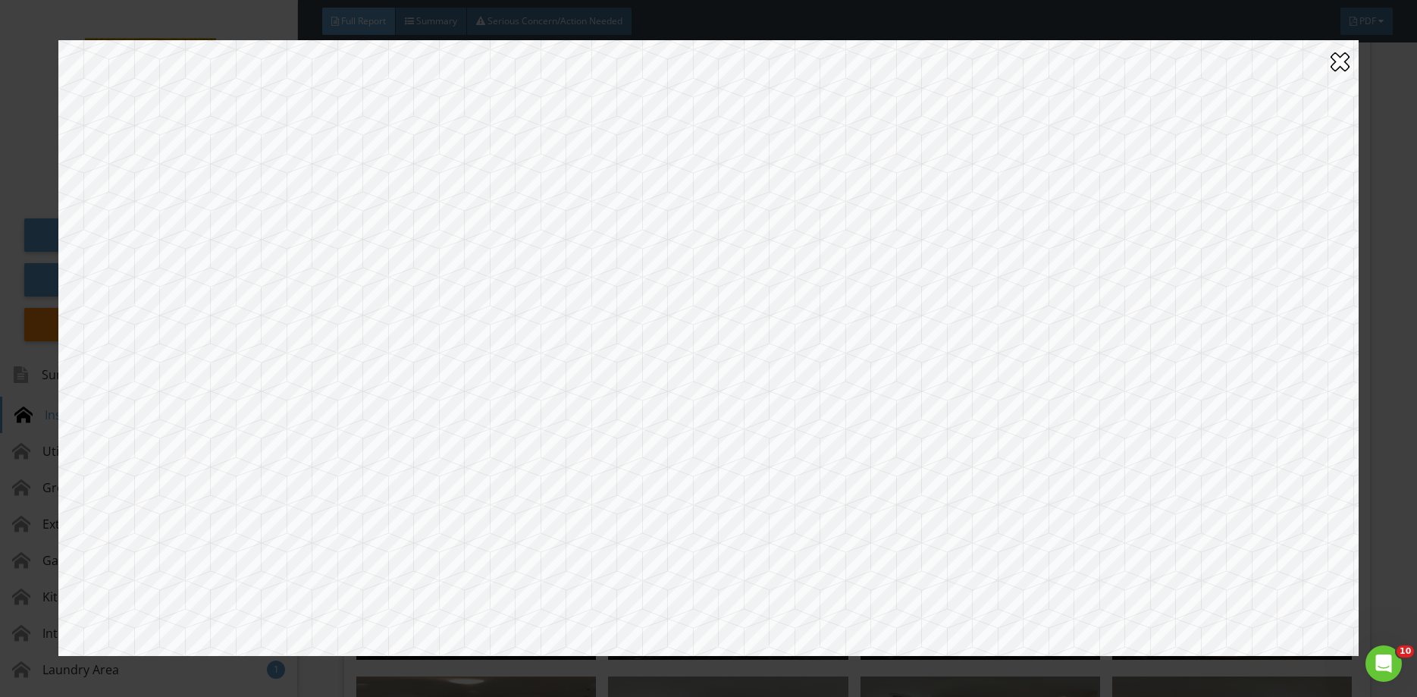
click at [1345, 62] on div at bounding box center [1339, 61] width 19 height 24
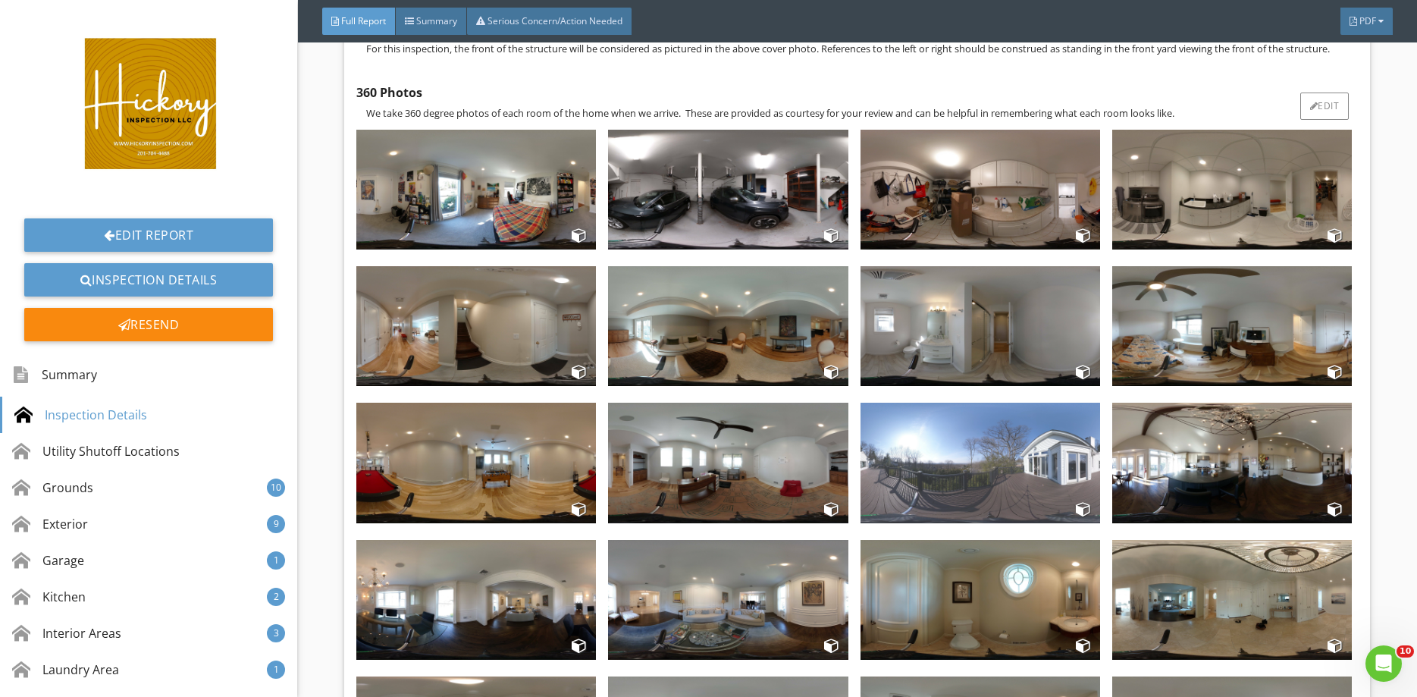
click at [958, 465] on img at bounding box center [980, 462] width 240 height 120
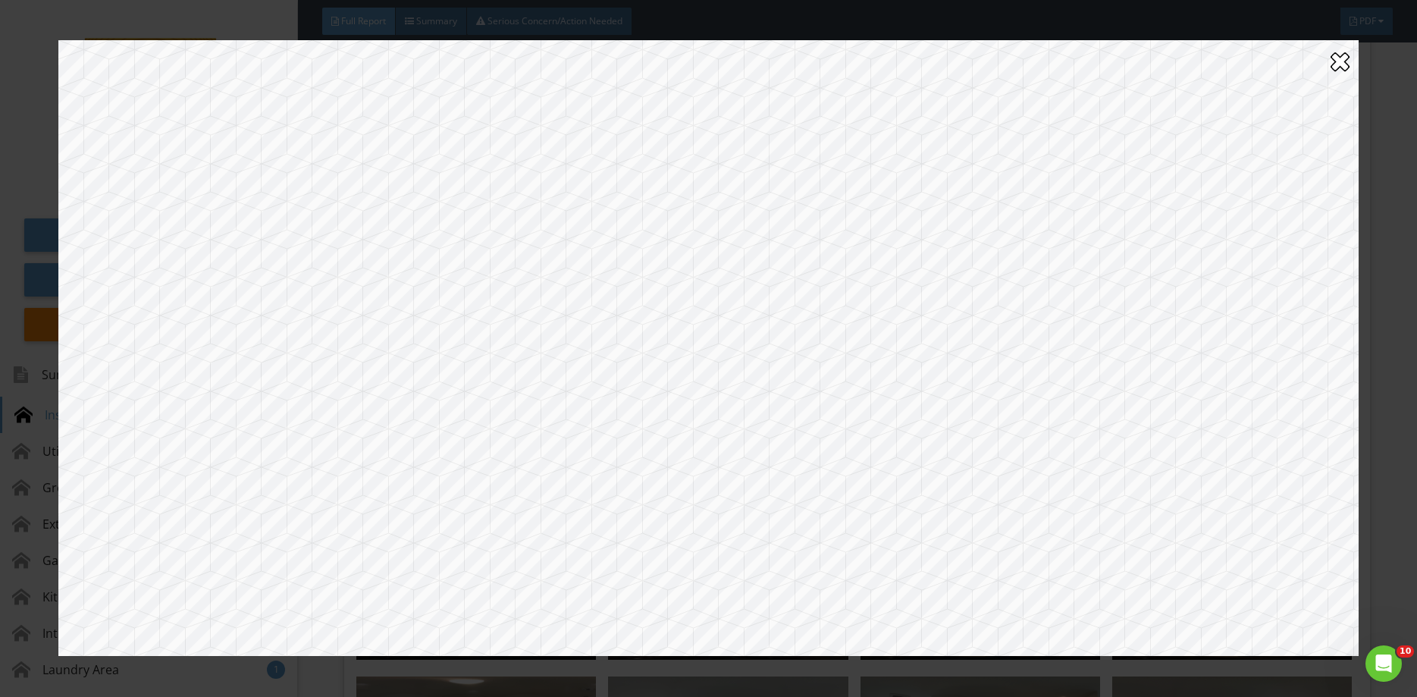
drag, startPoint x: 522, startPoint y: 414, endPoint x: 468, endPoint y: 357, distance: 78.8
click at [1226, 352] on div at bounding box center [708, 347] width 1300 height 615
click at [1123, 330] on div at bounding box center [708, 347] width 1300 height 615
drag, startPoint x: 468, startPoint y: 357, endPoint x: 1309, endPoint y: 400, distance: 842.5
click at [1341, 400] on div at bounding box center [708, 347] width 1300 height 615
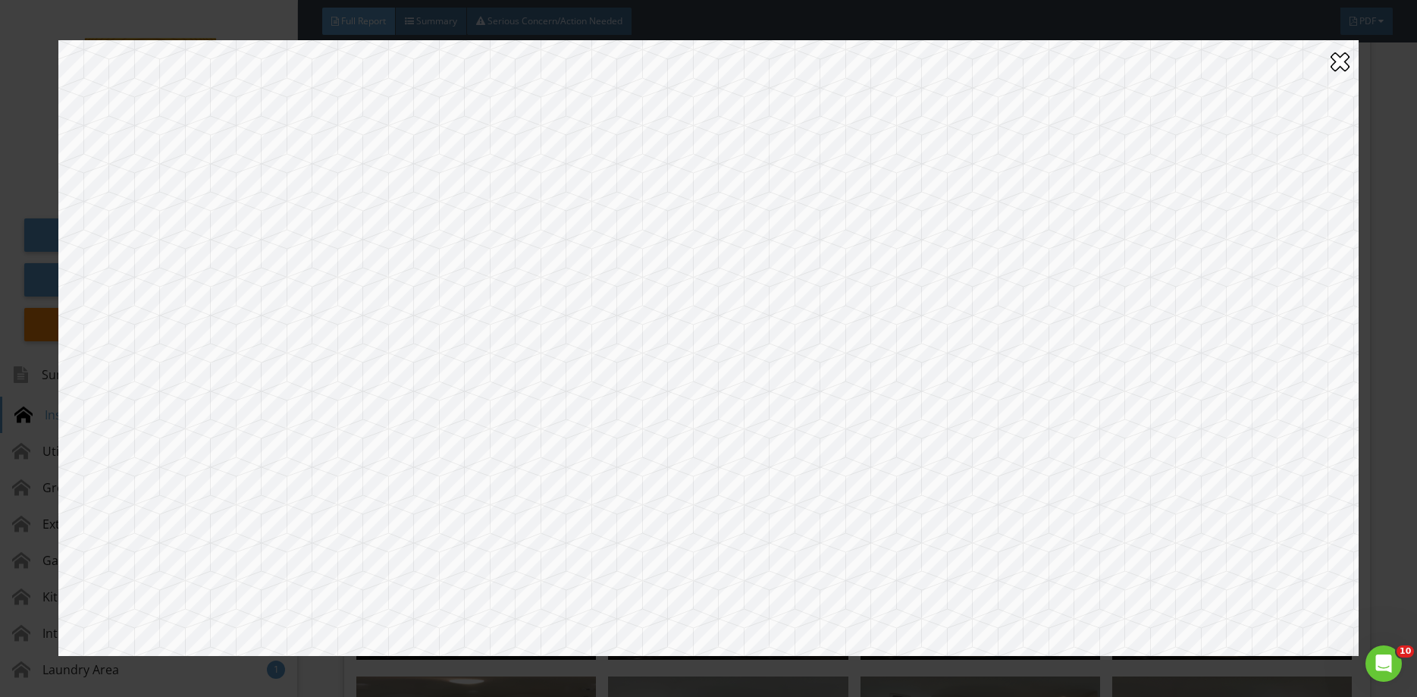
drag, startPoint x: 866, startPoint y: 372, endPoint x: 722, endPoint y: 321, distance: 153.0
click at [722, 321] on div at bounding box center [708, 347] width 1300 height 615
drag, startPoint x: 937, startPoint y: 370, endPoint x: 828, endPoint y: 401, distance: 113.5
click at [535, 377] on div at bounding box center [708, 347] width 1300 height 615
drag, startPoint x: 828, startPoint y: 401, endPoint x: 891, endPoint y: 379, distance: 67.4
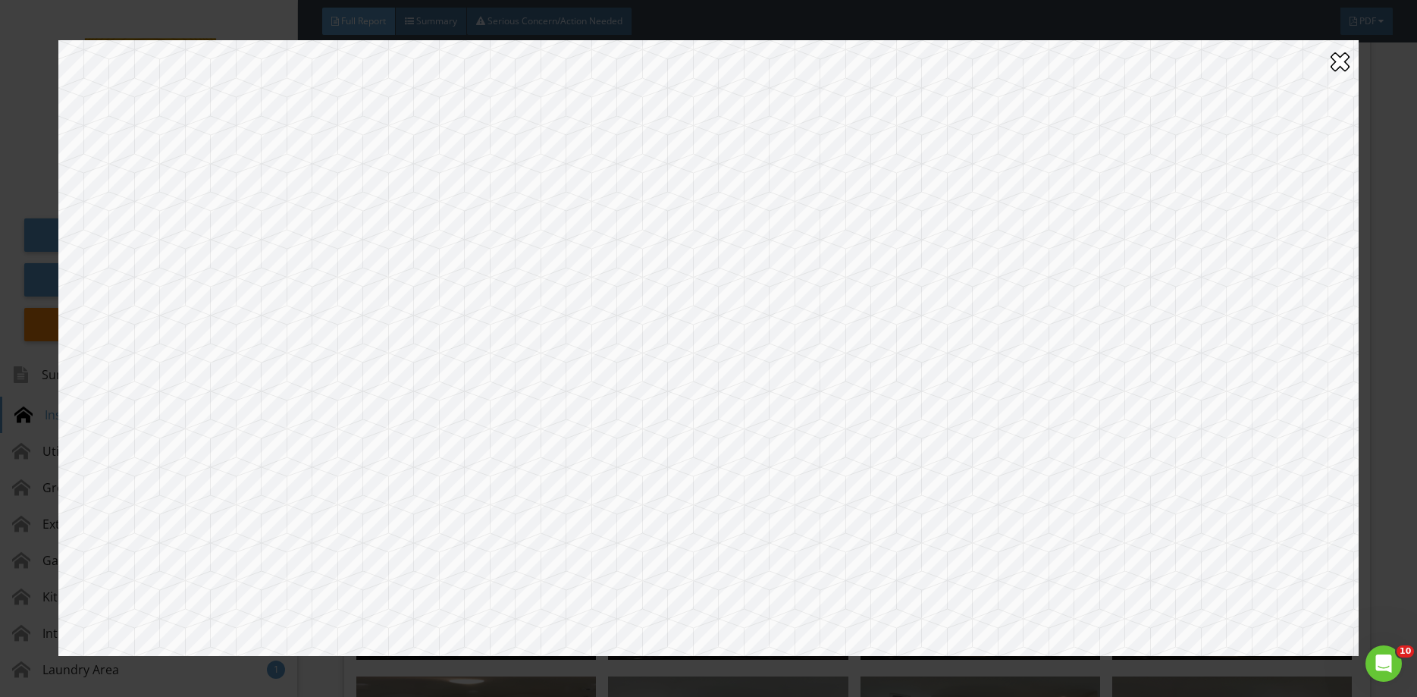
click at [827, 401] on div at bounding box center [708, 347] width 1300 height 615
drag, startPoint x: 1056, startPoint y: 400, endPoint x: 594, endPoint y: 371, distance: 462.6
click at [559, 388] on div at bounding box center [708, 347] width 1300 height 615
click at [419, 390] on div at bounding box center [708, 347] width 1300 height 615
drag, startPoint x: 1053, startPoint y: 449, endPoint x: 862, endPoint y: 431, distance: 191.9
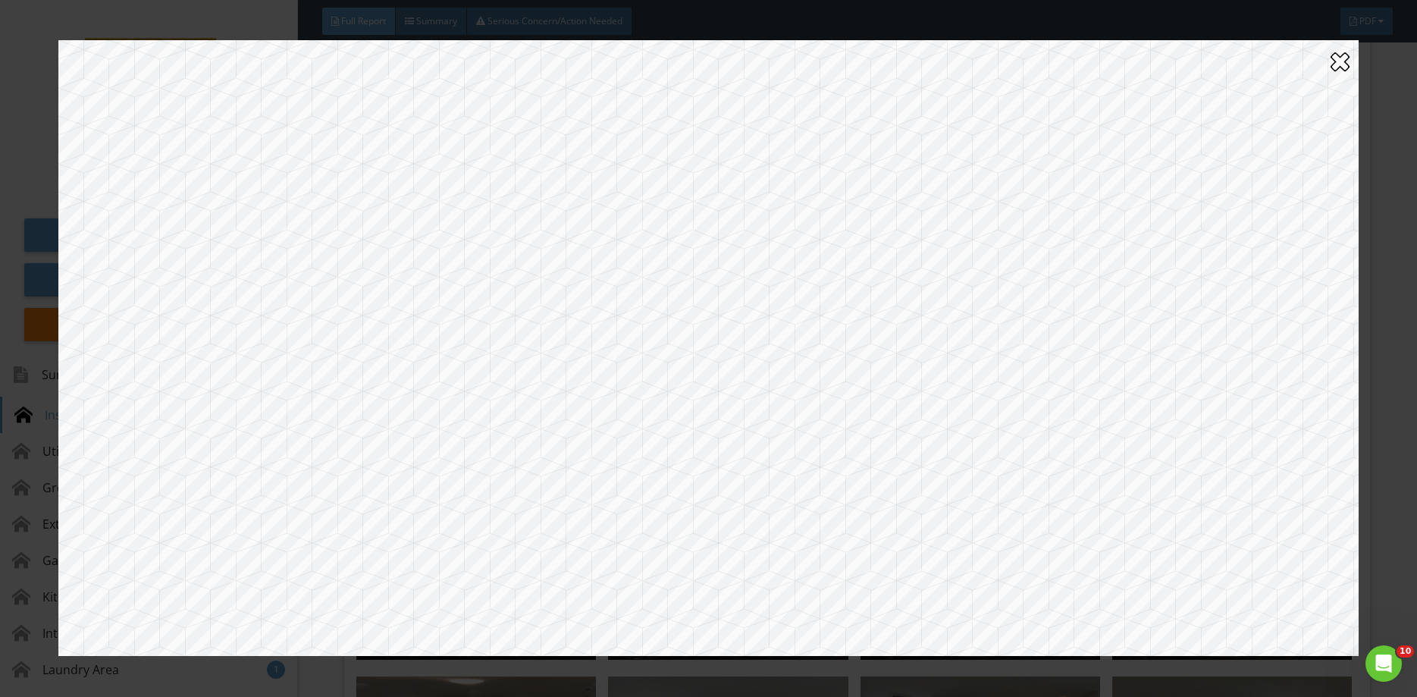
click at [938, 442] on div at bounding box center [708, 347] width 1300 height 615
drag, startPoint x: 662, startPoint y: 436, endPoint x: 1135, endPoint y: 446, distance: 473.9
click at [1138, 446] on div at bounding box center [708, 347] width 1300 height 615
drag, startPoint x: 616, startPoint y: 481, endPoint x: 687, endPoint y: 180, distance: 309.2
click at [687, 180] on div at bounding box center [708, 347] width 1300 height 615
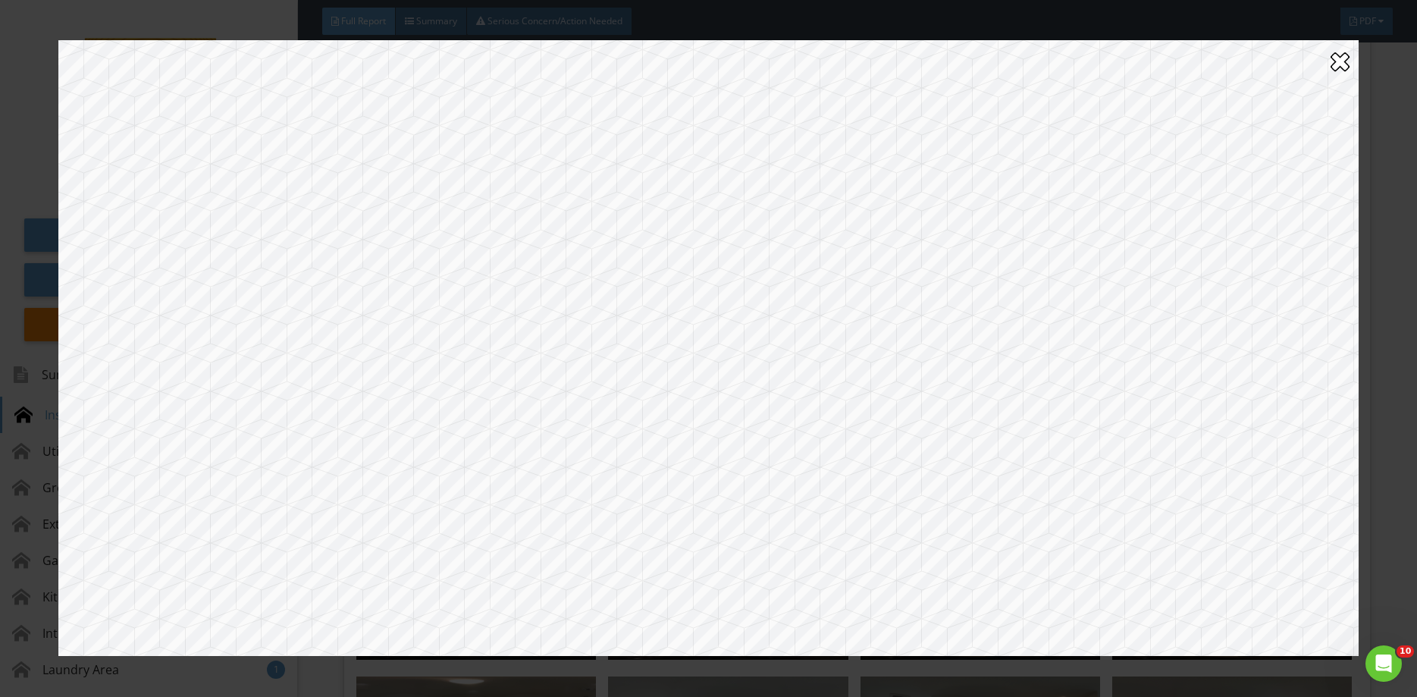
click at [1345, 61] on div at bounding box center [1339, 61] width 19 height 24
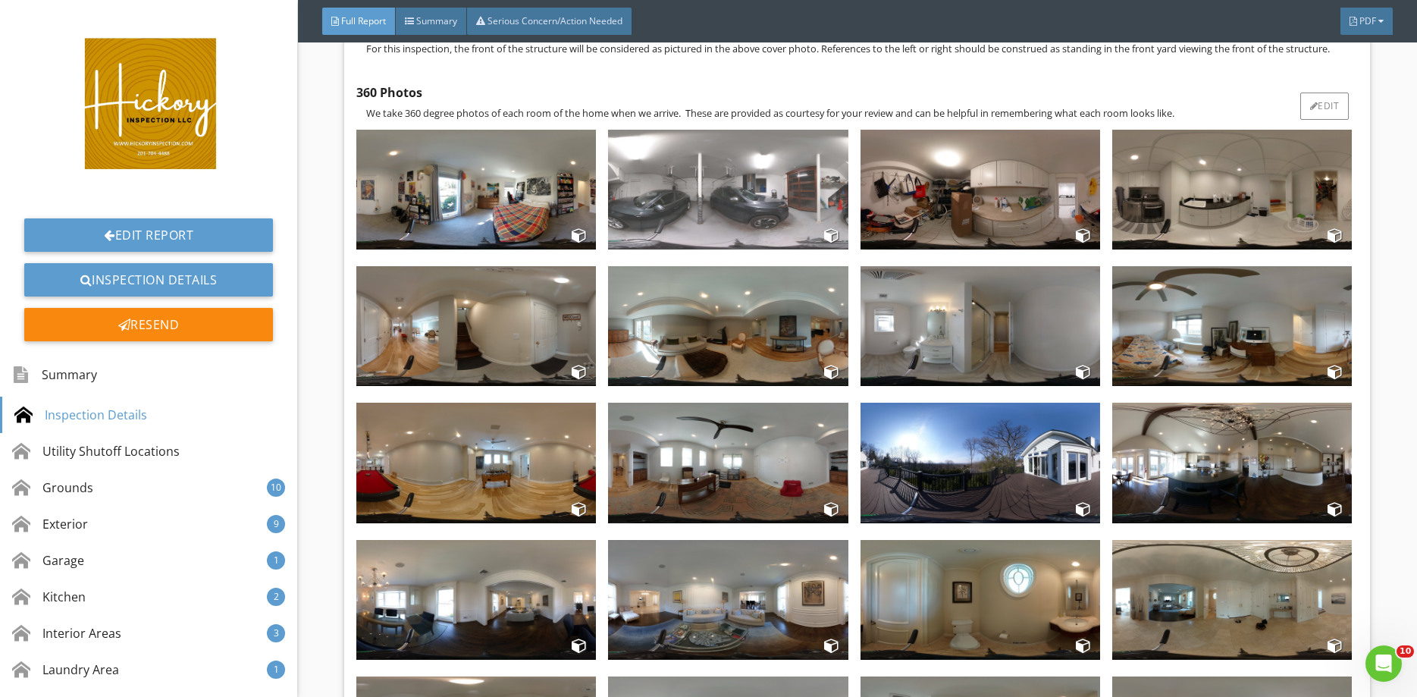
click at [722, 199] on img at bounding box center [728, 190] width 240 height 120
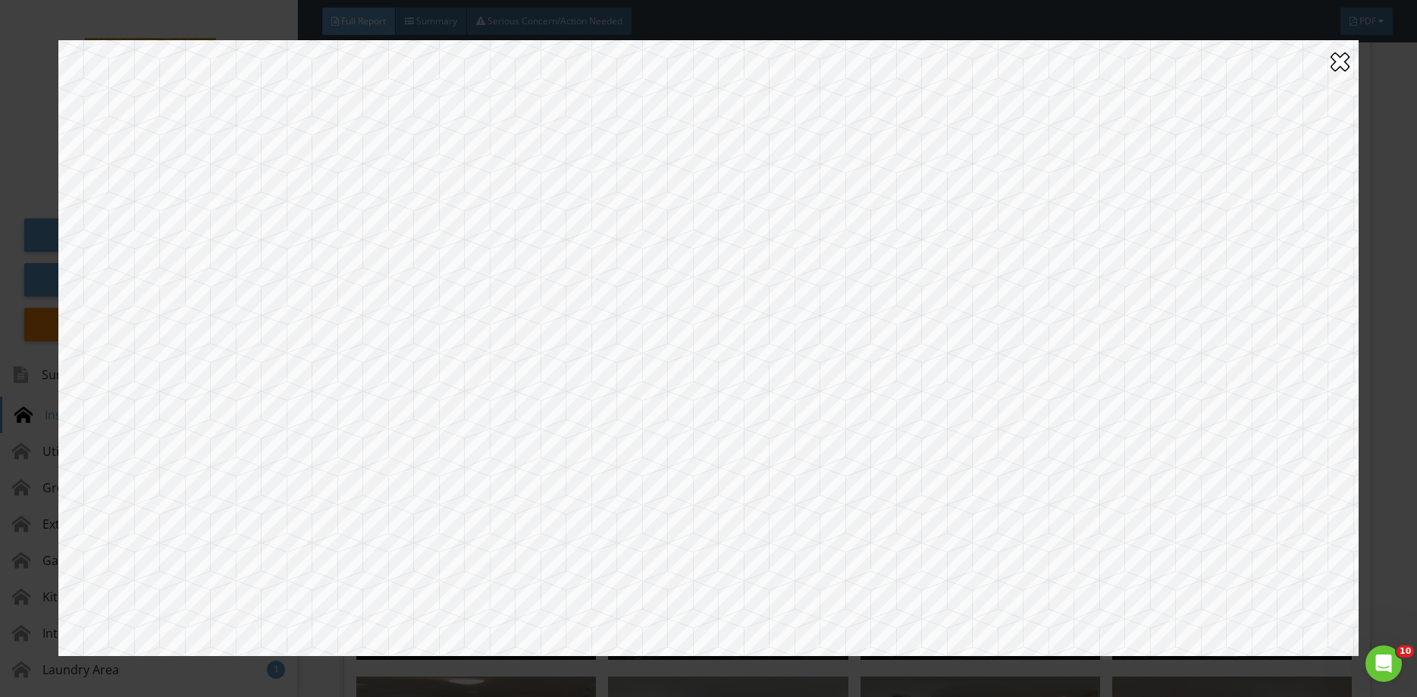
drag, startPoint x: 1014, startPoint y: 382, endPoint x: 939, endPoint y: 559, distance: 191.9
click at [939, 559] on div at bounding box center [708, 347] width 1300 height 615
drag, startPoint x: 932, startPoint y: 488, endPoint x: 761, endPoint y: 103, distance: 421.4
click at [763, 111] on div at bounding box center [708, 347] width 1300 height 615
drag, startPoint x: 866, startPoint y: 362, endPoint x: 834, endPoint y: 227, distance: 137.9
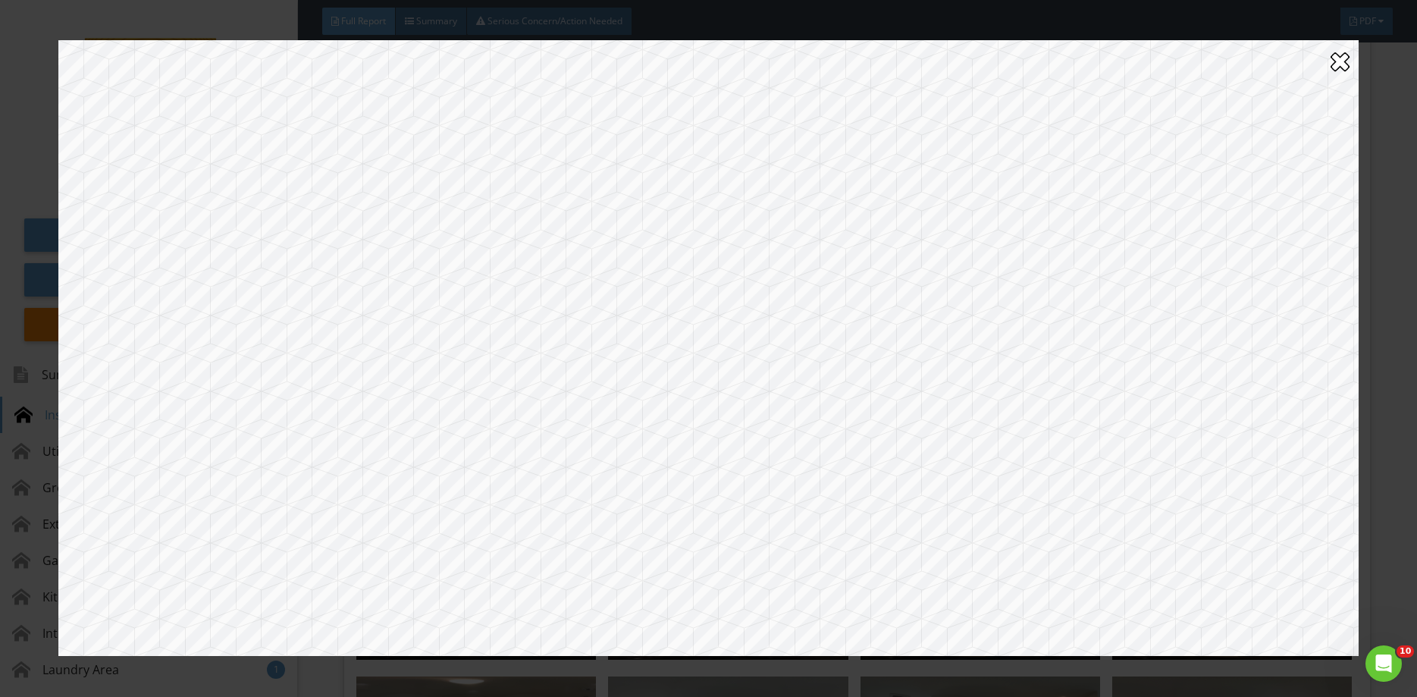
click at [834, 227] on div at bounding box center [708, 347] width 1300 height 615
drag, startPoint x: 1028, startPoint y: 437, endPoint x: 587, endPoint y: 344, distance: 450.1
click at [587, 344] on div at bounding box center [708, 347] width 1300 height 615
click at [1335, 69] on div at bounding box center [1339, 61] width 19 height 24
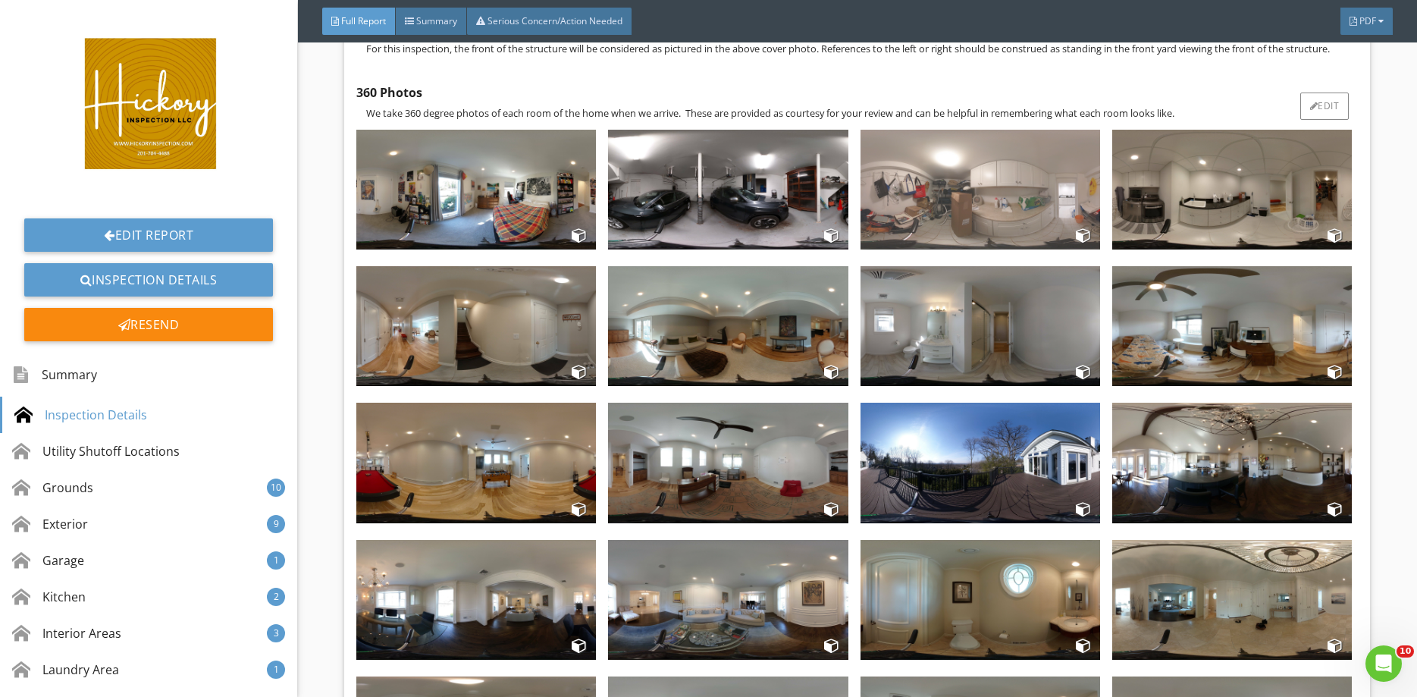
click at [969, 212] on img at bounding box center [980, 190] width 240 height 120
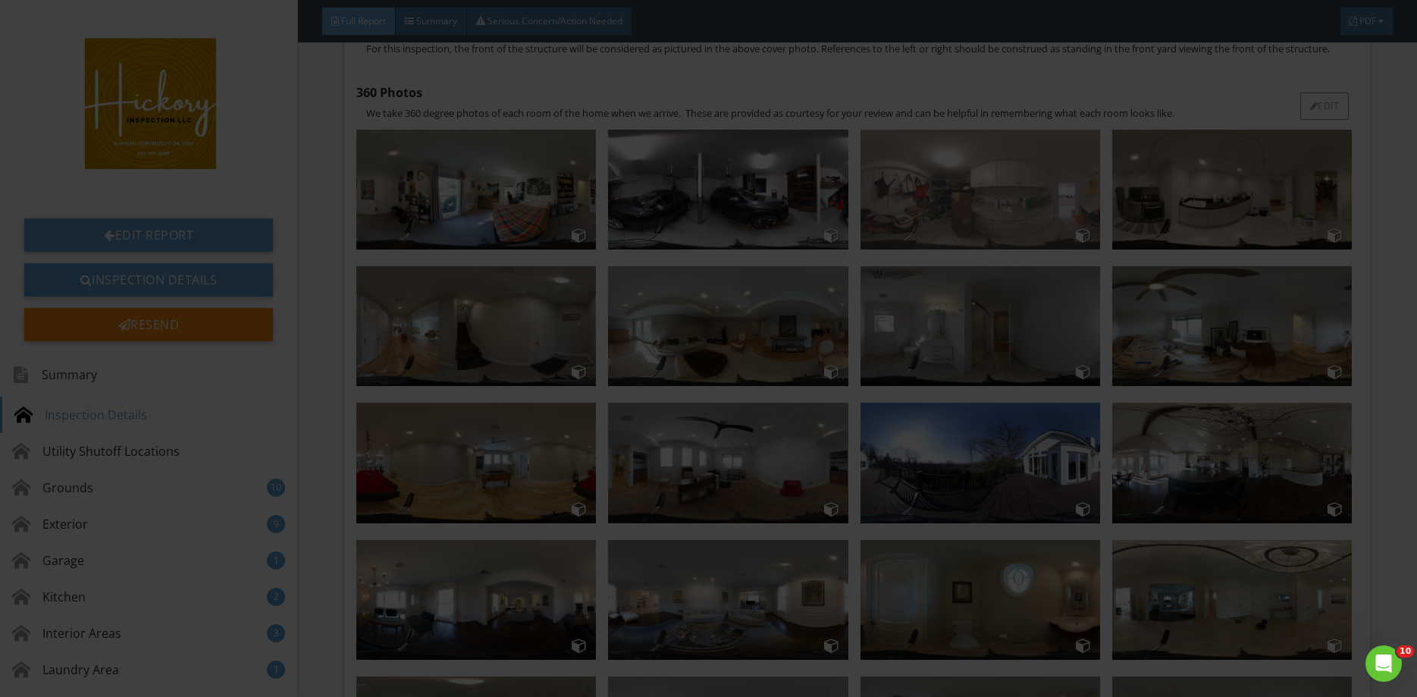
click at [969, 212] on div at bounding box center [708, 348] width 1417 height 697
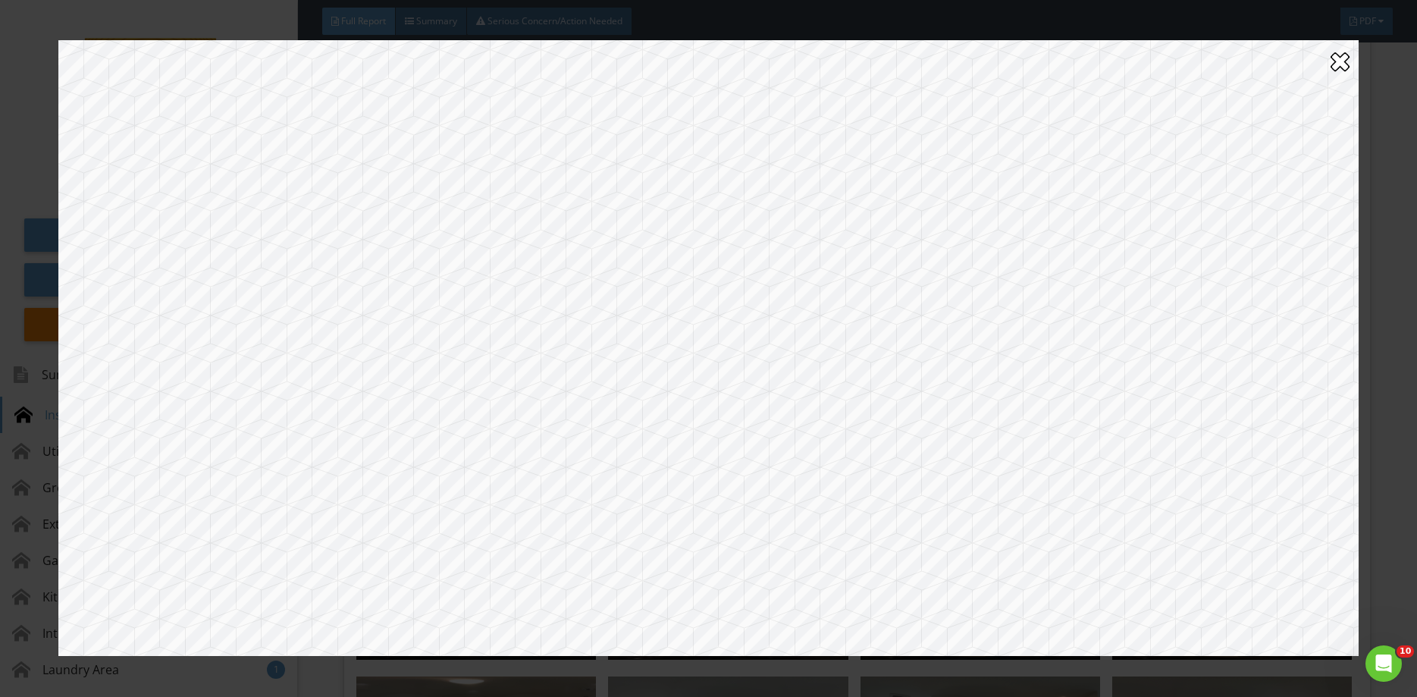
drag, startPoint x: 528, startPoint y: 396, endPoint x: 1035, endPoint y: 365, distance: 508.0
click at [1035, 365] on div at bounding box center [708, 347] width 1300 height 615
drag, startPoint x: 600, startPoint y: 363, endPoint x: 928, endPoint y: 359, distance: 327.5
click at [1022, 378] on div at bounding box center [708, 347] width 1300 height 615
drag, startPoint x: 932, startPoint y: 361, endPoint x: 878, endPoint y: 347, distance: 55.5
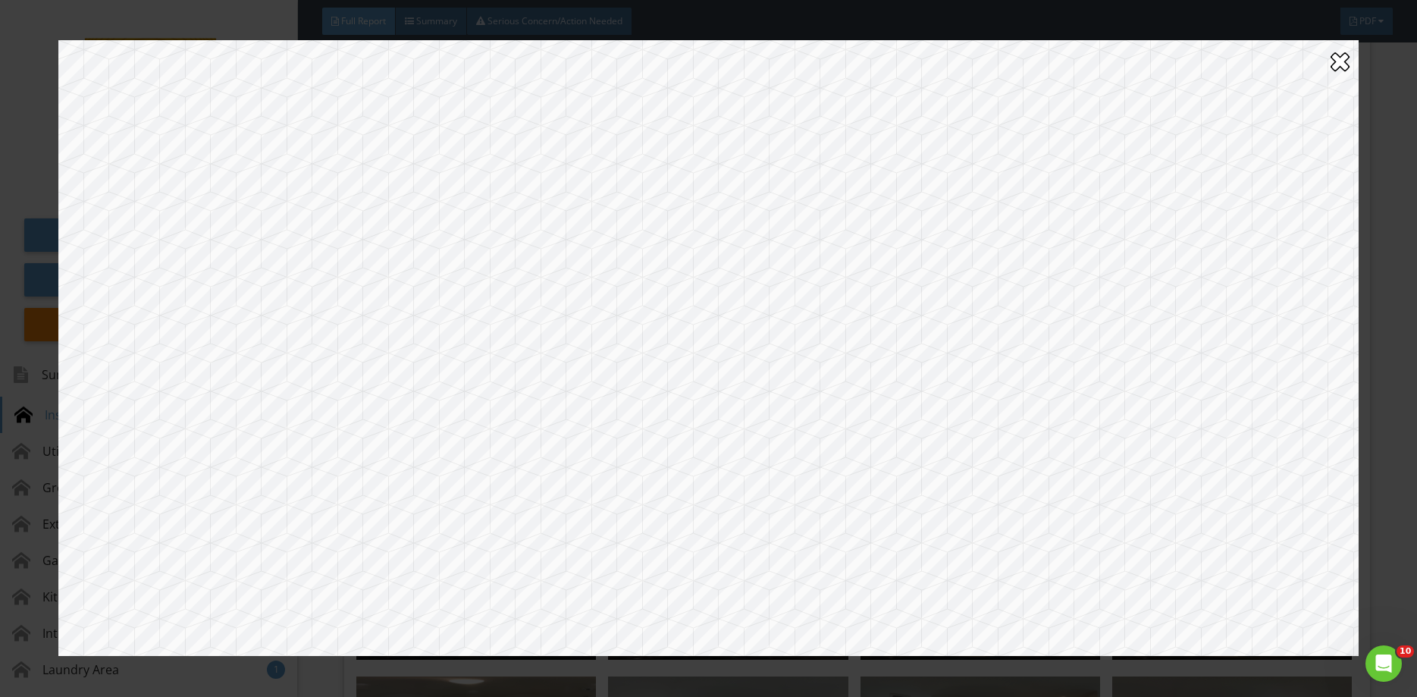
click at [970, 359] on div at bounding box center [708, 347] width 1300 height 615
drag, startPoint x: 603, startPoint y: 352, endPoint x: 709, endPoint y: 350, distance: 106.1
click at [895, 360] on div at bounding box center [708, 347] width 1300 height 615
drag, startPoint x: 829, startPoint y: 355, endPoint x: 636, endPoint y: 355, distance: 193.3
click at [826, 353] on div at bounding box center [708, 347] width 1300 height 615
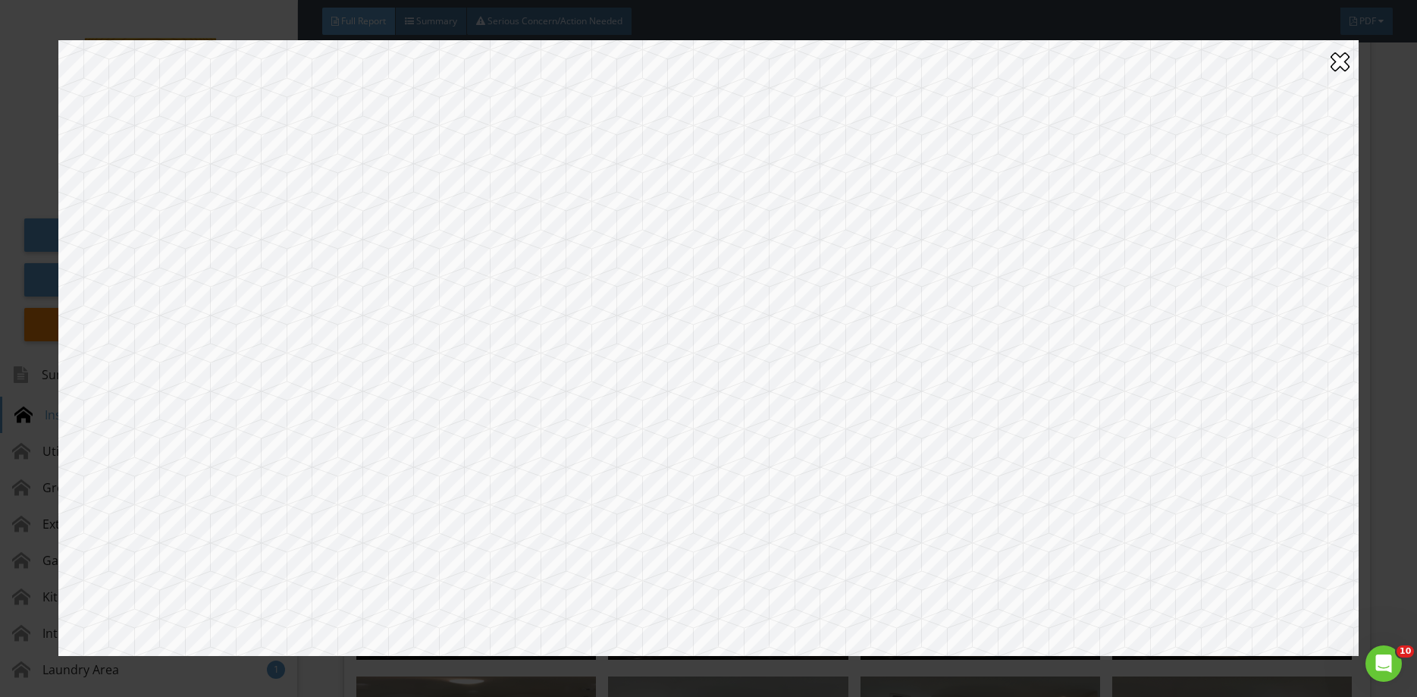
click at [1340, 62] on div at bounding box center [1339, 61] width 19 height 24
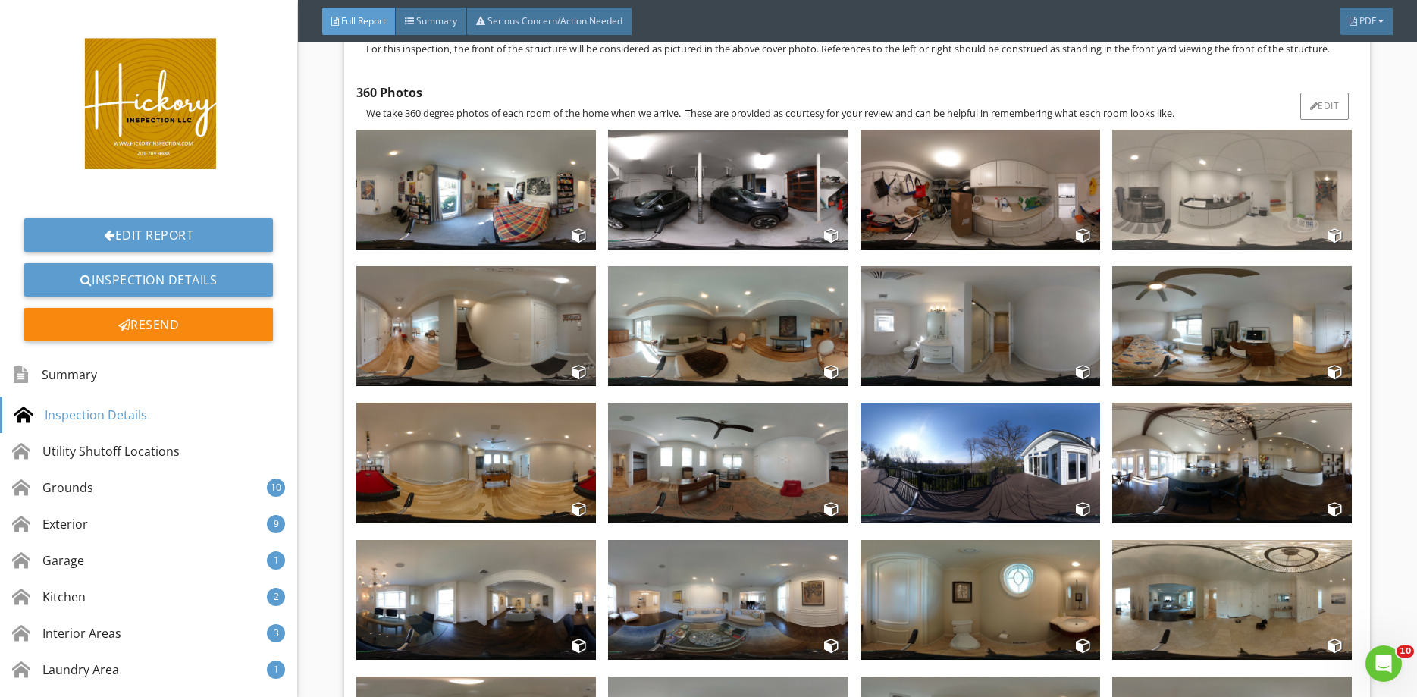
click at [1245, 207] on img at bounding box center [1232, 190] width 240 height 120
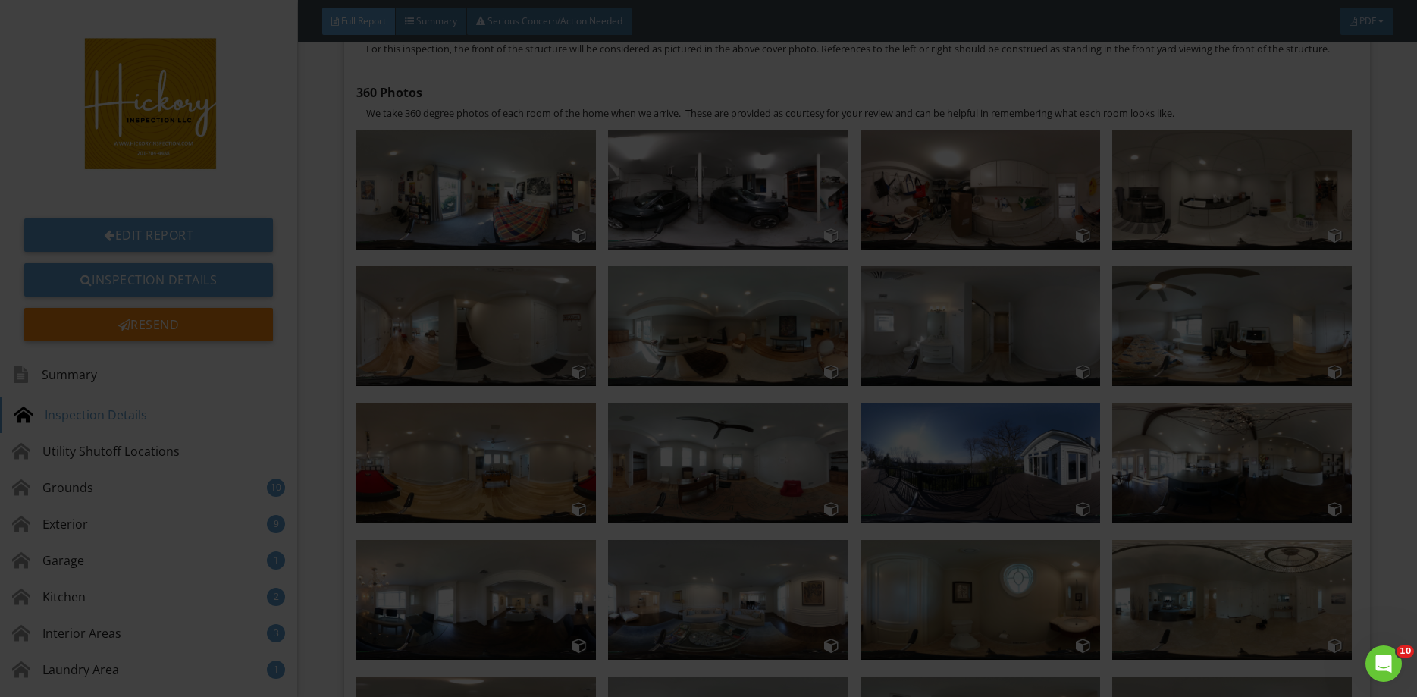
click at [1245, 206] on div at bounding box center [708, 348] width 1417 height 697
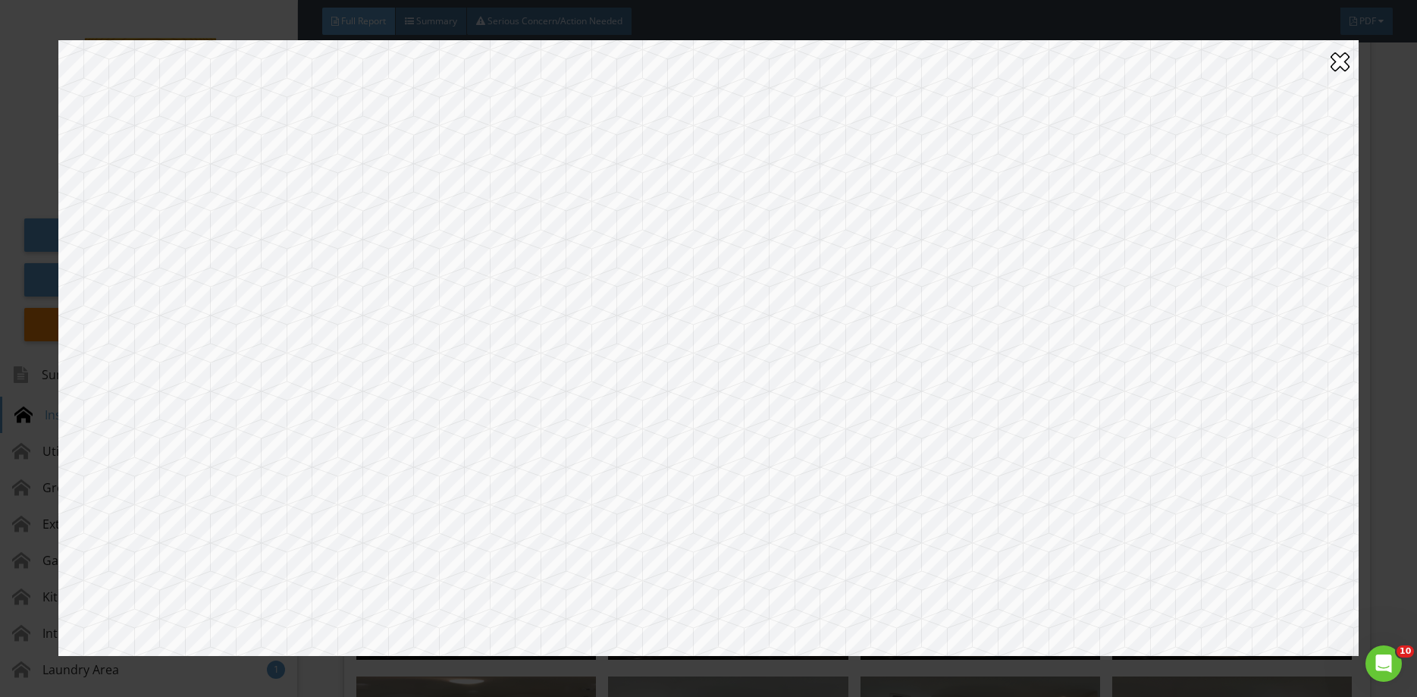
drag, startPoint x: 587, startPoint y: 406, endPoint x: 1089, endPoint y: 392, distance: 502.8
click at [1088, 393] on div at bounding box center [708, 347] width 1300 height 615
drag, startPoint x: 1048, startPoint y: 340, endPoint x: 1161, endPoint y: 340, distance: 112.9
click at [1104, 340] on div at bounding box center [708, 347] width 1300 height 615
click at [1338, 66] on div at bounding box center [1339, 61] width 19 height 24
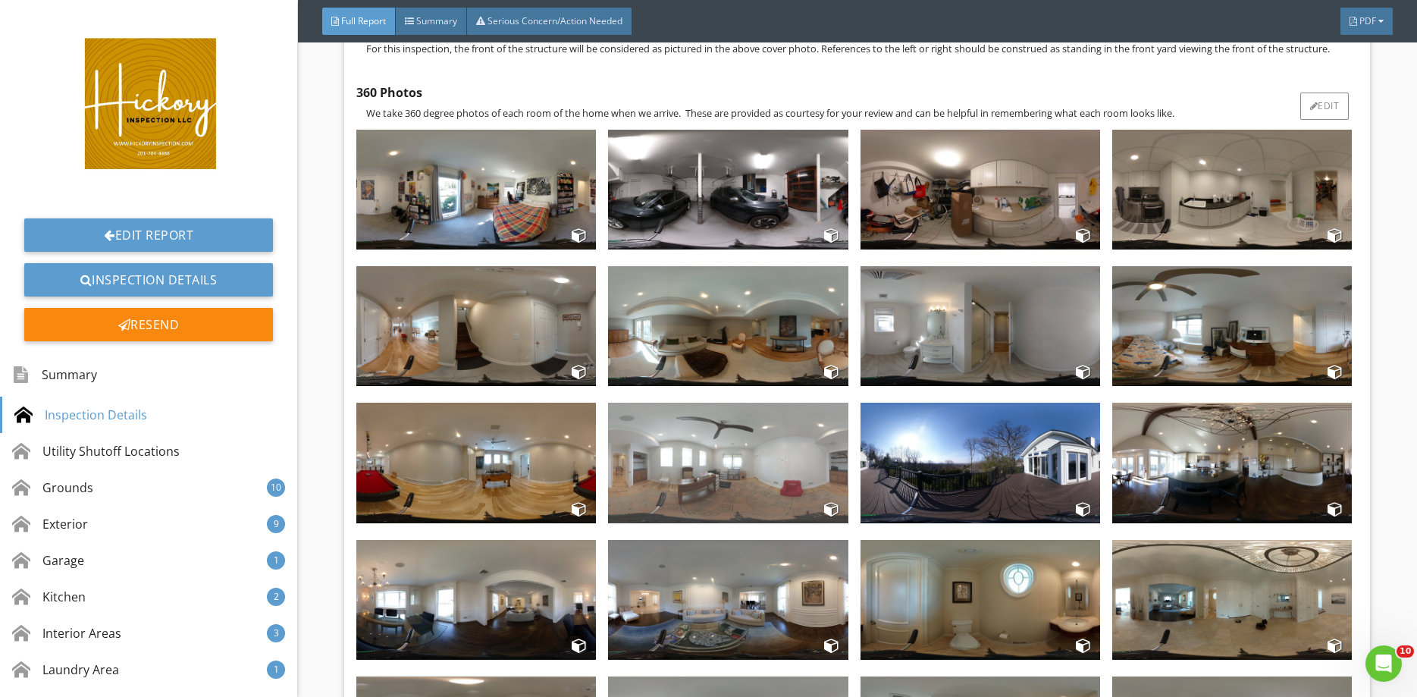
click at [731, 434] on img at bounding box center [728, 462] width 240 height 120
click at [731, 434] on div at bounding box center [708, 348] width 1417 height 697
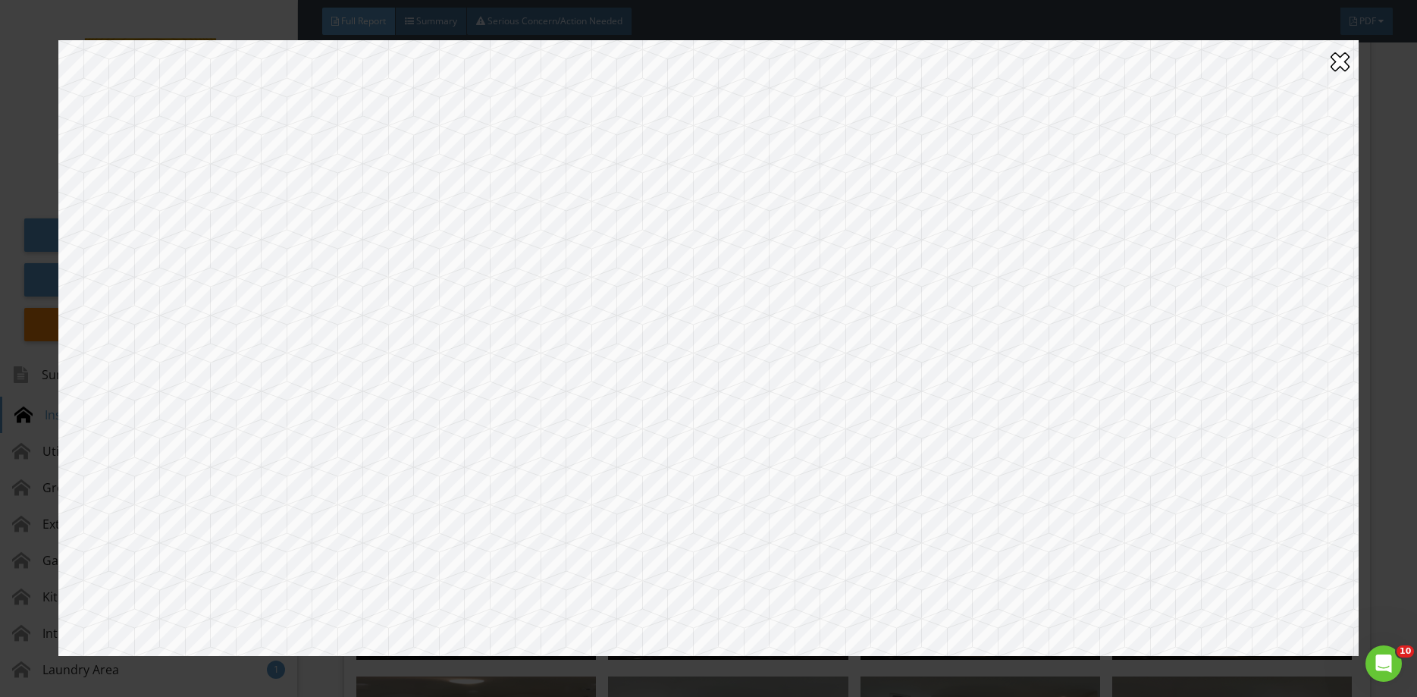
drag, startPoint x: 760, startPoint y: 287, endPoint x: 1126, endPoint y: 183, distance: 380.0
click at [1126, 183] on div at bounding box center [708, 347] width 1300 height 615
drag, startPoint x: 678, startPoint y: 293, endPoint x: 1107, endPoint y: 289, distance: 429.0
click at [1124, 291] on div at bounding box center [708, 347] width 1300 height 615
click at [1052, 324] on div at bounding box center [708, 347] width 1300 height 615
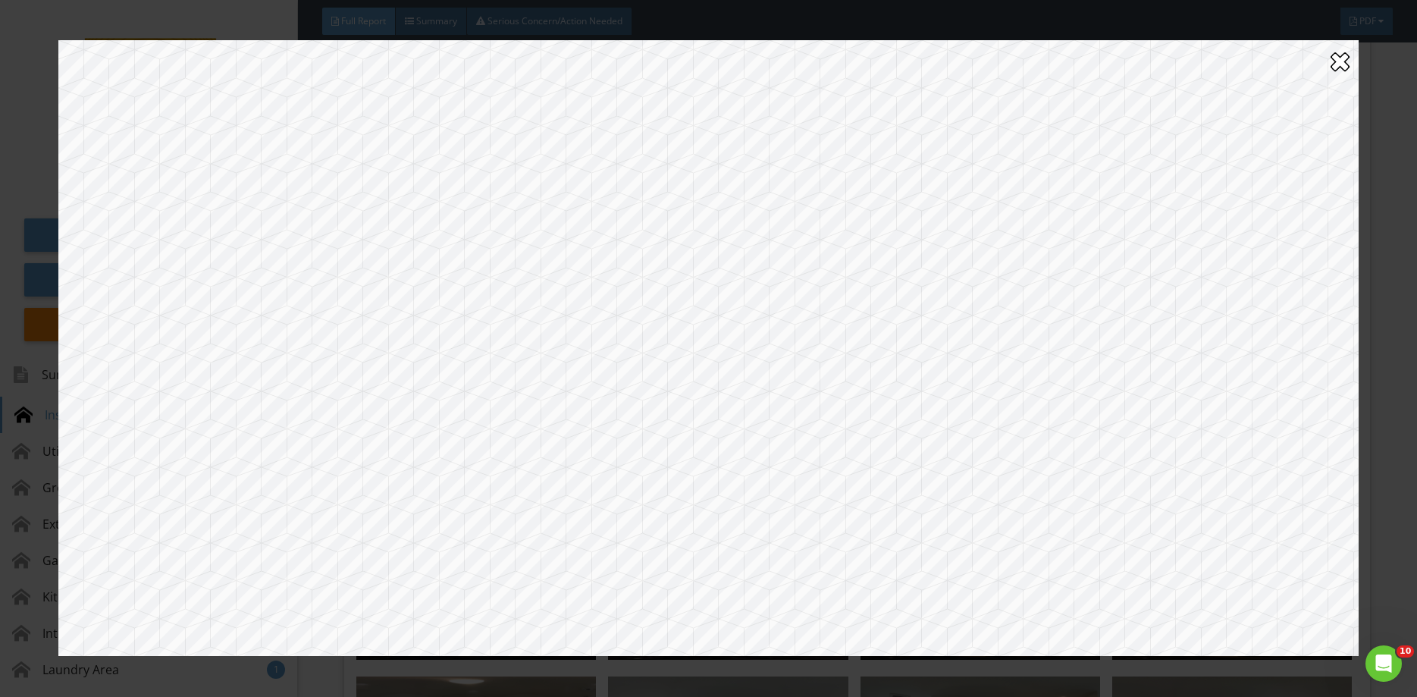
click at [1330, 336] on div at bounding box center [708, 347] width 1300 height 615
drag, startPoint x: 624, startPoint y: 499, endPoint x: 1029, endPoint y: 466, distance: 406.1
click at [1056, 465] on div at bounding box center [708, 347] width 1300 height 615
drag, startPoint x: 652, startPoint y: 534, endPoint x: 1090, endPoint y: 507, distance: 439.0
click at [1073, 509] on div at bounding box center [708, 347] width 1300 height 615
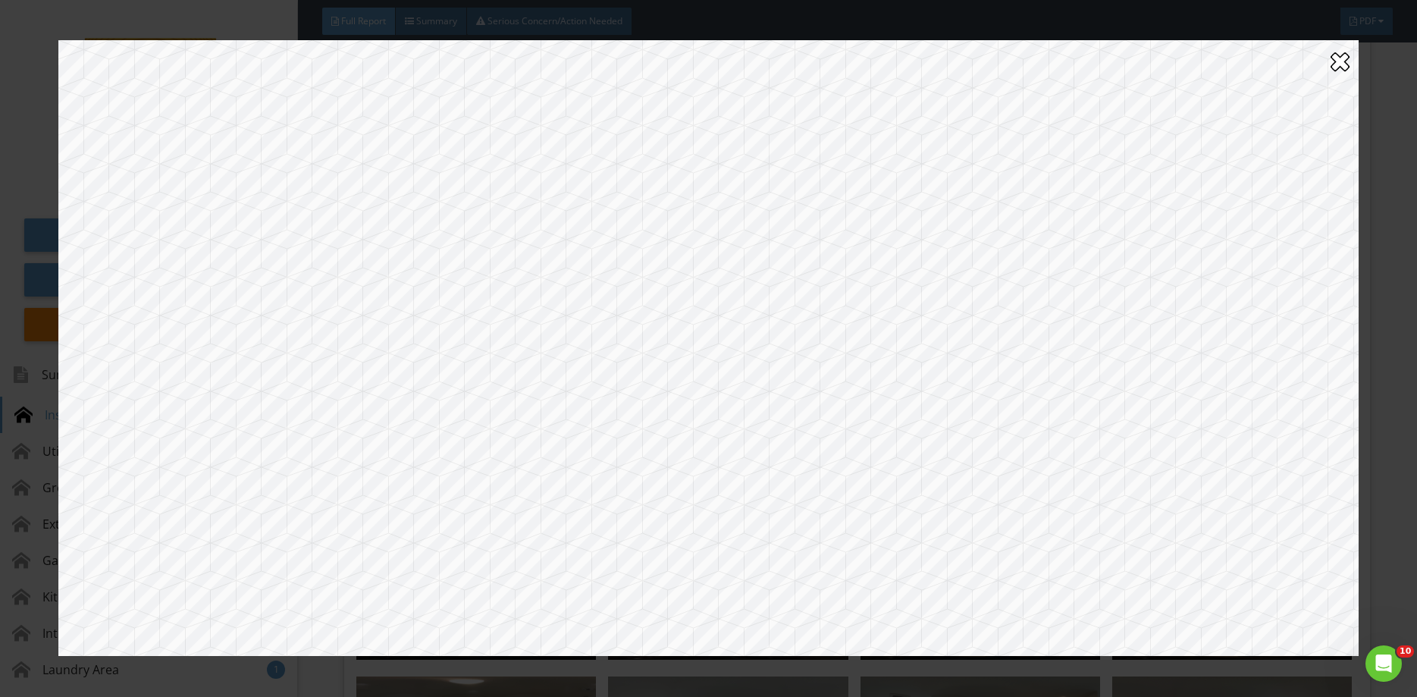
drag, startPoint x: 607, startPoint y: 531, endPoint x: 963, endPoint y: 540, distance: 356.4
click at [963, 540] on div at bounding box center [708, 347] width 1300 height 615
click at [1342, 66] on div at bounding box center [1339, 61] width 19 height 24
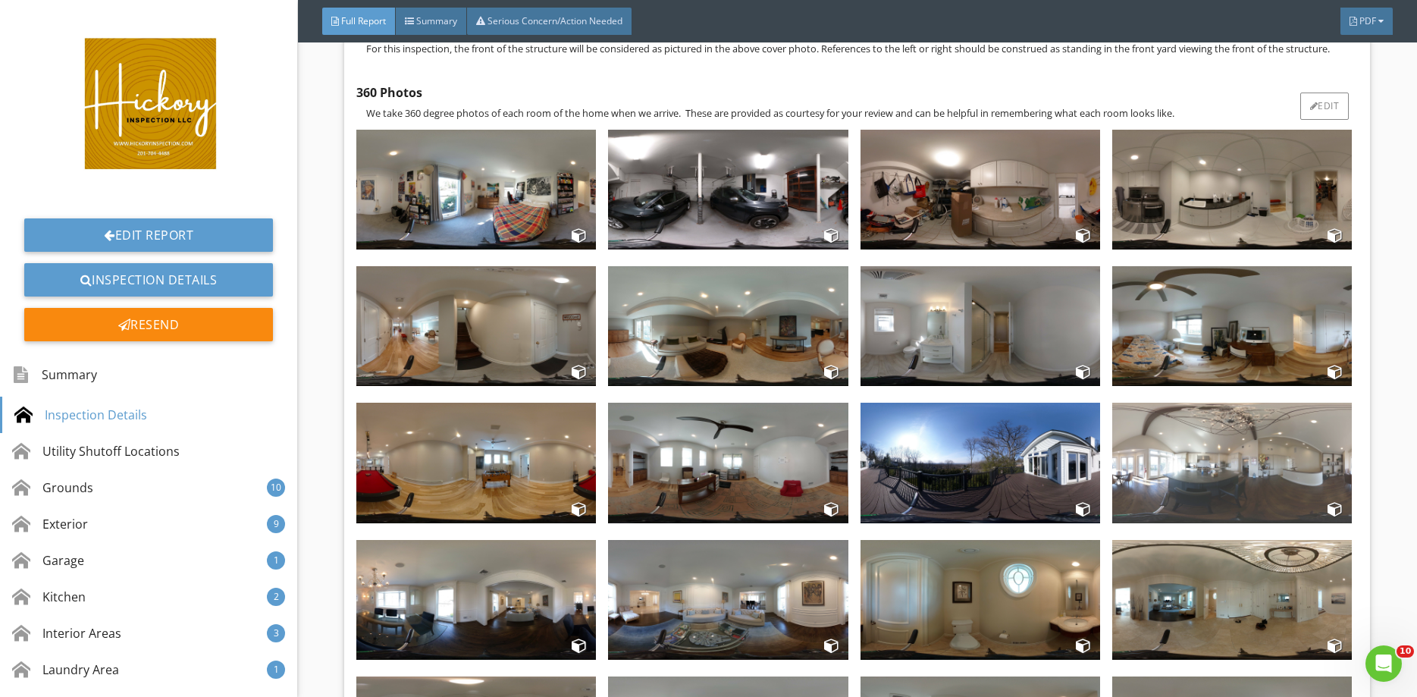
click at [1207, 447] on img at bounding box center [1232, 462] width 240 height 120
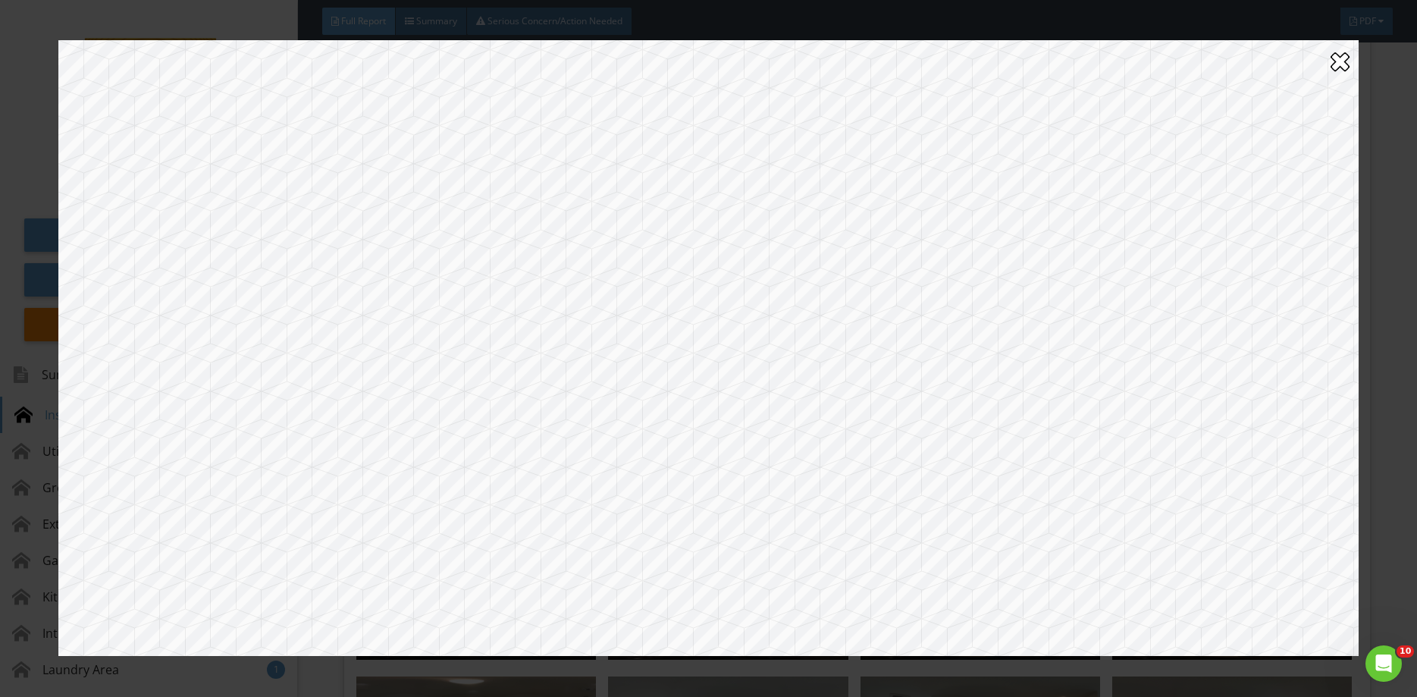
drag, startPoint x: 561, startPoint y: 359, endPoint x: 899, endPoint y: 348, distance: 338.2
click at [899, 348] on div at bounding box center [708, 347] width 1300 height 615
click at [737, 356] on div at bounding box center [708, 347] width 1300 height 615
drag, startPoint x: 950, startPoint y: 401, endPoint x: 612, endPoint y: 386, distance: 337.6
click at [560, 381] on div at bounding box center [708, 347] width 1300 height 615
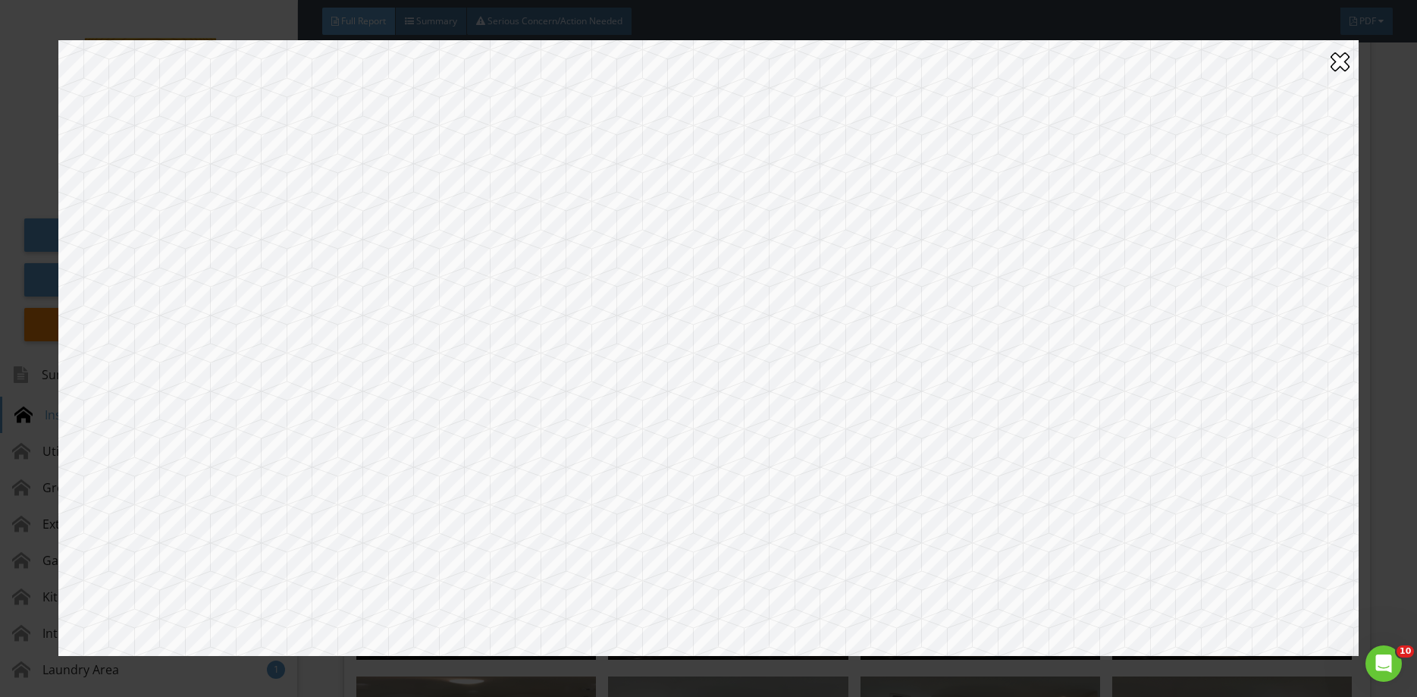
drag, startPoint x: 923, startPoint y: 399, endPoint x: 820, endPoint y: 399, distance: 103.1
click at [820, 399] on div at bounding box center [708, 347] width 1300 height 615
drag, startPoint x: 821, startPoint y: 397, endPoint x: 505, endPoint y: 400, distance: 316.1
click at [505, 400] on div at bounding box center [708, 347] width 1300 height 615
drag, startPoint x: 848, startPoint y: 429, endPoint x: 506, endPoint y: 429, distance: 341.9
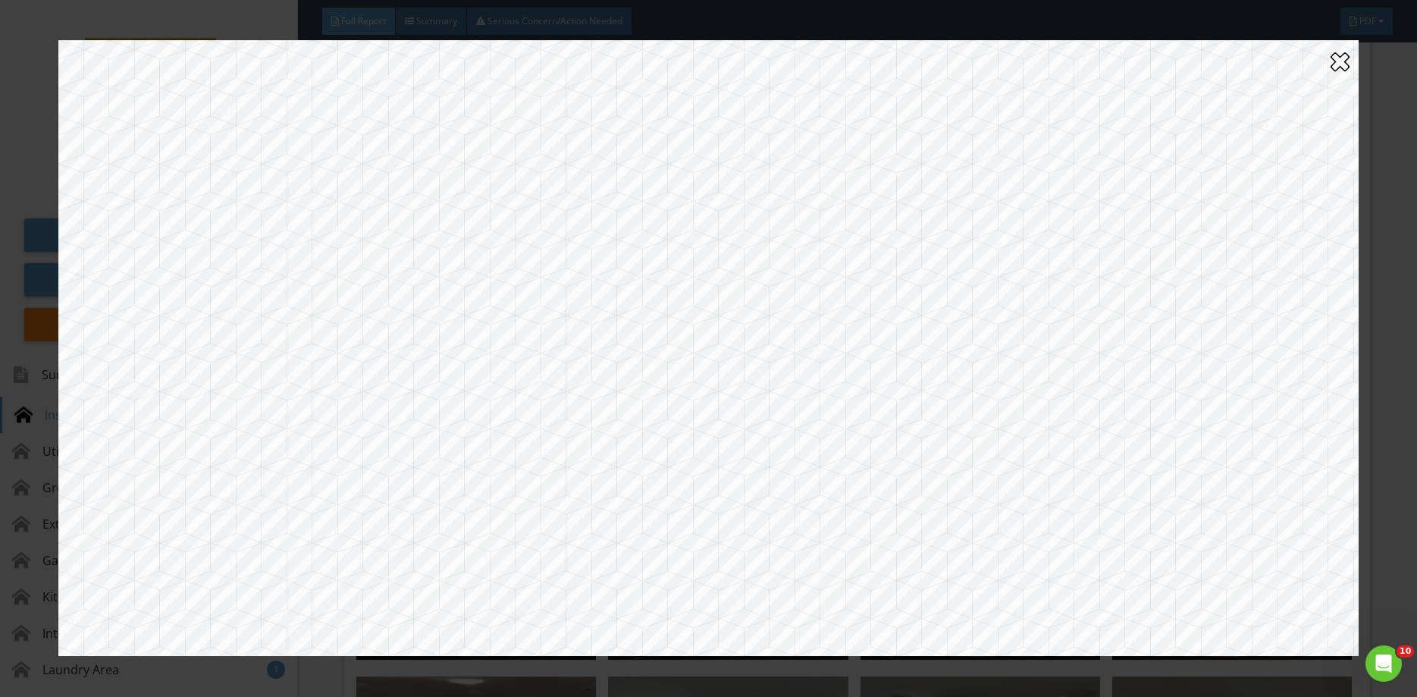
click at [506, 429] on div at bounding box center [708, 347] width 1300 height 615
click at [1339, 61] on div at bounding box center [1339, 61] width 19 height 24
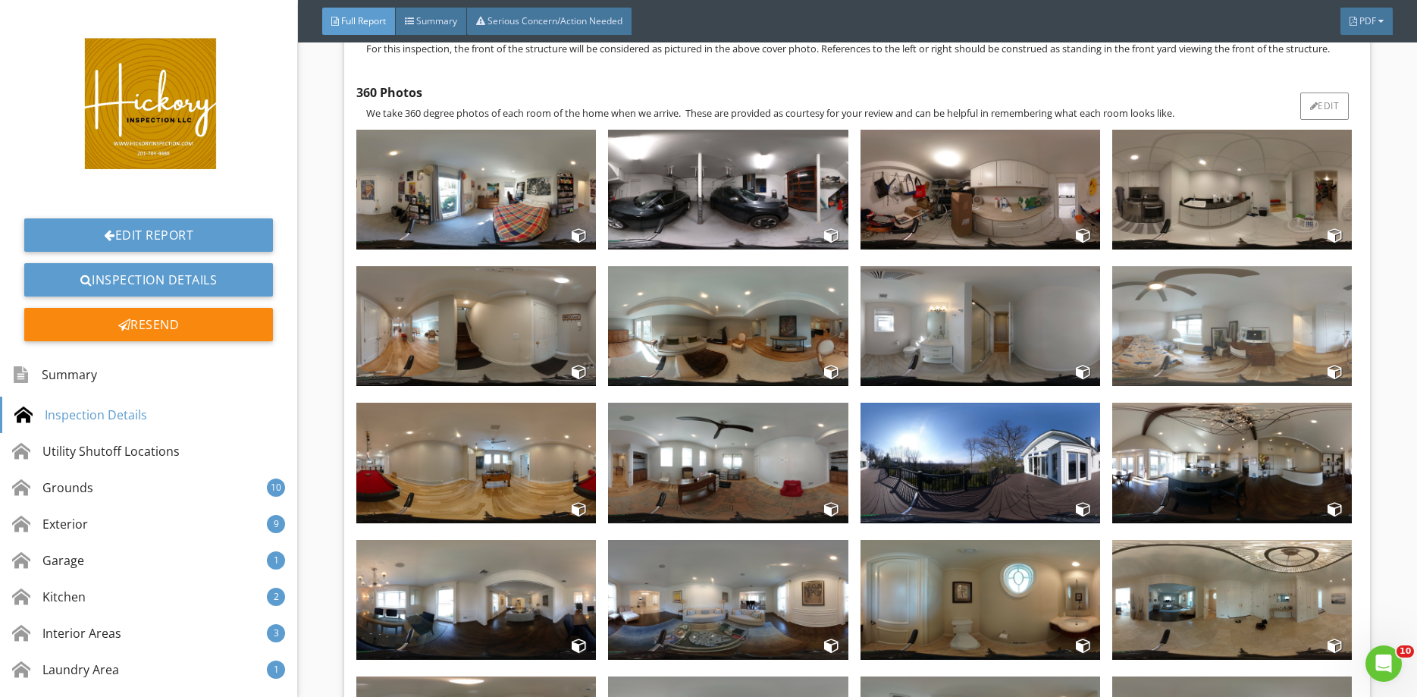
drag, startPoint x: 1203, startPoint y: 375, endPoint x: 1212, endPoint y: 305, distance: 71.1
click at [1212, 305] on img at bounding box center [1232, 326] width 240 height 120
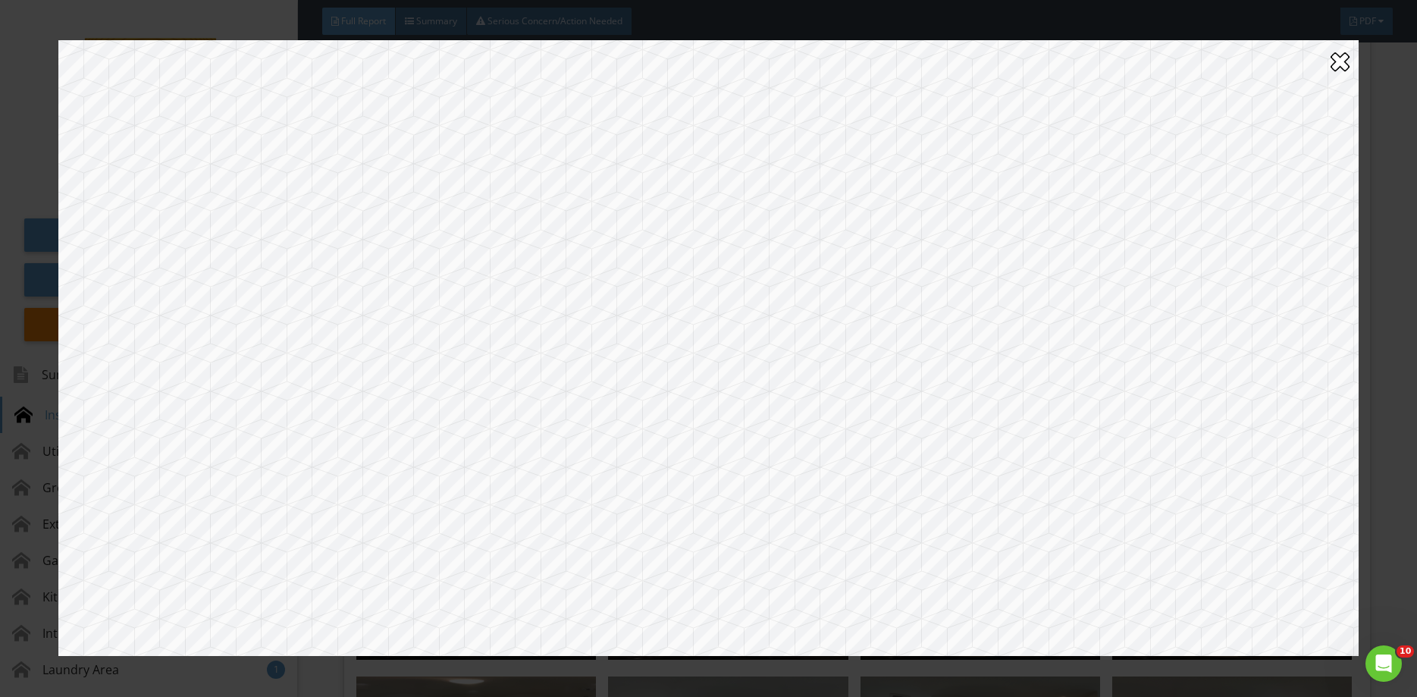
click at [1341, 63] on div at bounding box center [1339, 61] width 19 height 24
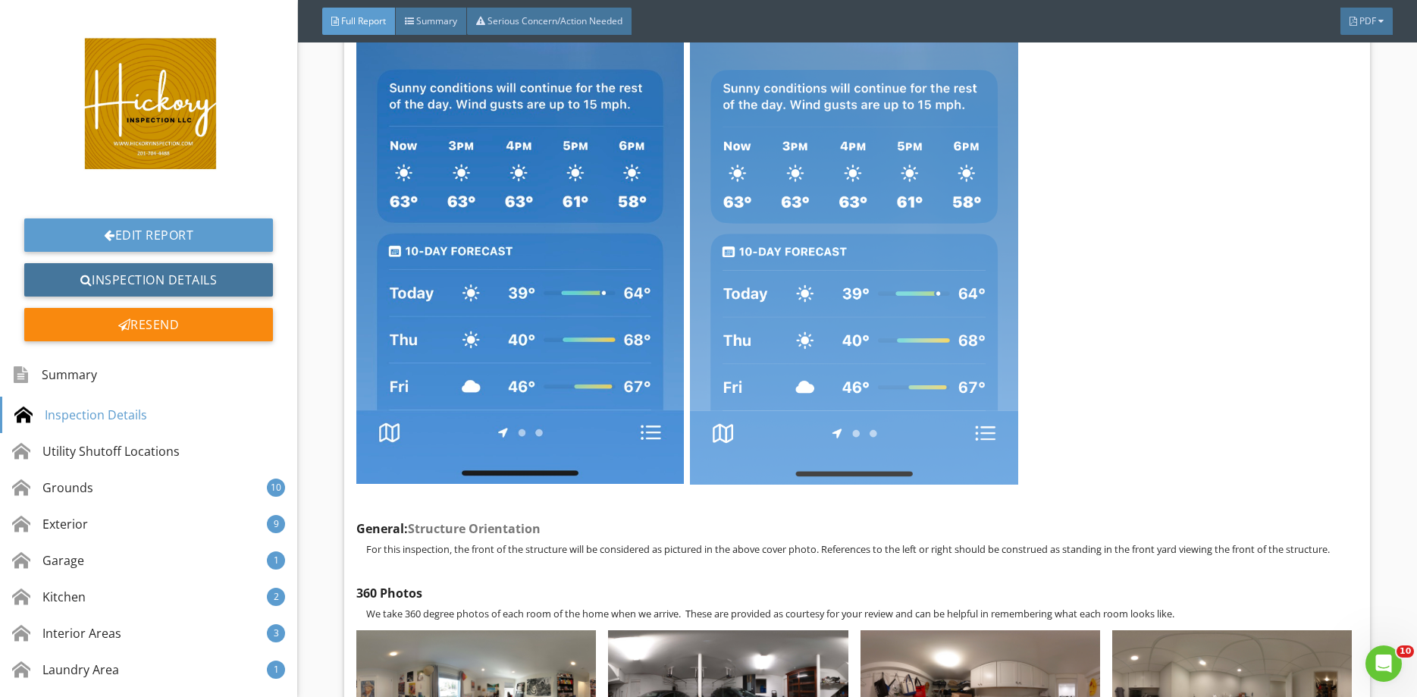
scroll to position [1176, 0]
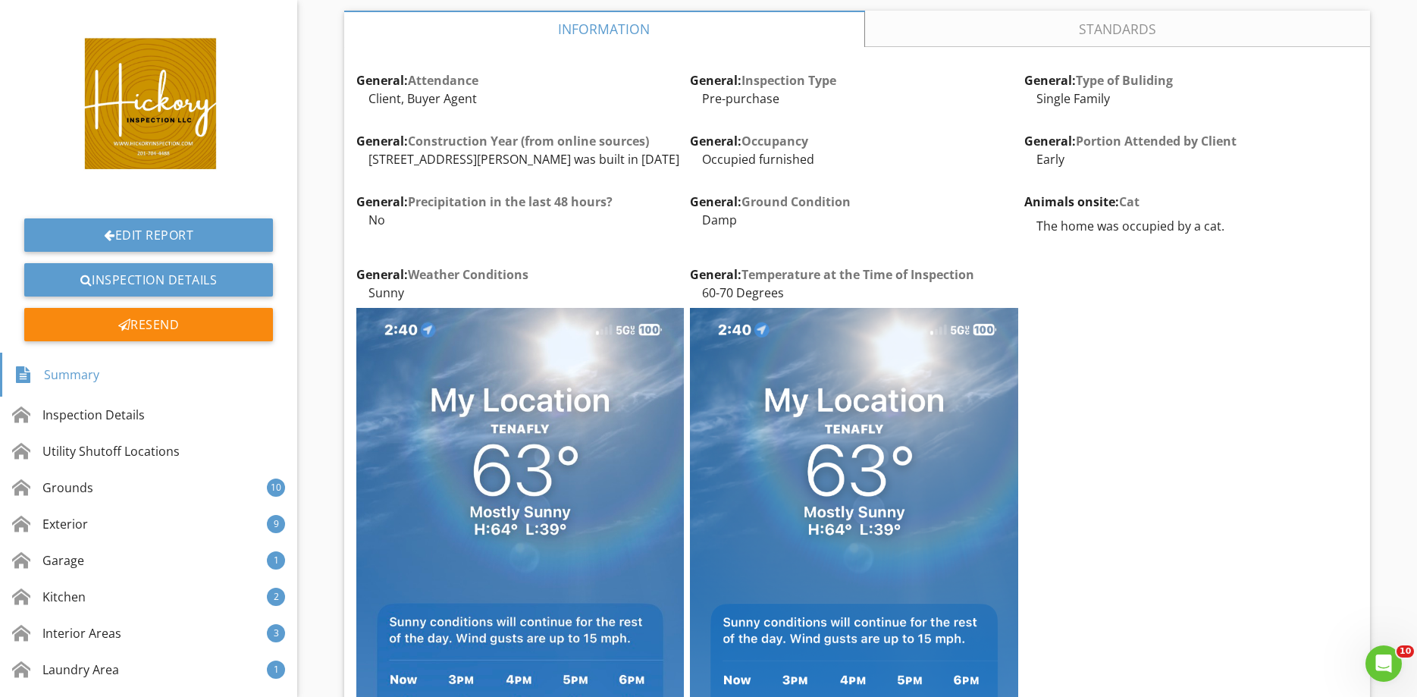
scroll to position [167, 0]
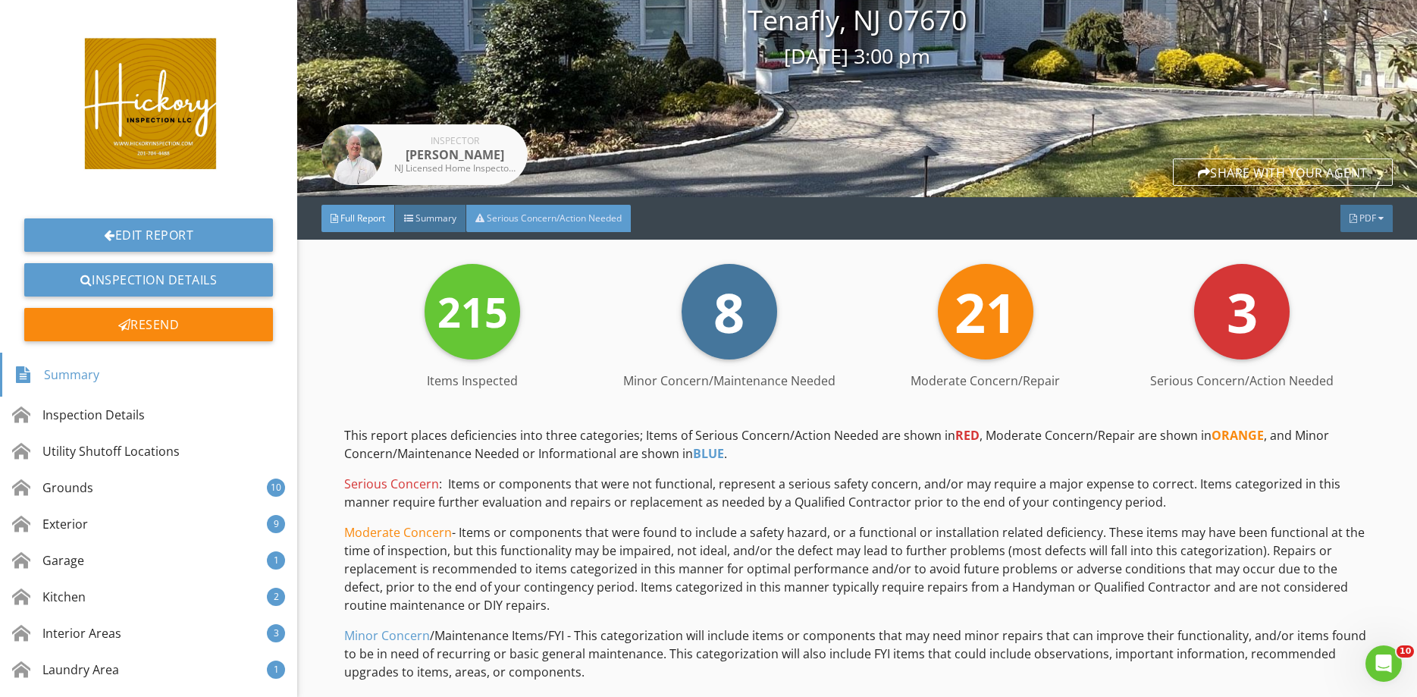
drag, startPoint x: 446, startPoint y: 217, endPoint x: 485, endPoint y: 218, distance: 39.4
click at [446, 217] on span "Summary" at bounding box center [435, 217] width 41 height 13
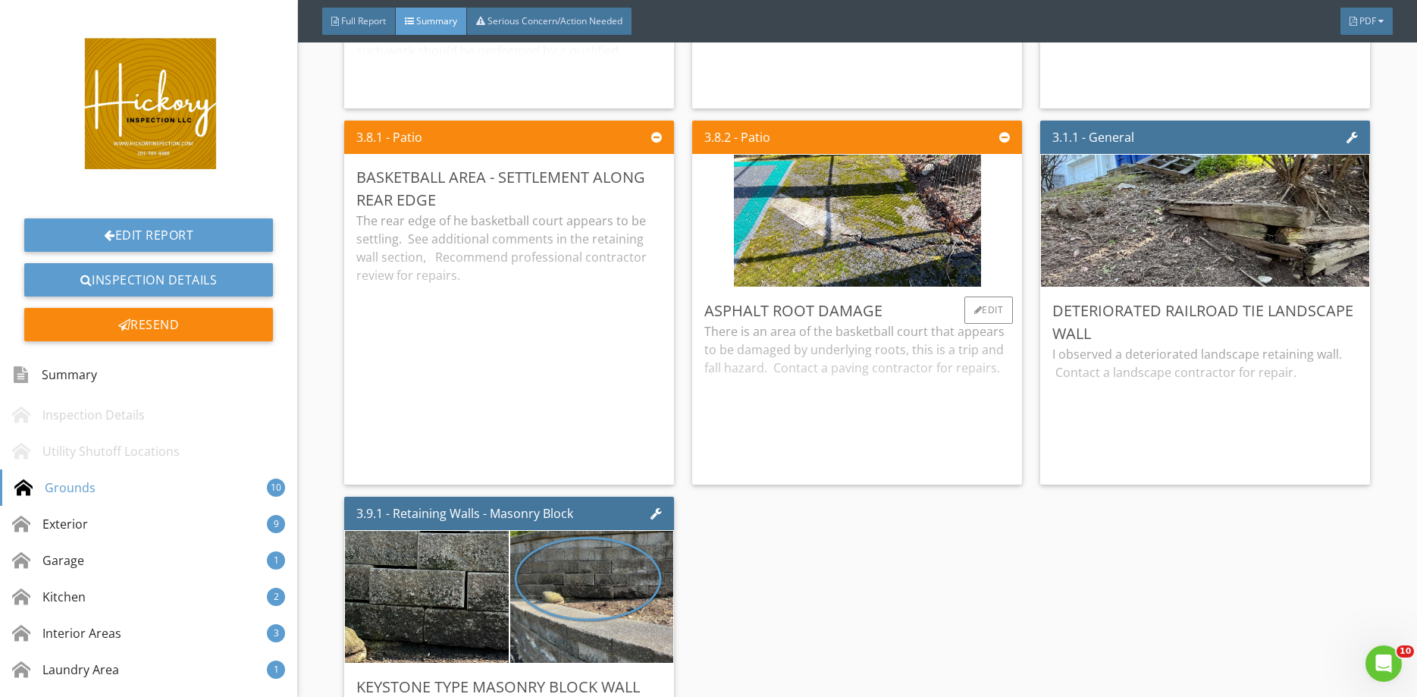
scroll to position [1001, 0]
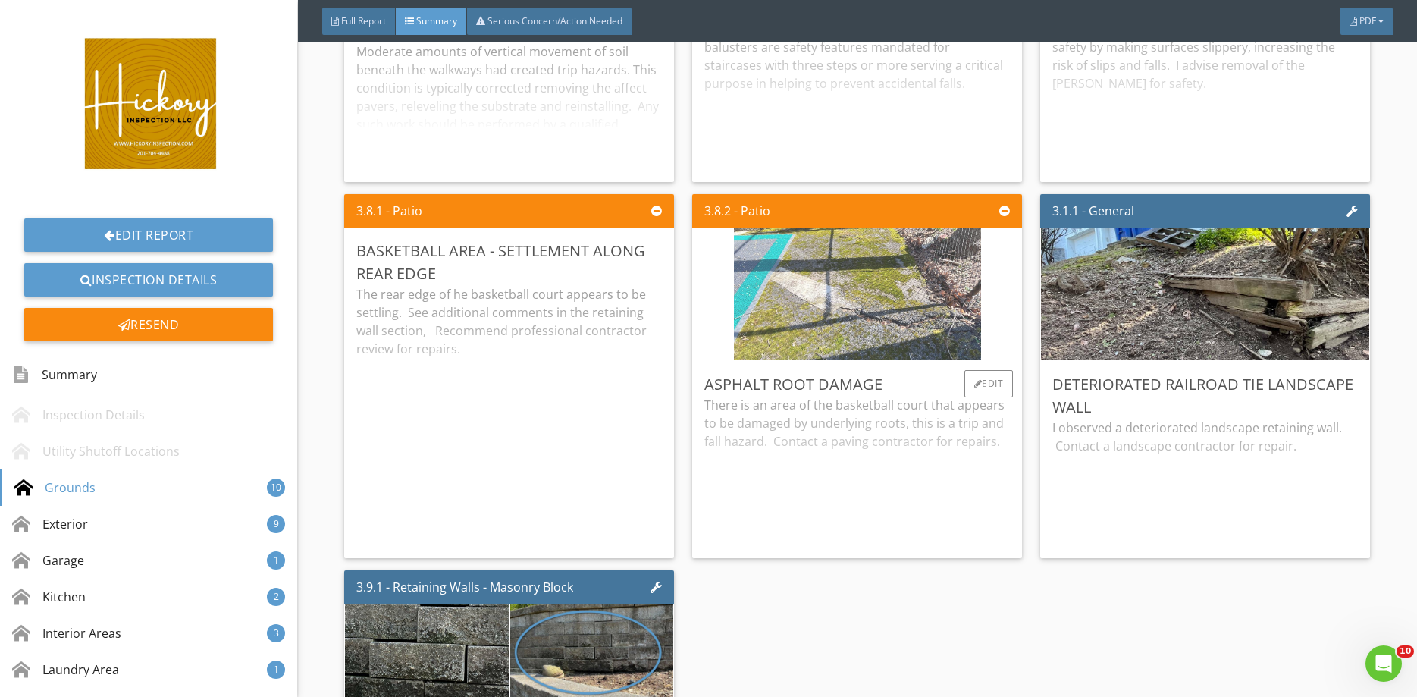
click at [876, 270] on img at bounding box center [857, 295] width 247 height 330
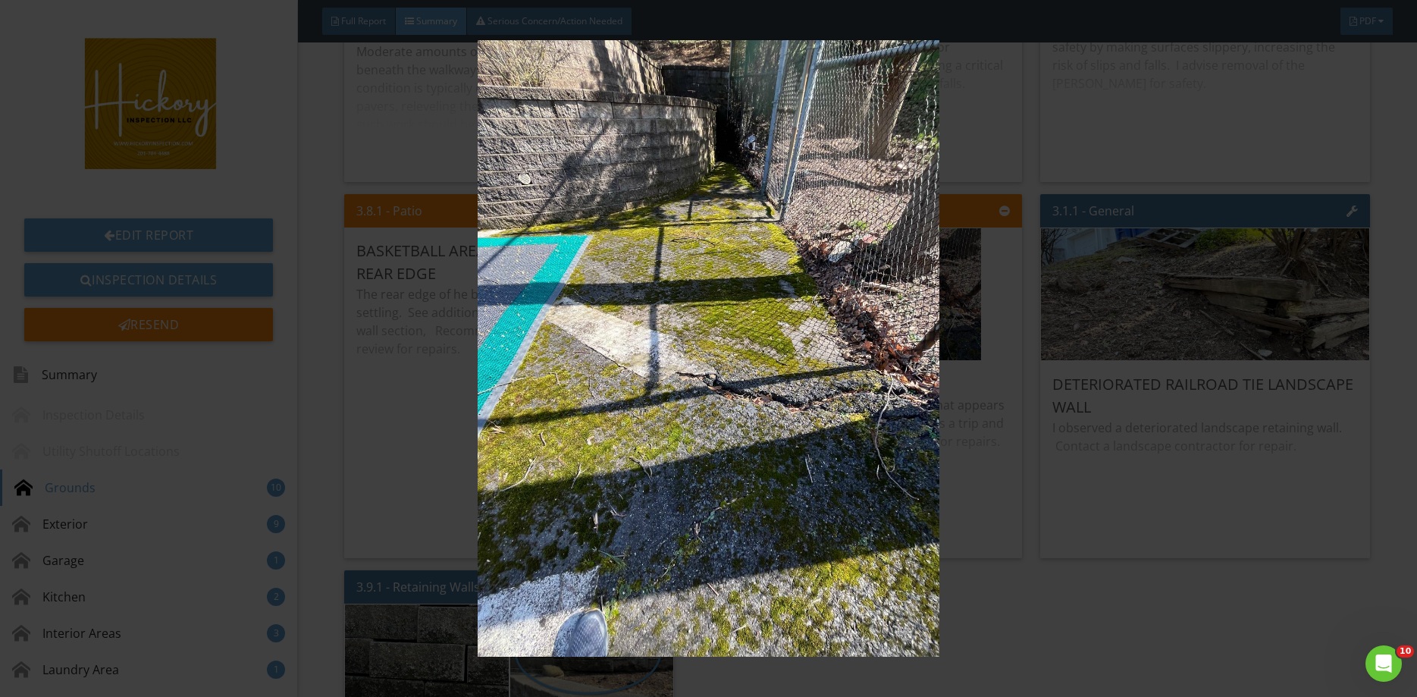
click at [1228, 121] on img at bounding box center [708, 347] width 1300 height 615
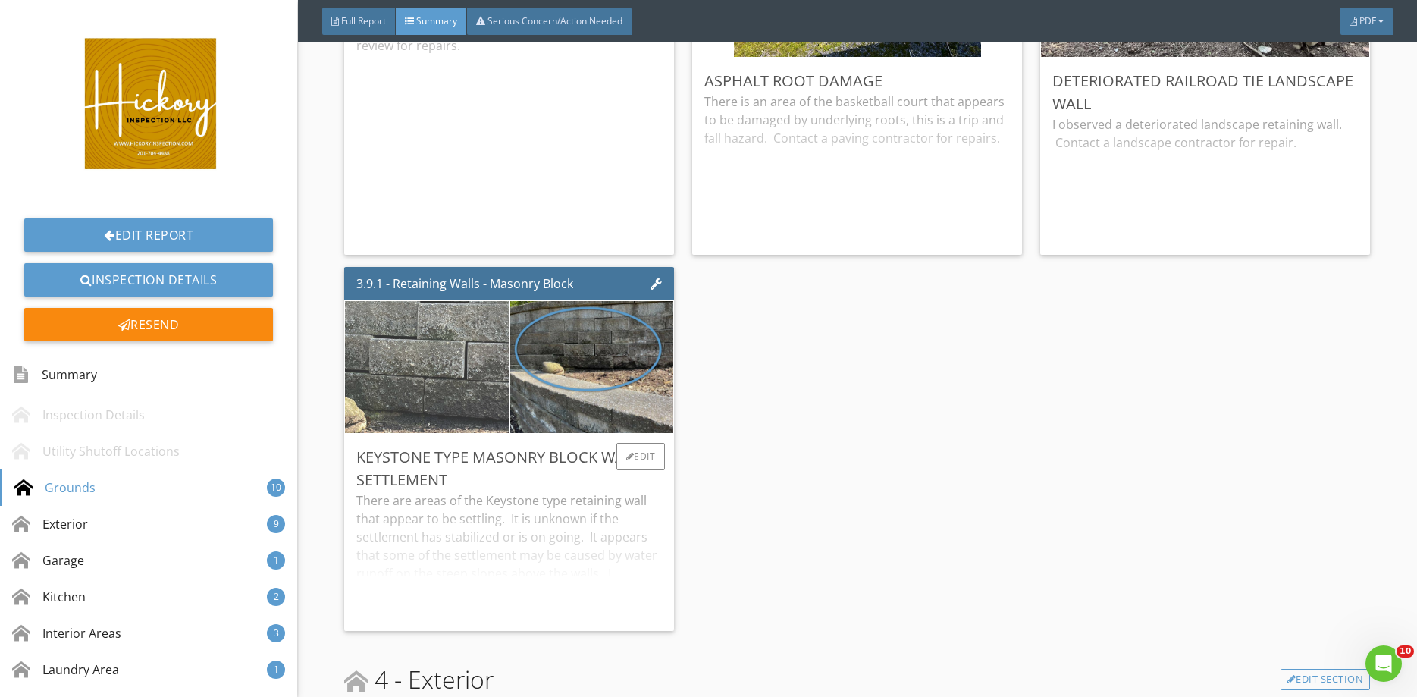
scroll to position [1501, 0]
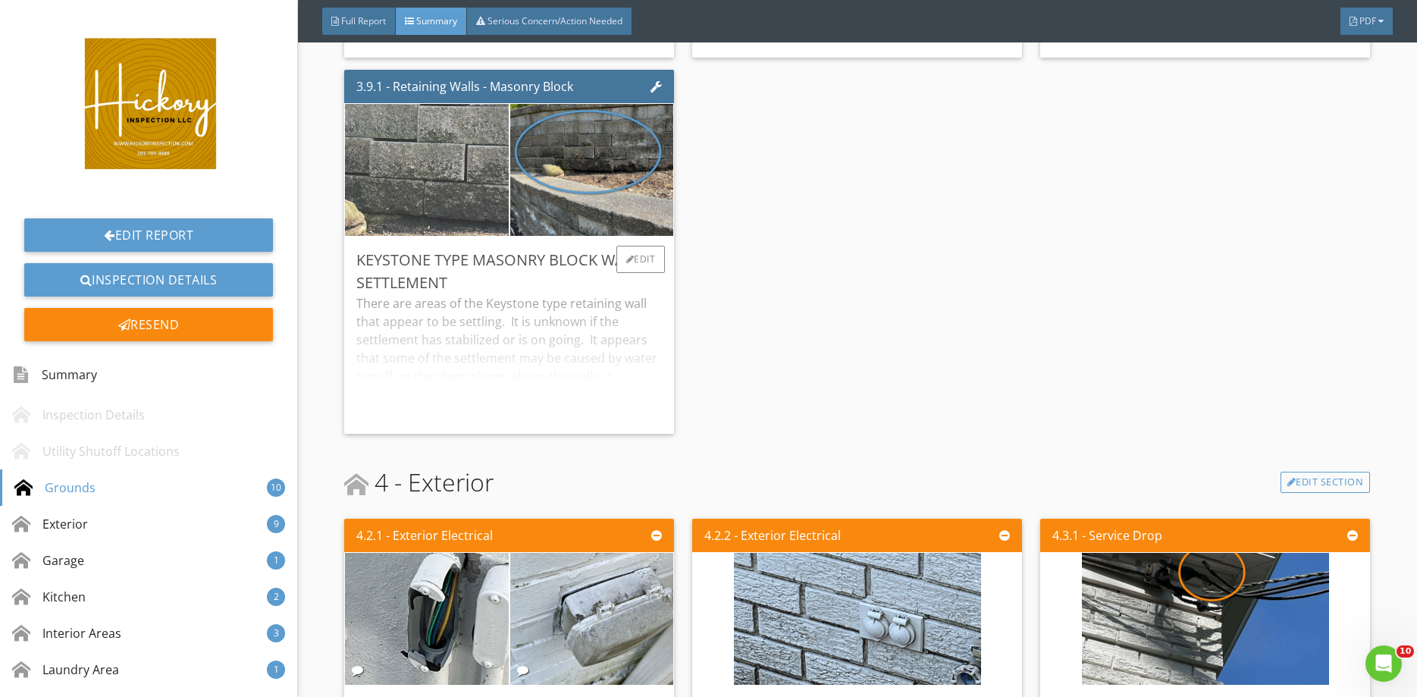
click at [495, 191] on img at bounding box center [426, 170] width 247 height 330
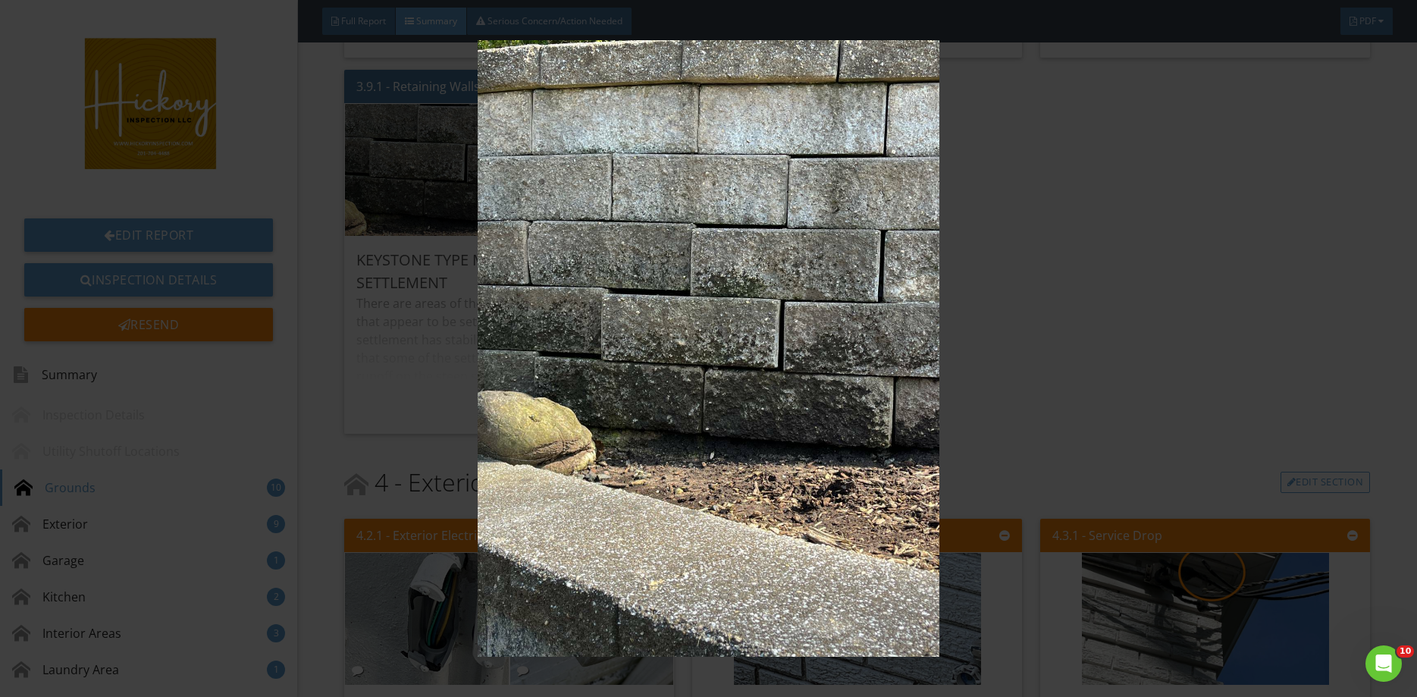
click at [1289, 115] on img at bounding box center [708, 347] width 1300 height 615
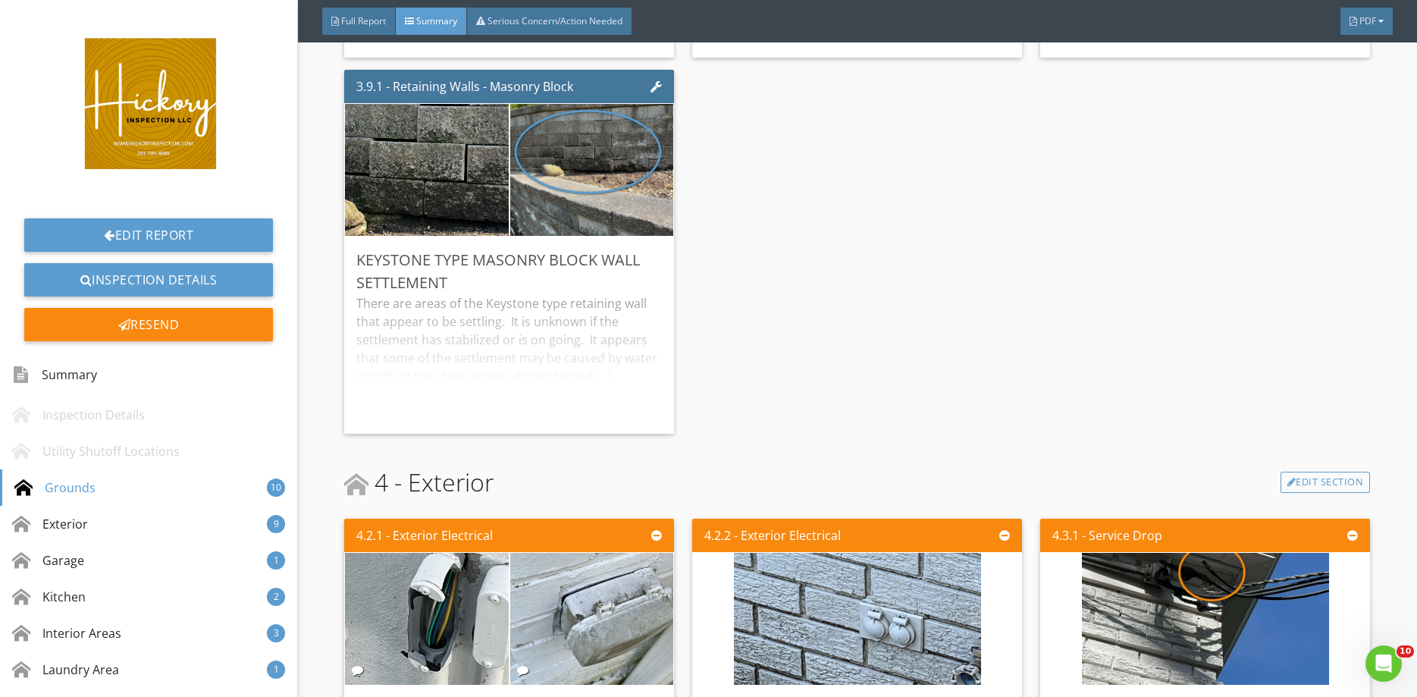
scroll to position [1834, 0]
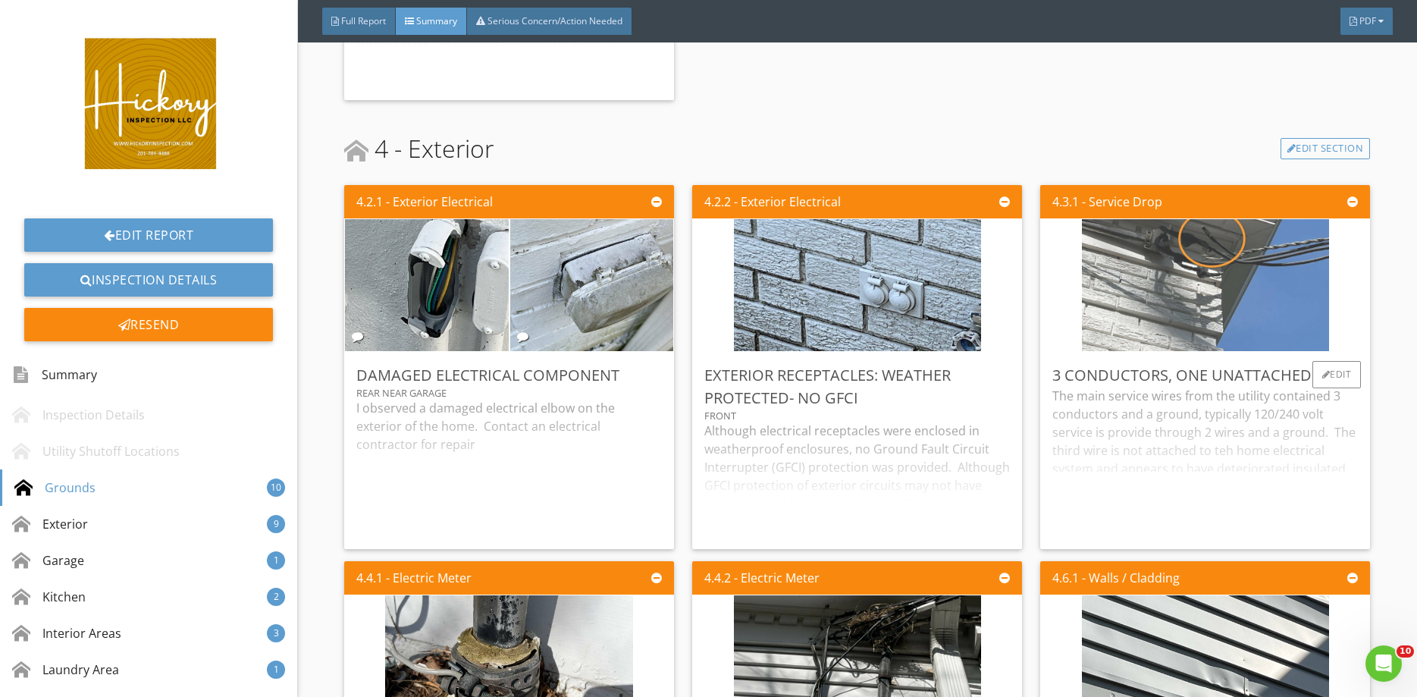
click at [1197, 298] on img at bounding box center [1205, 286] width 247 height 330
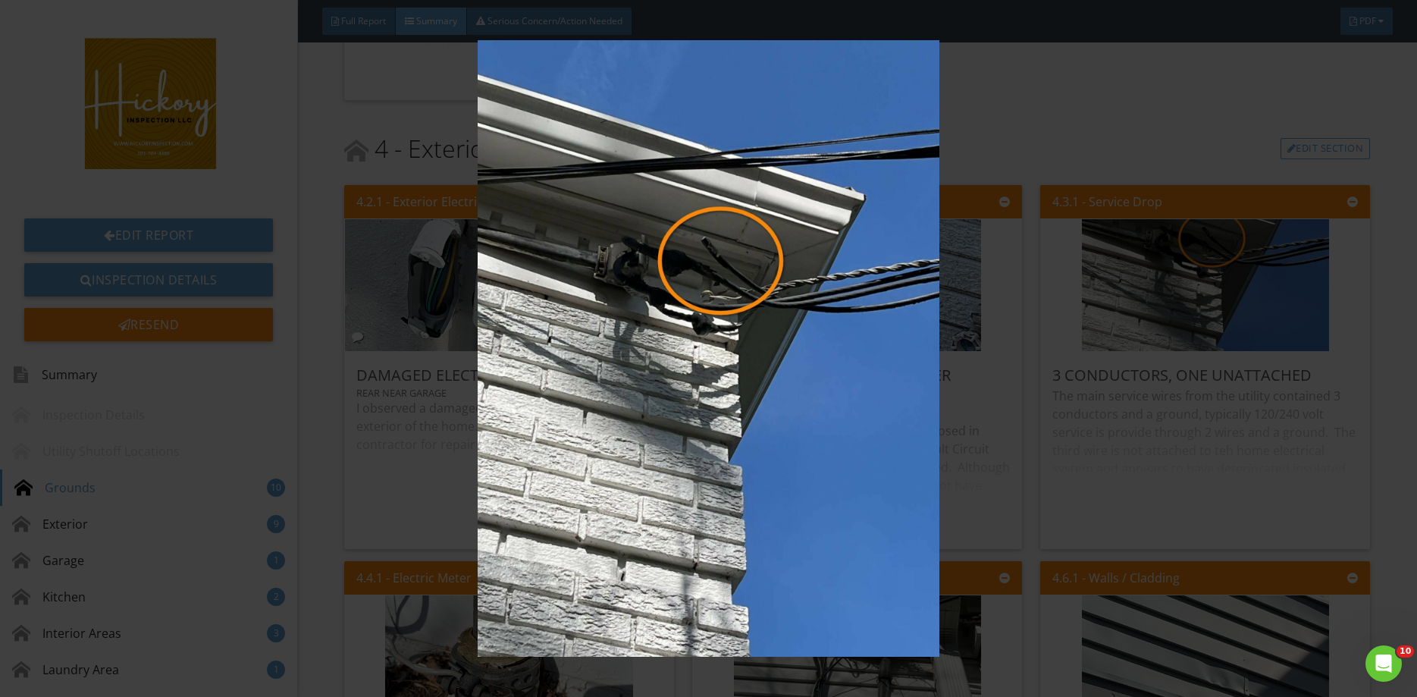
click at [1146, 139] on img at bounding box center [708, 347] width 1300 height 615
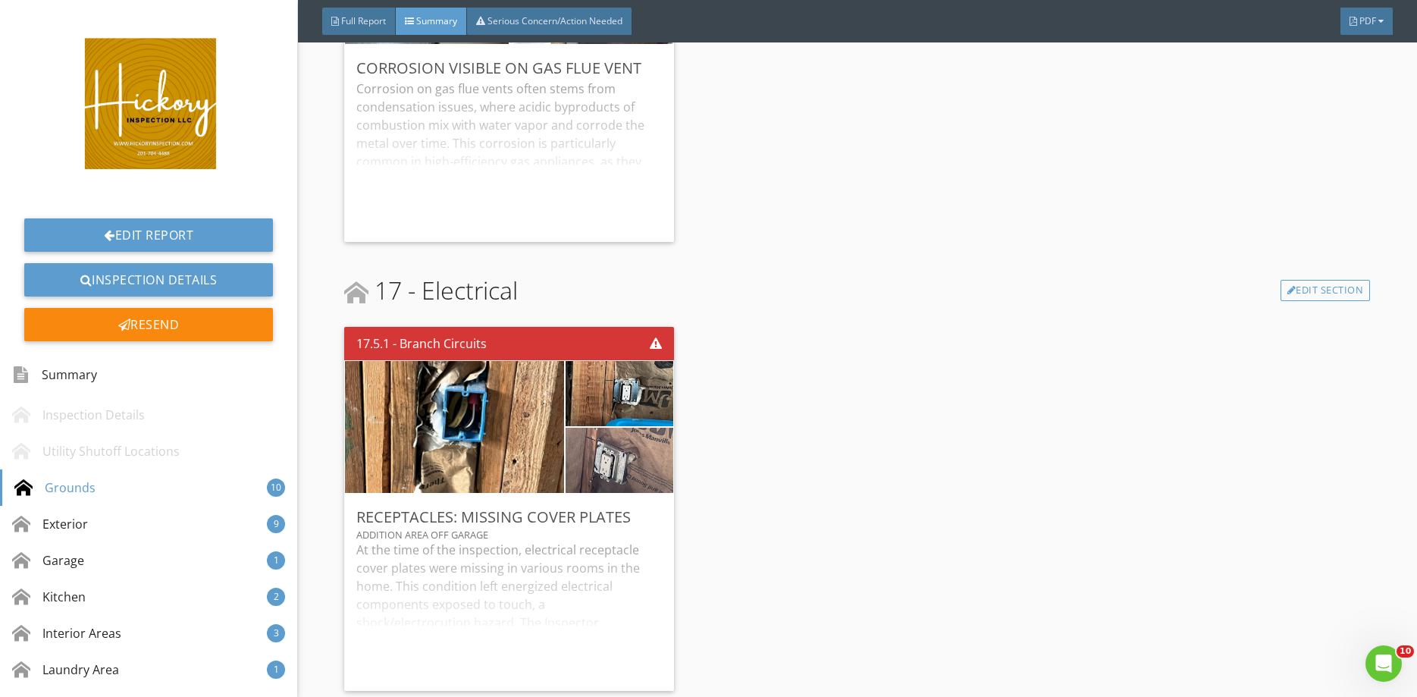
scroll to position [1480, 0]
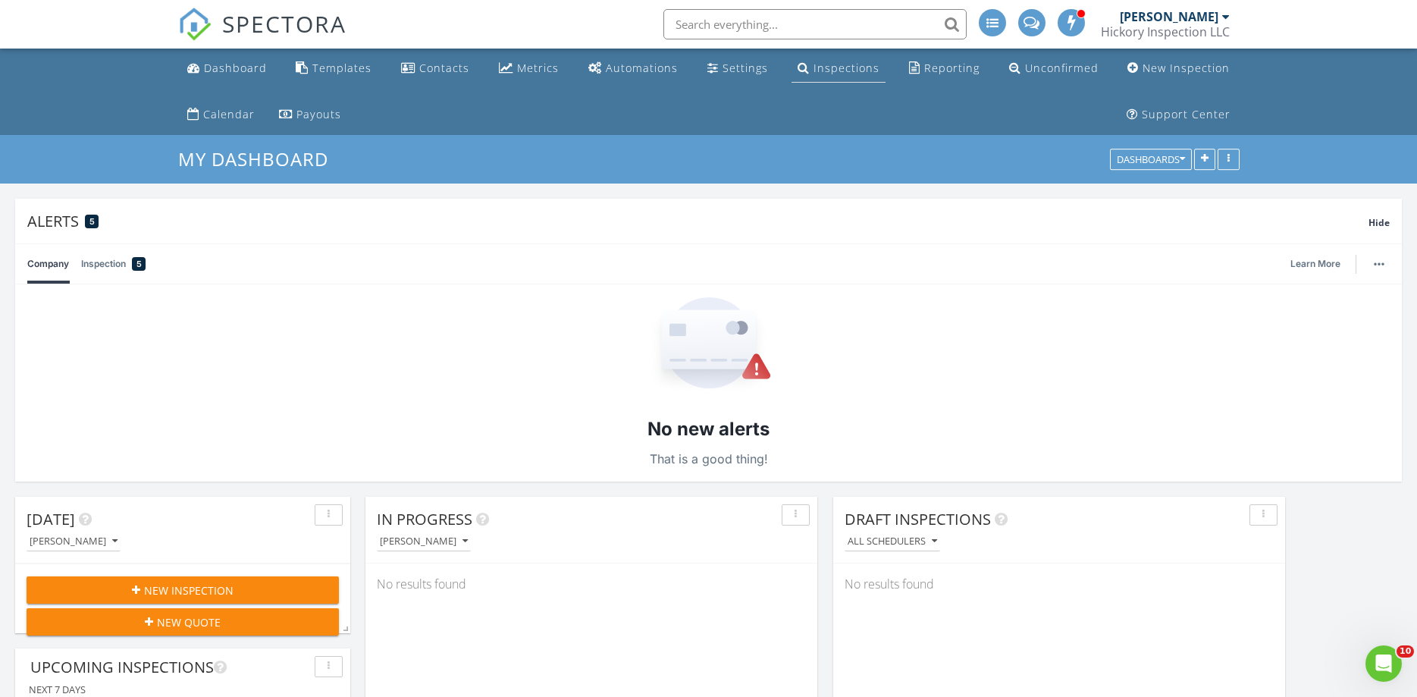
click at [828, 67] on div "Inspections" at bounding box center [846, 68] width 66 height 14
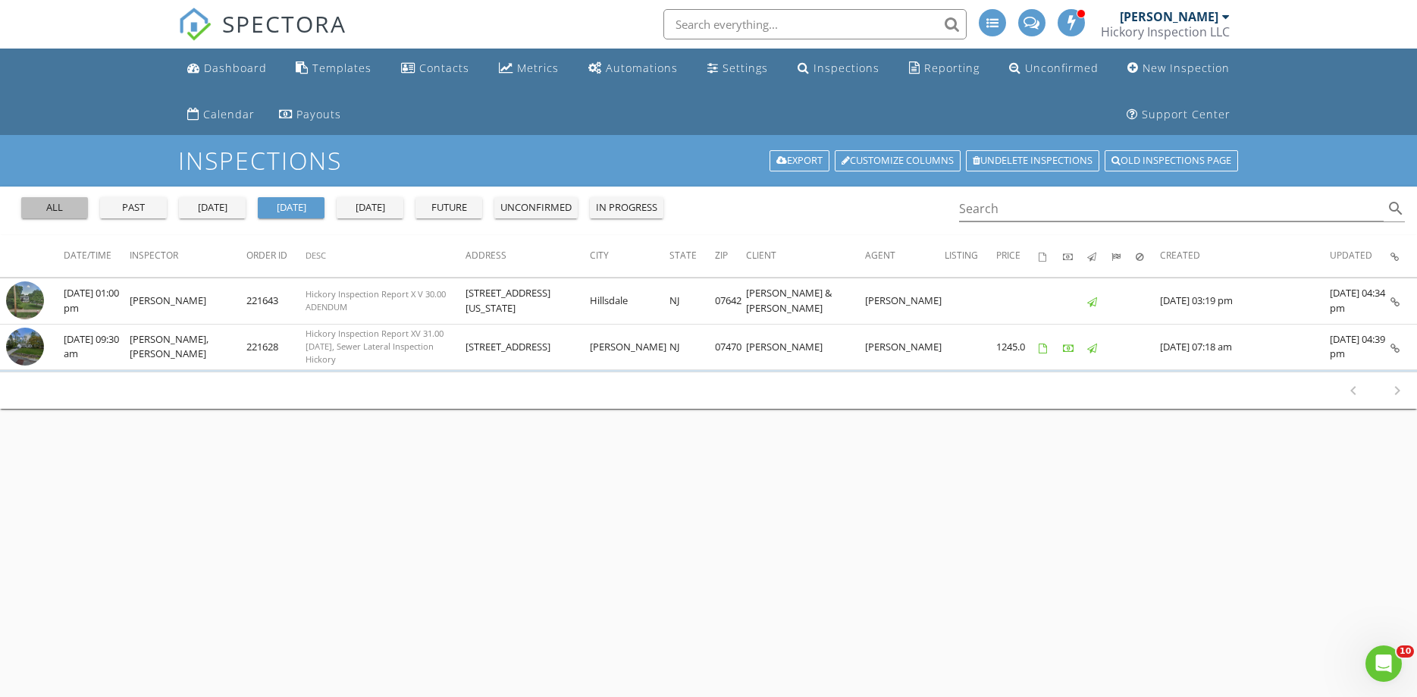
click at [72, 215] on button "all" at bounding box center [54, 207] width 67 height 21
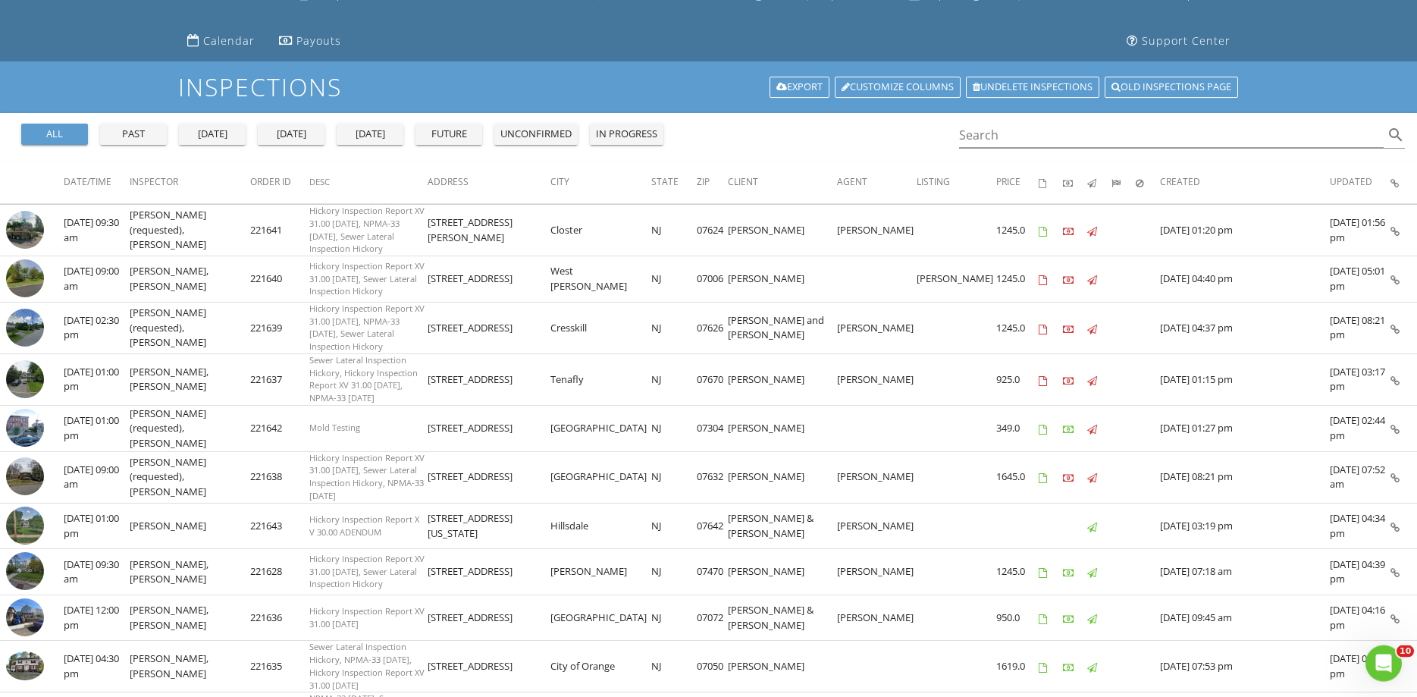
scroll to position [129, 0]
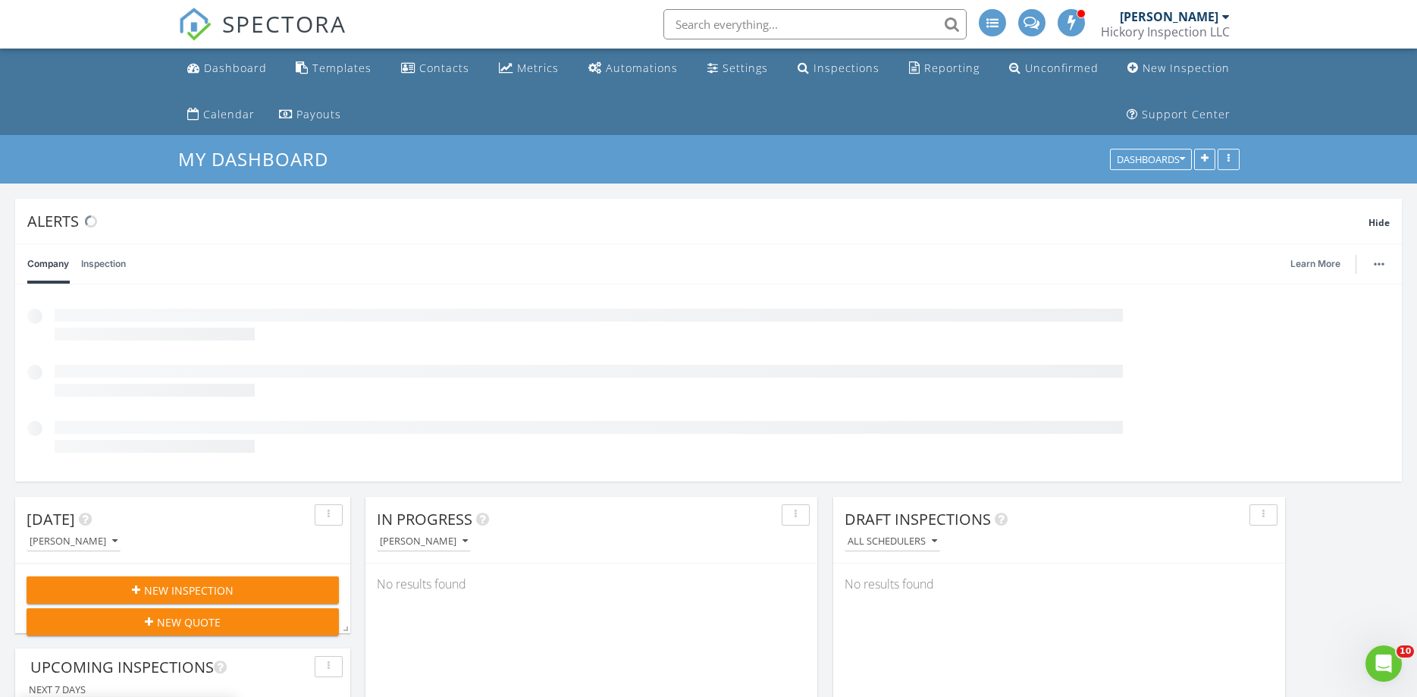
scroll to position [326, 452]
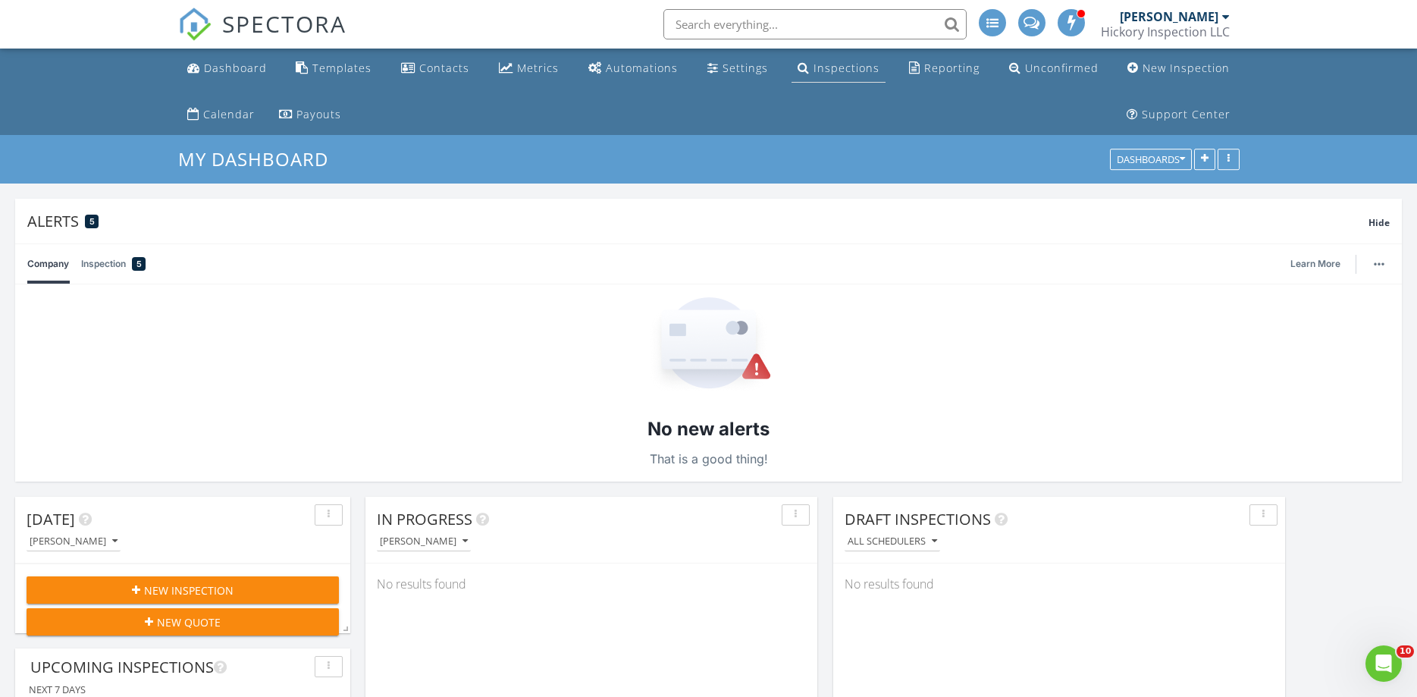
click at [816, 72] on div "Inspections" at bounding box center [846, 68] width 66 height 14
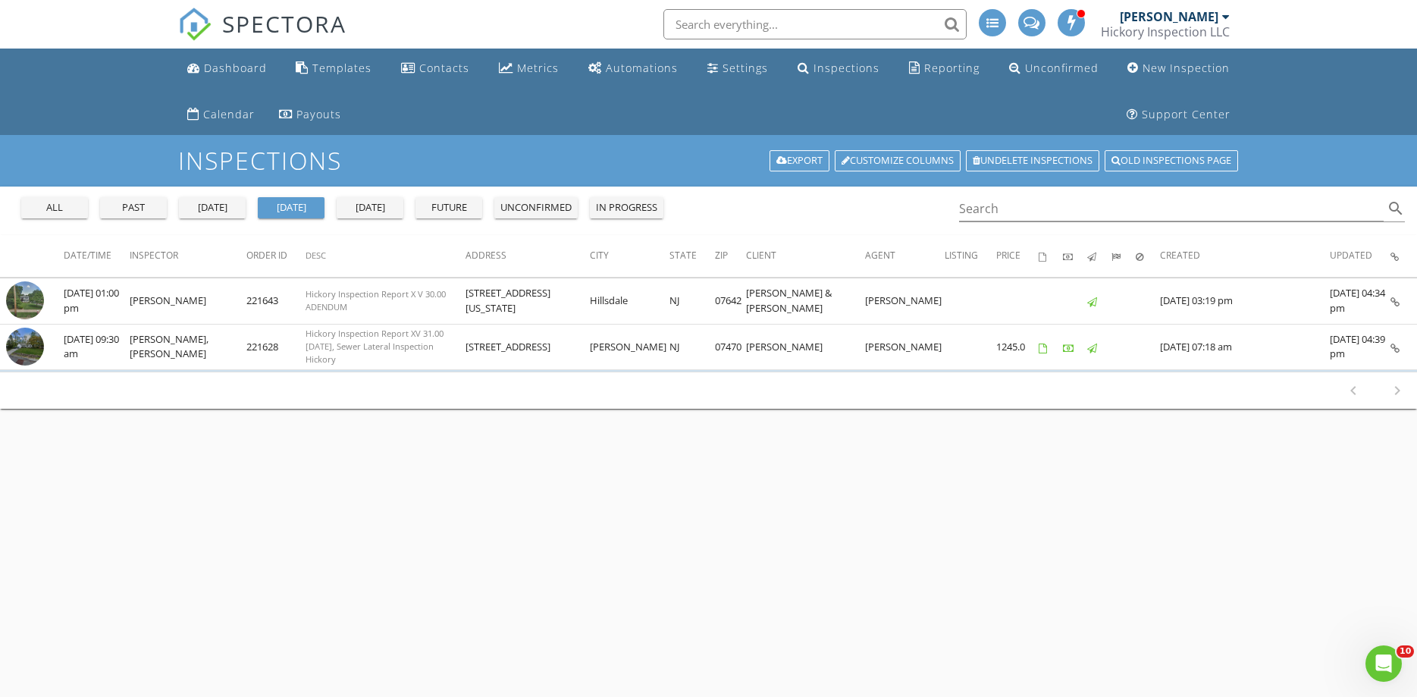
click at [40, 208] on div "all" at bounding box center [54, 207] width 55 height 15
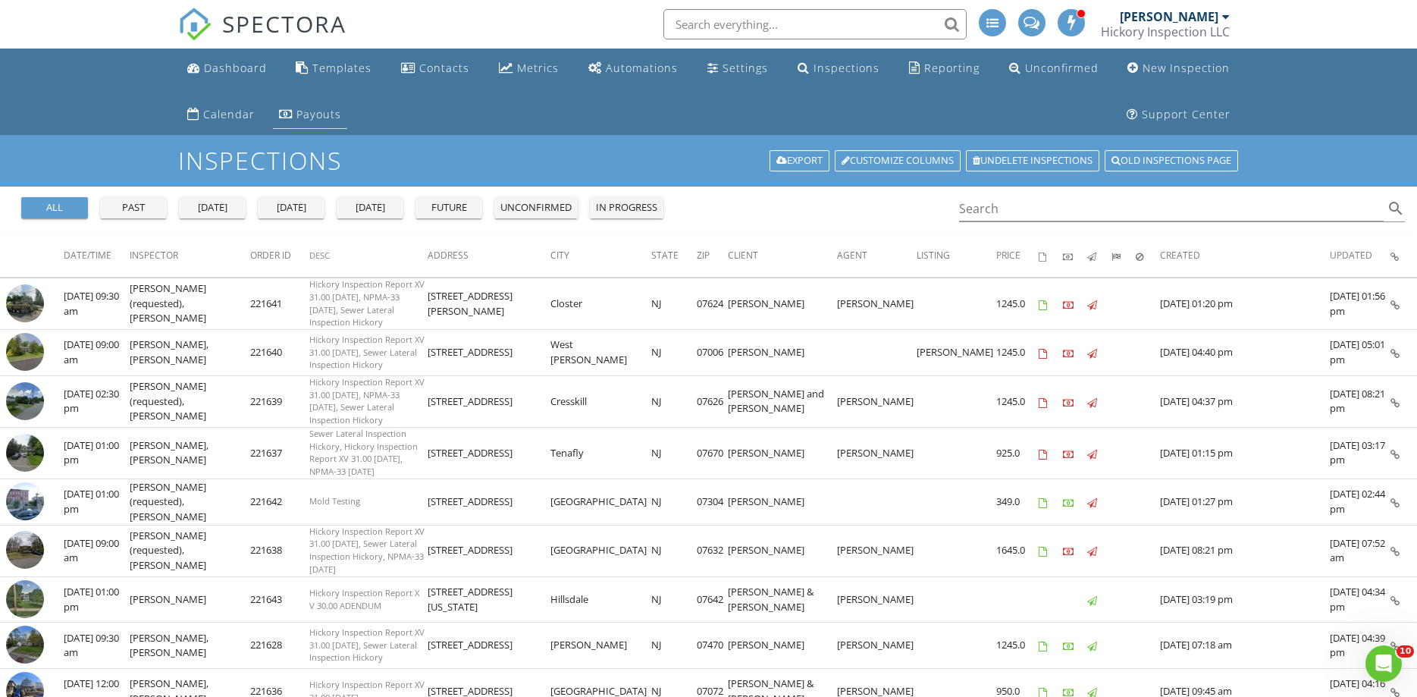
click at [338, 111] on div "Payouts" at bounding box center [318, 114] width 45 height 14
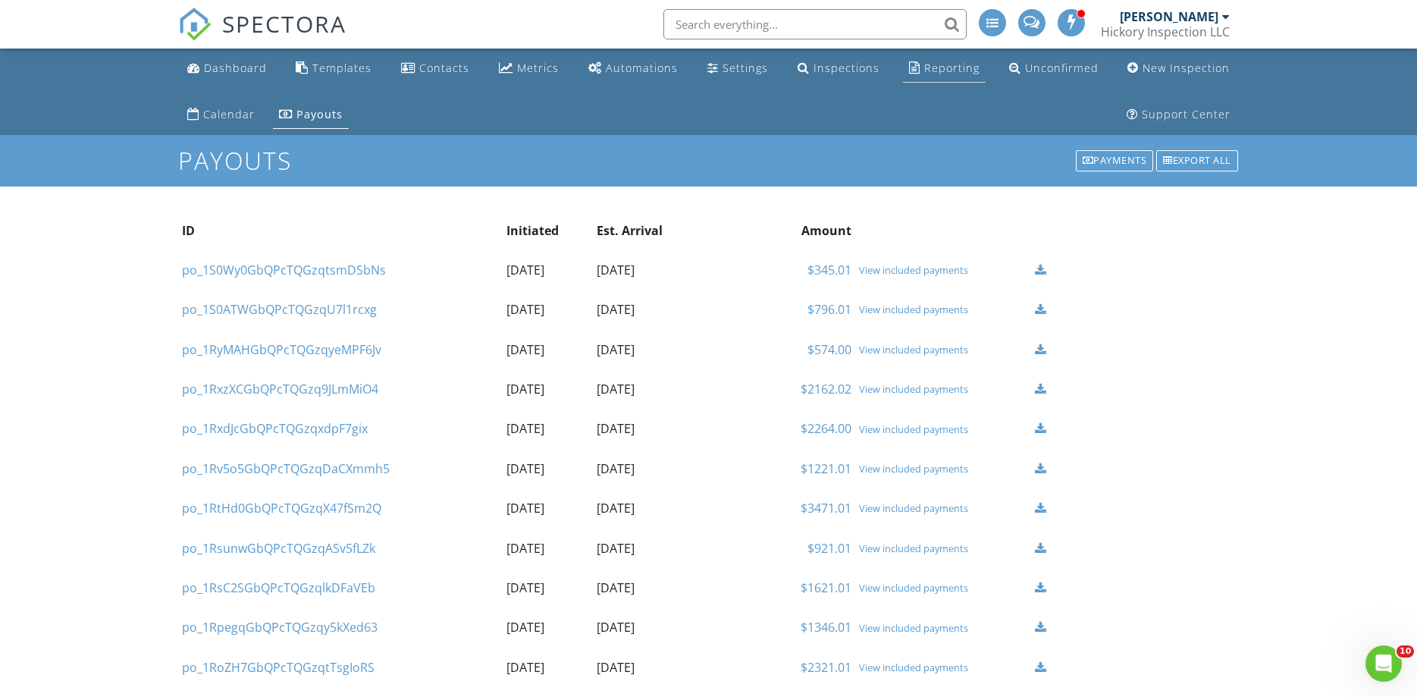
click at [951, 68] on div "Reporting" at bounding box center [951, 68] width 55 height 14
click at [1101, 166] on div "Payments" at bounding box center [1115, 160] width 78 height 21
click at [917, 311] on div "View included payments" at bounding box center [943, 309] width 168 height 12
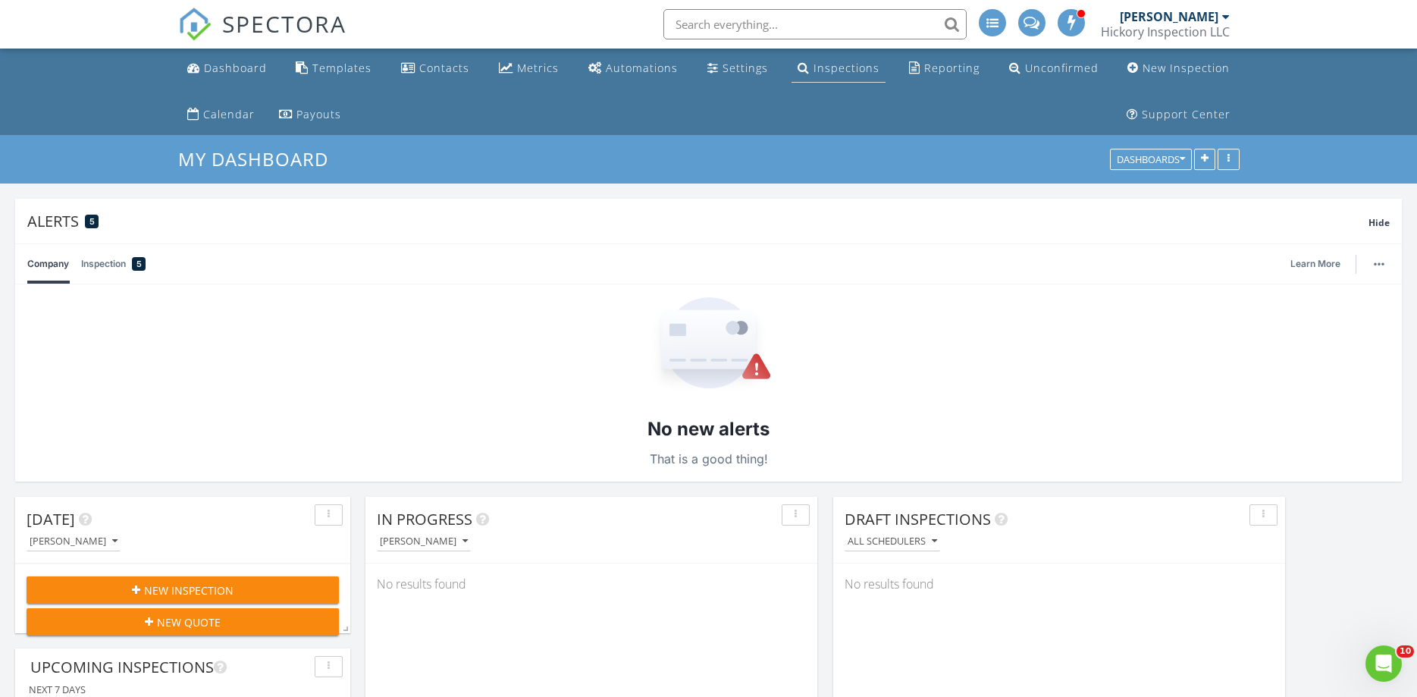
click at [839, 61] on link "Inspections" at bounding box center [838, 69] width 94 height 28
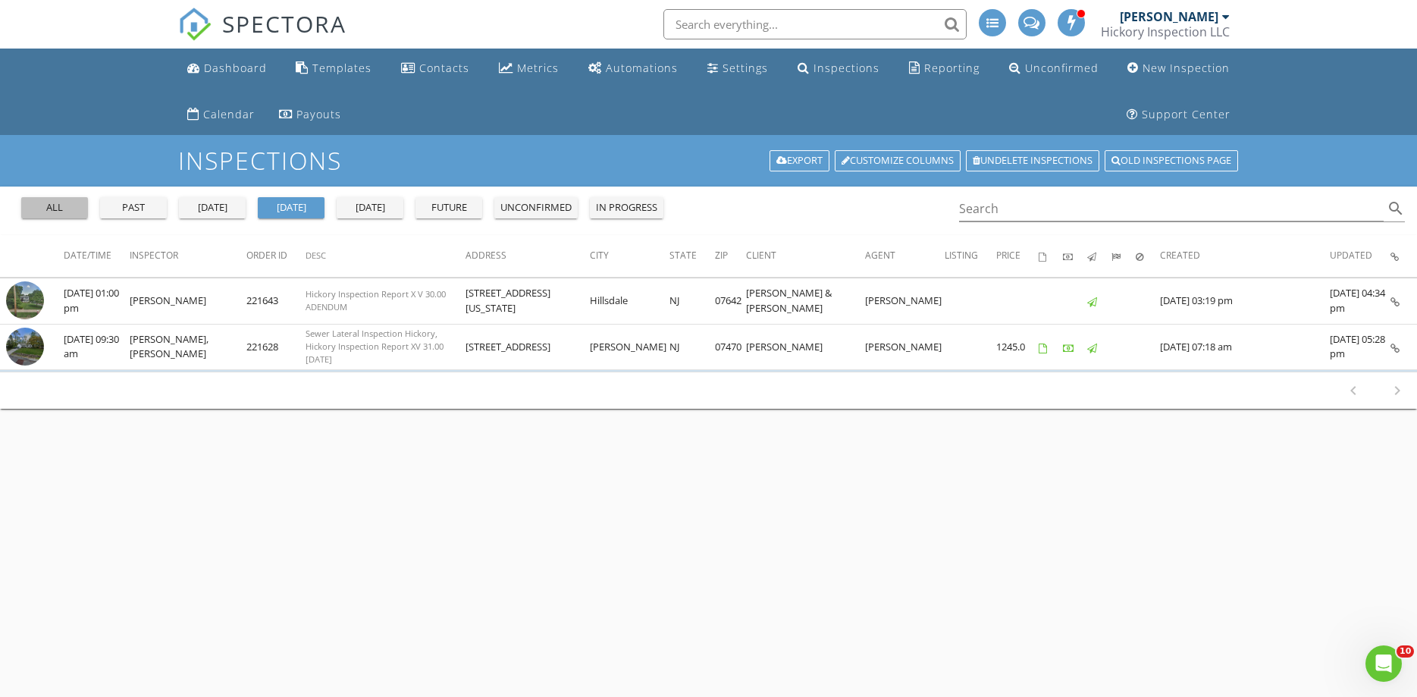
click at [36, 211] on div "all" at bounding box center [54, 207] width 55 height 15
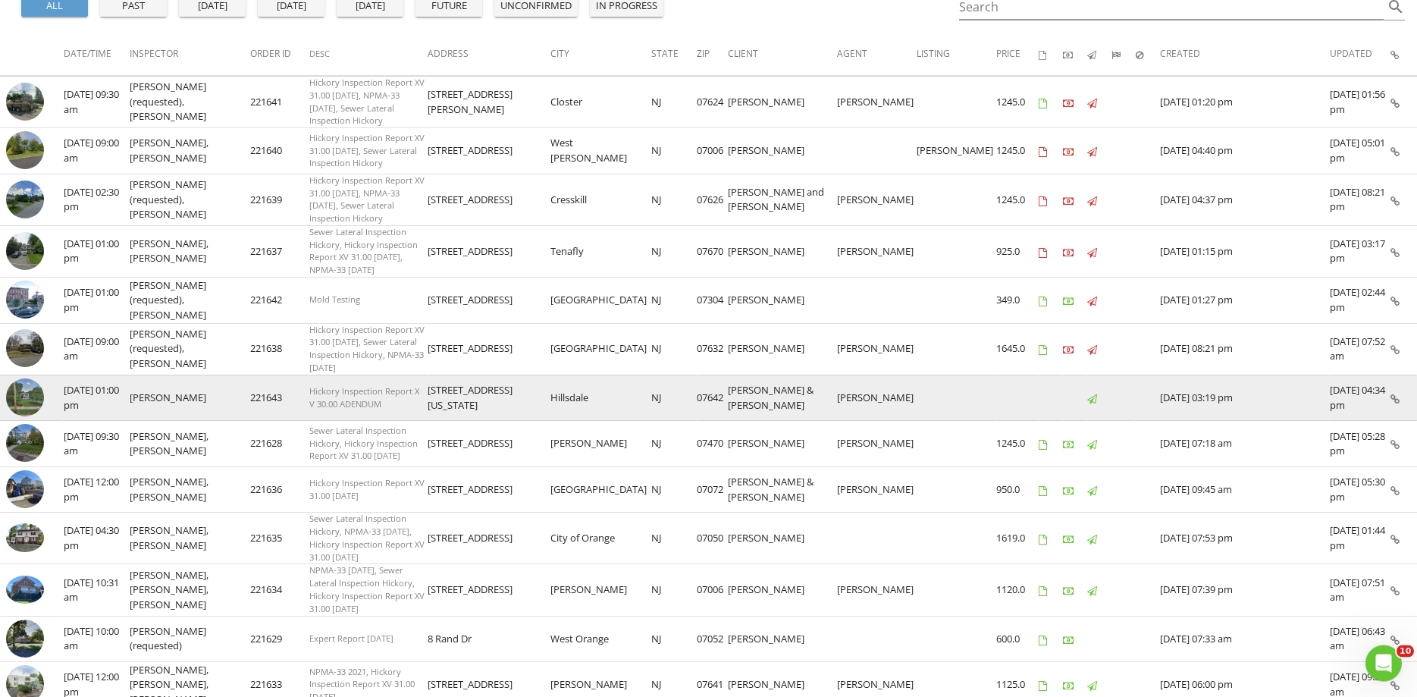
scroll to position [258, 0]
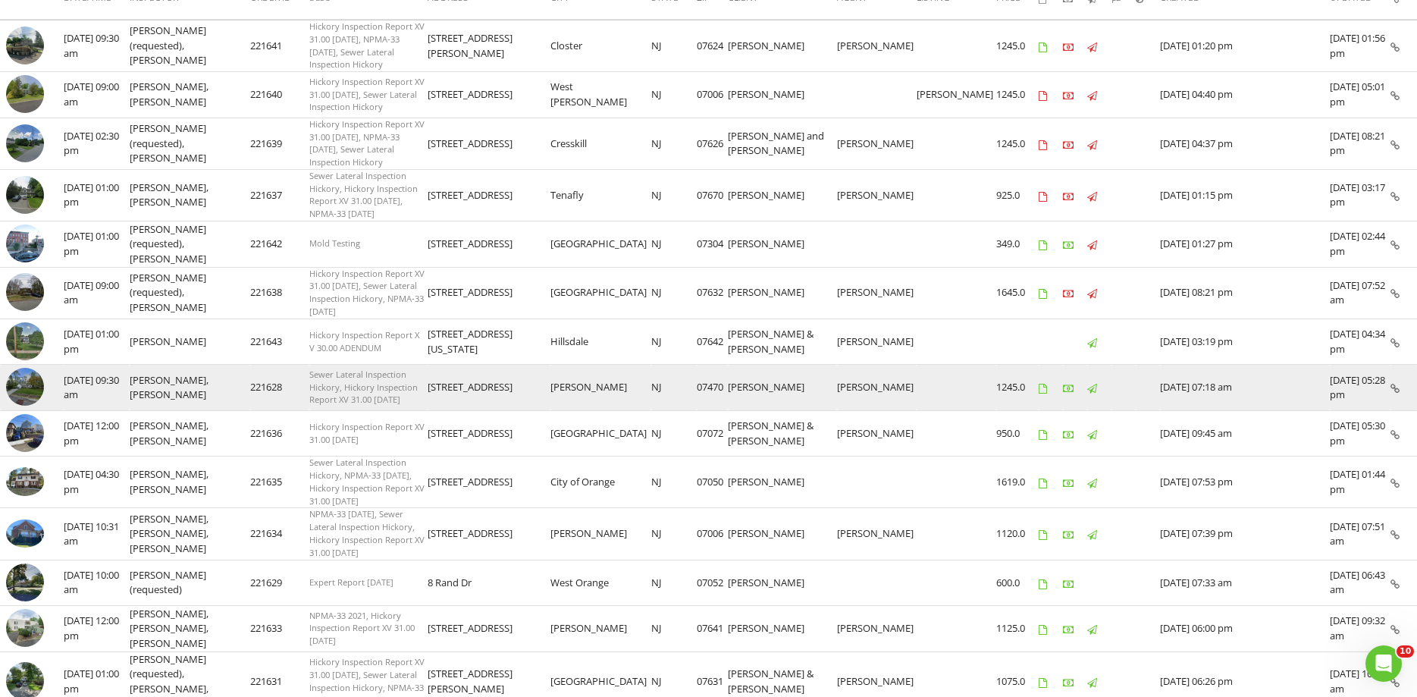
click at [37, 368] on img at bounding box center [25, 387] width 38 height 38
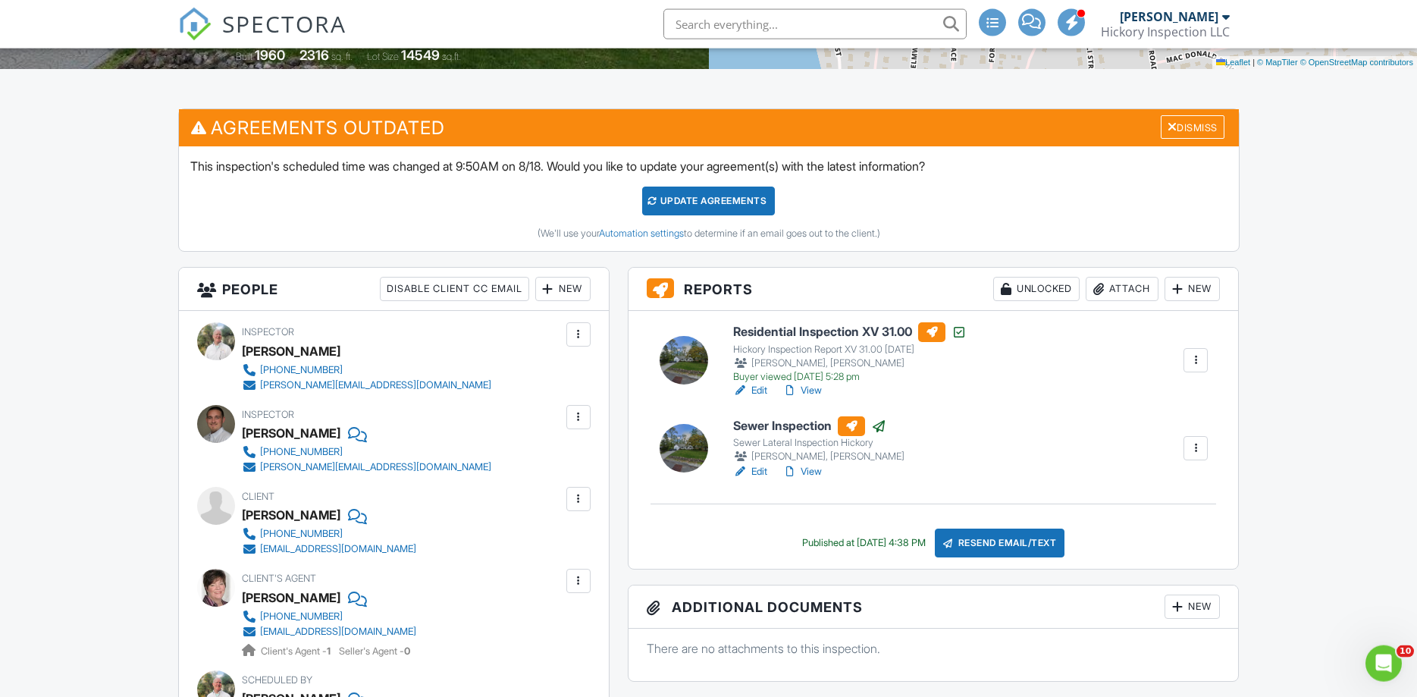
scroll to position [387, 0]
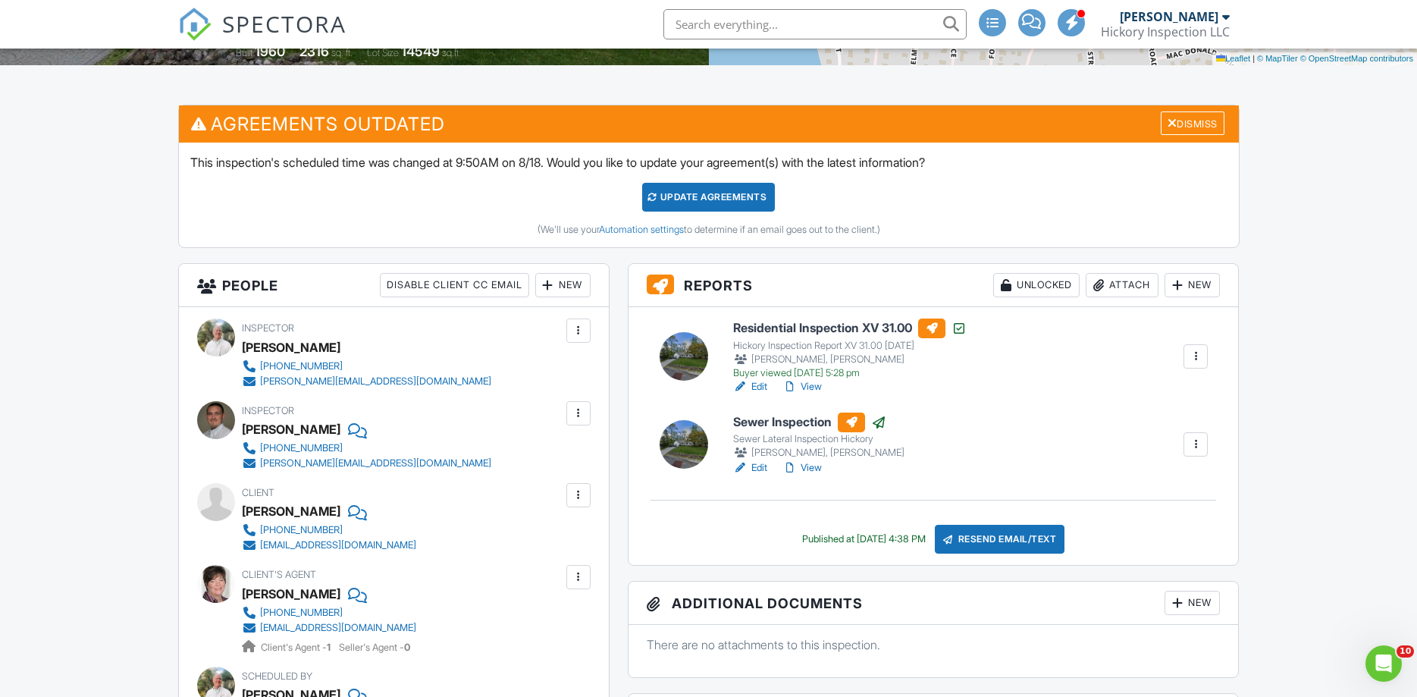
click at [760, 387] on link "Edit" at bounding box center [750, 386] width 34 height 15
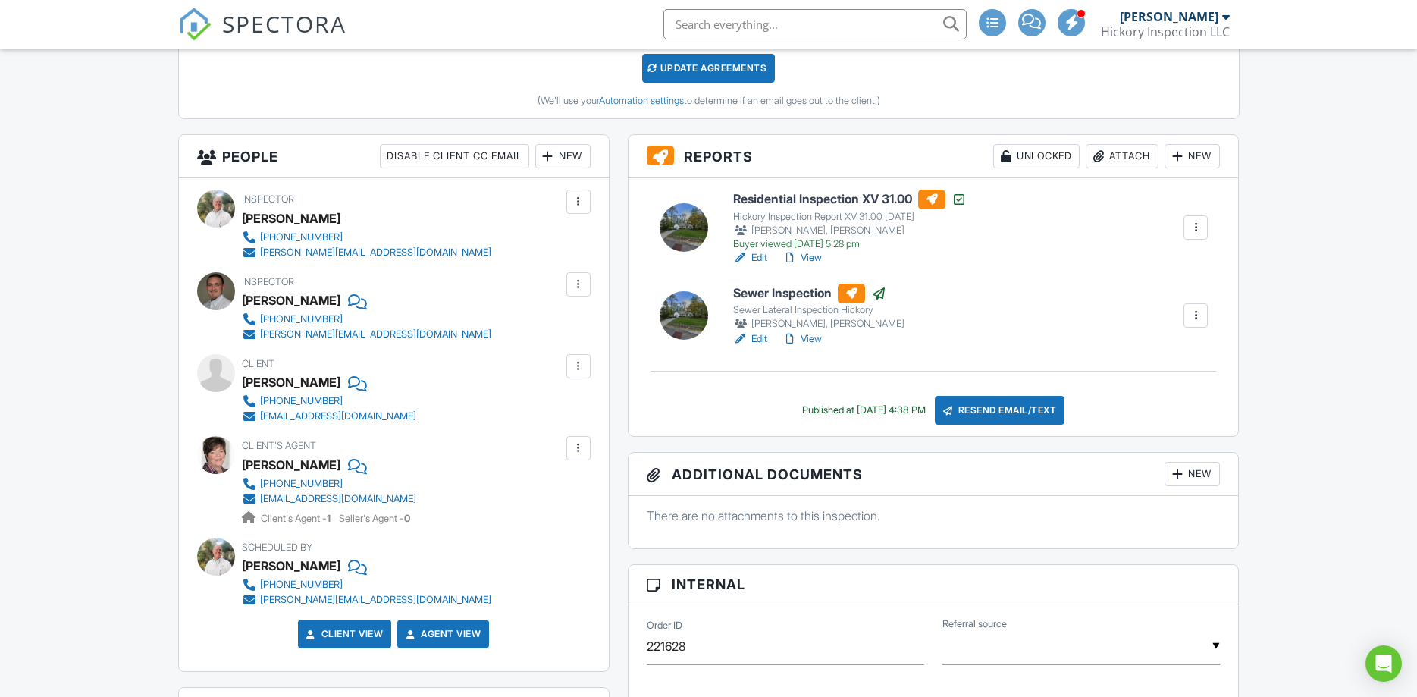
click at [996, 406] on div "Resend Email/Text" at bounding box center [1000, 410] width 130 height 29
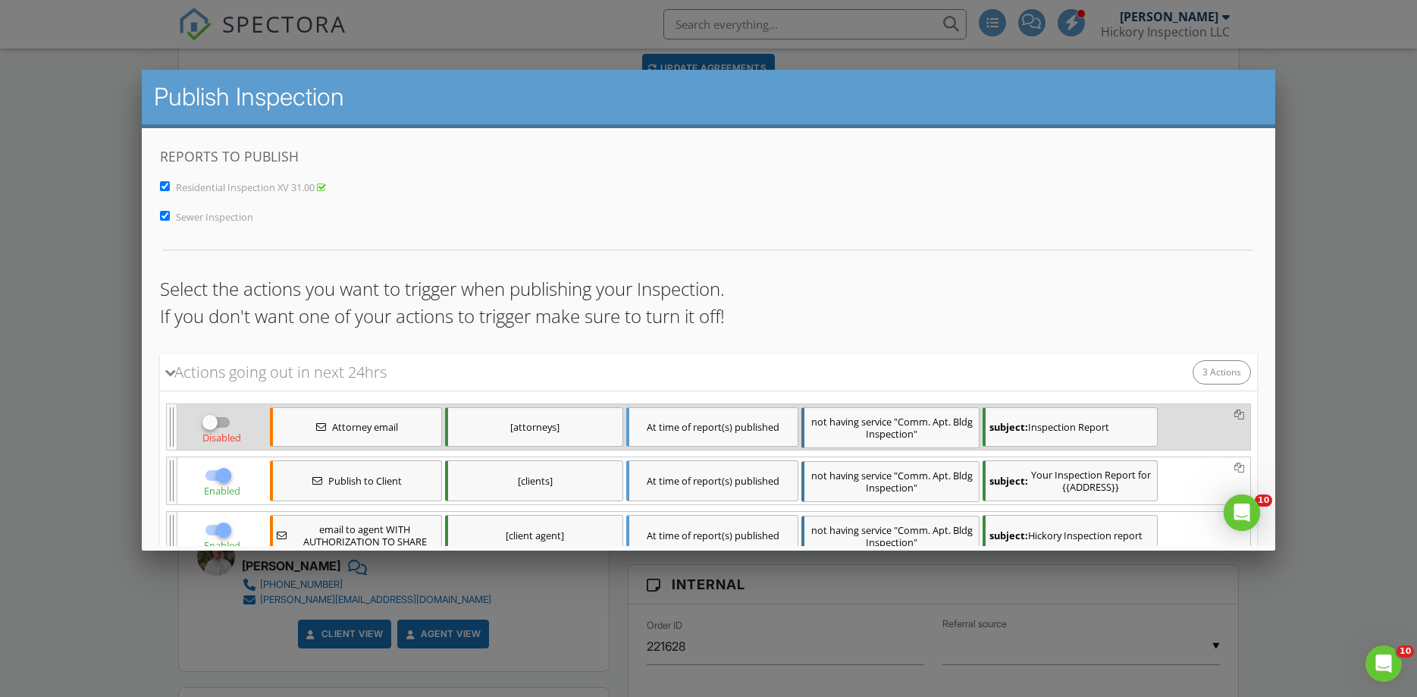
scroll to position [0, 0]
click at [212, 527] on div at bounding box center [223, 529] width 26 height 26
checkbox input "false"
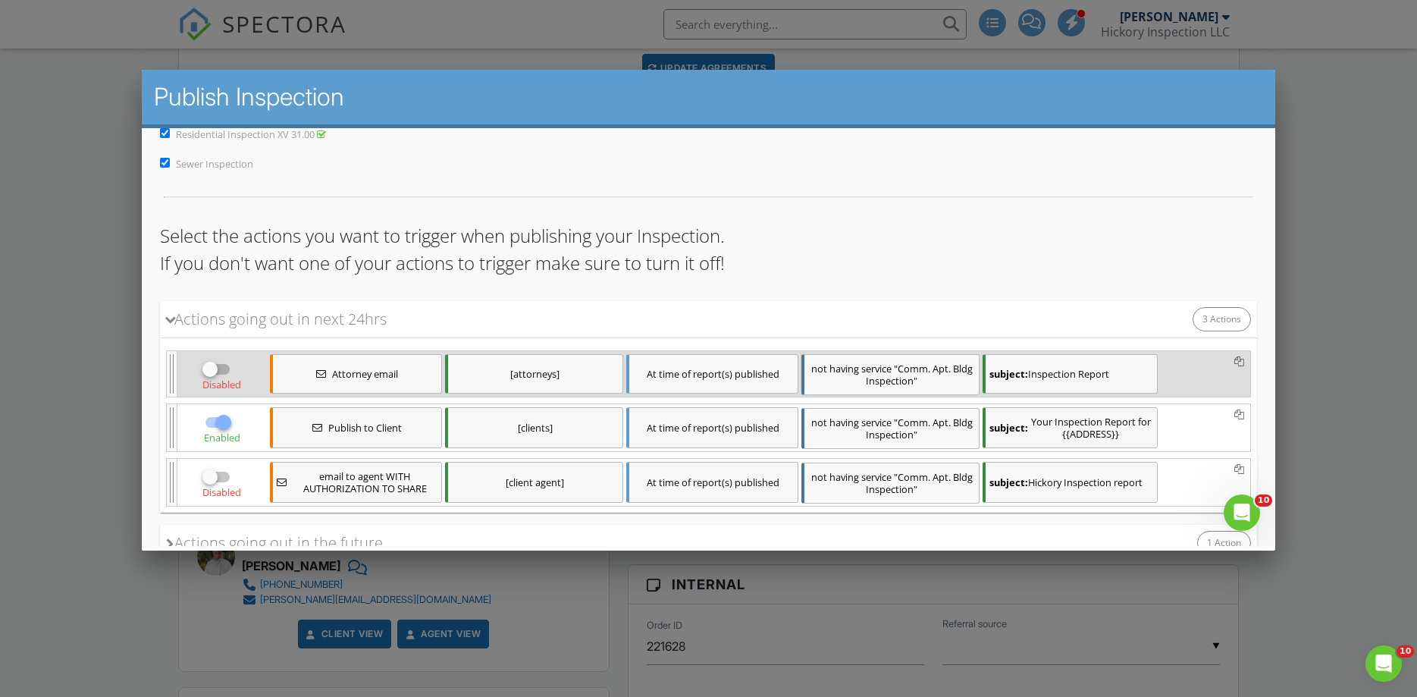
scroll to position [163, 0]
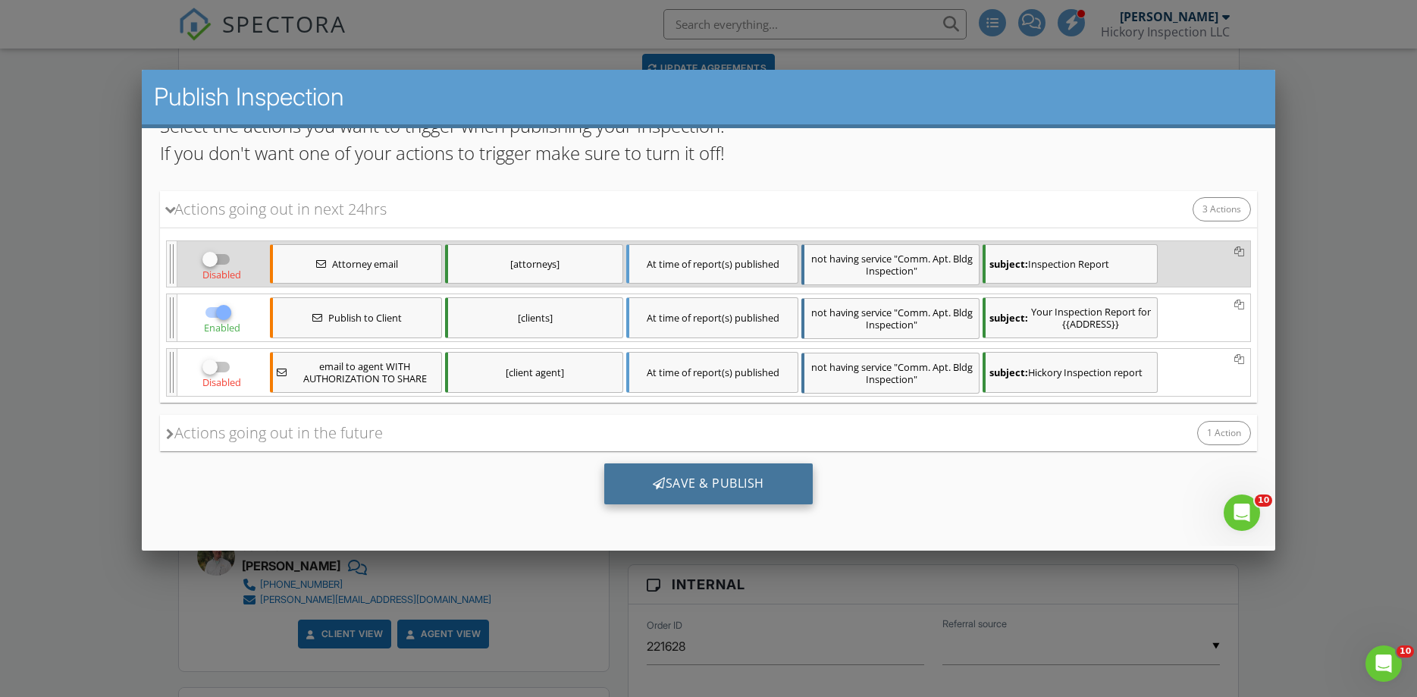
click at [675, 490] on div "Save & Publish" at bounding box center [707, 482] width 208 height 41
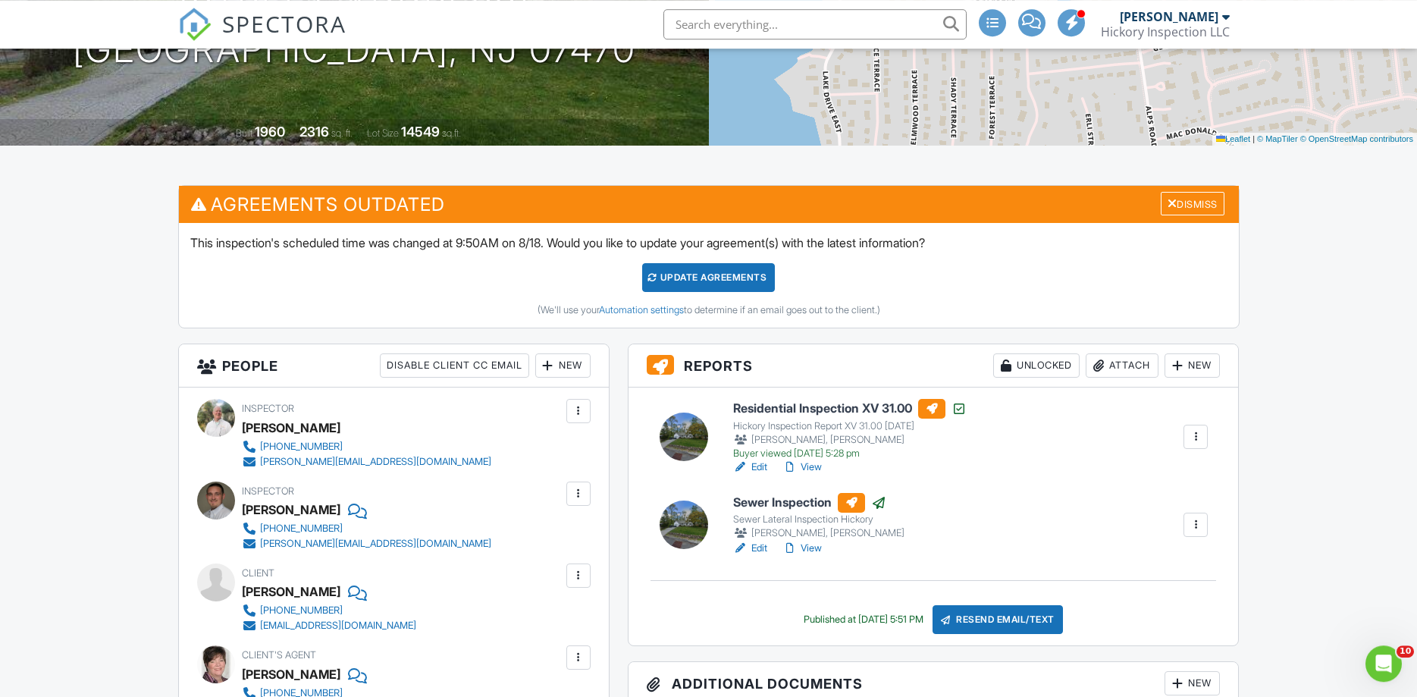
scroll to position [258, 0]
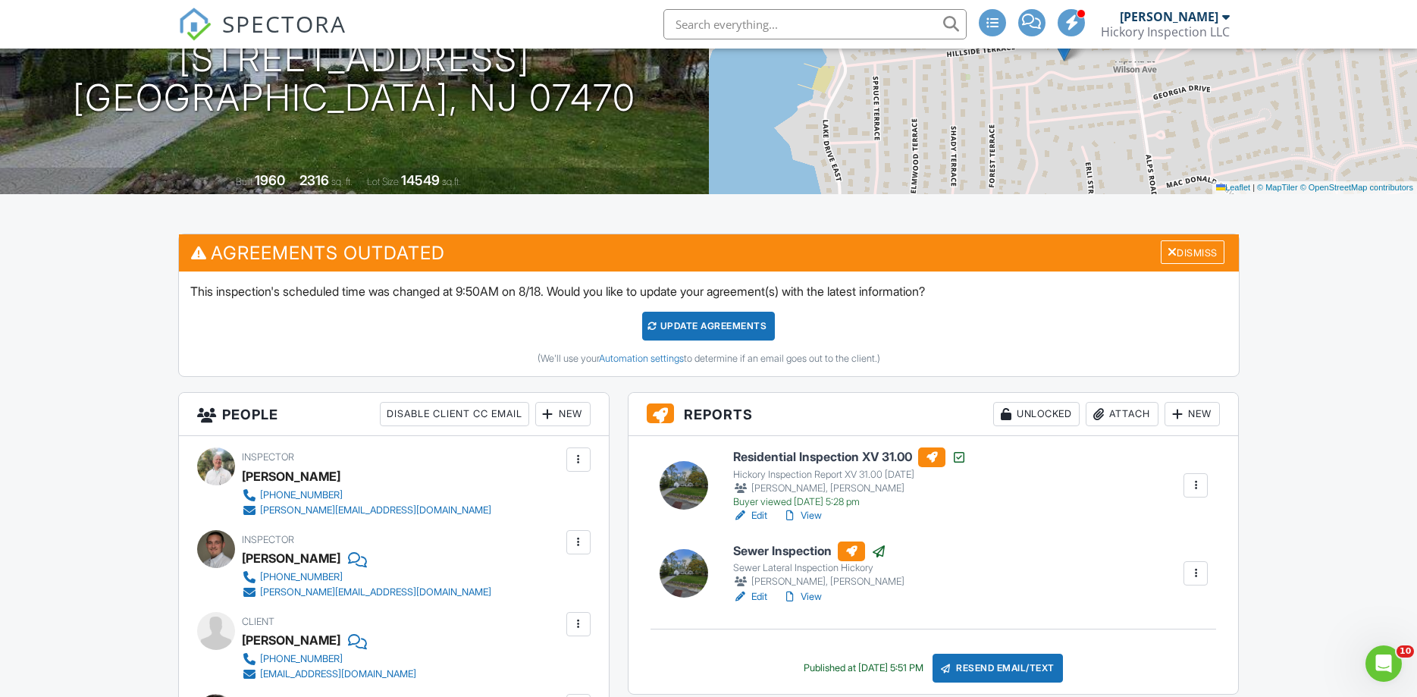
click at [810, 517] on link "View" at bounding box center [801, 515] width 39 height 15
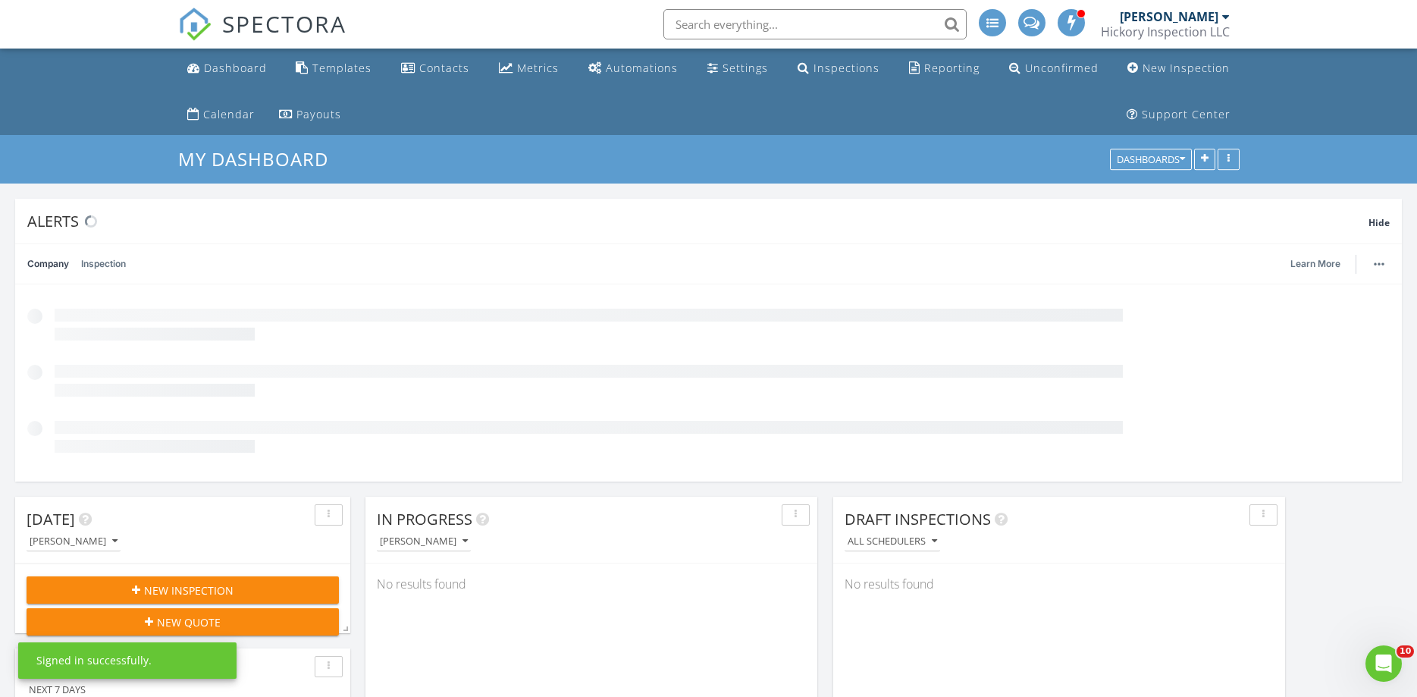
scroll to position [326, 452]
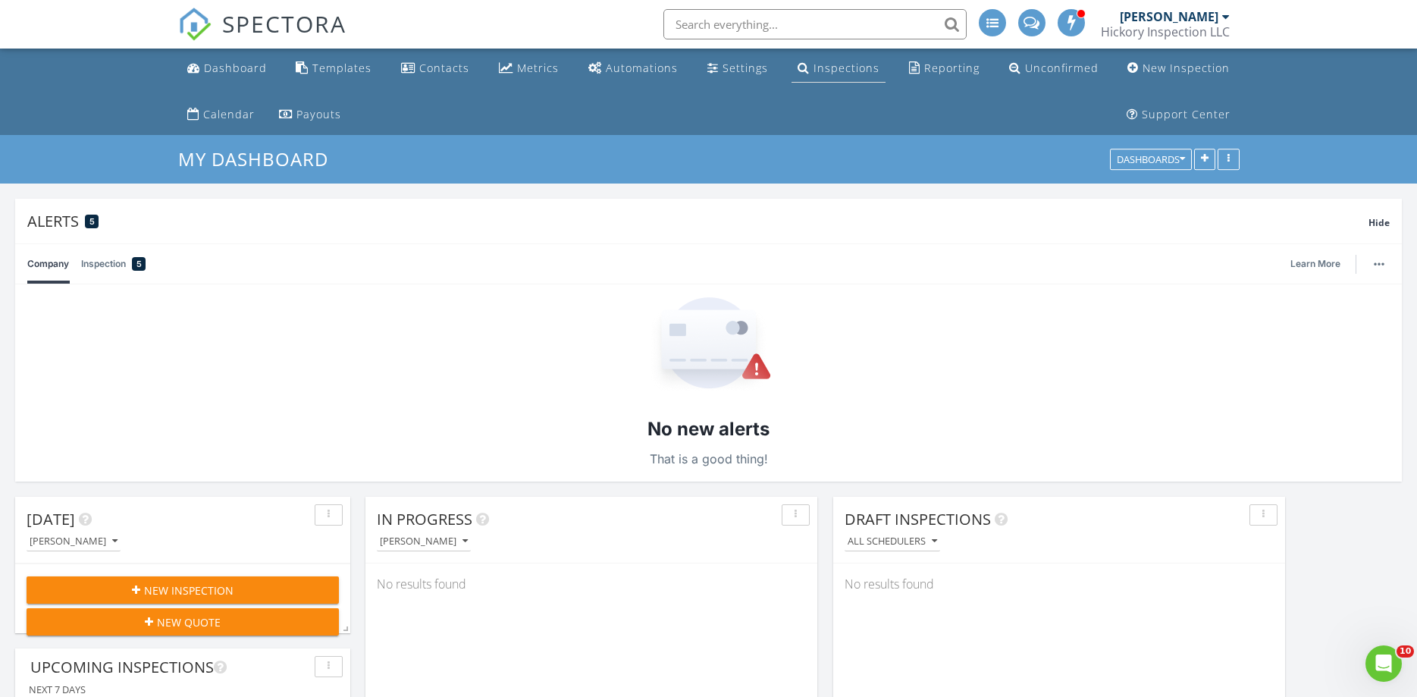
click at [813, 68] on link "Inspections" at bounding box center [838, 69] width 94 height 28
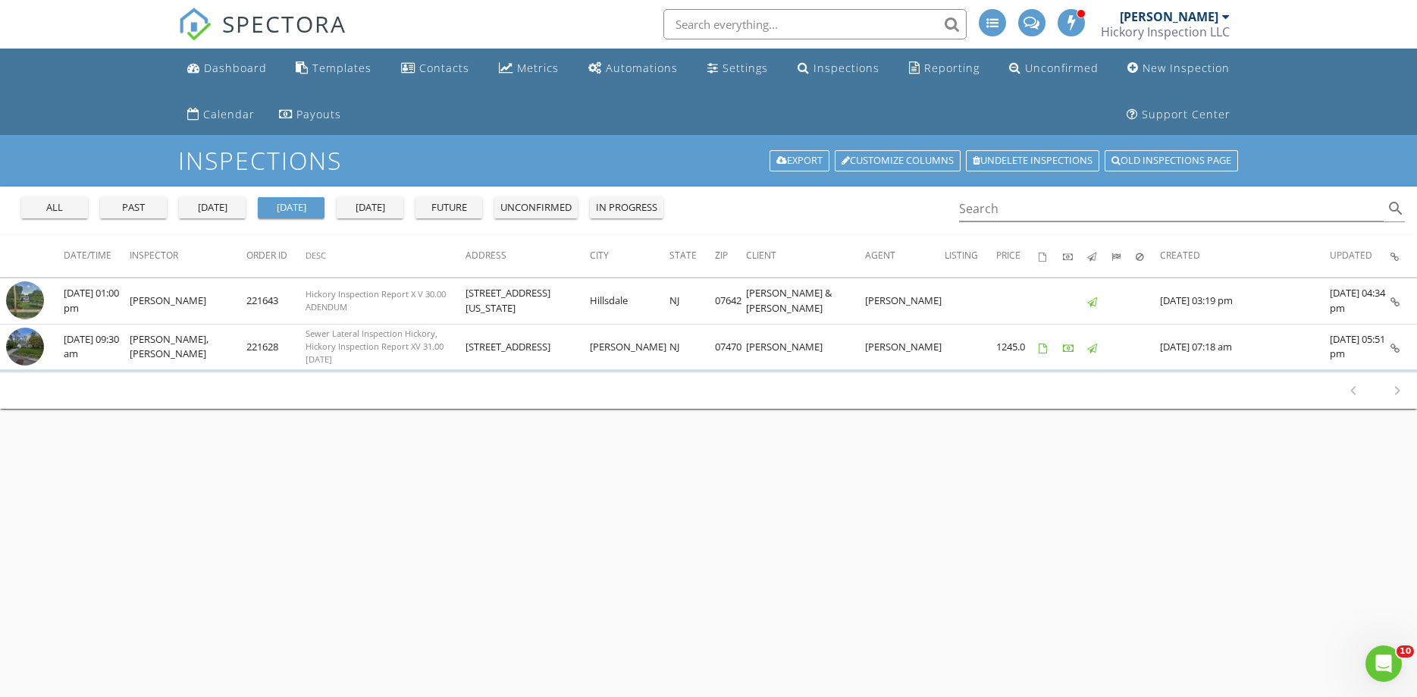
click at [68, 212] on div "all" at bounding box center [54, 207] width 55 height 15
